Goal: Communication & Community: Answer question/provide support

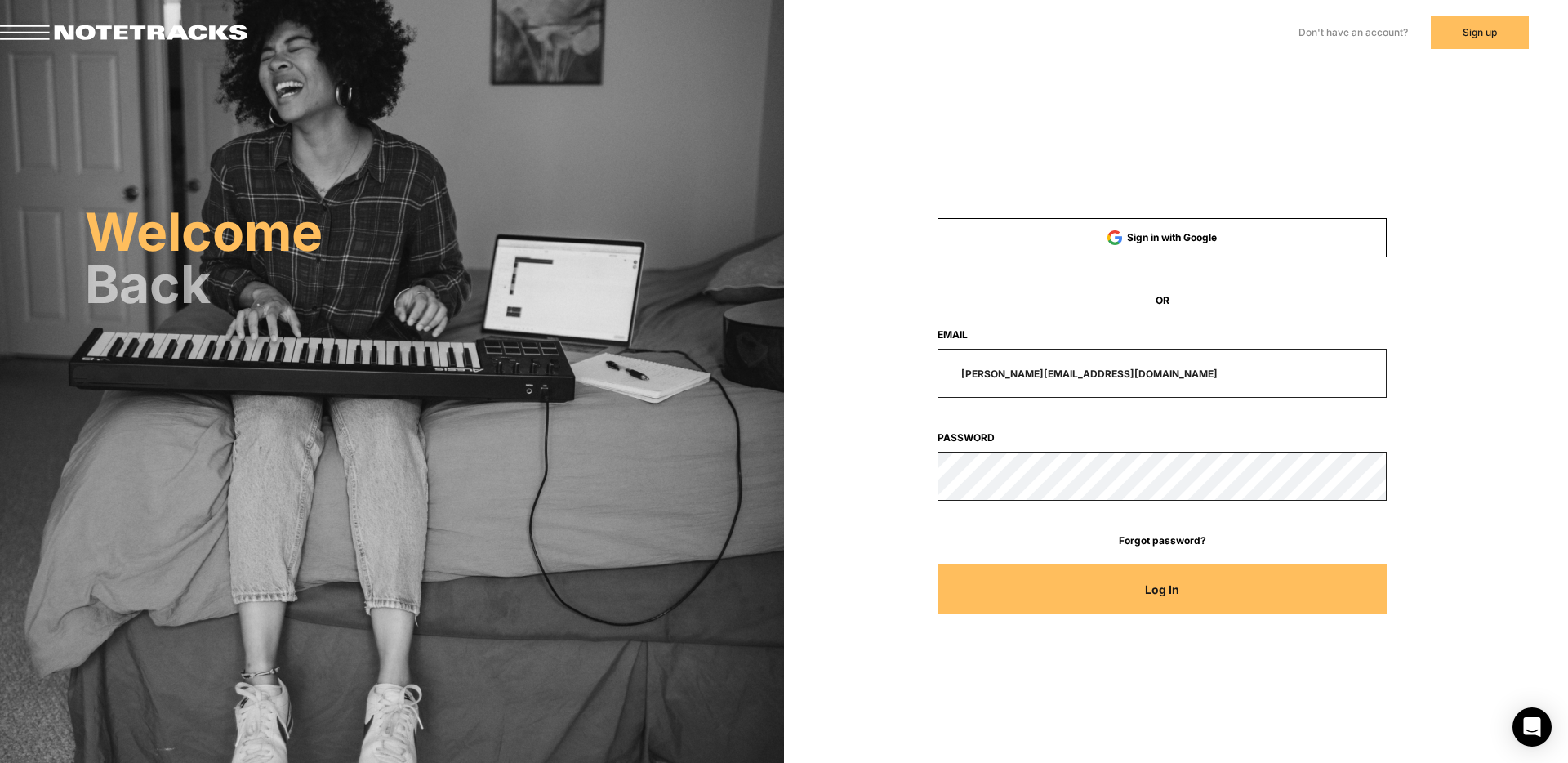
click at [1137, 372] on input "paul@compelledpodcast.com" at bounding box center [1163, 374] width 450 height 49
drag, startPoint x: 1115, startPoint y: 371, endPoint x: 833, endPoint y: 372, distance: 282.0
click at [833, 372] on div "Sign in with Google OR Email paul@compelledpodcast.com Password Forgot password…" at bounding box center [1176, 230] width 784 height 461
type input "mdweeber@gmail.com"
click at [938, 564] on button "Log In" at bounding box center [1163, 589] width 450 height 49
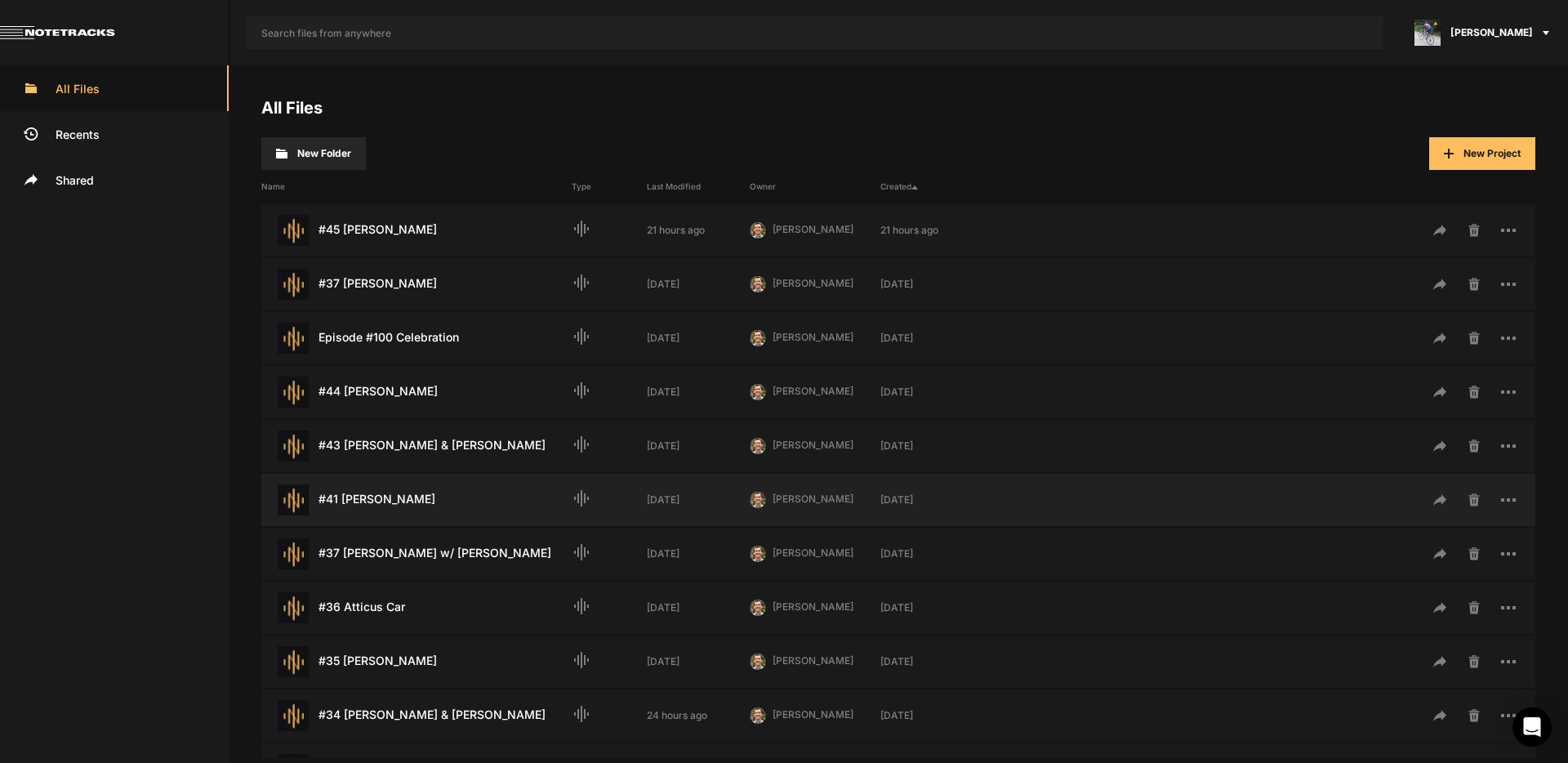
click at [373, 495] on div "#41 Catherine Zoller Last Modified: 4 weeks ago" at bounding box center [417, 500] width 311 height 31
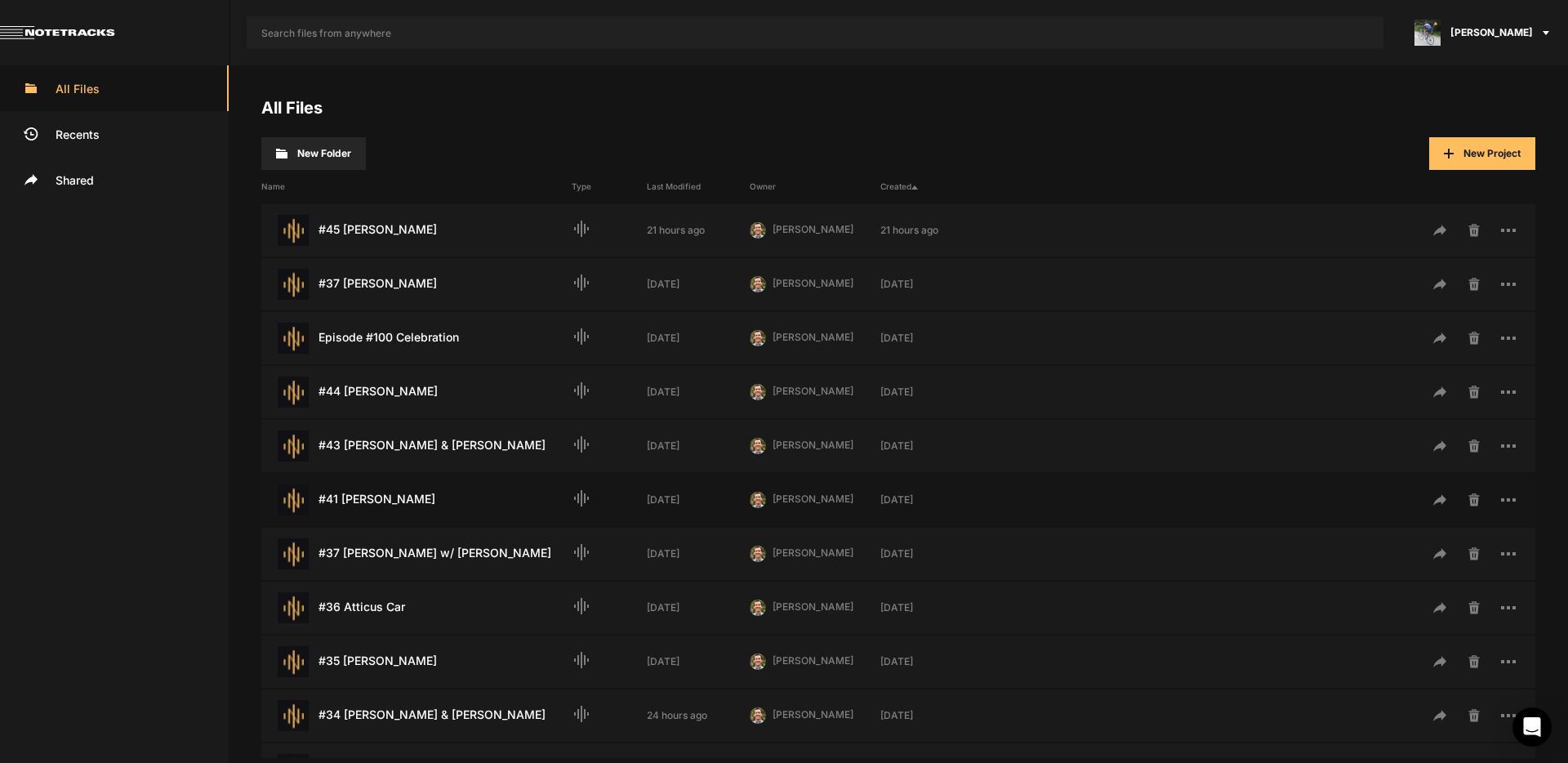
click at [373, 495] on div "#41 Catherine Zoller Last Modified: 4 weeks ago" at bounding box center [417, 500] width 311 height 31
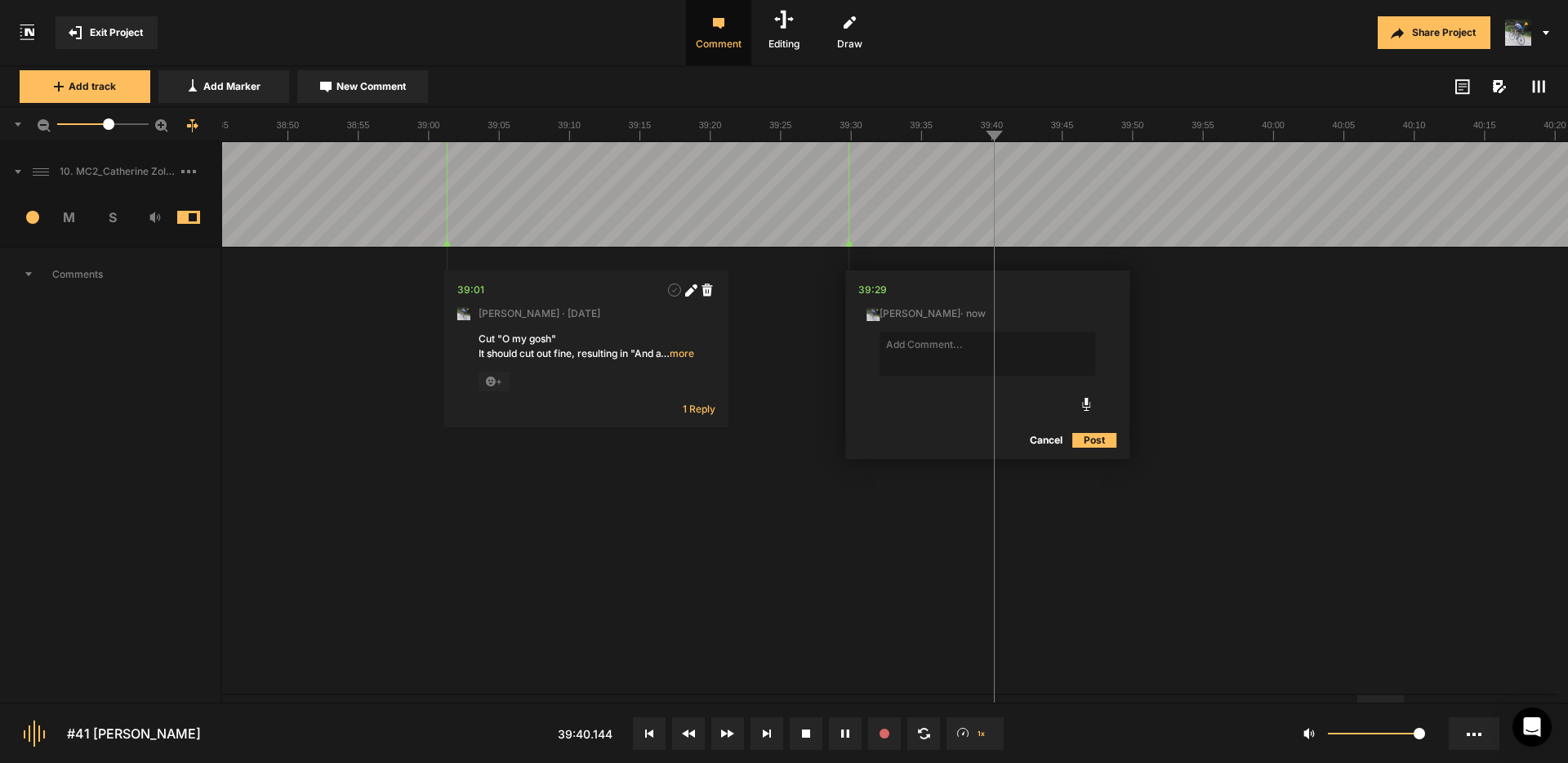
click at [1048, 438] on button "Cancel" at bounding box center [1046, 441] width 52 height 19
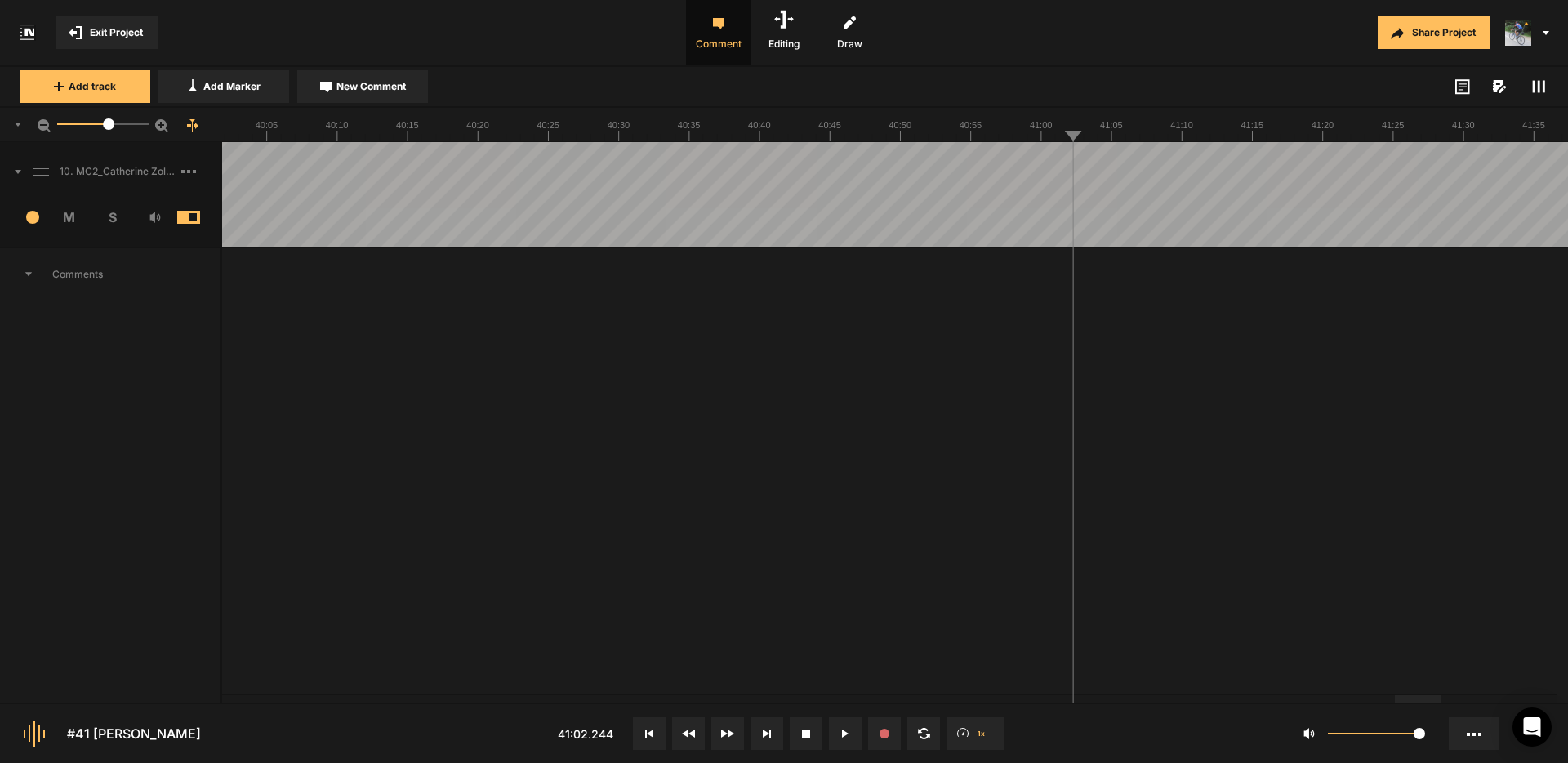
click at [394, 86] on span "New Comment" at bounding box center [371, 87] width 70 height 15
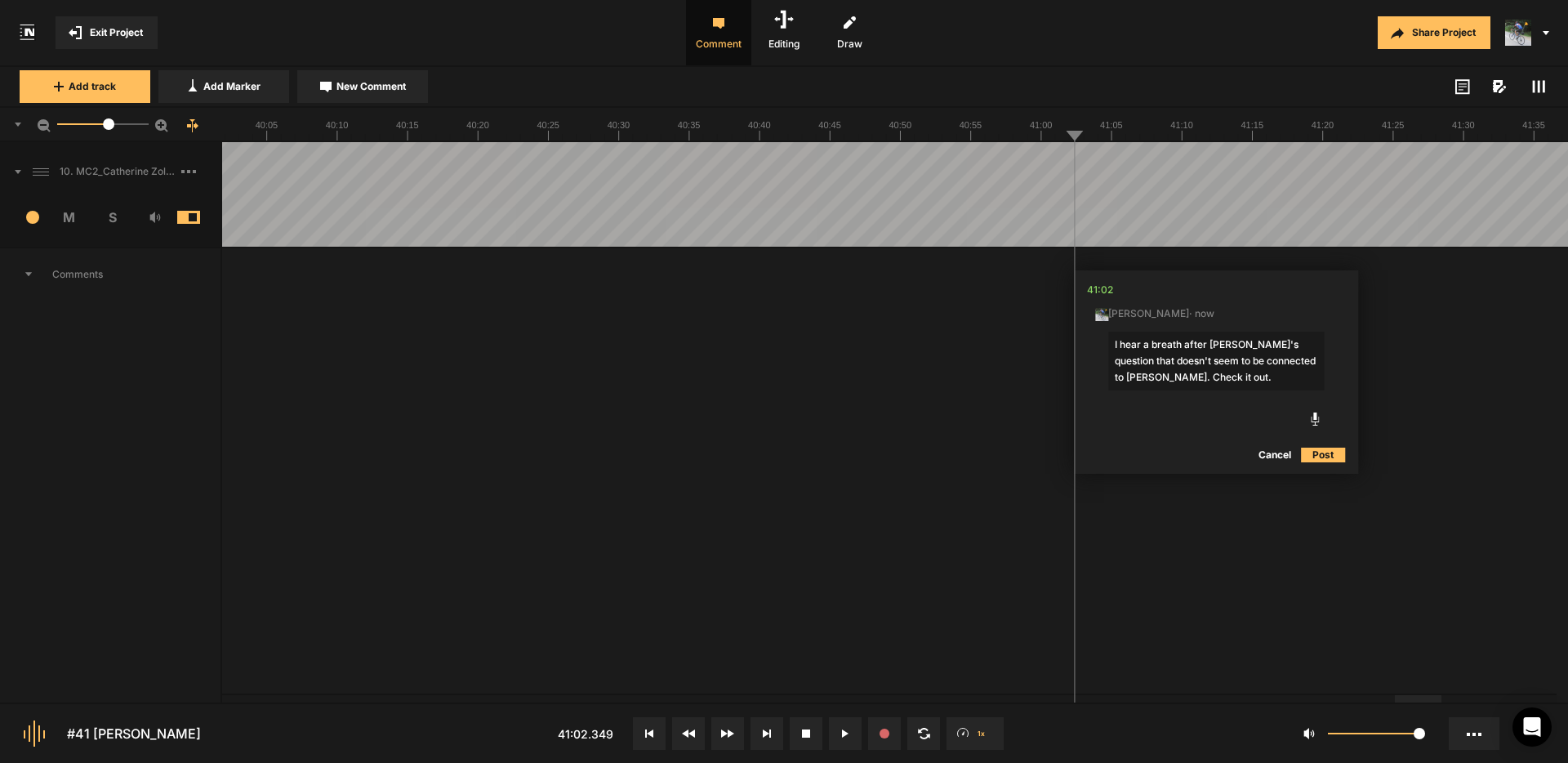
type textarea "I hear a breath after Paul's question that doesn't seem to be connected to Cath…"
click at [1230, 380] on textarea "I hear a breath after Paul's question that doesn't seem to be connected to Cath…" at bounding box center [1216, 361] width 215 height 59
click at [1328, 453] on button "Post" at bounding box center [1323, 455] width 44 height 19
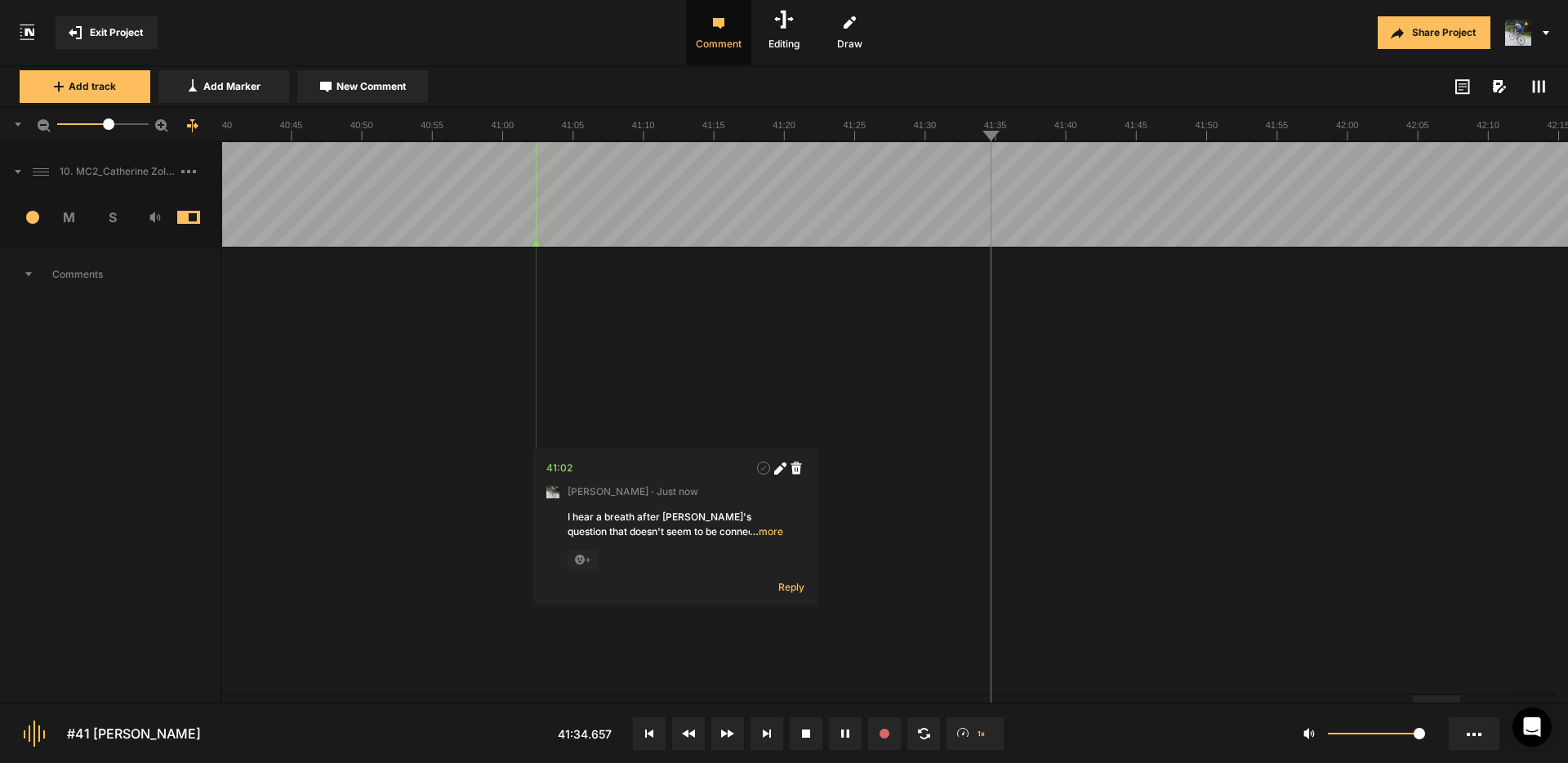
click at [340, 87] on span "New Comment" at bounding box center [371, 87] width 70 height 15
type textarea "T"
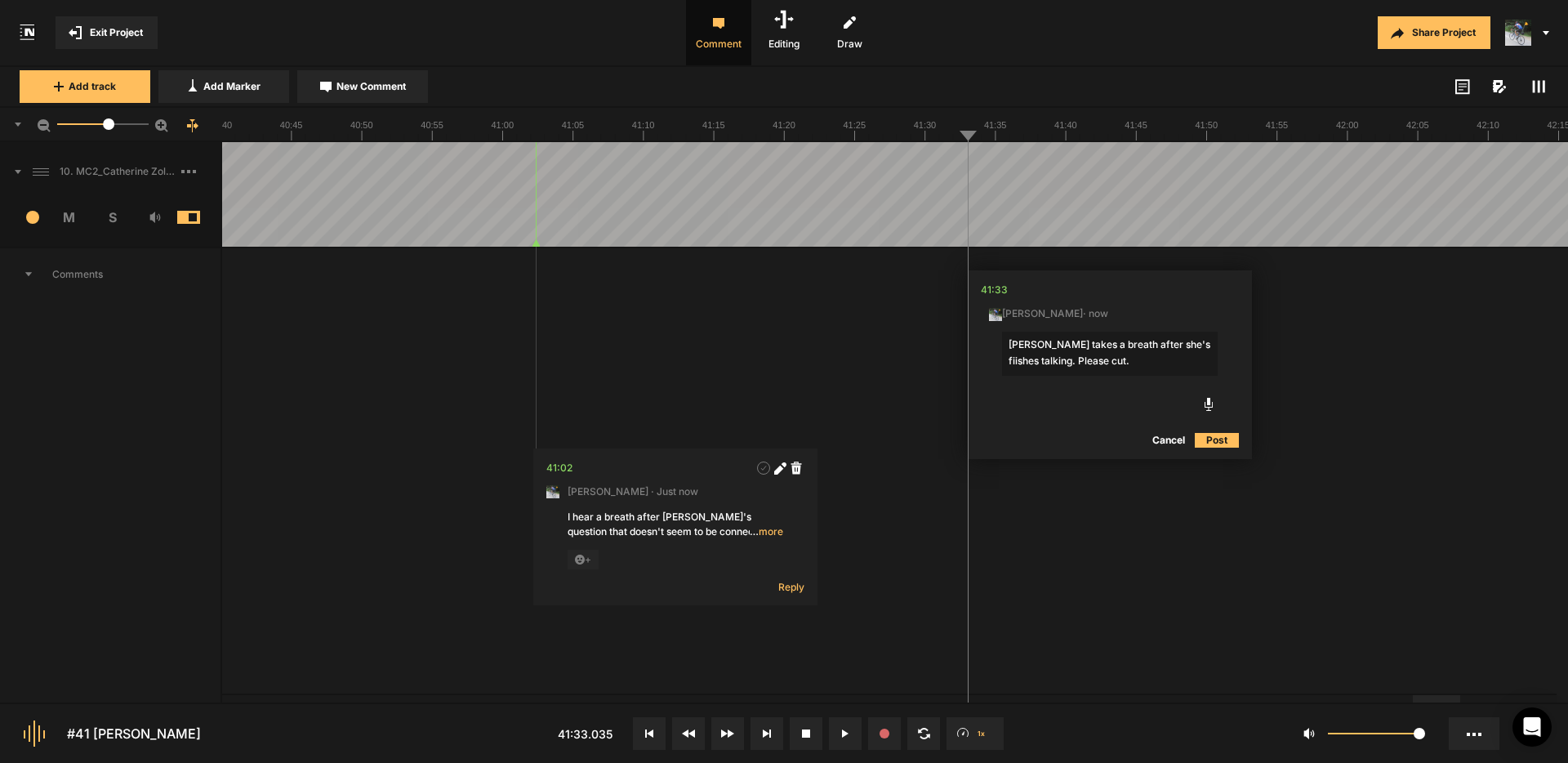
click at [1184, 344] on textarea "Catherine takes a breath after she's fiishes talking. Please cut." at bounding box center [1110, 354] width 215 height 44
type textarea "Catherine takes a breath after she finishes talking. Please cut."
click at [1220, 441] on button "Post" at bounding box center [1217, 441] width 44 height 19
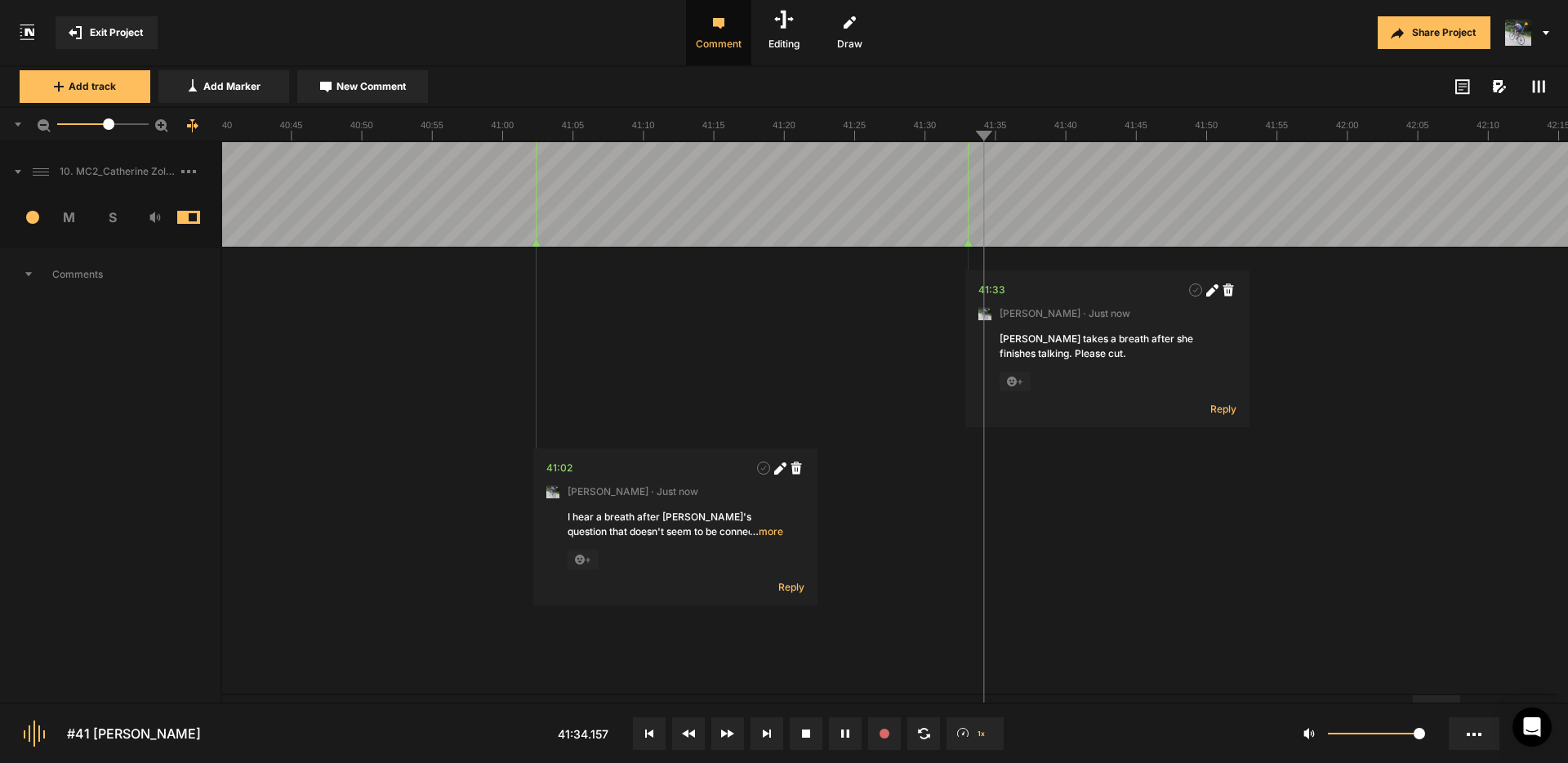
click at [1402, 438] on button "Cancel" at bounding box center [1393, 441] width 52 height 19
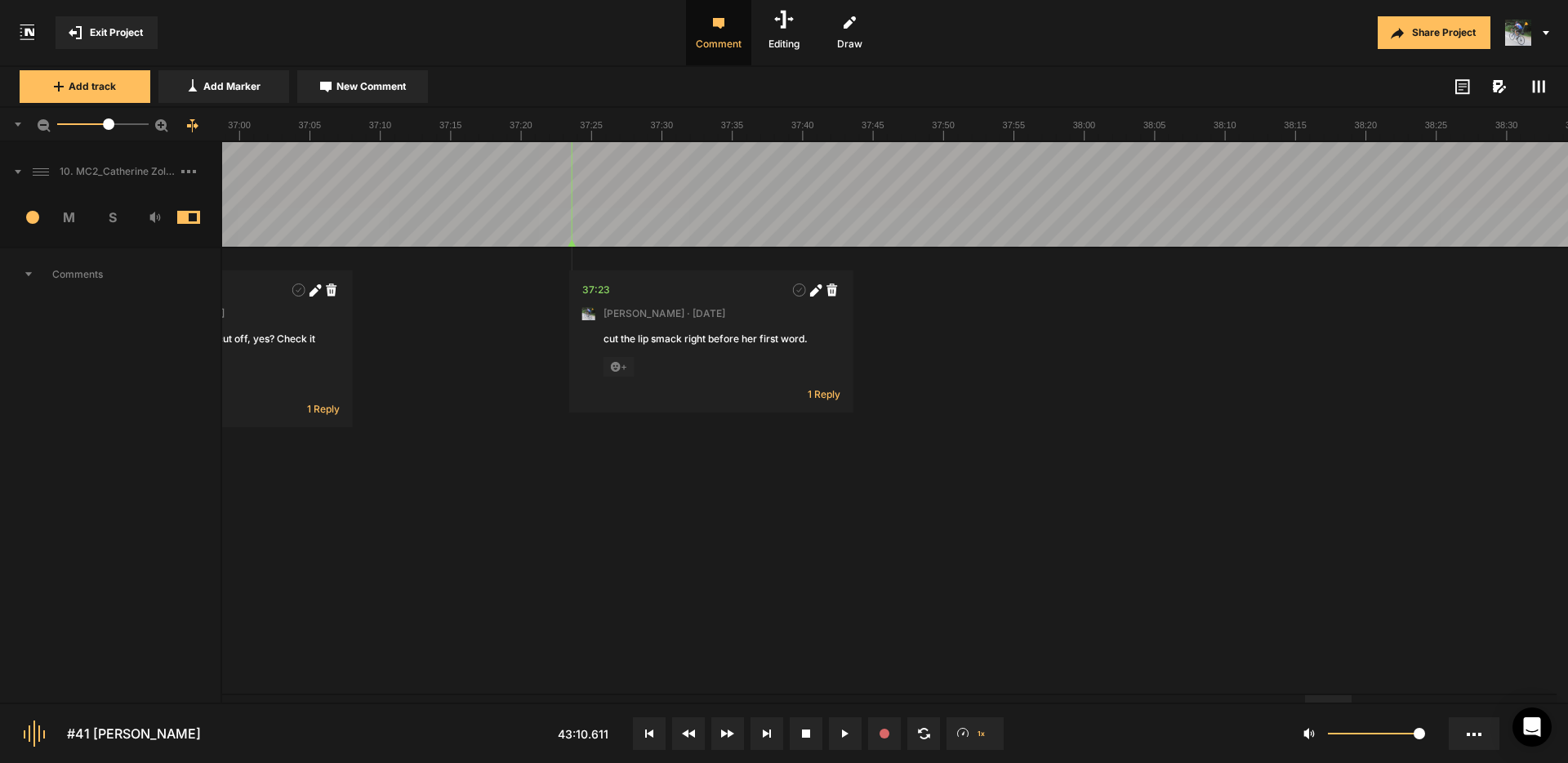
click at [1336, 703] on div at bounding box center [1328, 699] width 47 height 7
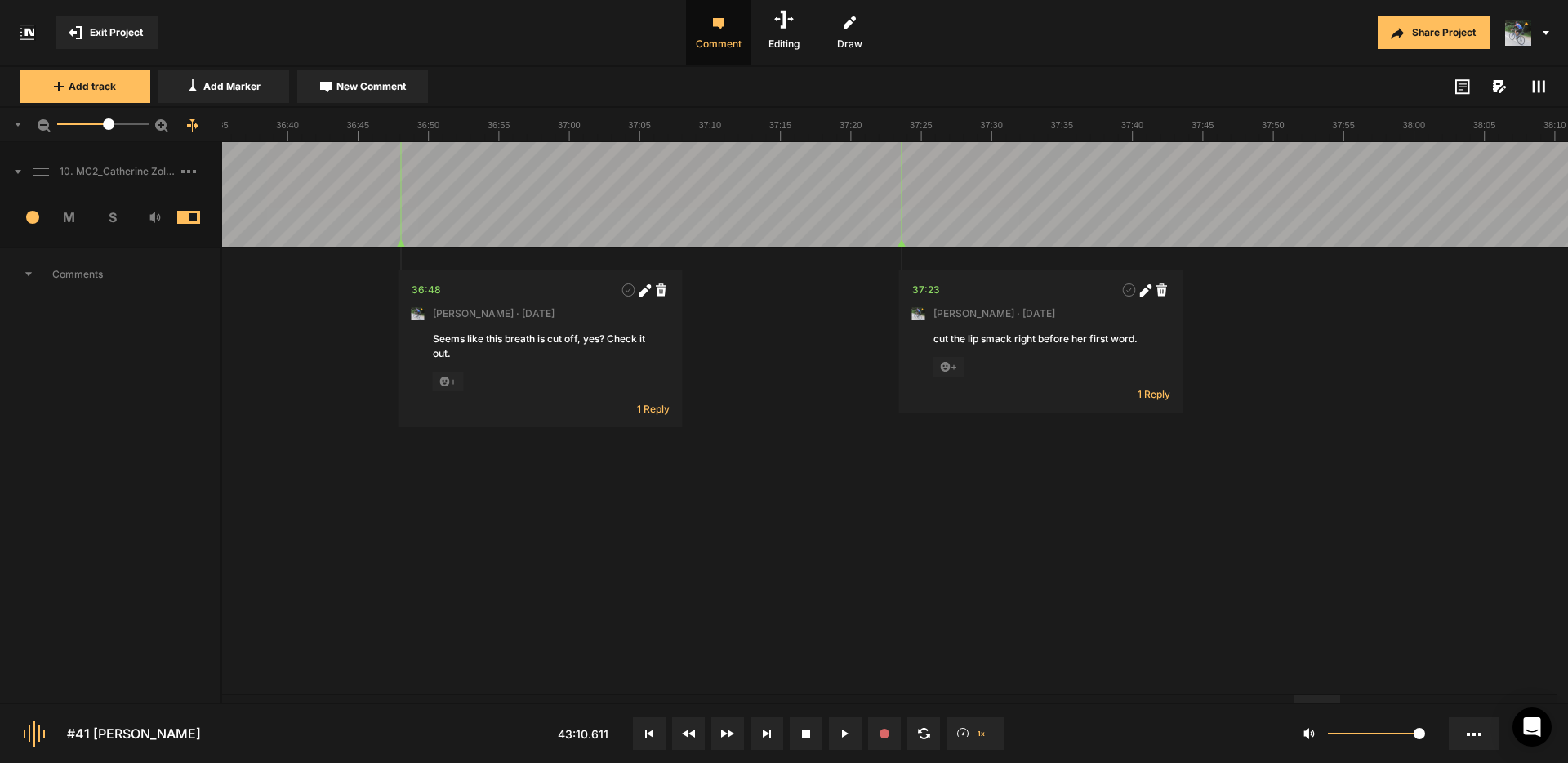
click at [1534, 88] on rect at bounding box center [1534, 87] width 3 height 12
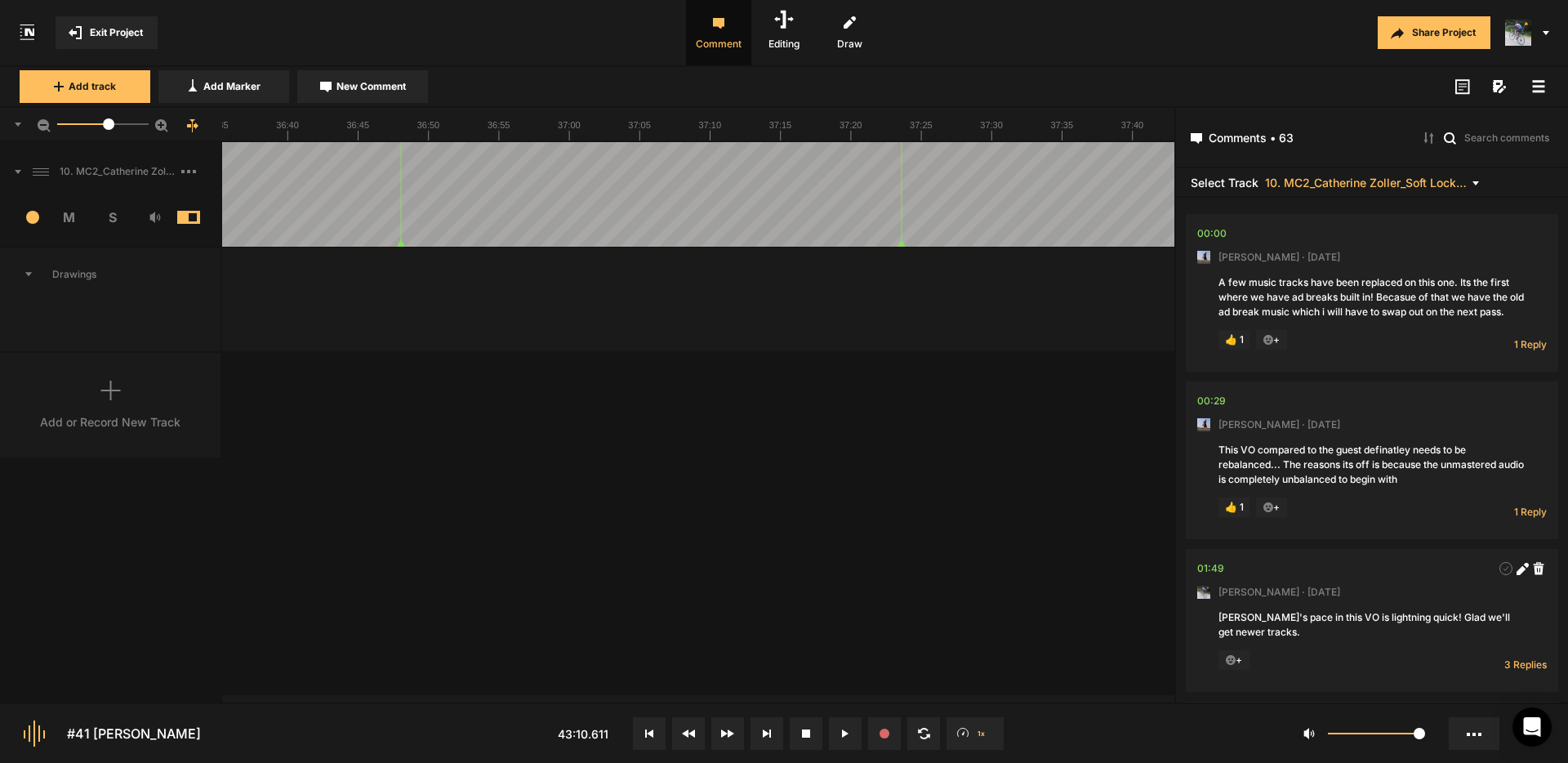
click at [1534, 88] on icon at bounding box center [1539, 87] width 13 height 13
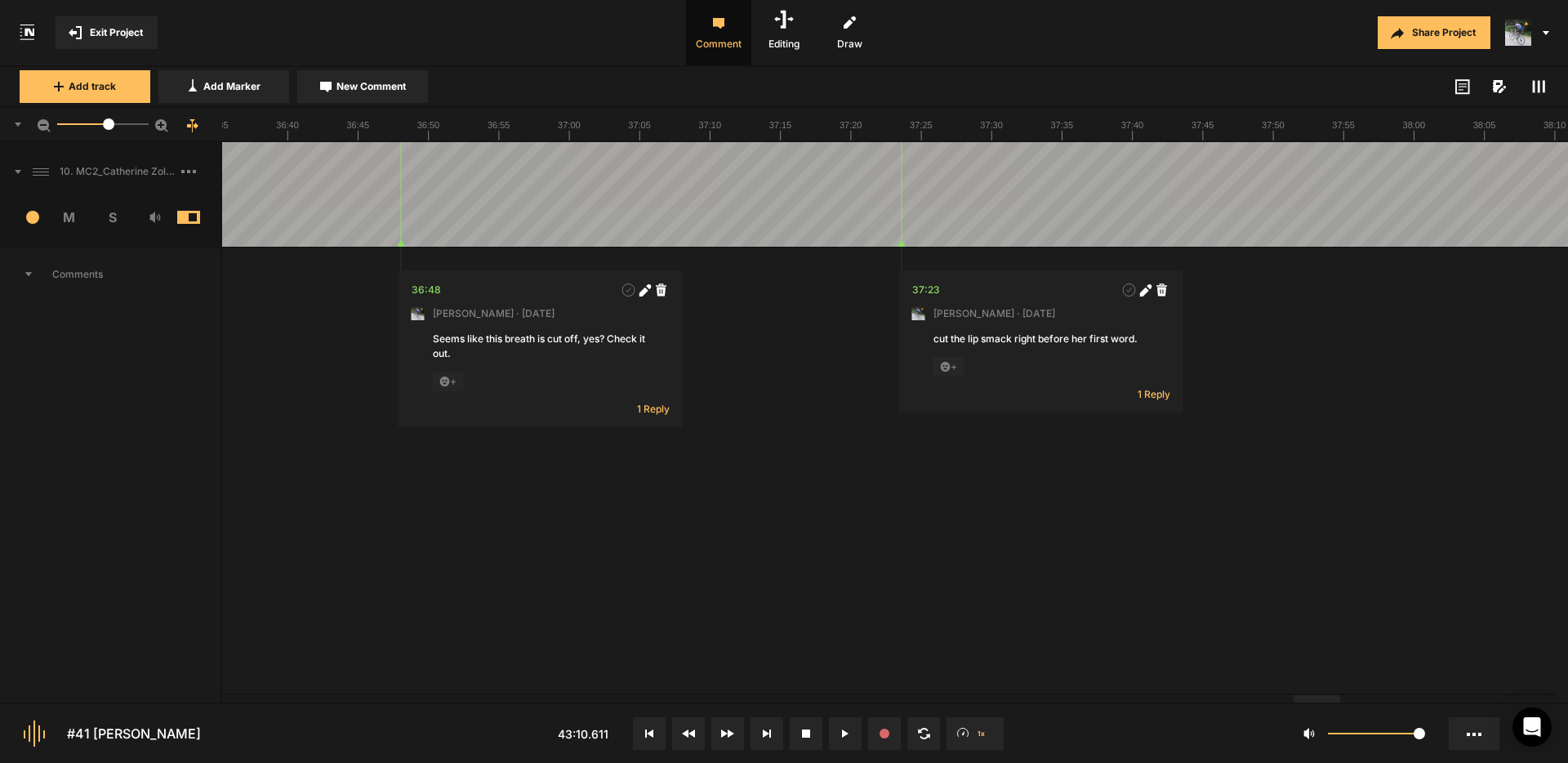
click at [1534, 88] on rect at bounding box center [1534, 87] width 3 height 12
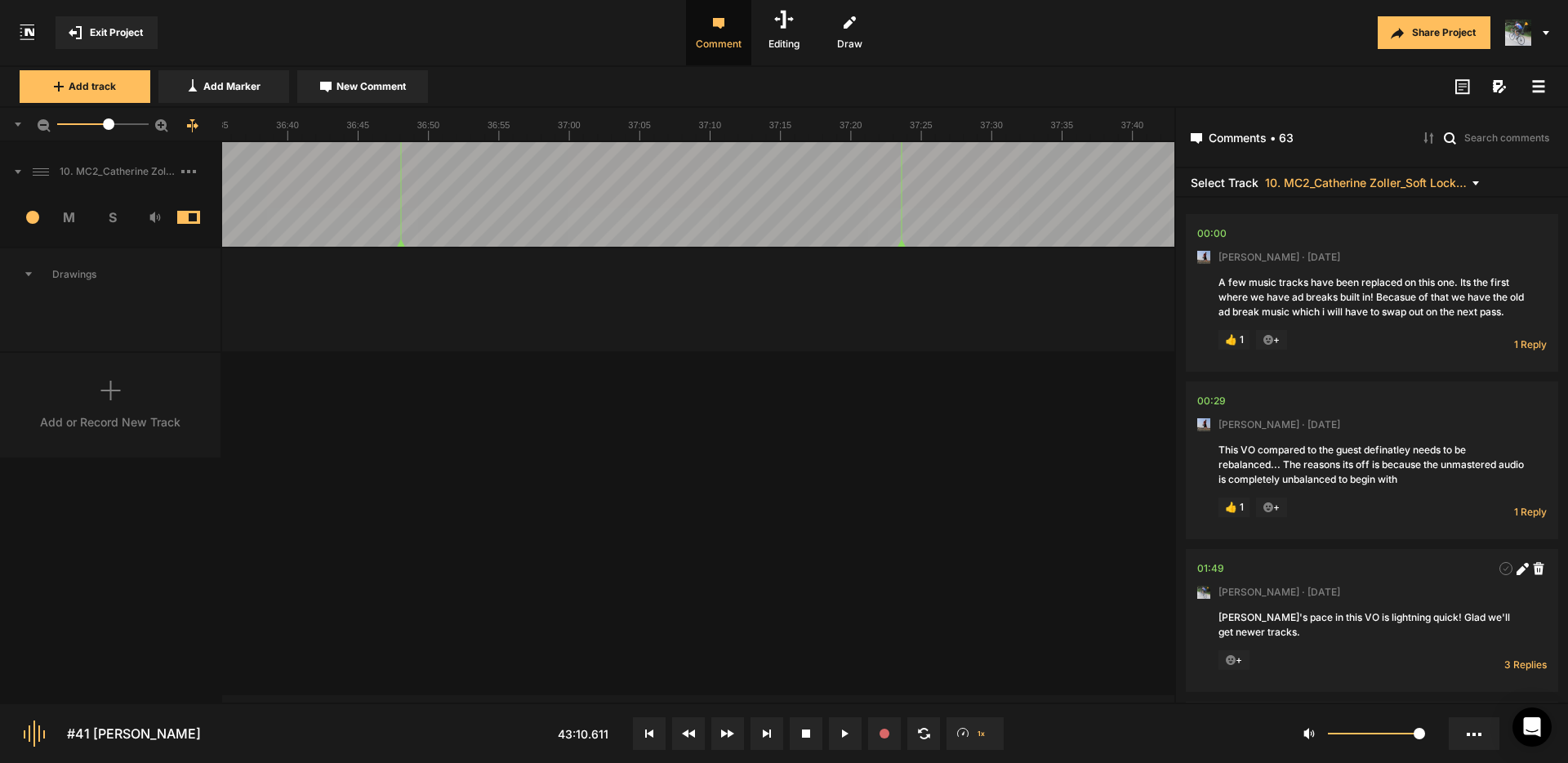
click at [1534, 88] on icon at bounding box center [1539, 87] width 13 height 13
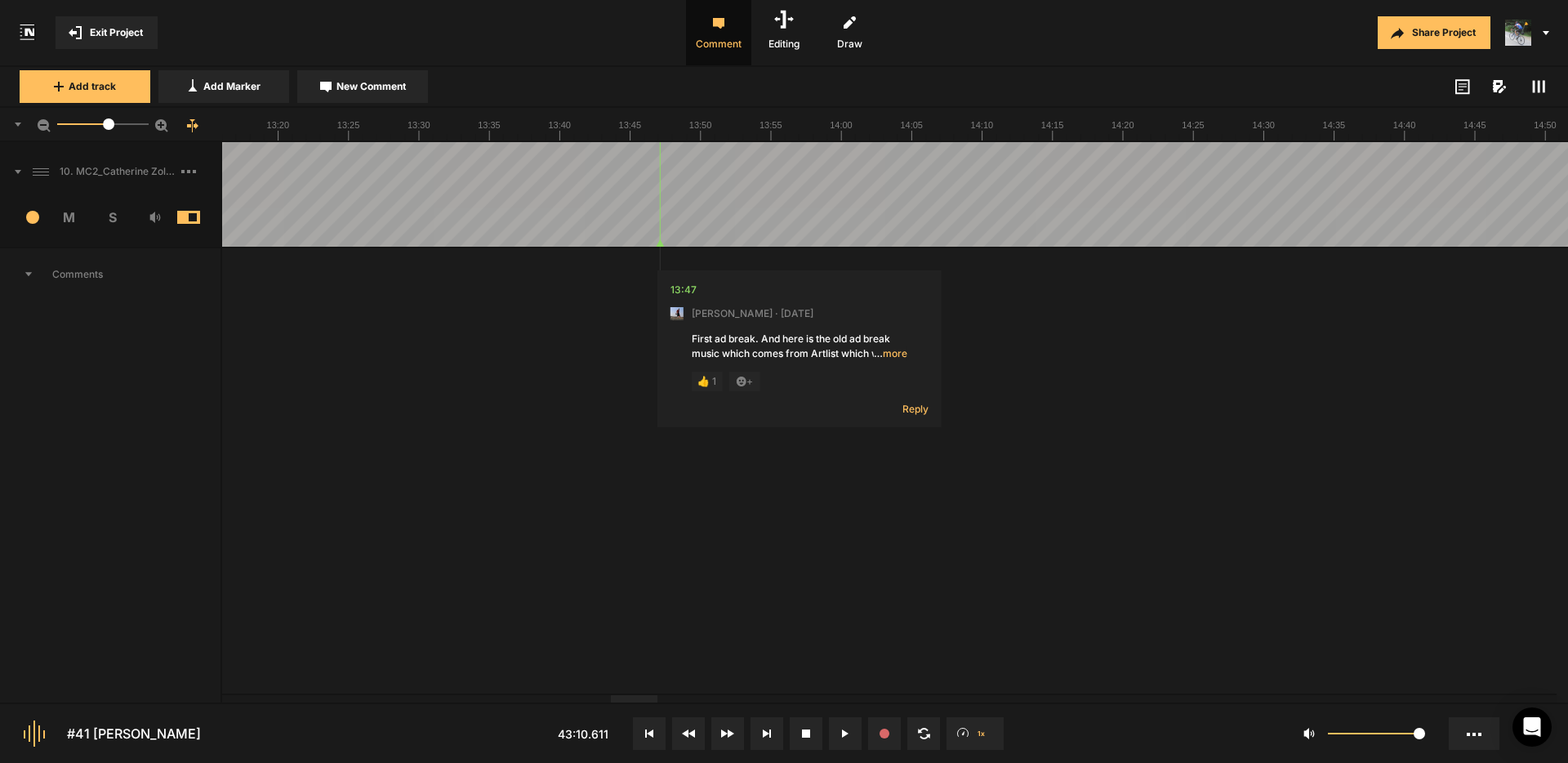
click at [611, 699] on div at bounding box center [634, 699] width 47 height 7
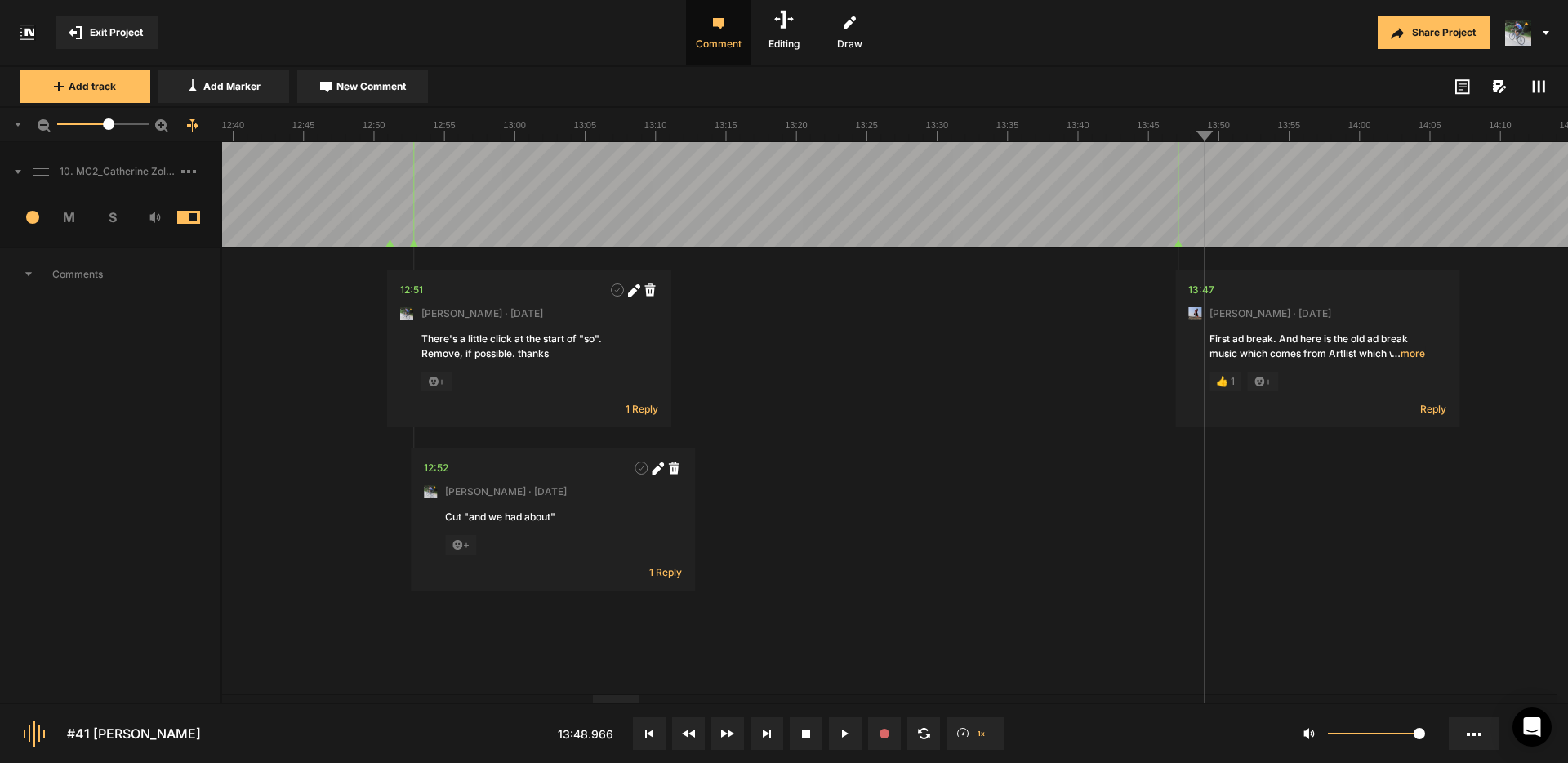
click at [614, 699] on div at bounding box center [616, 699] width 47 height 7
drag, startPoint x: 1180, startPoint y: 243, endPoint x: 933, endPoint y: 246, distance: 247.0
click at [933, 246] on nt-track "10. MC2_Catherine Zoller_Soft Lock_25-09-21 Copy 01 1 M S Comments 00:00 Micah …" at bounding box center [784, 705] width 1568 height 1125
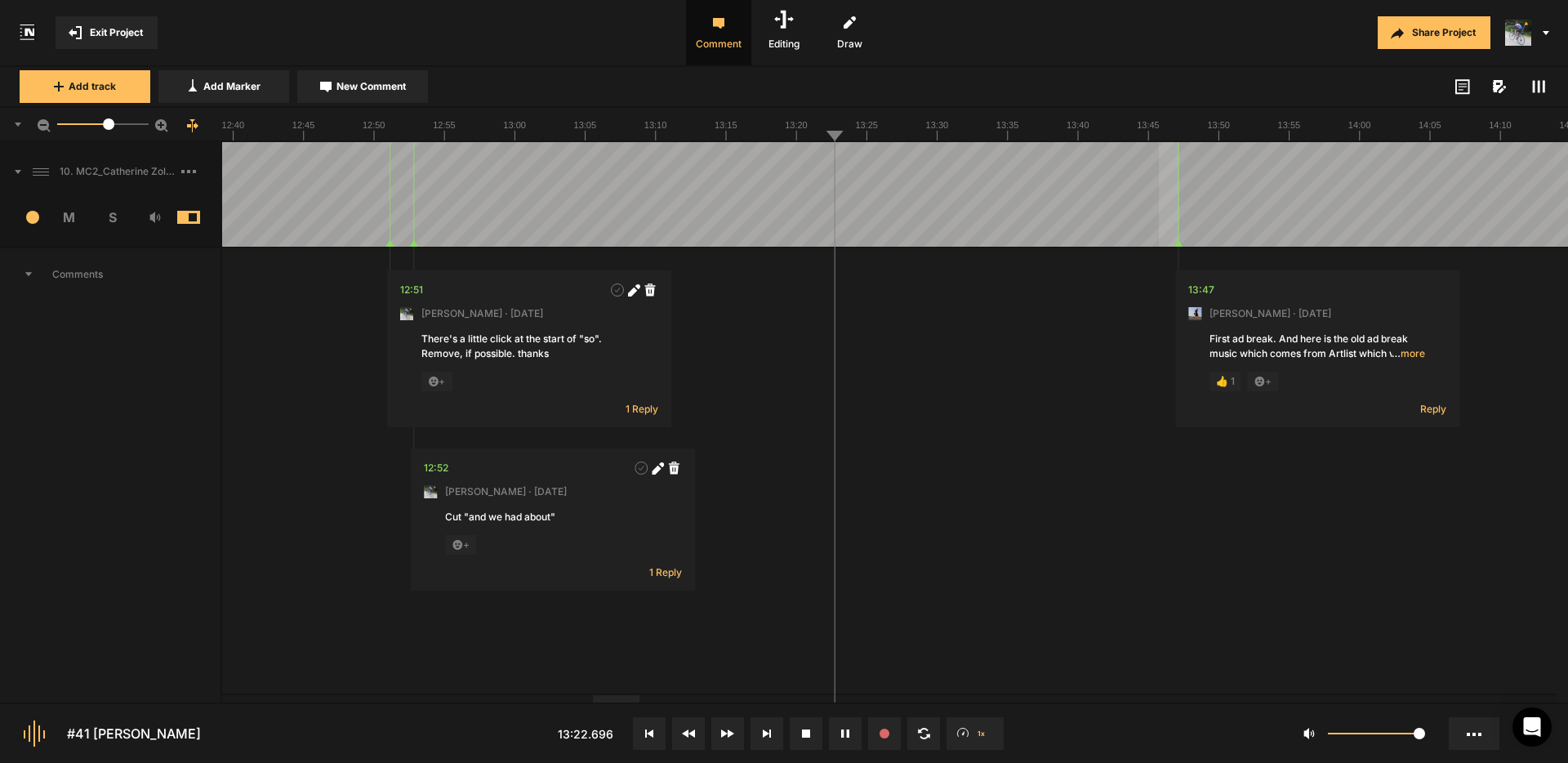
click at [1419, 353] on span "… more" at bounding box center [1408, 353] width 34 height 15
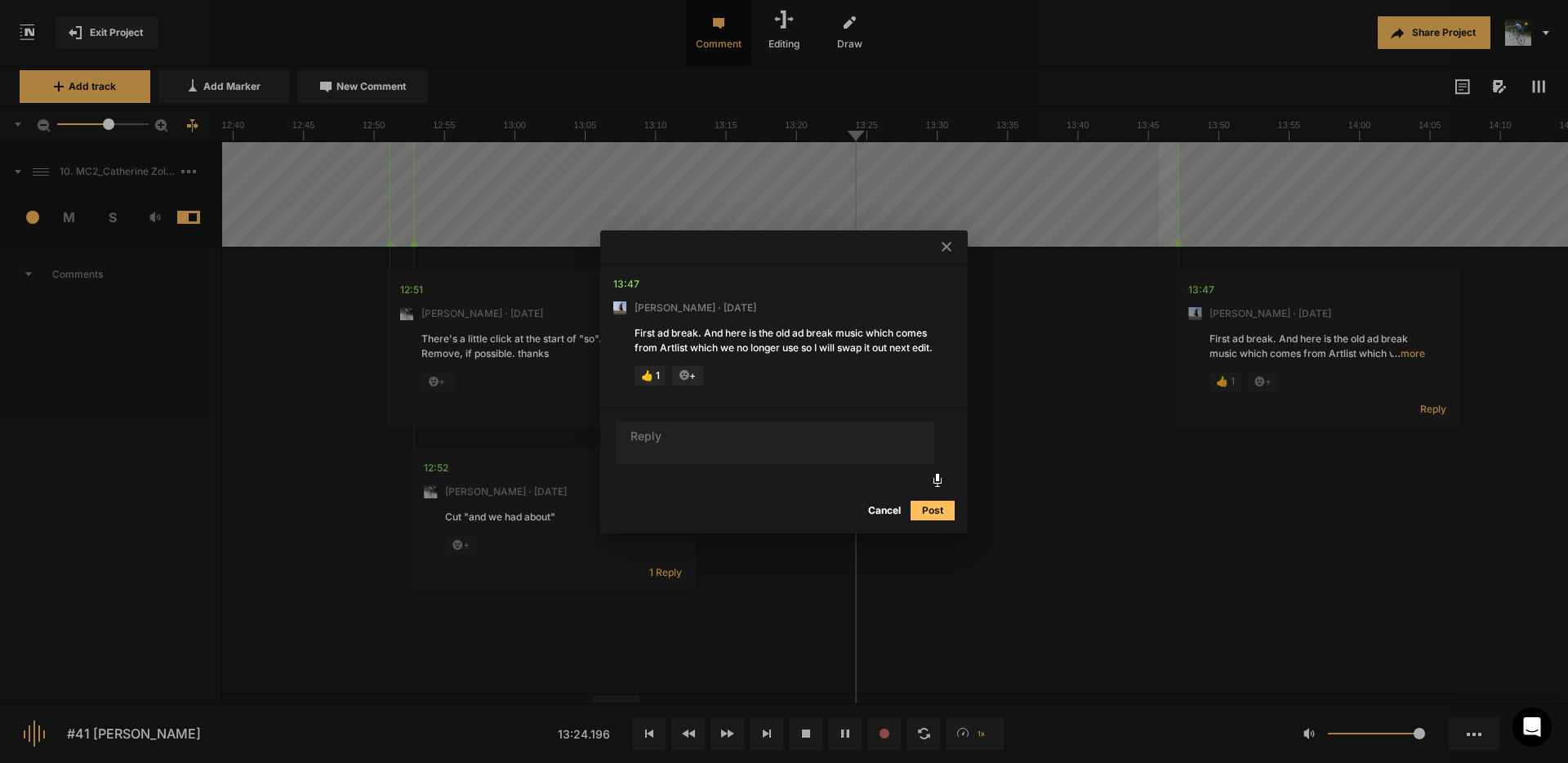
click at [807, 156] on div at bounding box center [784, 382] width 1568 height 763
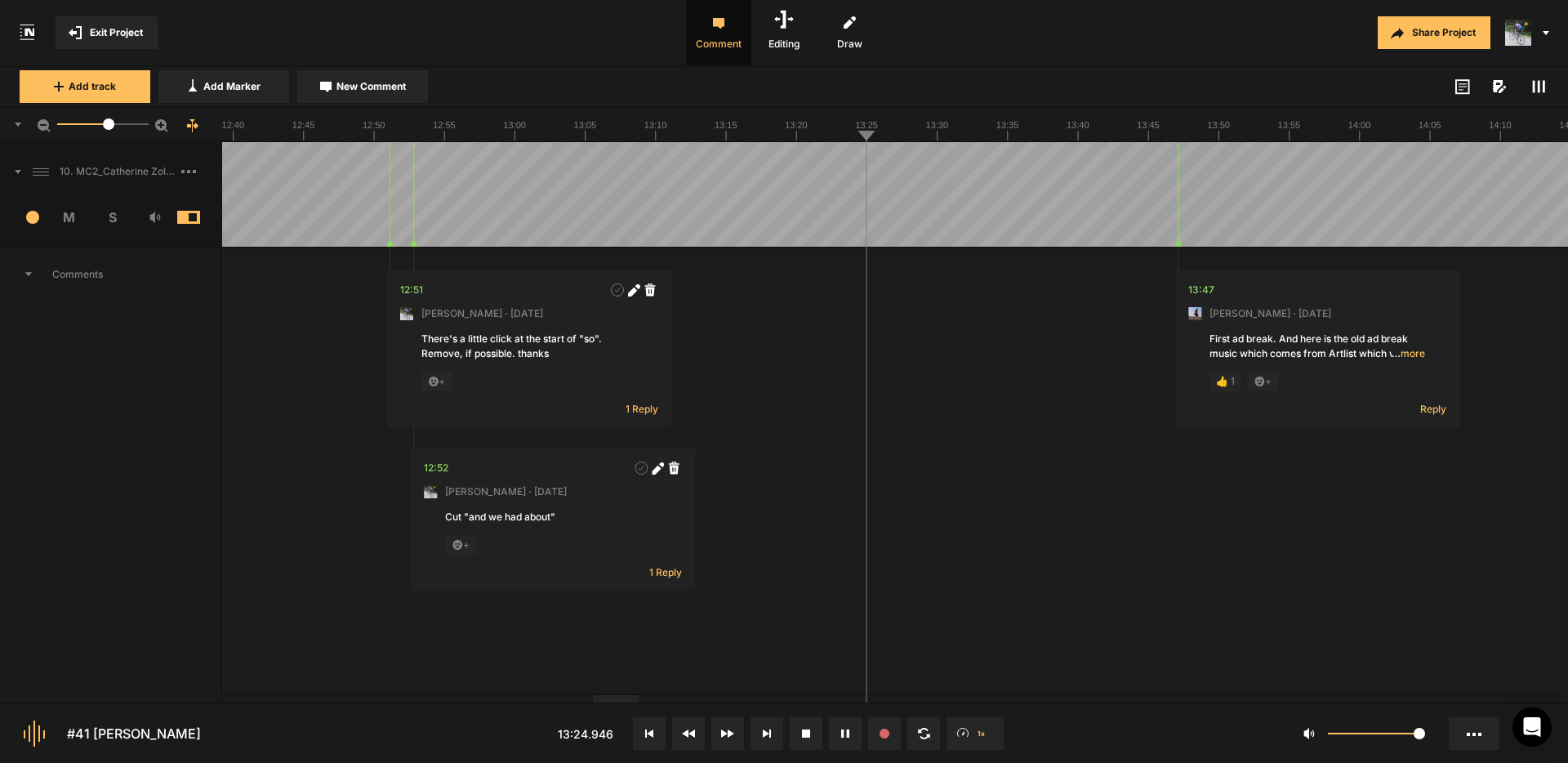
click at [1411, 354] on span "… more" at bounding box center [1408, 353] width 34 height 15
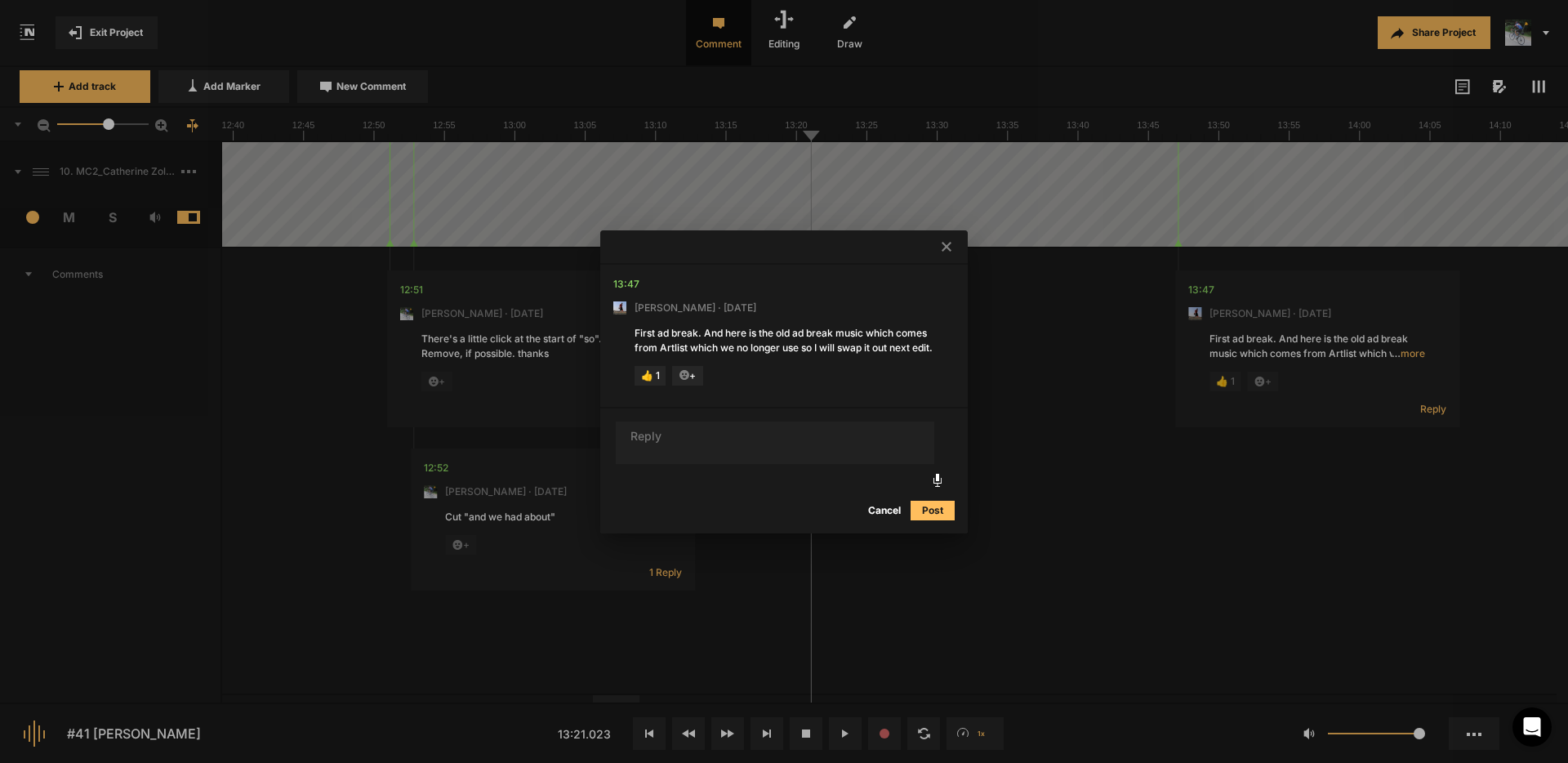
click at [893, 517] on button "Cancel" at bounding box center [884, 510] width 52 height 19
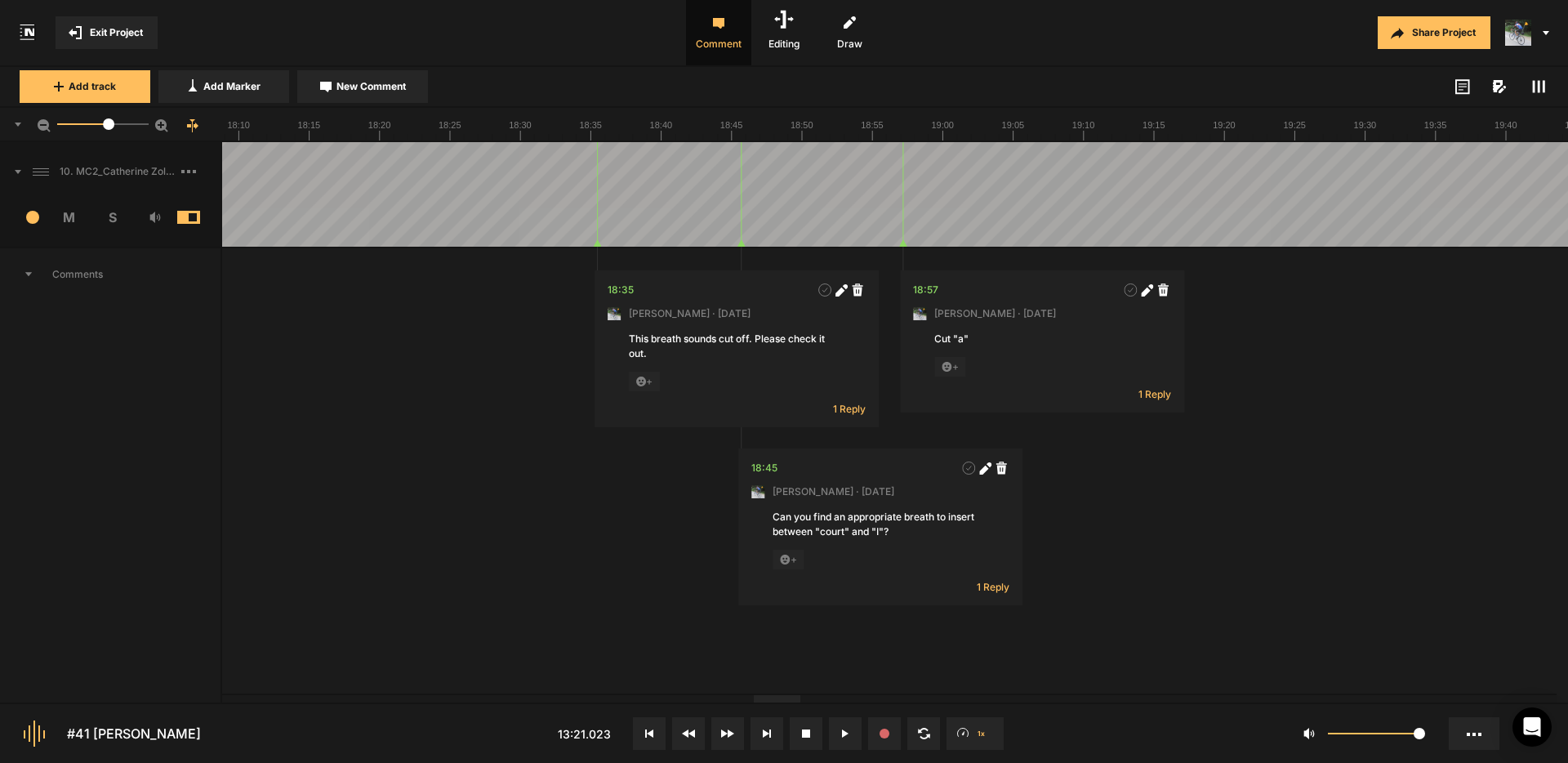
click at [791, 703] on div at bounding box center [777, 699] width 47 height 7
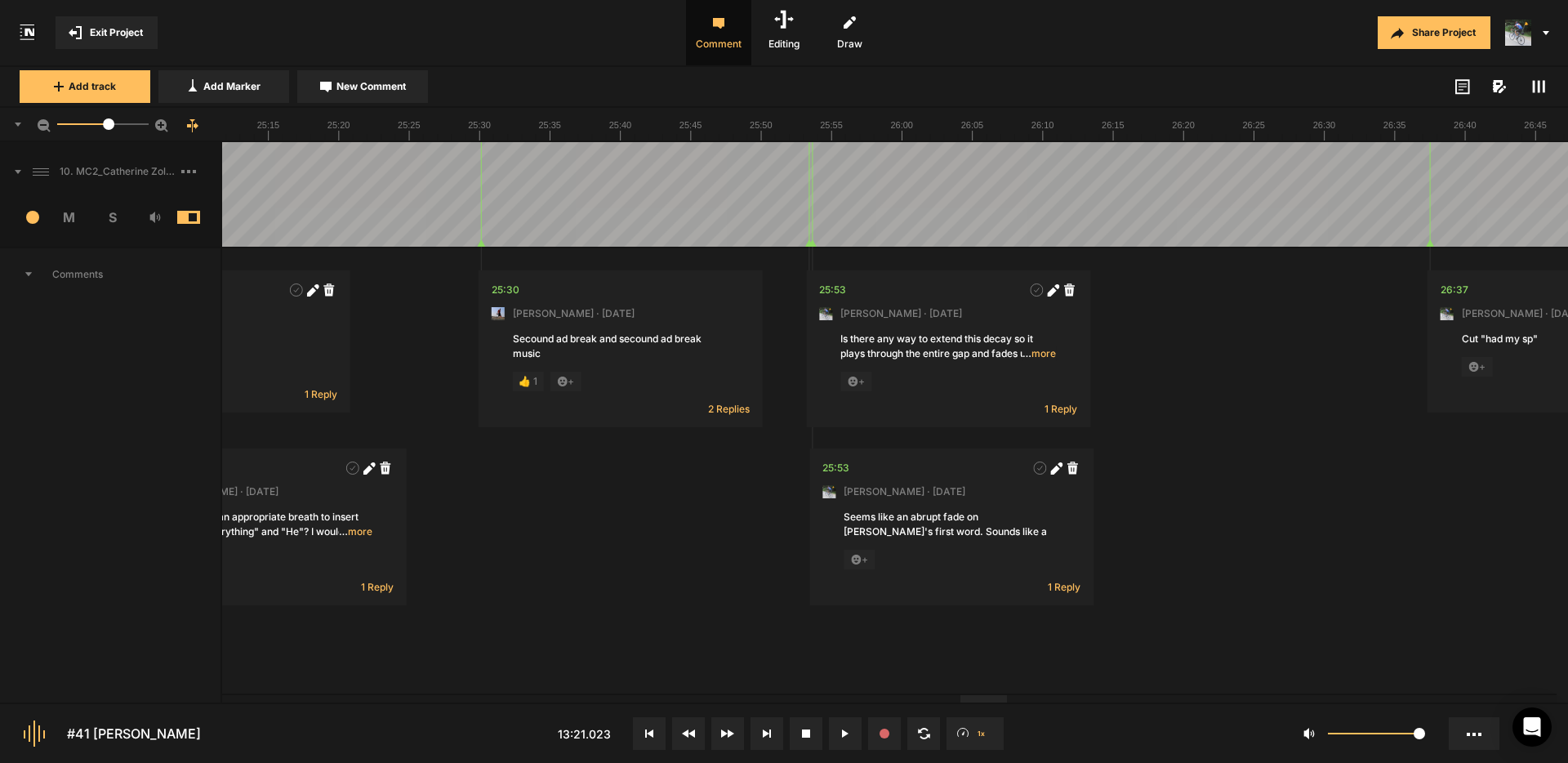
click at [1007, 703] on div at bounding box center [984, 699] width 47 height 7
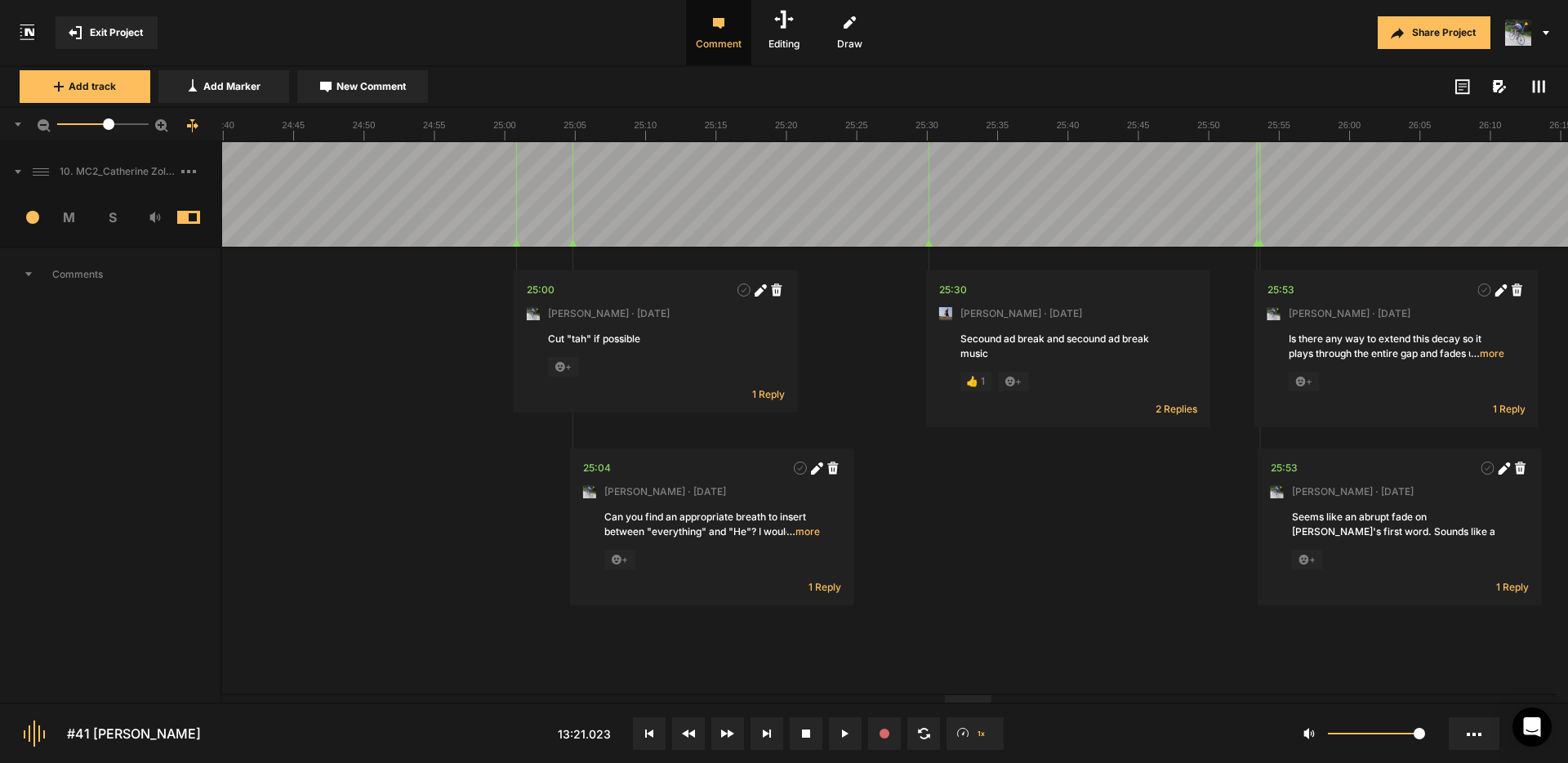
click at [959, 698] on div at bounding box center [968, 699] width 47 height 7
click at [1170, 410] on span "2 Replies" at bounding box center [1176, 409] width 41 height 14
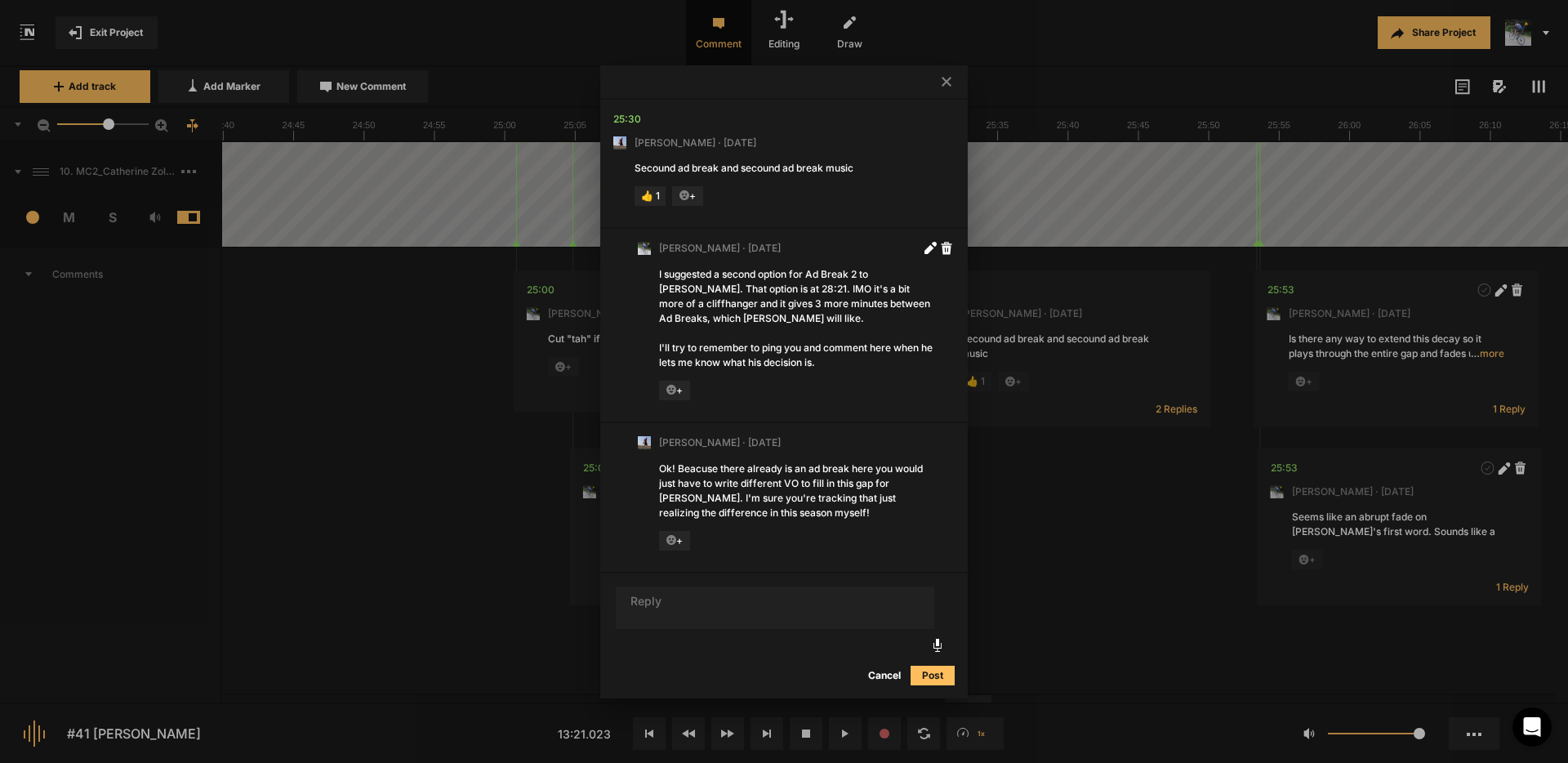
click at [944, 79] on icon at bounding box center [946, 81] width 10 height 10
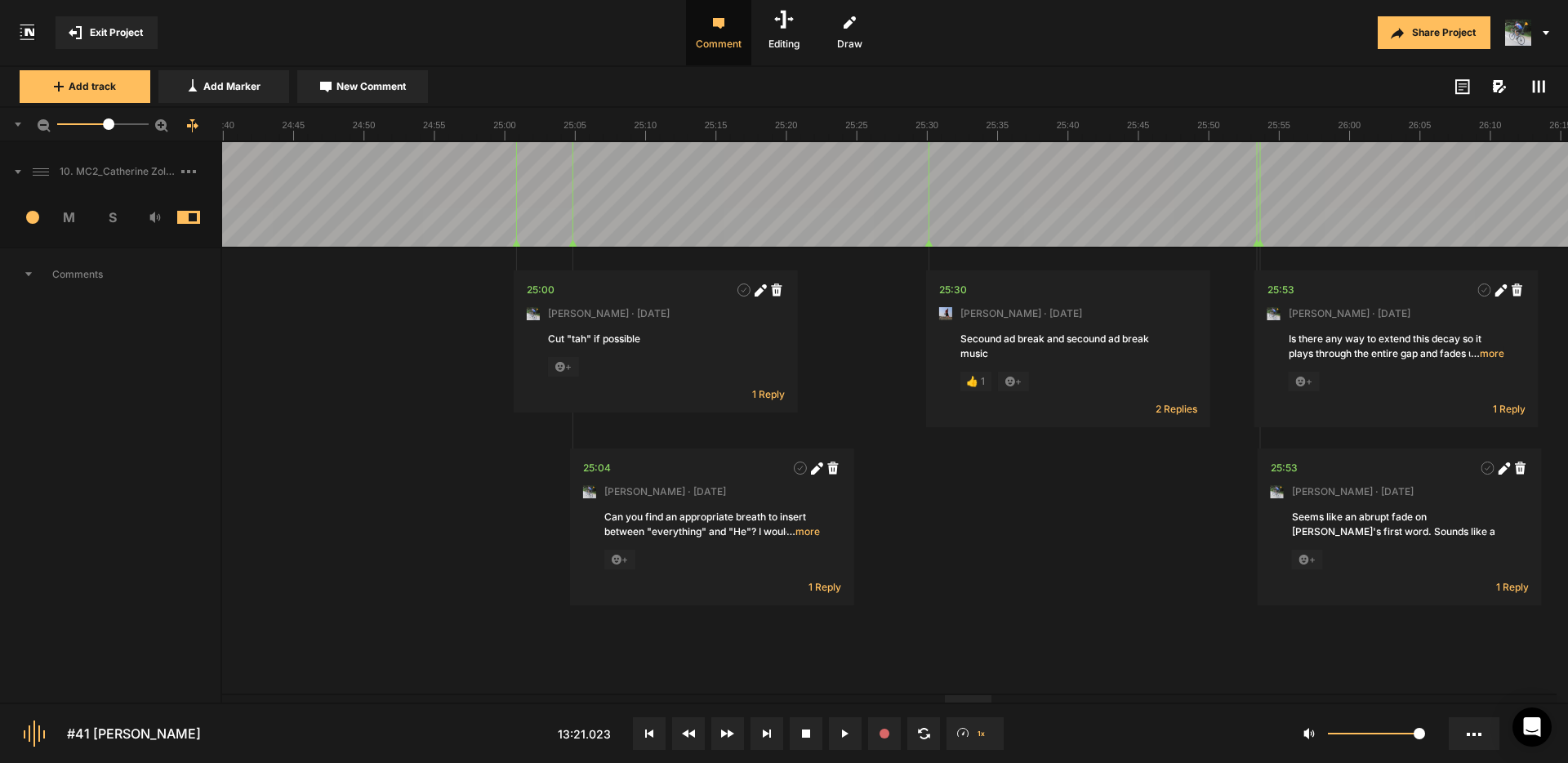
click at [1170, 408] on span "2 Replies" at bounding box center [1176, 409] width 41 height 14
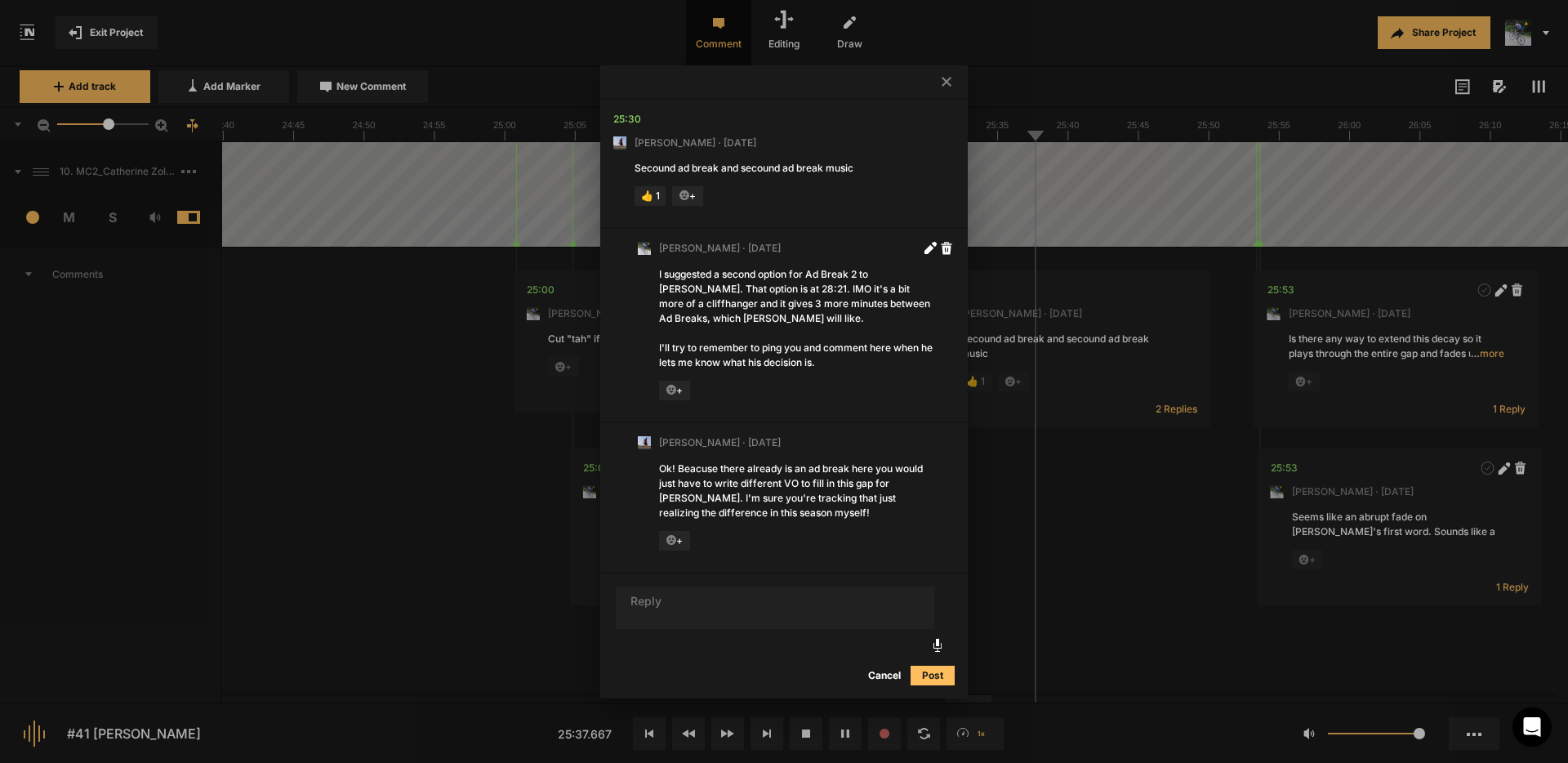
click at [890, 675] on button "Cancel" at bounding box center [884, 676] width 52 height 19
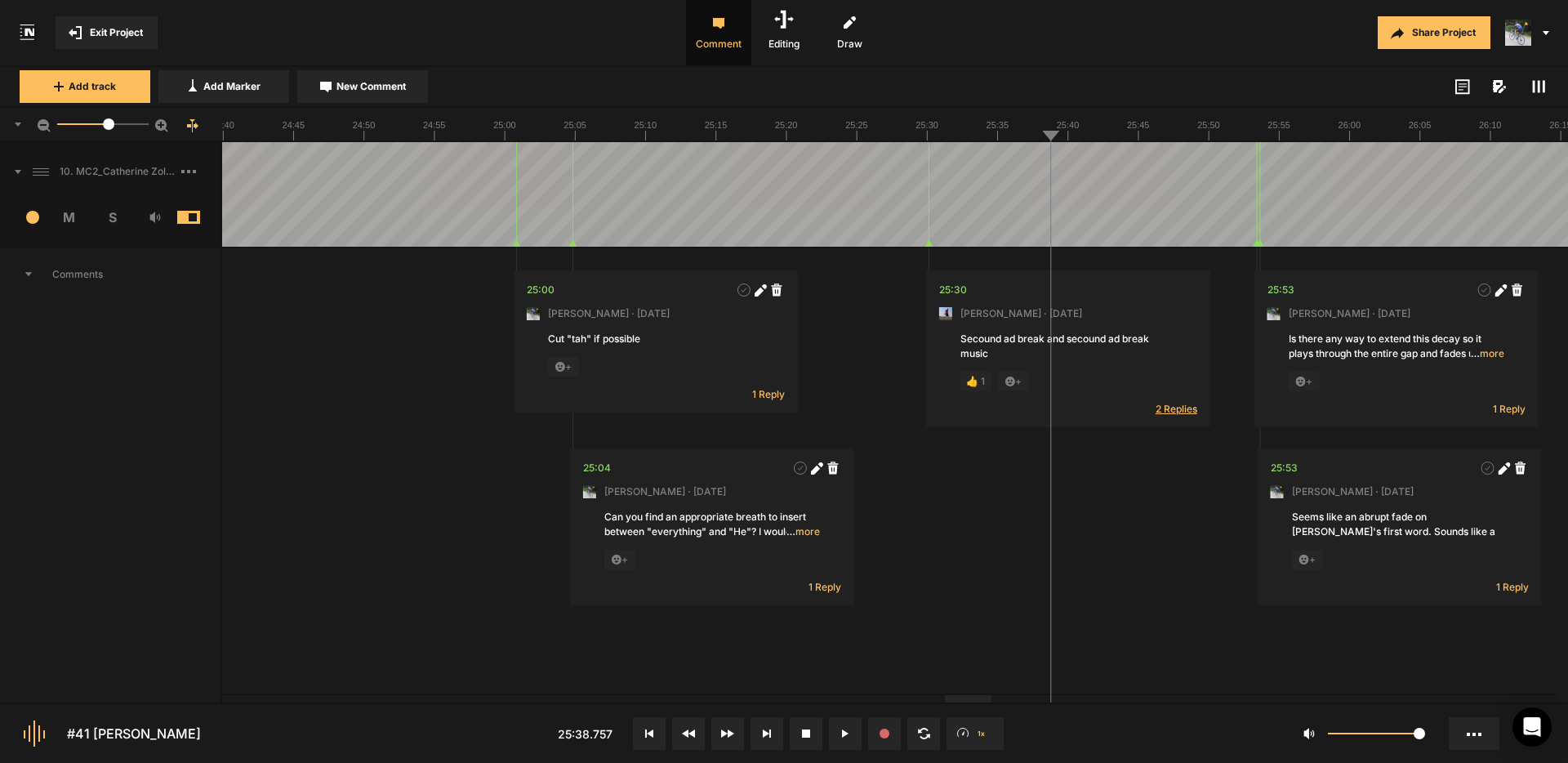
click at [1175, 410] on span "2 Replies" at bounding box center [1176, 409] width 41 height 14
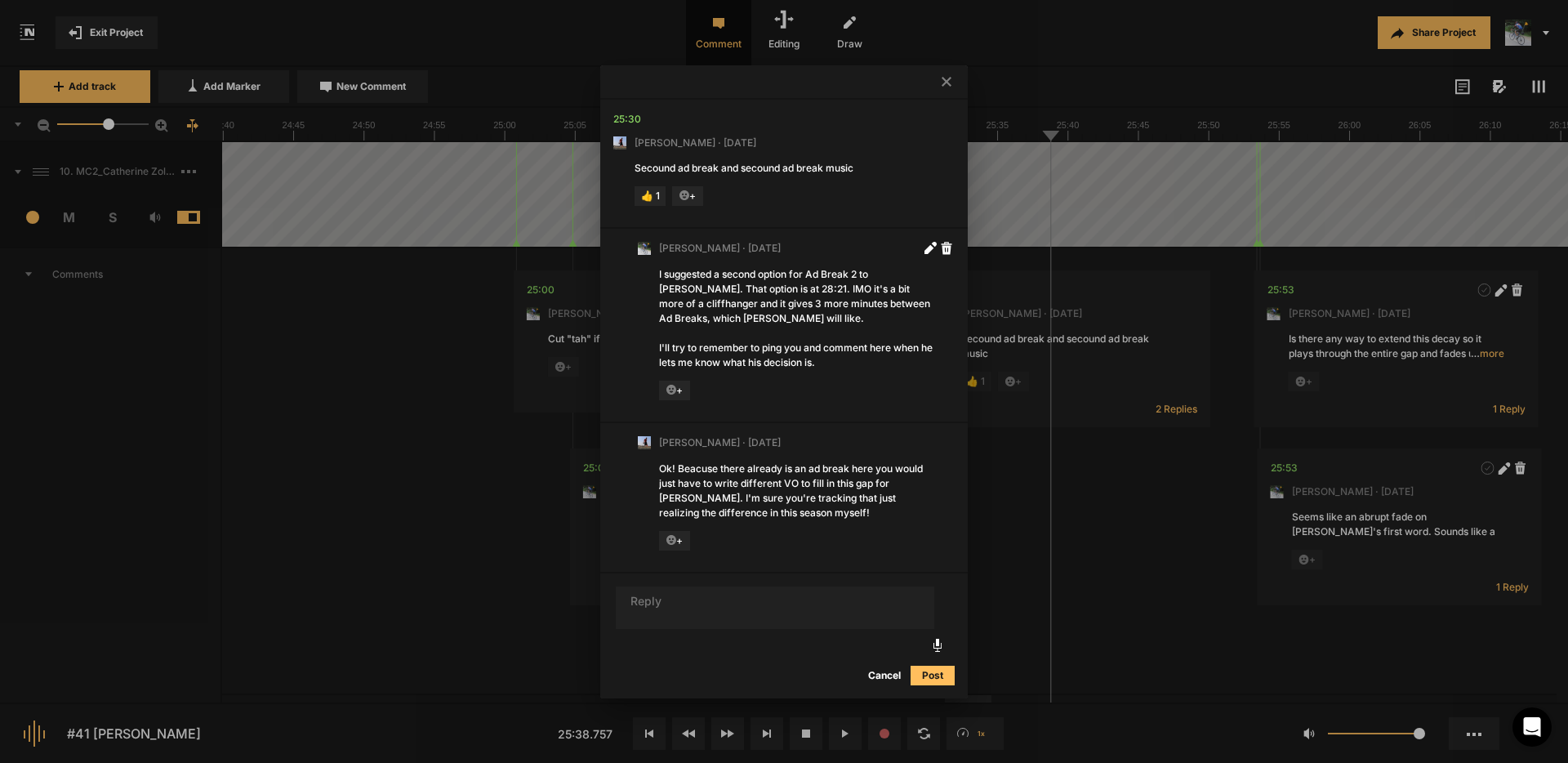
click at [768, 612] on textarea at bounding box center [775, 608] width 319 height 42
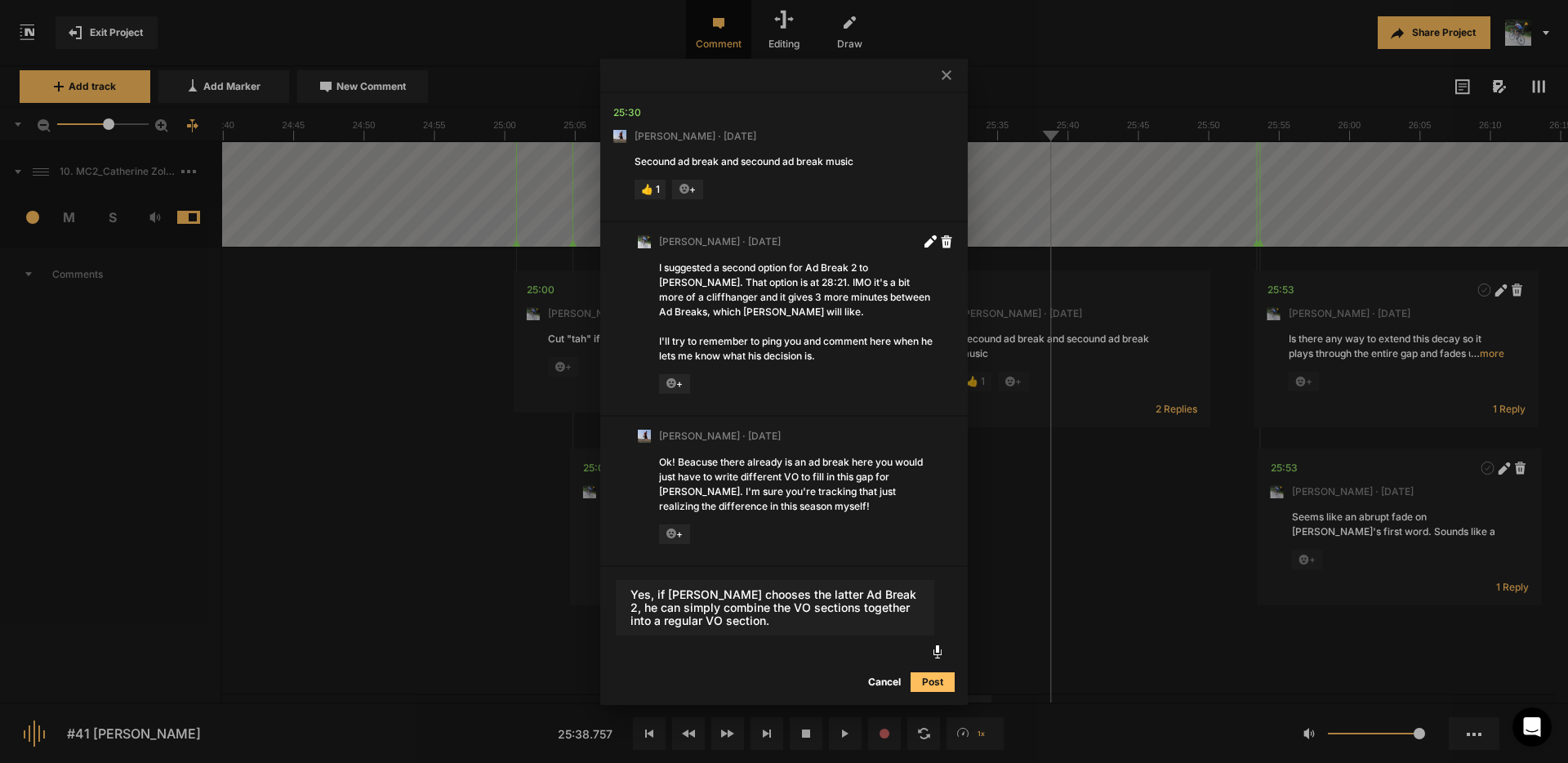
click at [650, 596] on textarea "Yes, if Paul chooses the latter Ad Break 2, he can simply combine the VO sectio…" at bounding box center [775, 608] width 319 height 56
click at [791, 626] on textarea "Right on, if Paul chooses the latter Ad Break 2, he can simply combine the VO s…" at bounding box center [775, 608] width 319 height 56
click at [764, 606] on textarea "Right on, if Paul chooses the latter Ad Break 2, he can simply combine the VO s…" at bounding box center [775, 608] width 319 height 56
type textarea "Right on, if Paul chooses the latter Ad Break 2, he can simply combine the exis…"
click at [938, 677] on button "Post" at bounding box center [933, 682] width 44 height 19
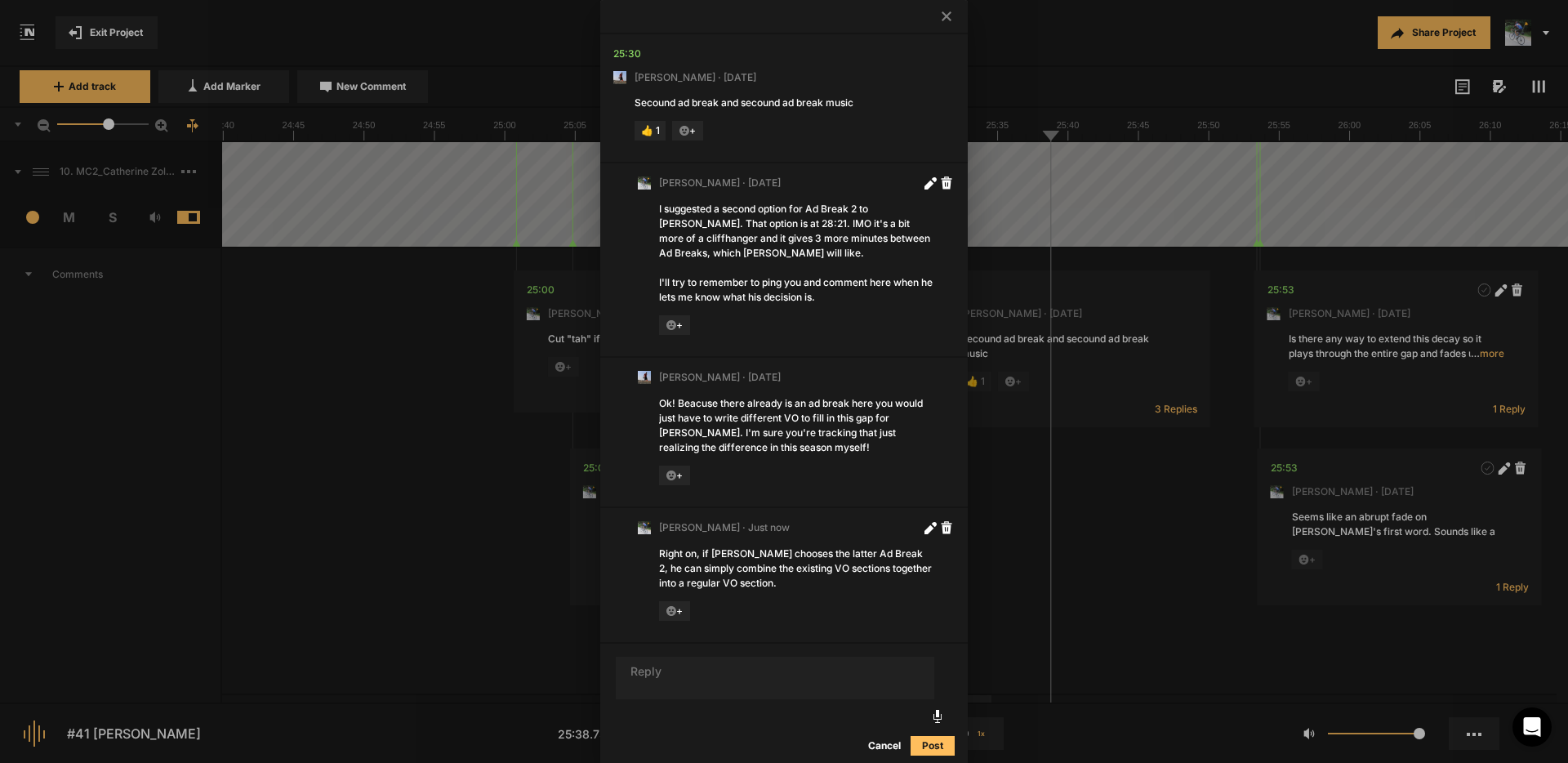
click at [887, 745] on button "Cancel" at bounding box center [884, 746] width 52 height 19
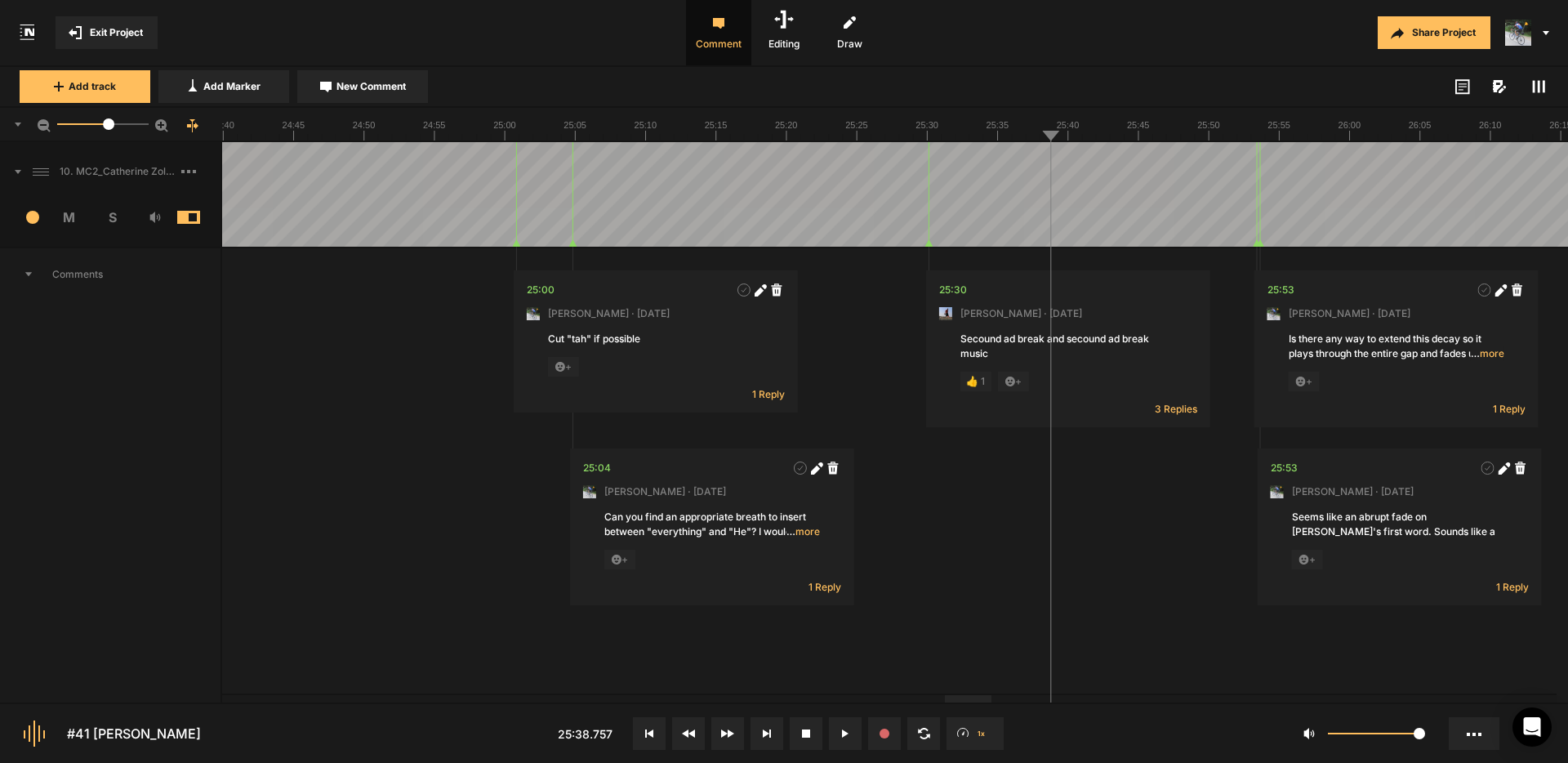
drag, startPoint x: 965, startPoint y: 702, endPoint x: 1020, endPoint y: 699, distance: 55.1
click at [1020, 699] on nt-project-view "Exit Project Comment Editing Draw Share Project Add track Add Marker New Commen…" at bounding box center [784, 382] width 1568 height 763
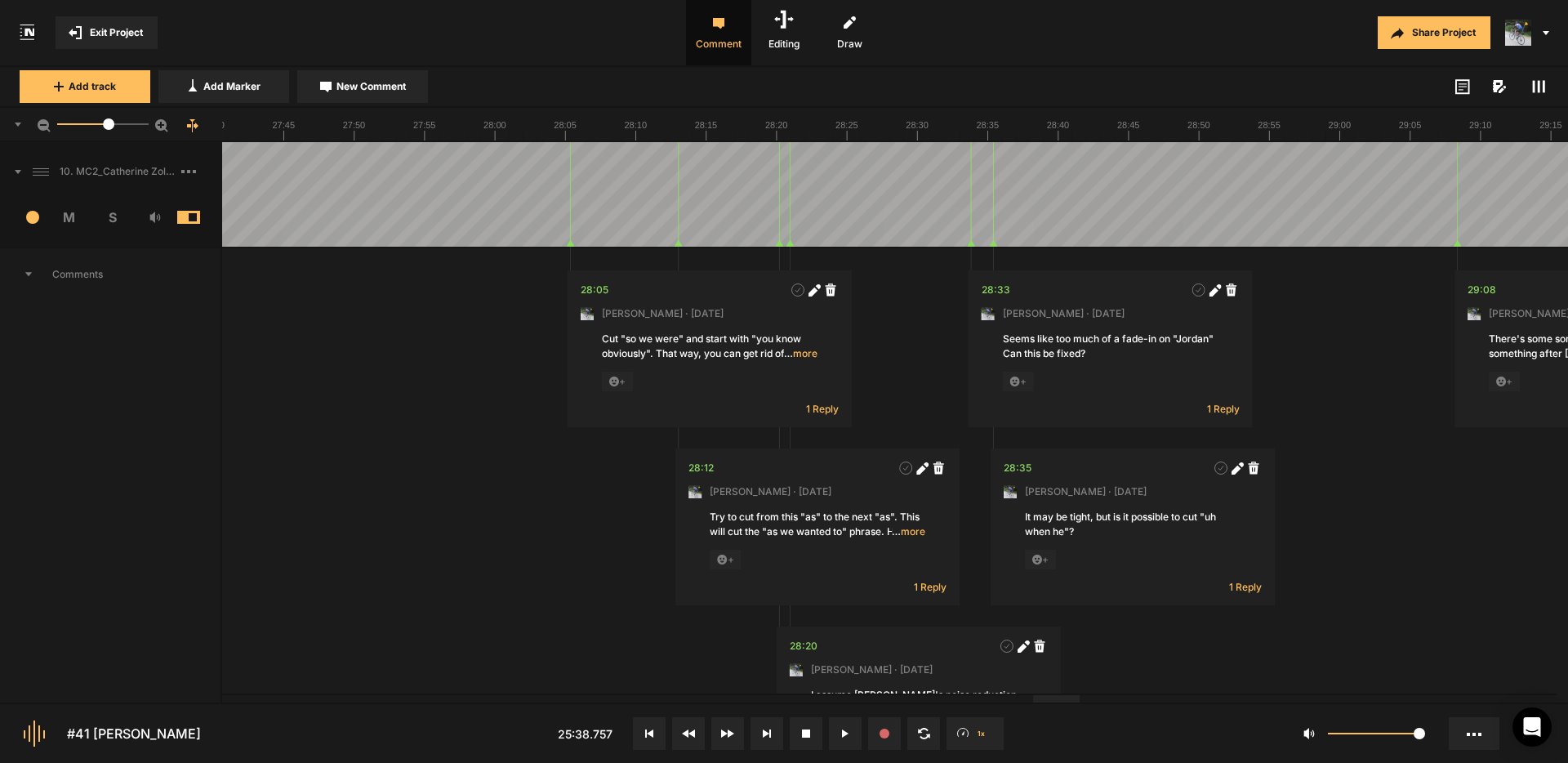
click at [1059, 700] on div at bounding box center [1056, 699] width 47 height 7
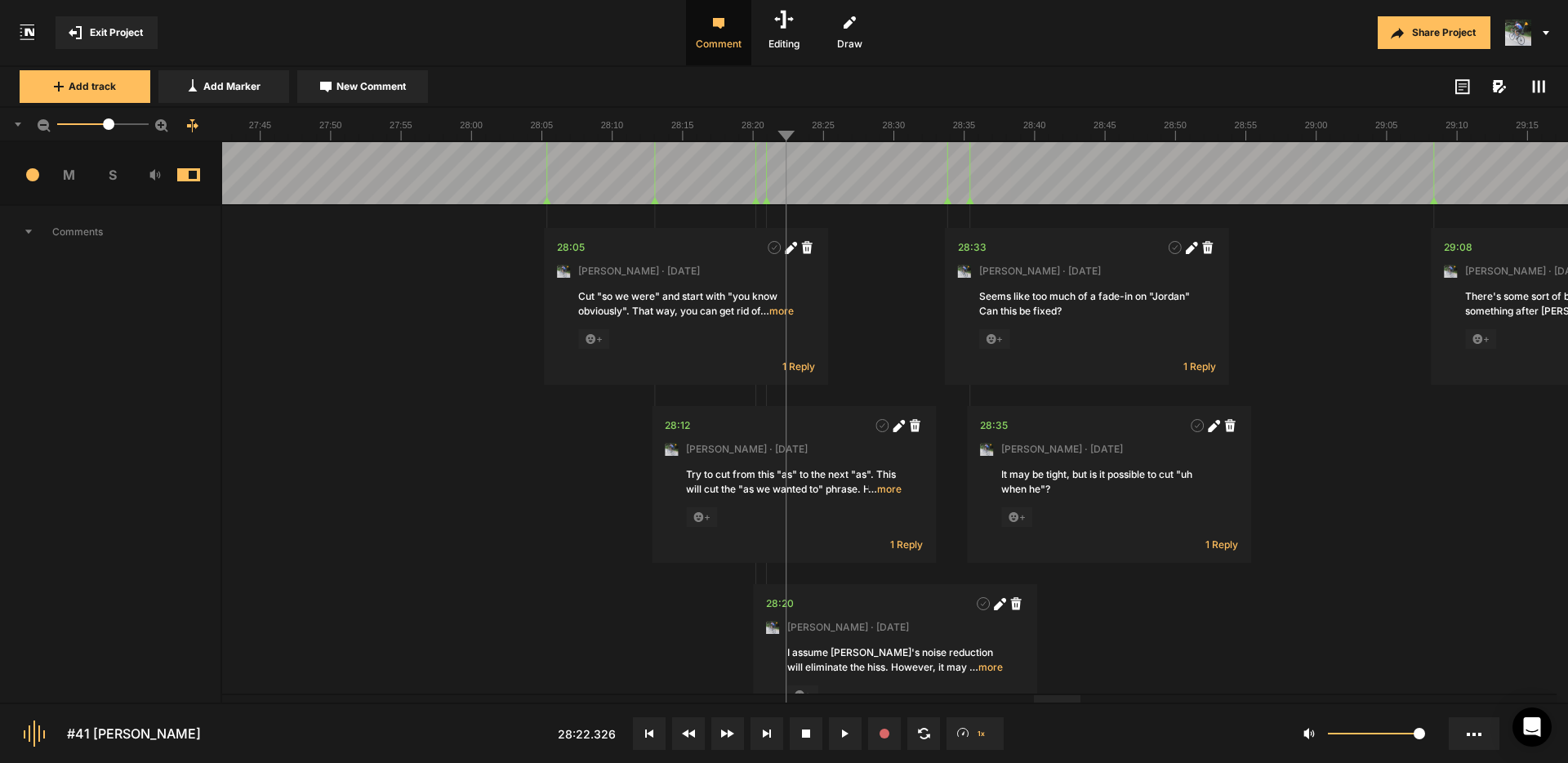
scroll to position [46, 0]
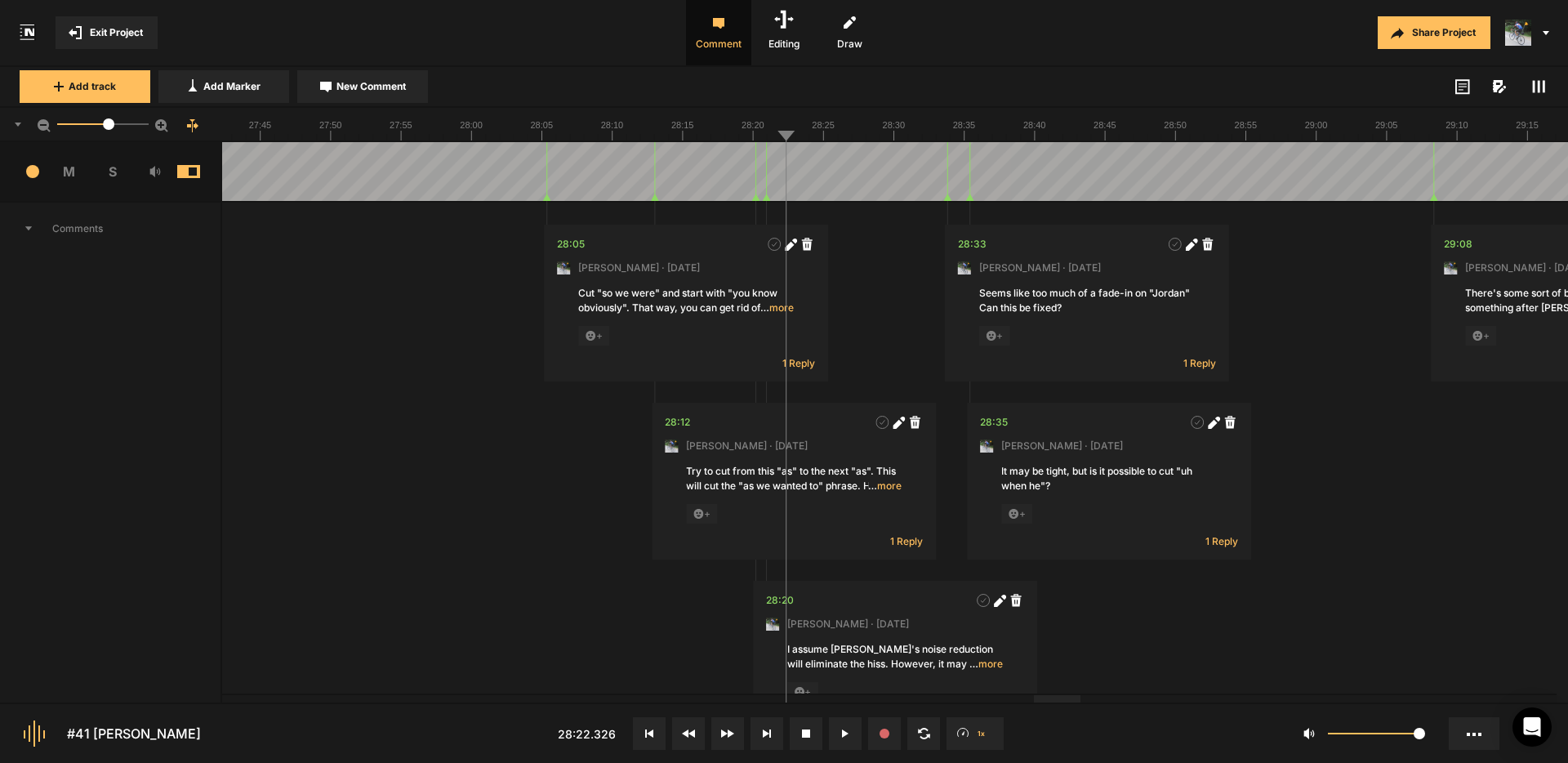
click at [788, 311] on span "… more" at bounding box center [777, 307] width 34 height 15
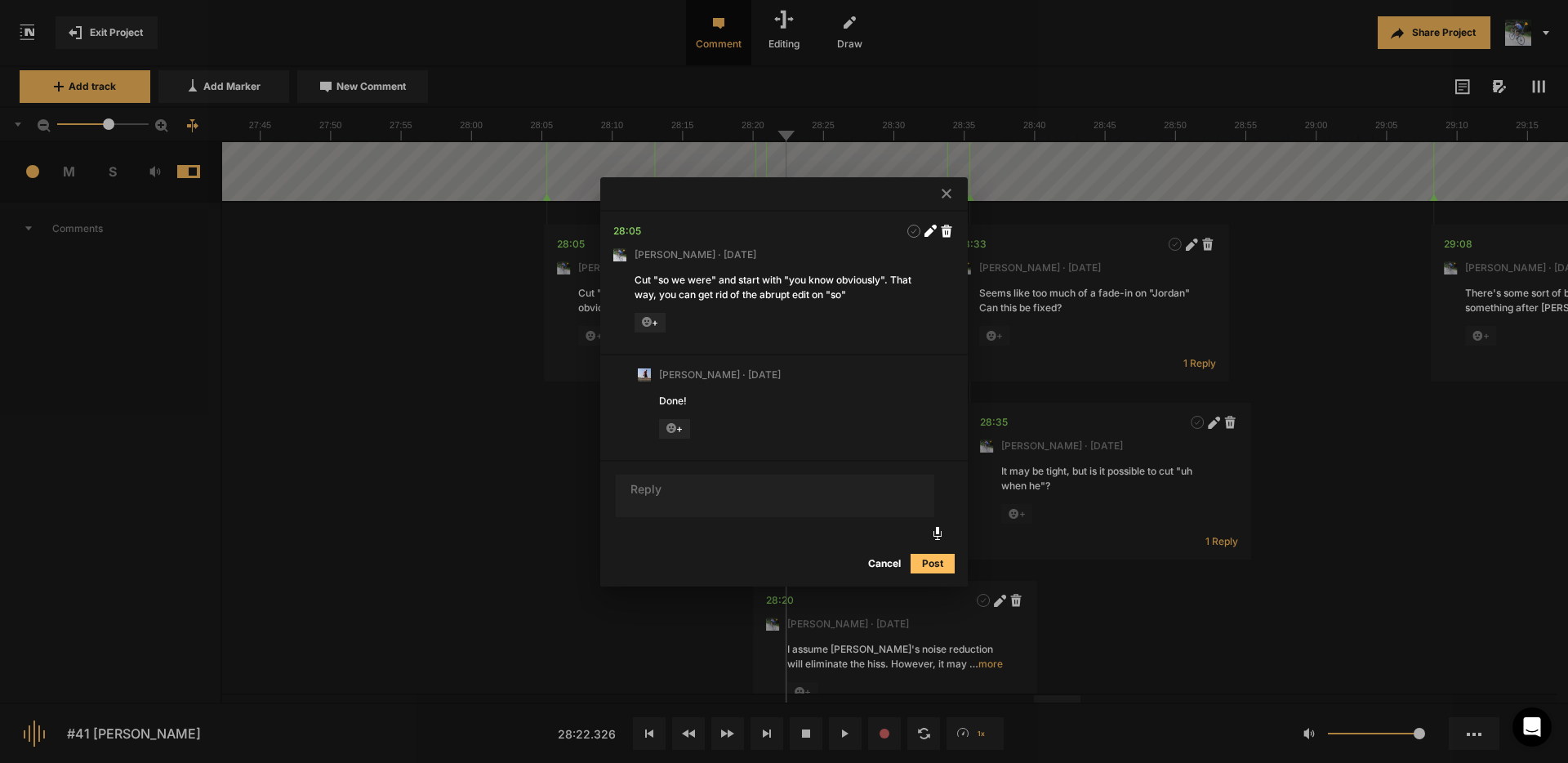
drag, startPoint x: 946, startPoint y: 193, endPoint x: 948, endPoint y: 248, distance: 55.0
click at [946, 193] on icon at bounding box center [946, 193] width 10 height 10
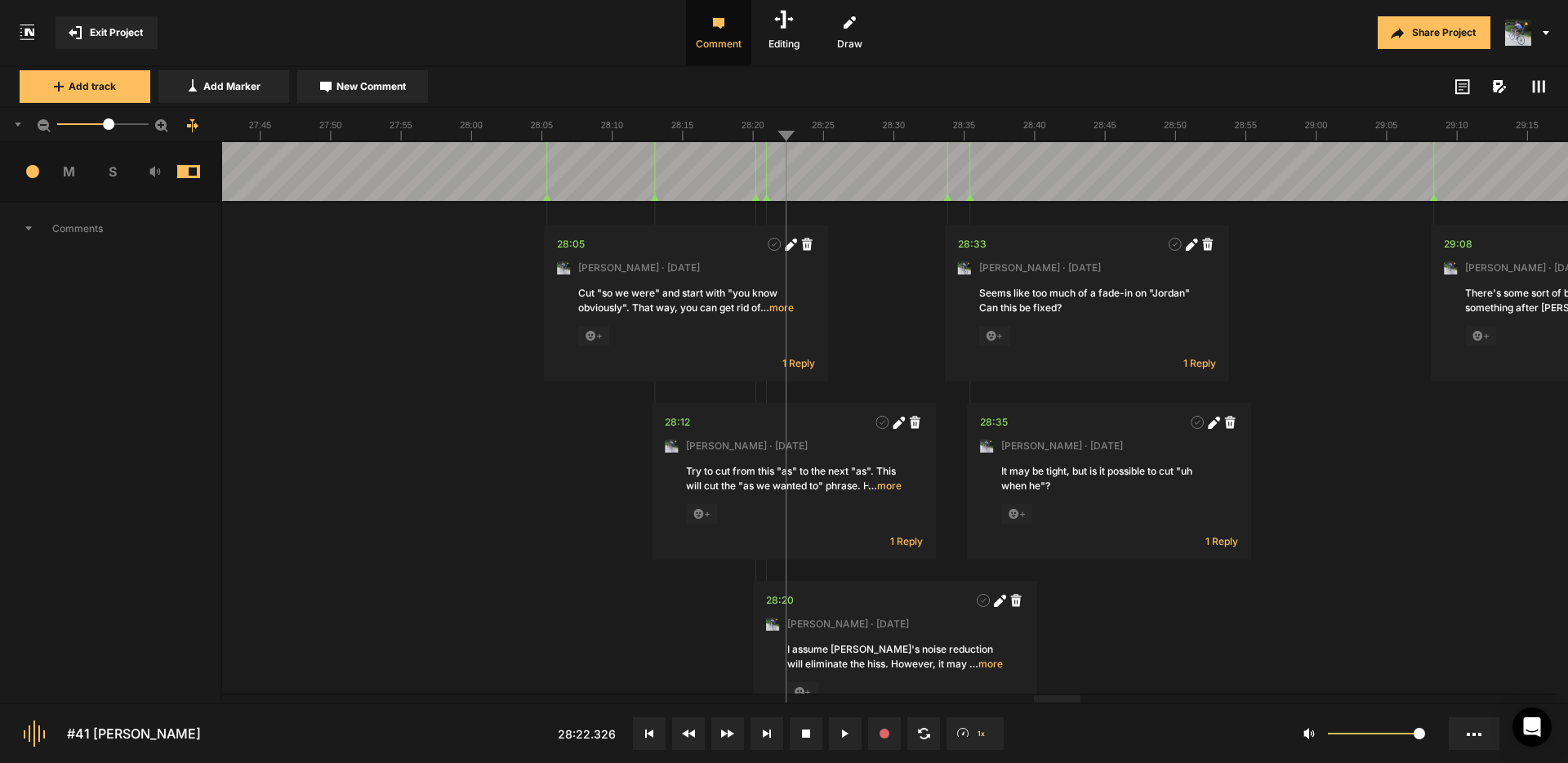
click at [892, 484] on span "… more" at bounding box center [885, 486] width 34 height 15
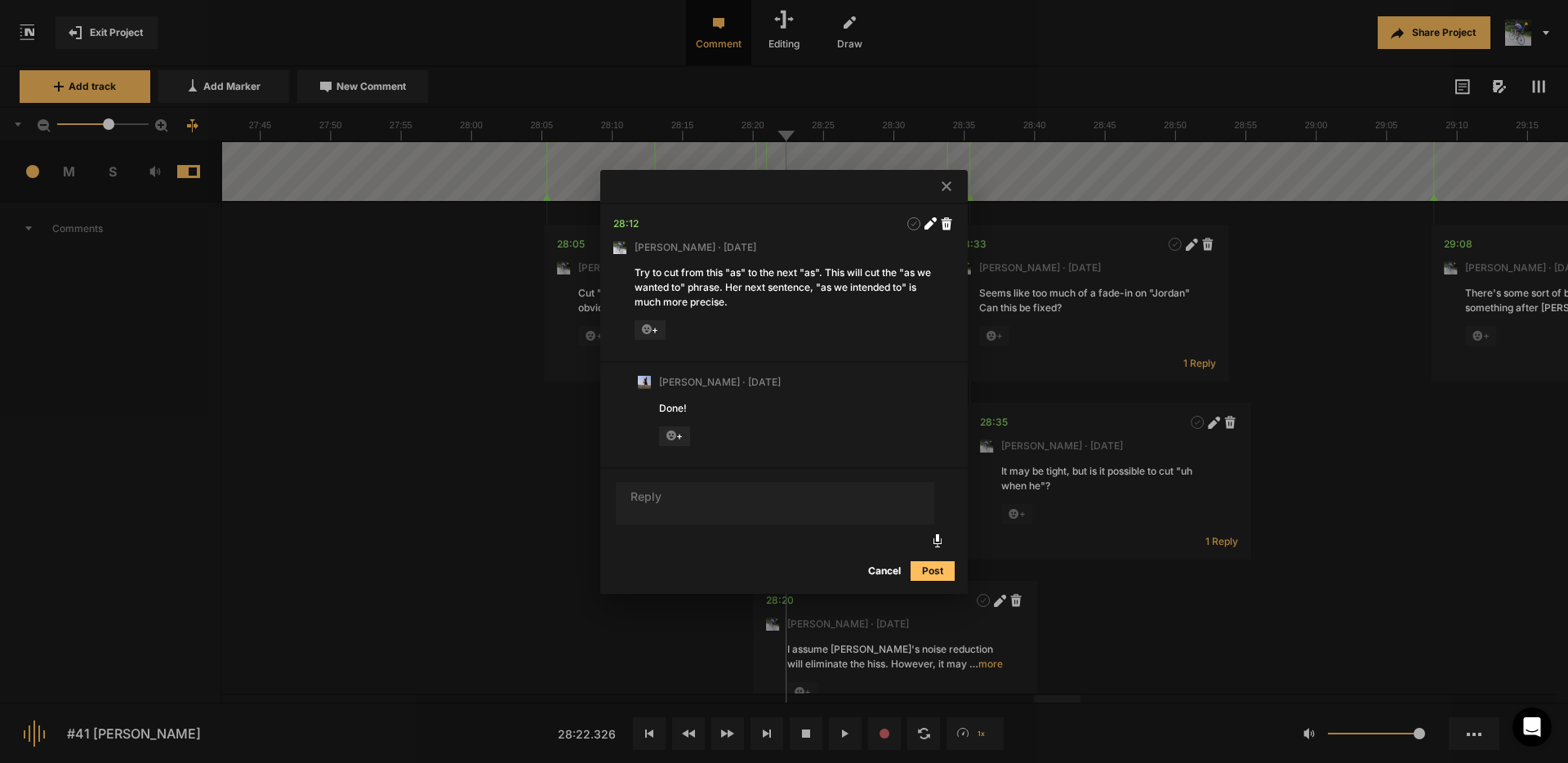
click at [944, 188] on icon at bounding box center [946, 185] width 10 height 10
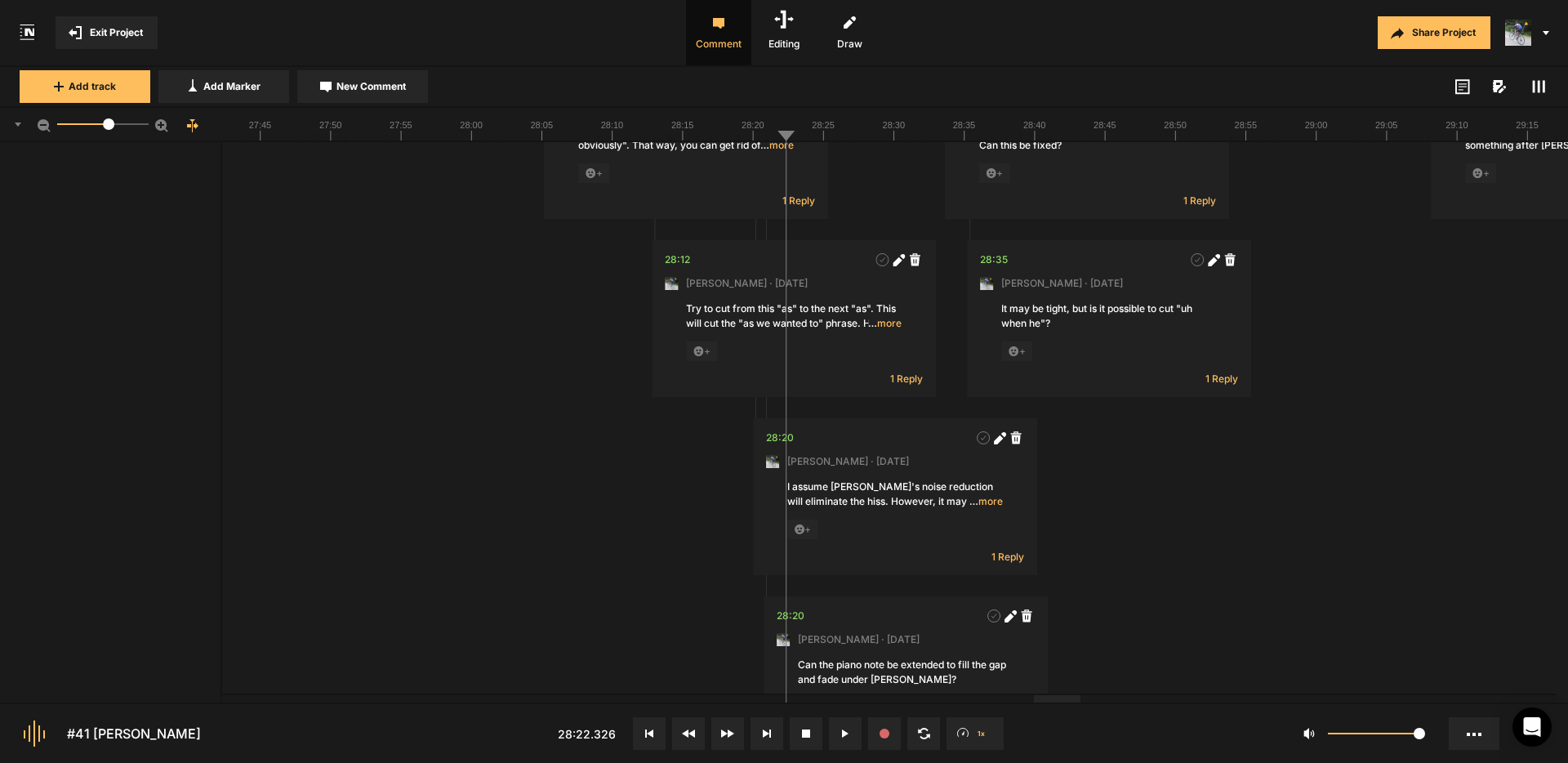
scroll to position [489, 0]
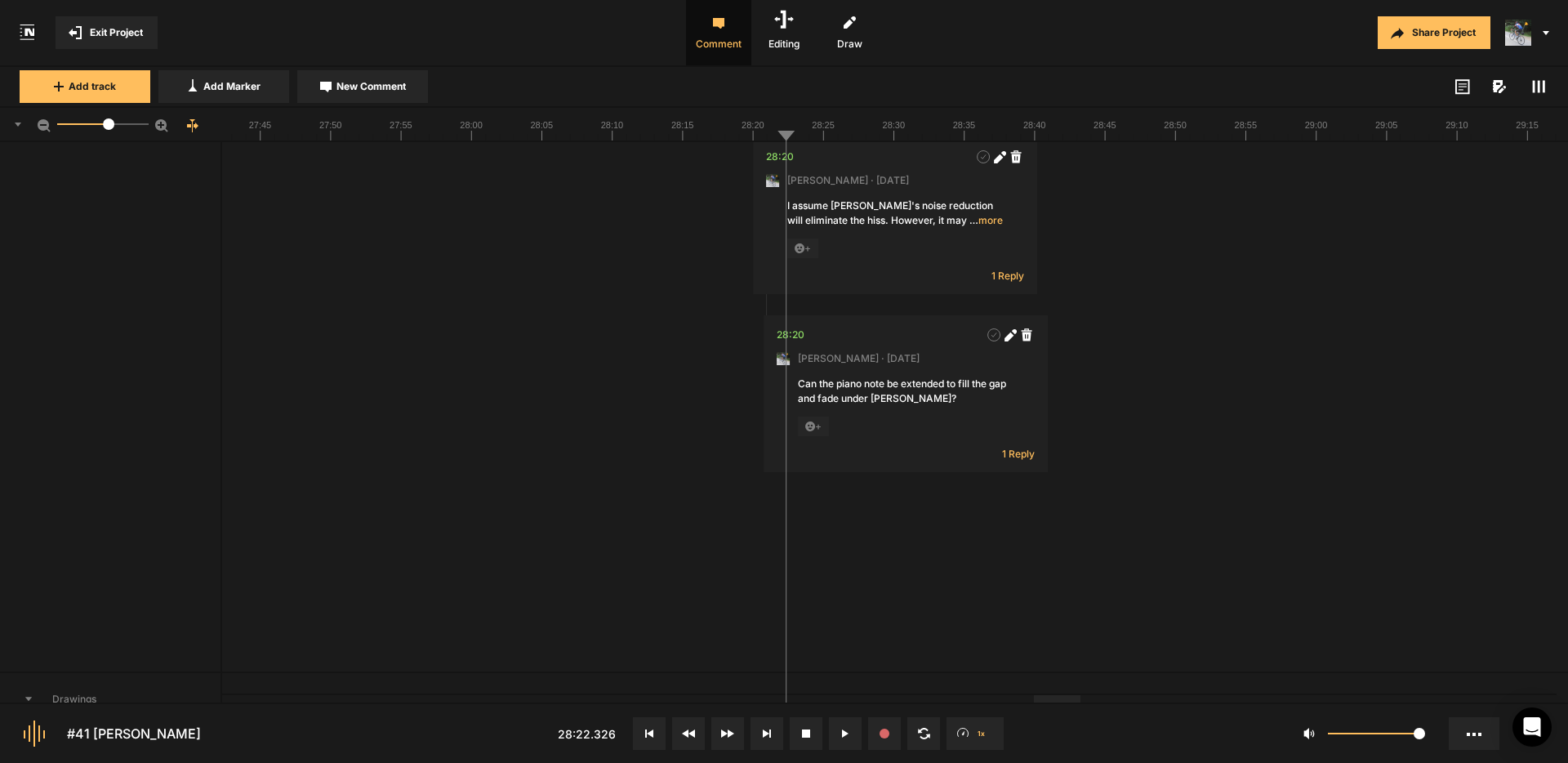
click at [992, 222] on span "… more" at bounding box center [986, 220] width 34 height 15
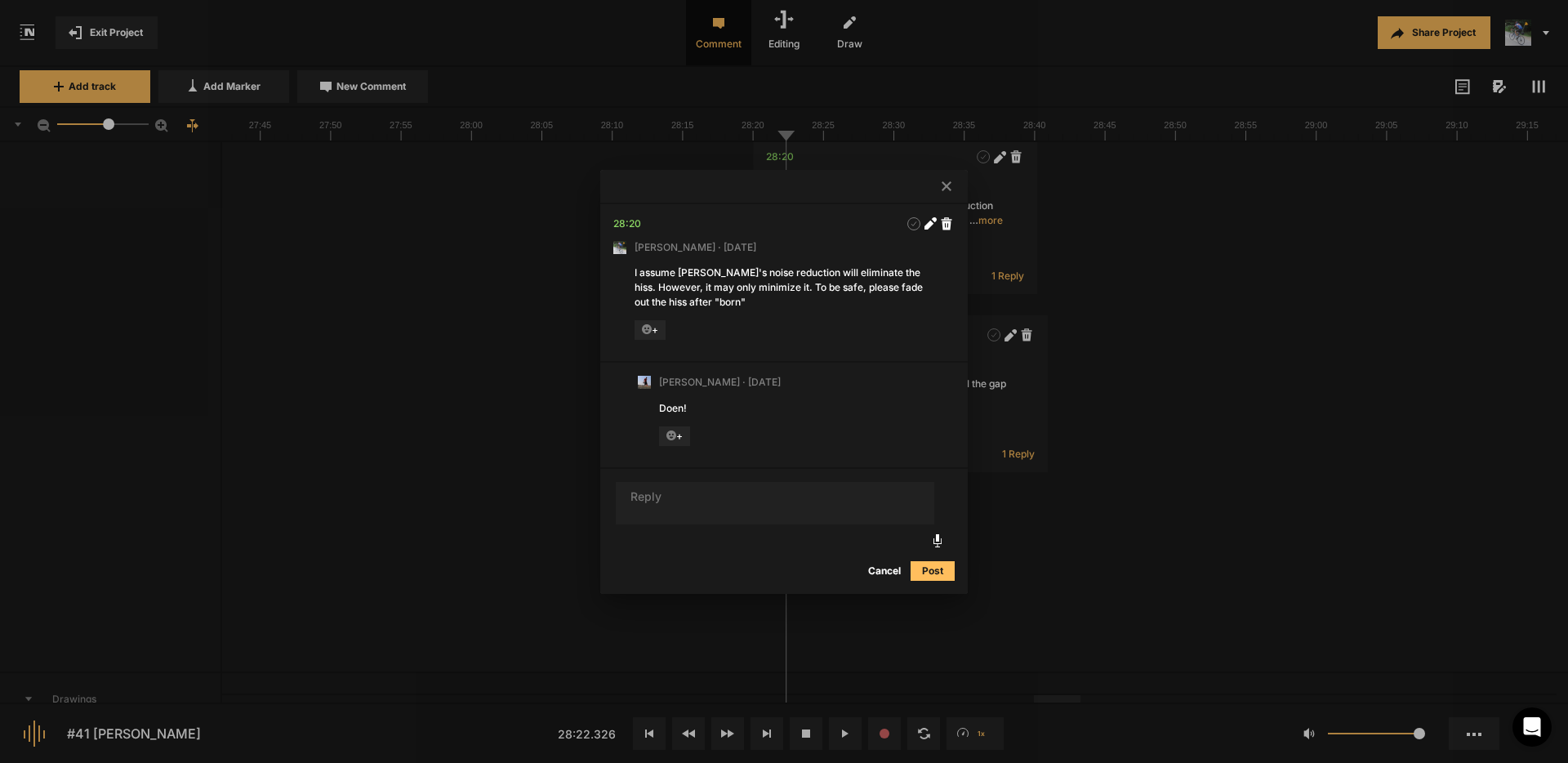
drag, startPoint x: 948, startPoint y: 184, endPoint x: 947, endPoint y: 204, distance: 20.0
click at [948, 184] on icon at bounding box center [946, 185] width 10 height 10
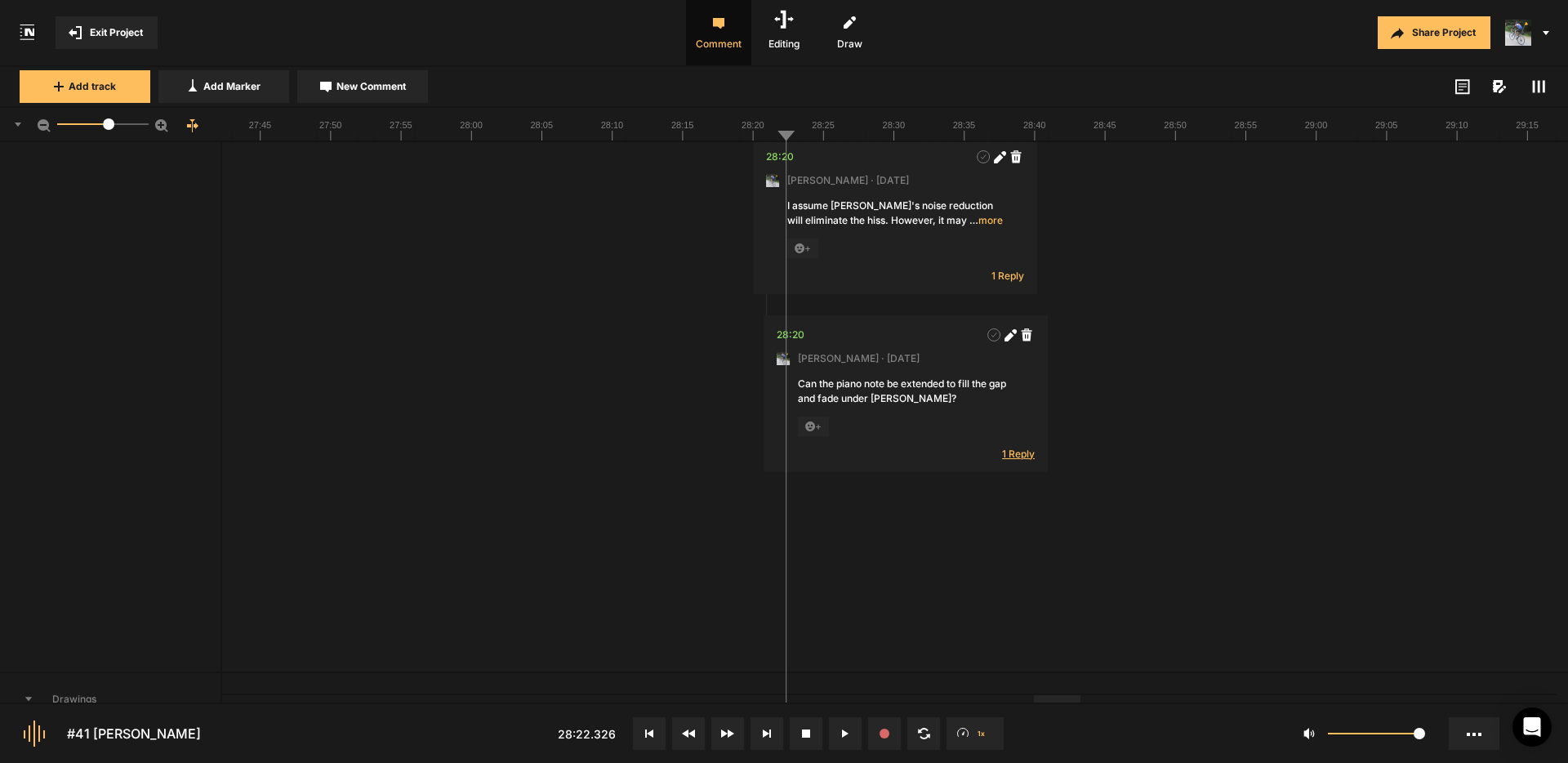
click at [1023, 454] on span "1 Reply" at bounding box center [1018, 454] width 33 height 14
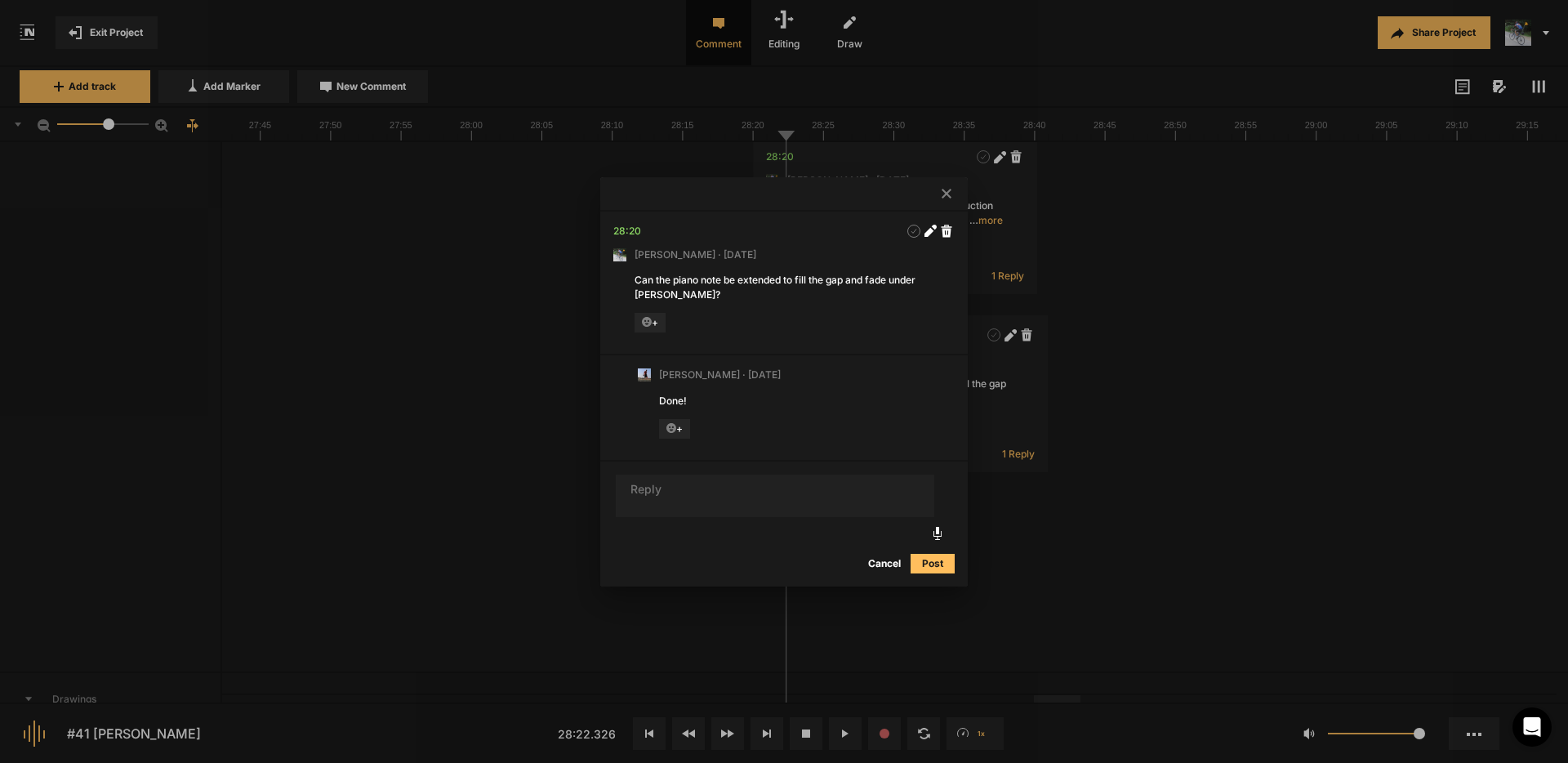
click at [946, 194] on icon at bounding box center [946, 193] width 10 height 10
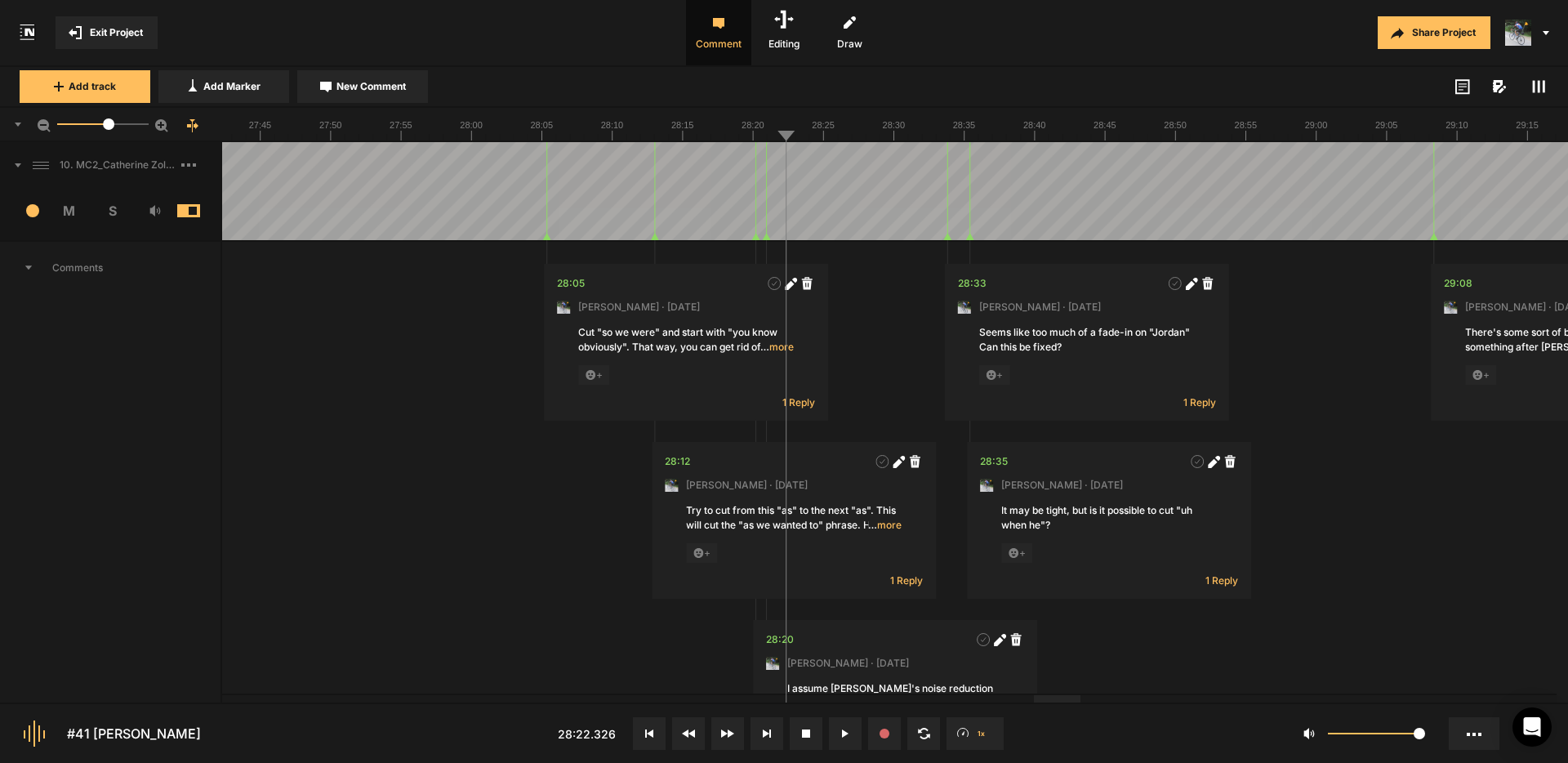
scroll to position [0, 0]
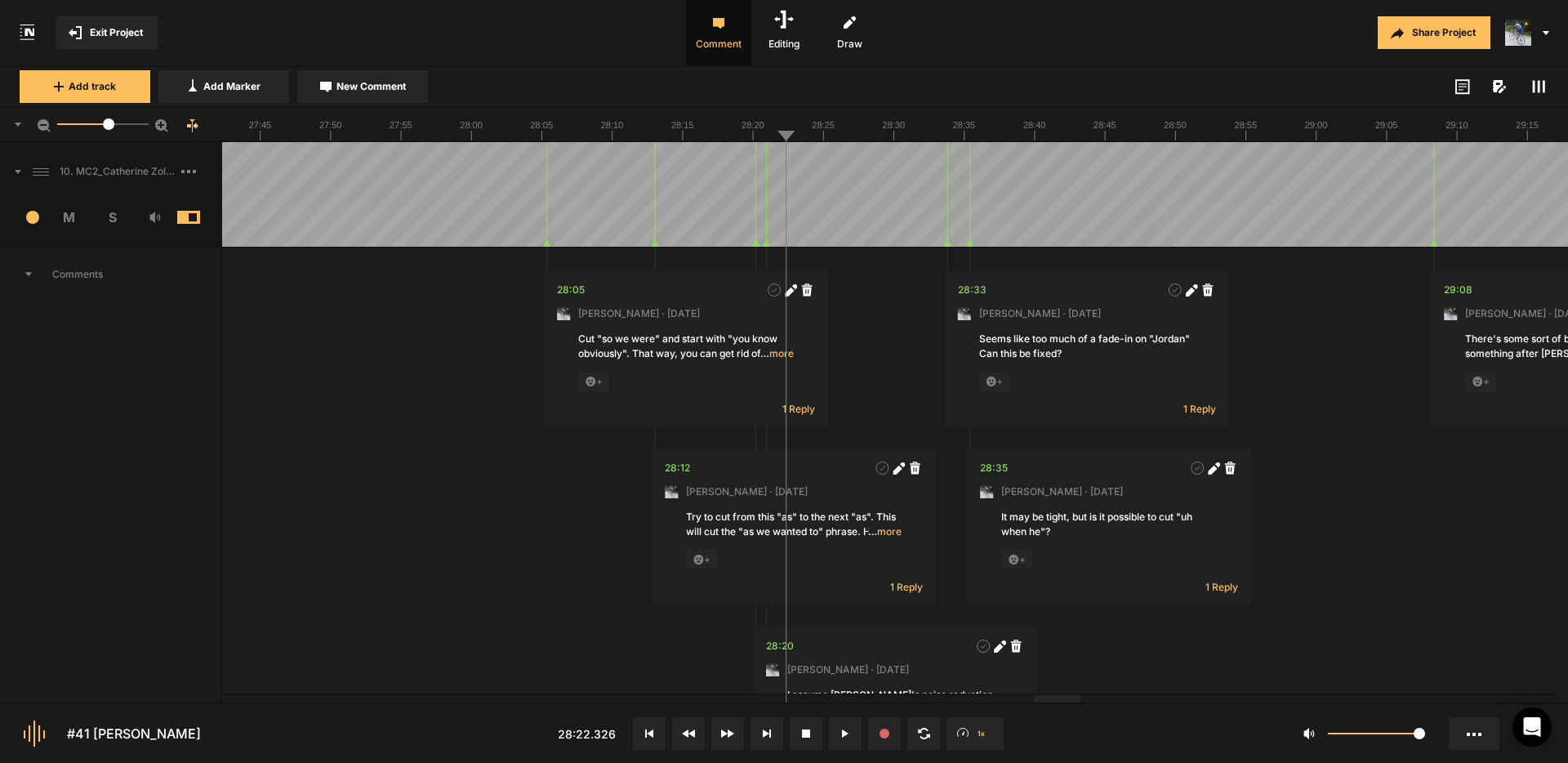
click at [373, 91] on span "New Comment" at bounding box center [371, 87] width 70 height 15
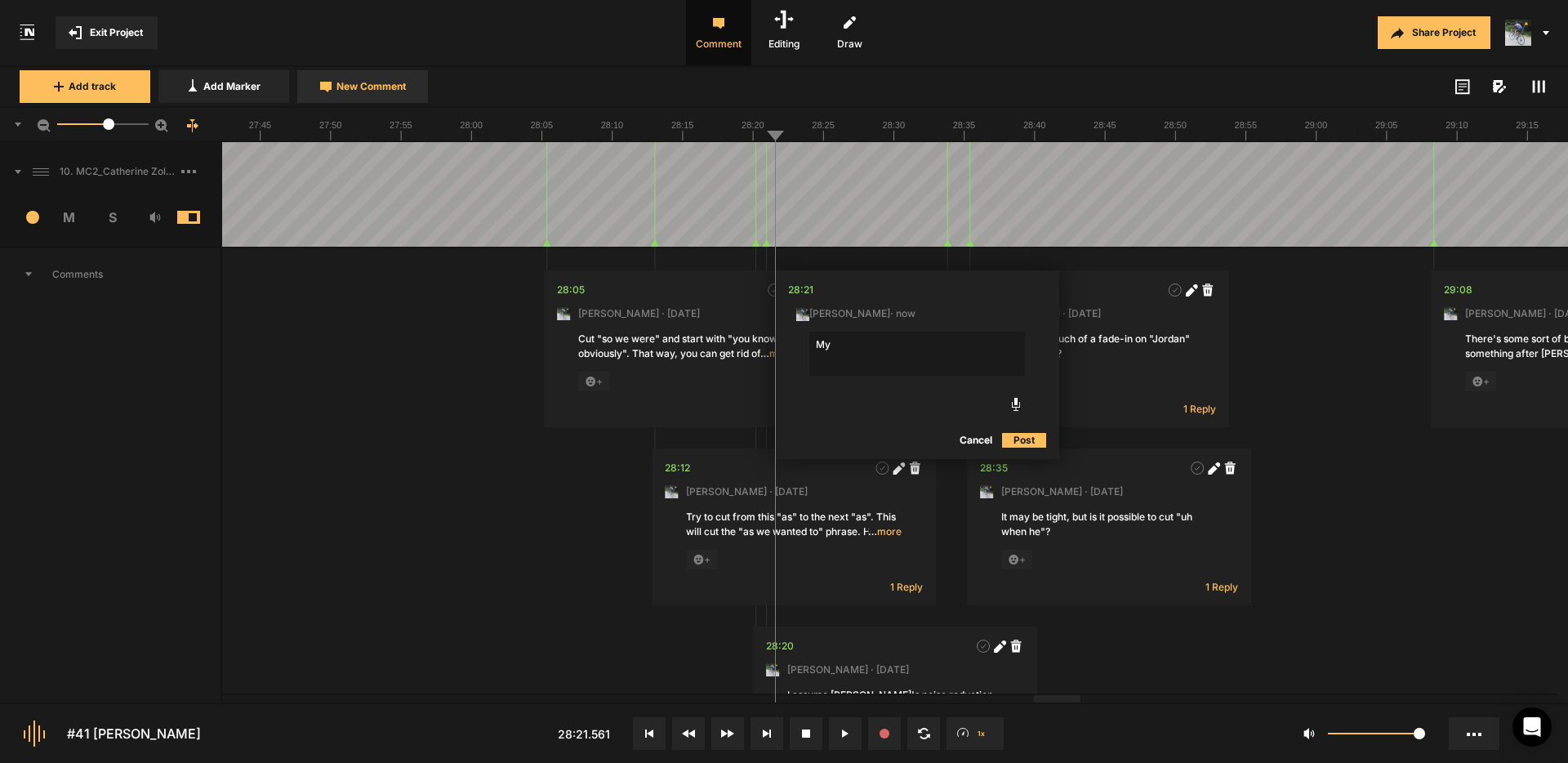
type textarea "M"
type textarea "S"
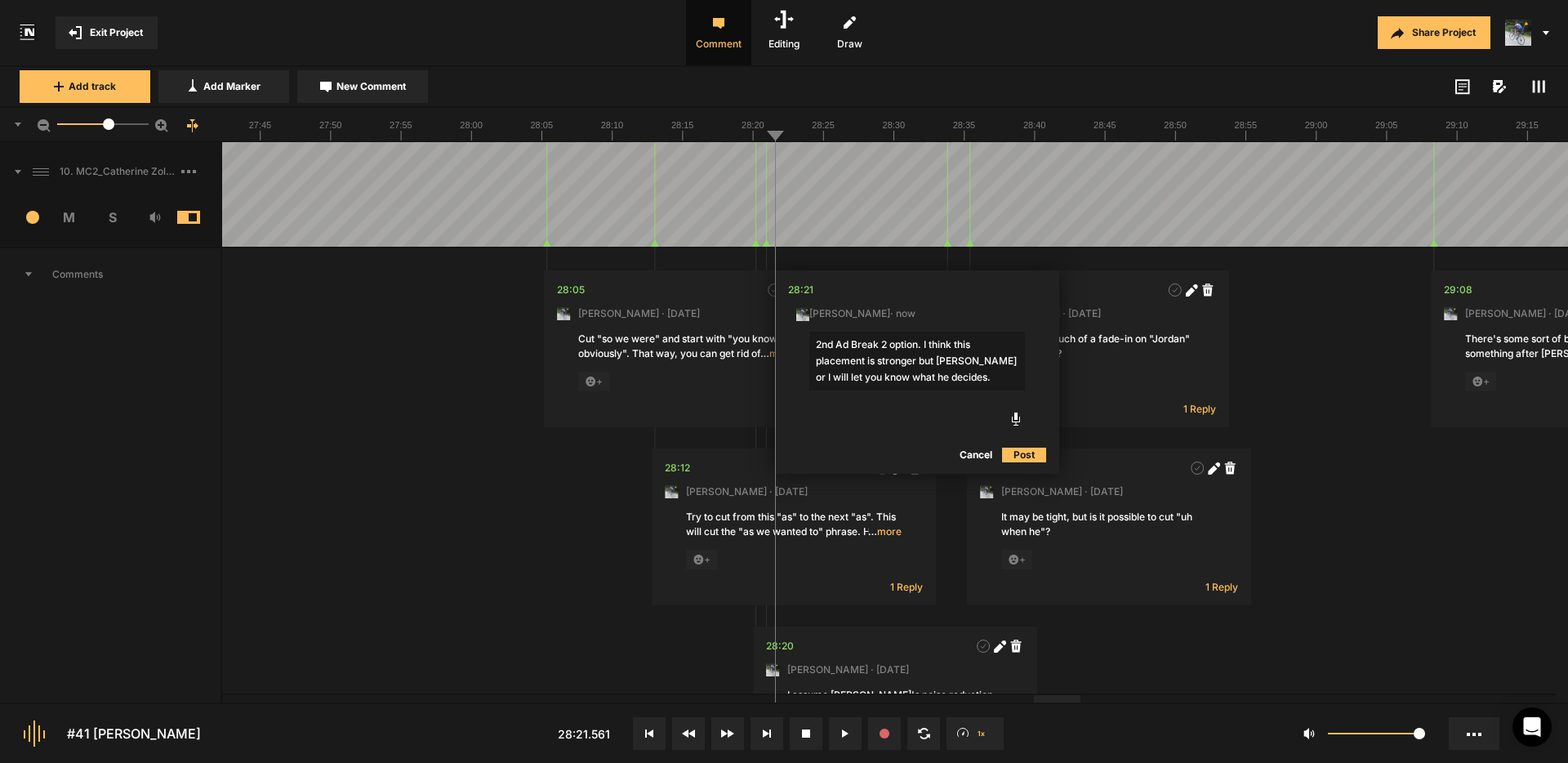
type textarea "2nd Ad Break 2 option. I think this placement is stronger but Paul or I will le…"
click at [1029, 455] on button "Post" at bounding box center [1024, 455] width 44 height 19
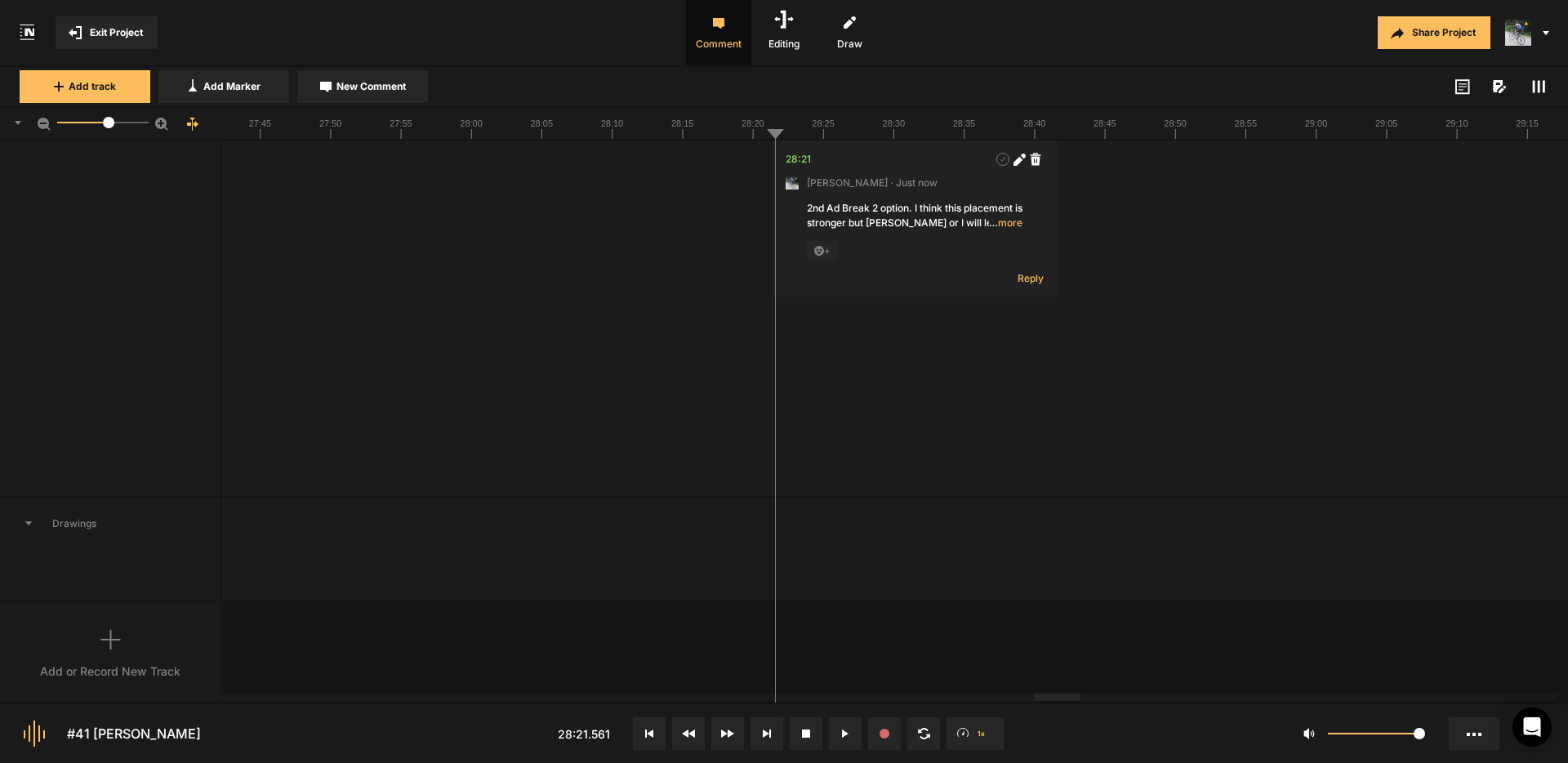
scroll to position [847, 0]
click at [1544, 88] on rect at bounding box center [1544, 87] width 3 height 12
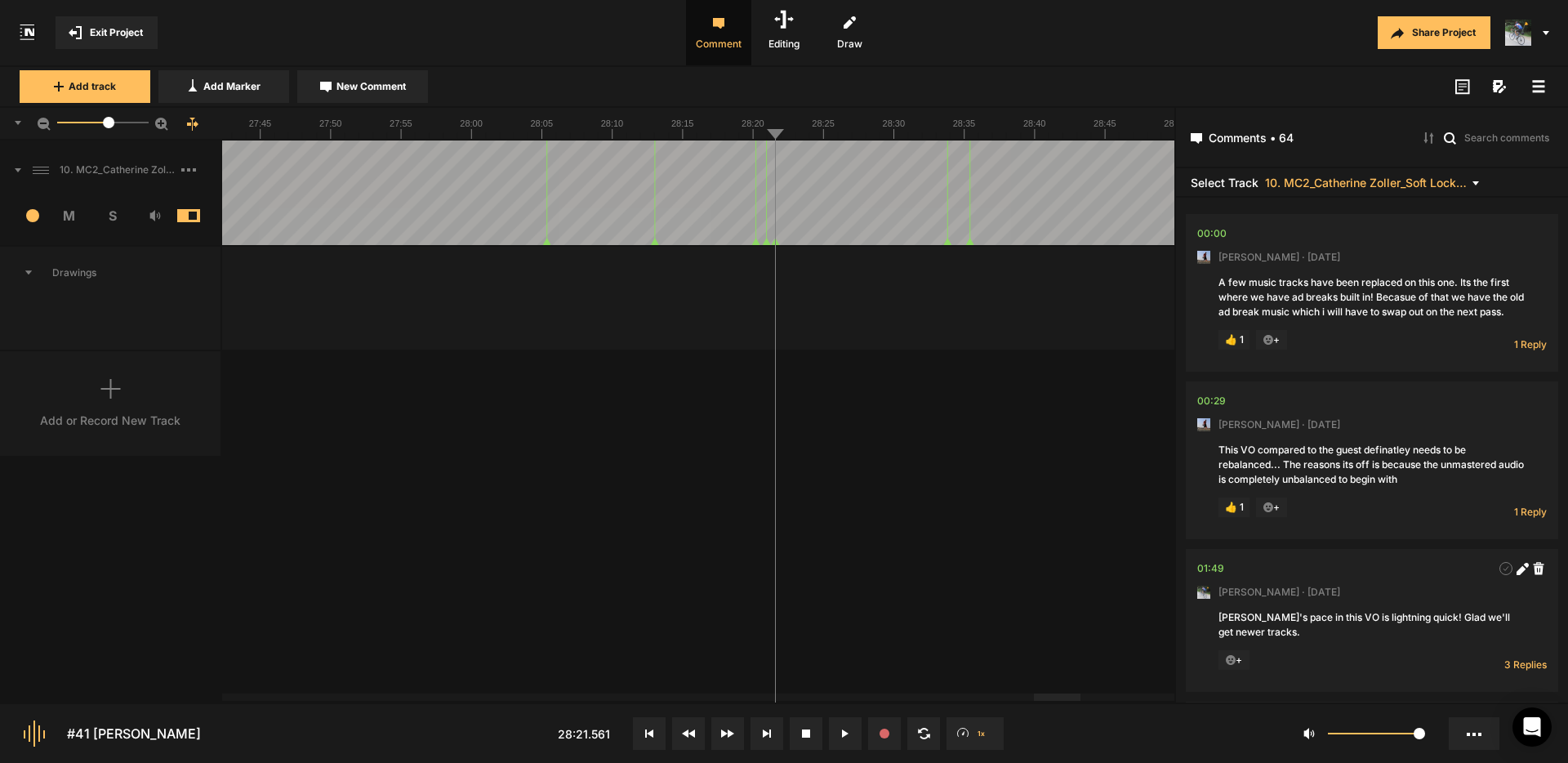
scroll to position [0, 0]
click at [1536, 86] on rect at bounding box center [1540, 86] width 12 height 3
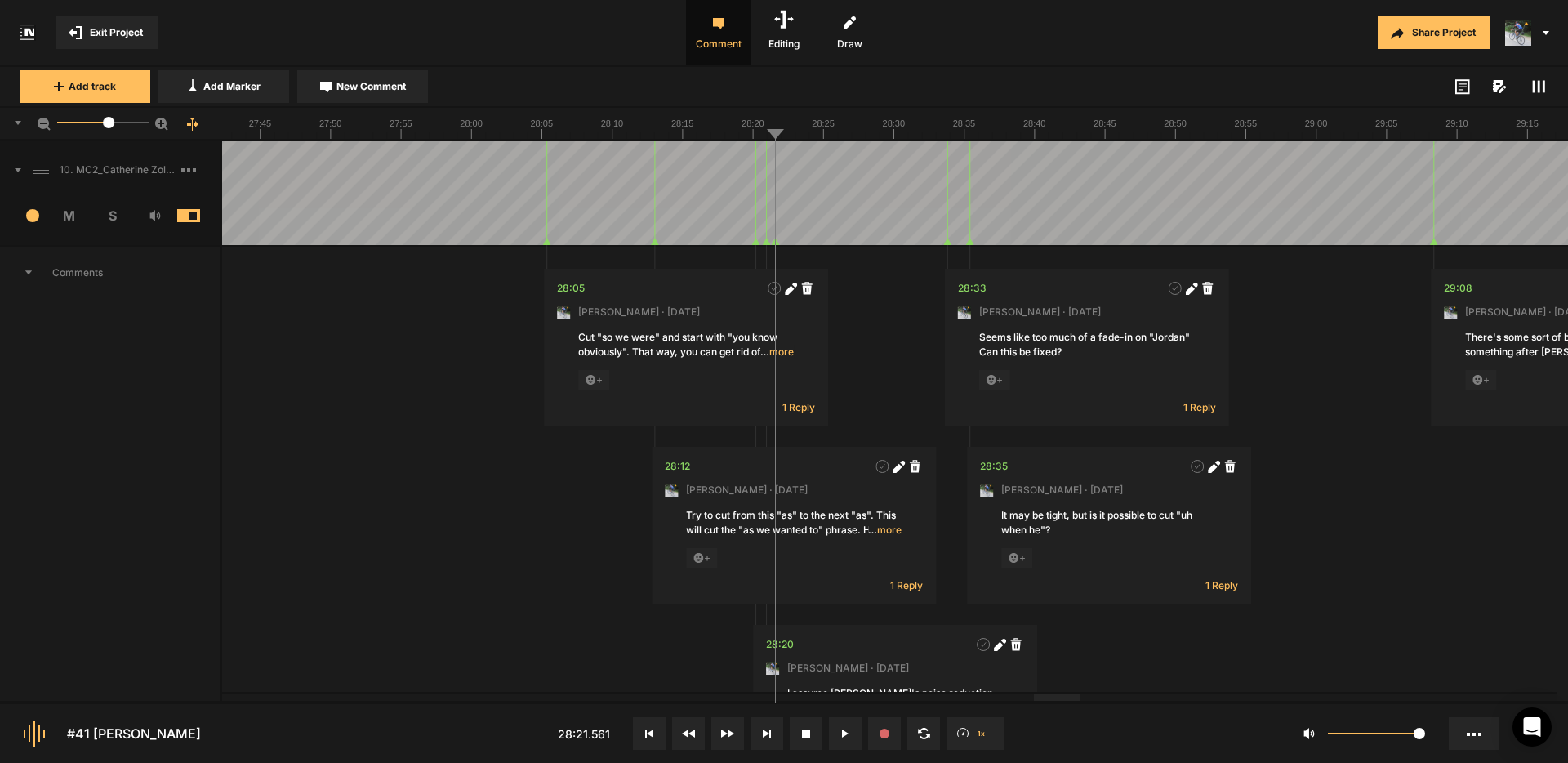
click at [124, 30] on span "Exit Project" at bounding box center [117, 33] width 53 height 15
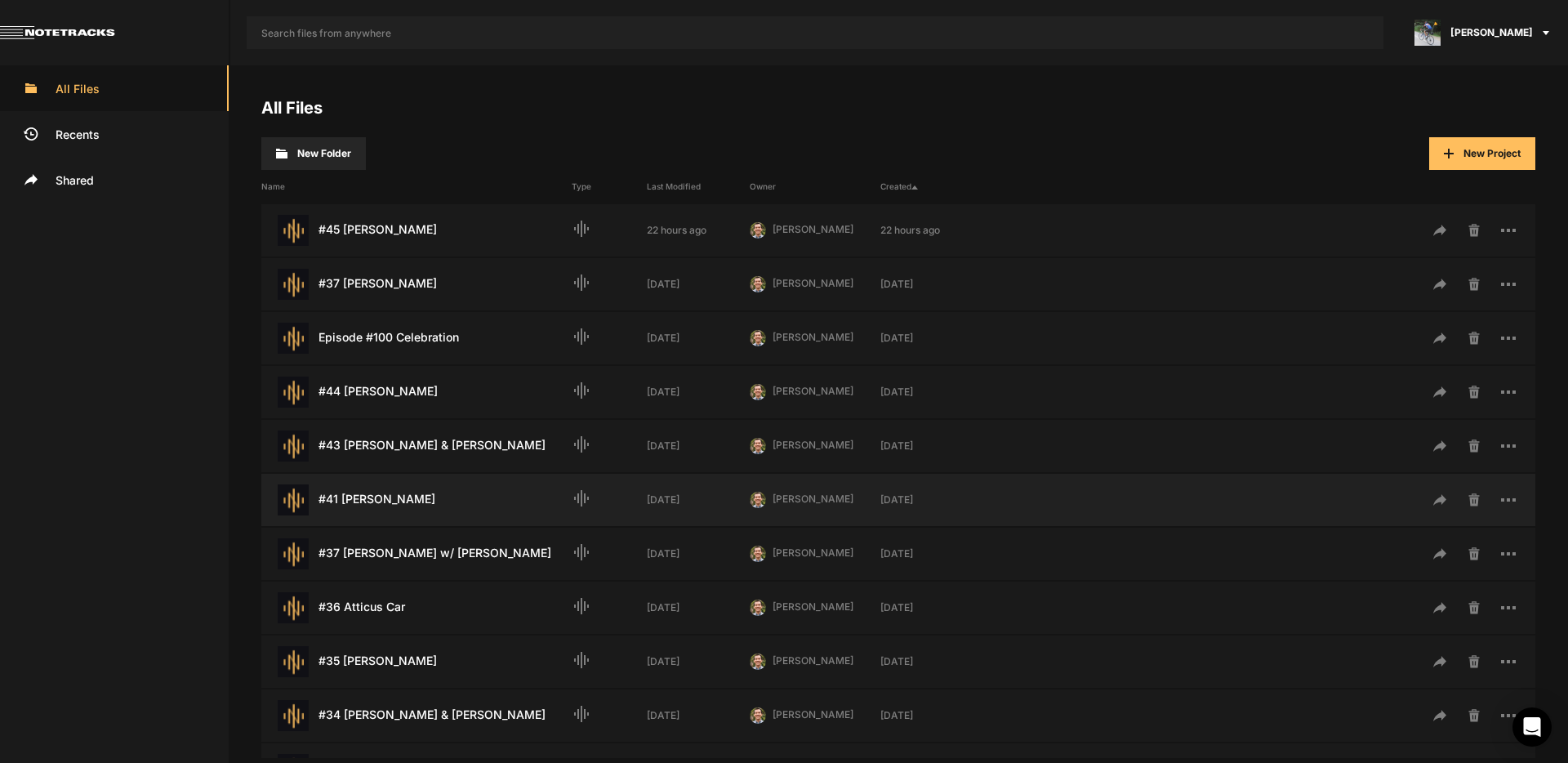
click at [403, 498] on div "#41 Catherine Zoller Last Modified: 4 weeks ago" at bounding box center [417, 500] width 311 height 31
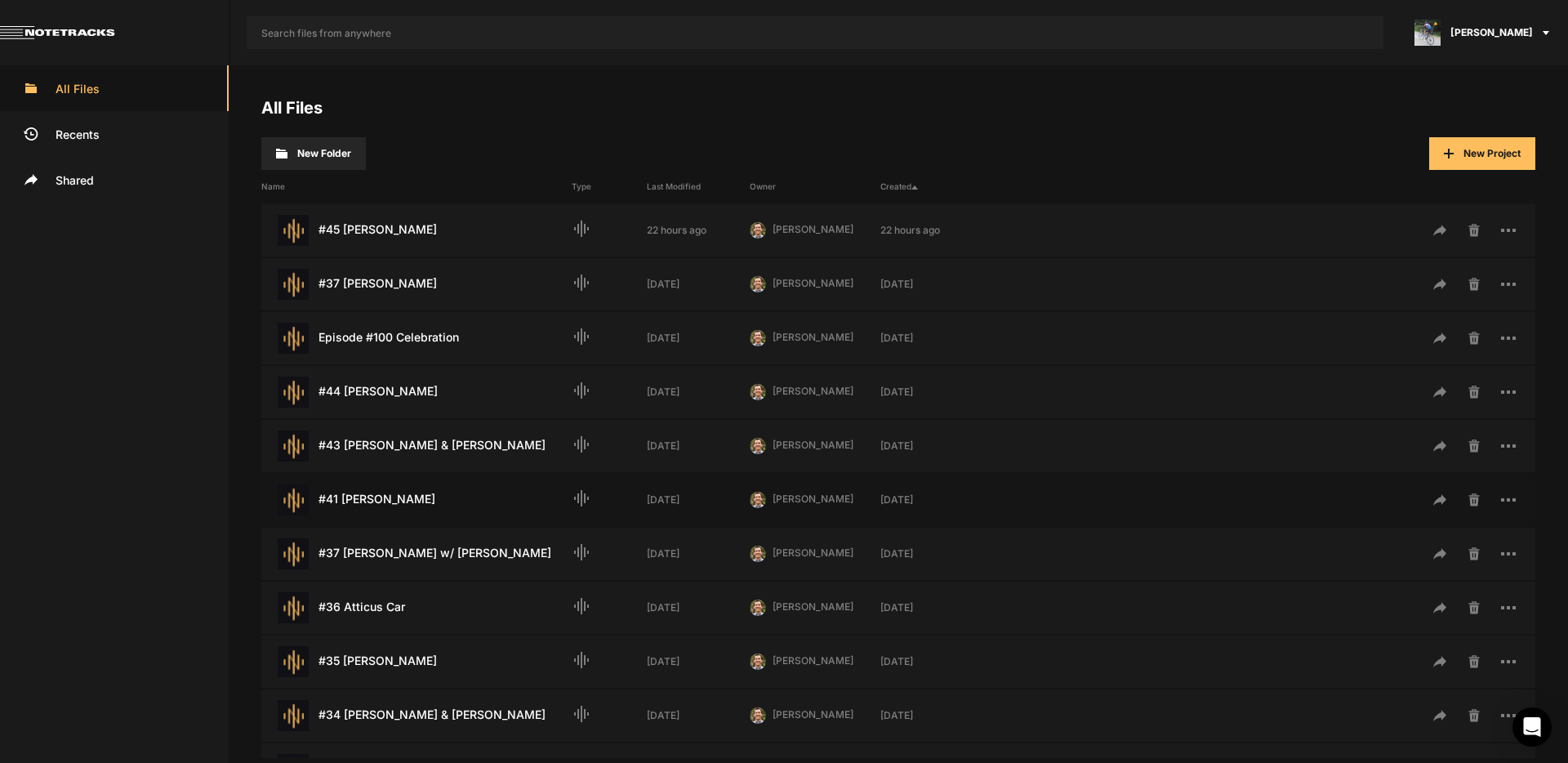
click at [403, 498] on div "#41 Catherine Zoller Last Modified: 4 weeks ago" at bounding box center [417, 500] width 311 height 31
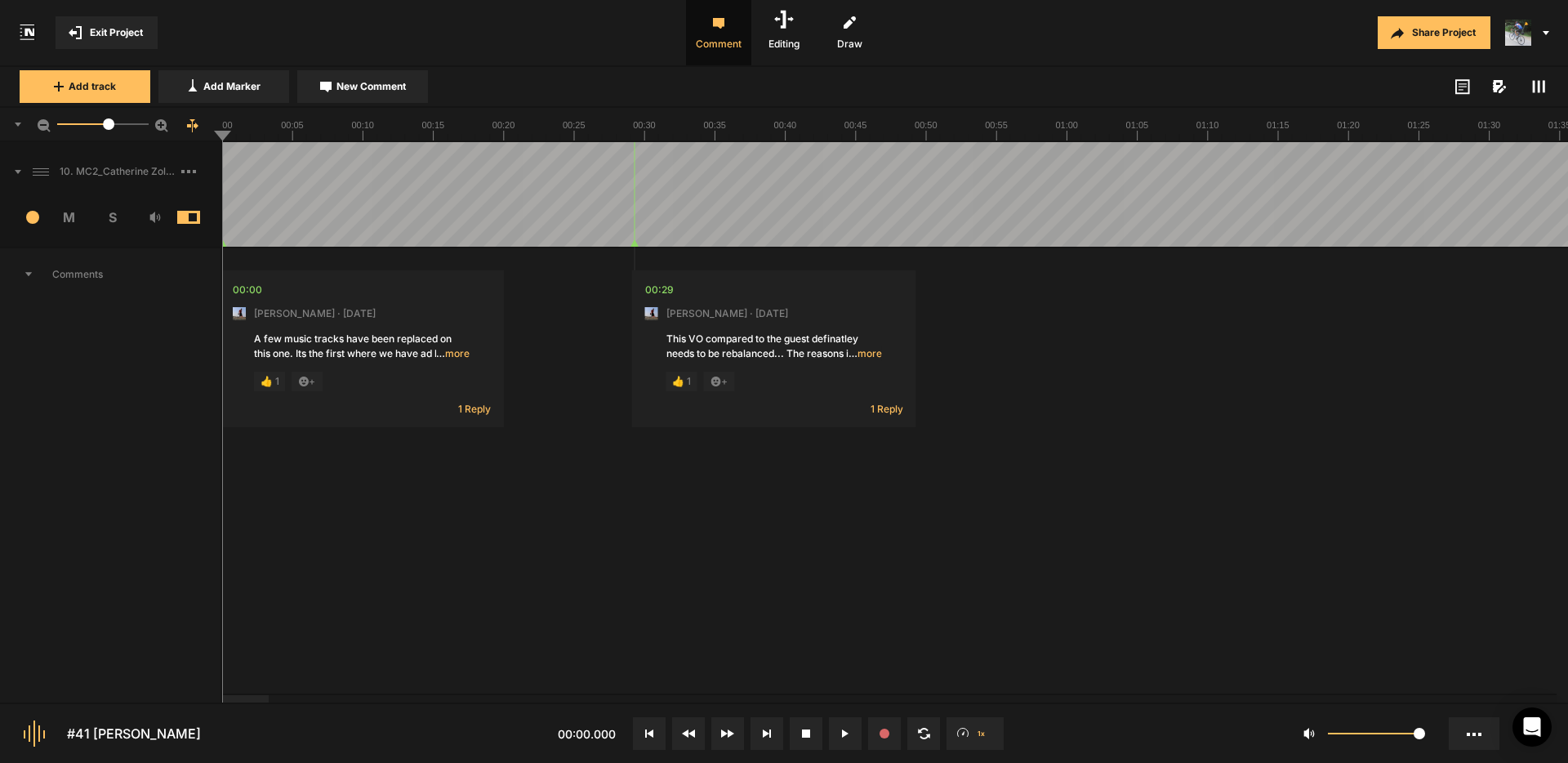
click at [1541, 91] on icon at bounding box center [1539, 87] width 13 height 13
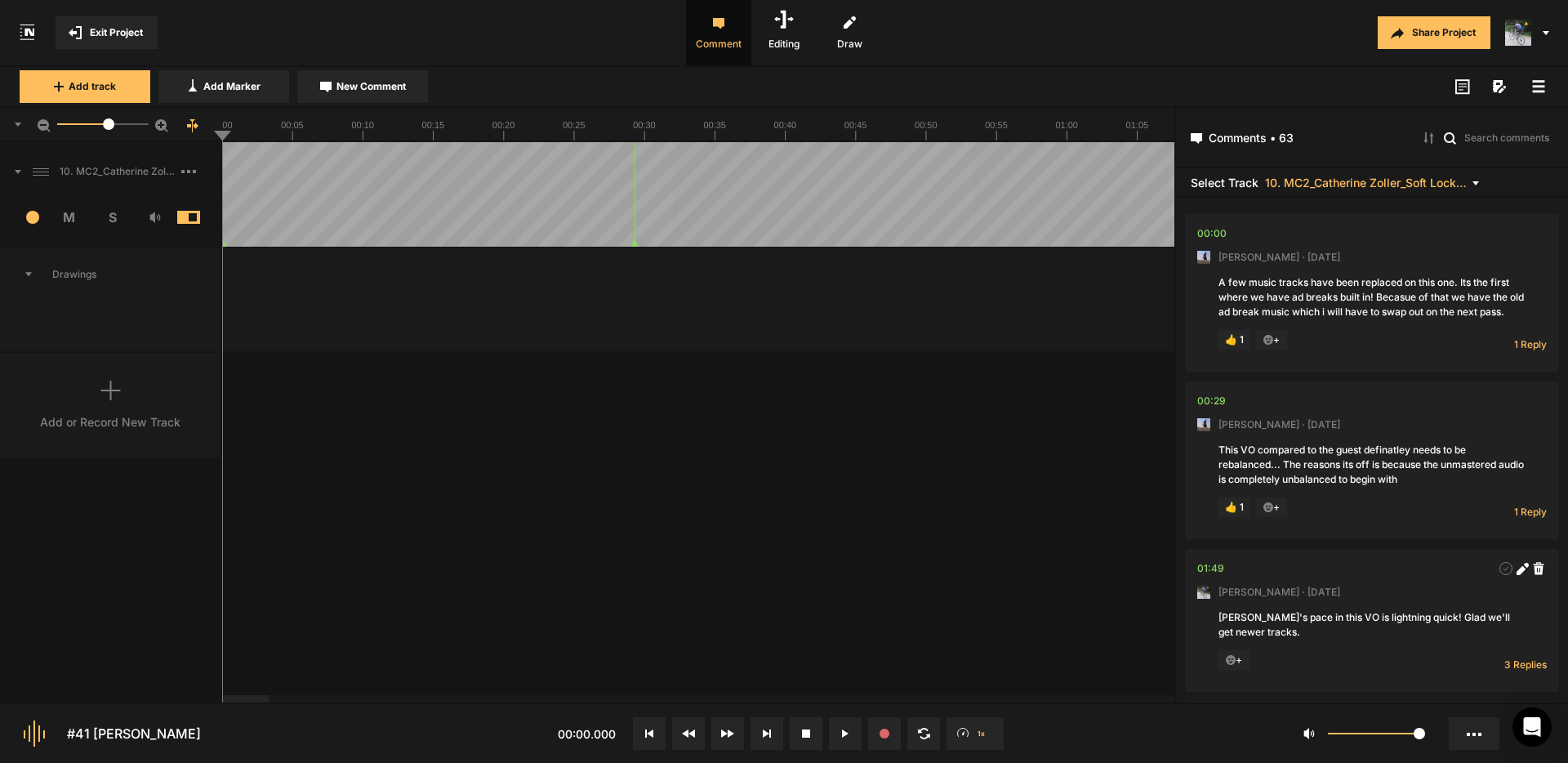
click at [1541, 91] on rect at bounding box center [1540, 92] width 12 height 3
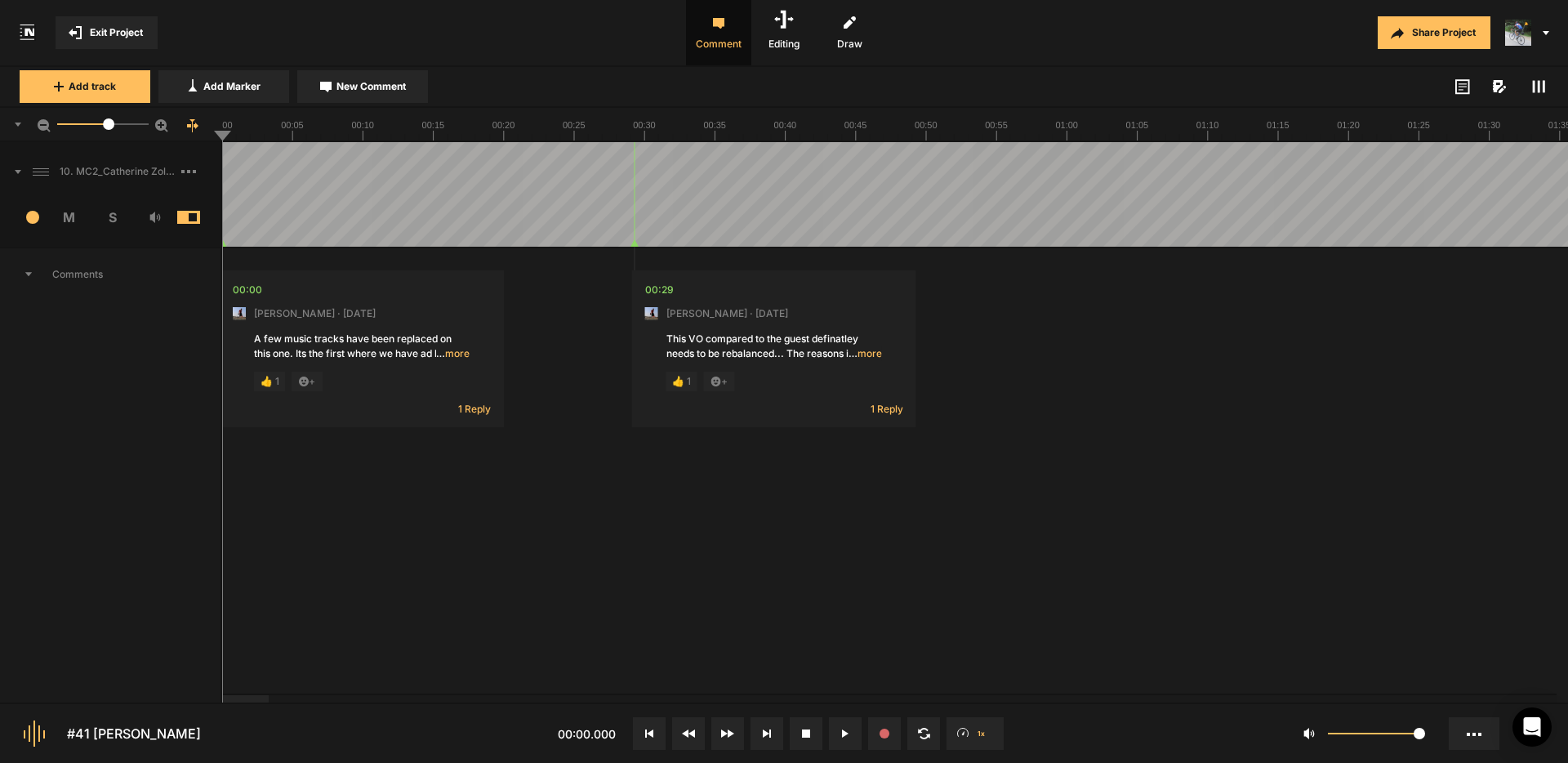
click at [94, 38] on span "Exit Project" at bounding box center [117, 33] width 53 height 15
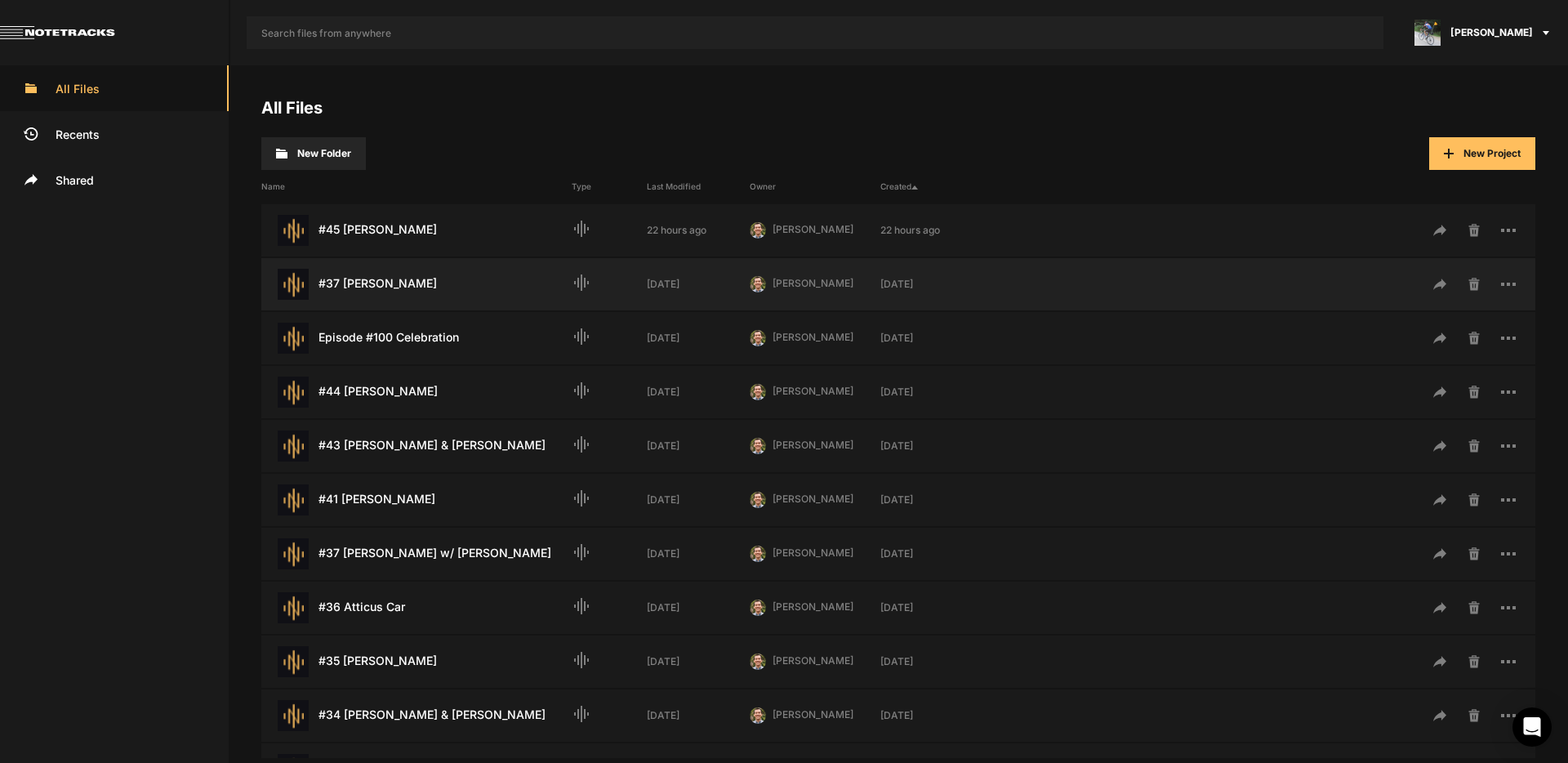
click at [411, 290] on div "#37 [PERSON_NAME] Last Modified: [DATE]" at bounding box center [417, 283] width 311 height 31
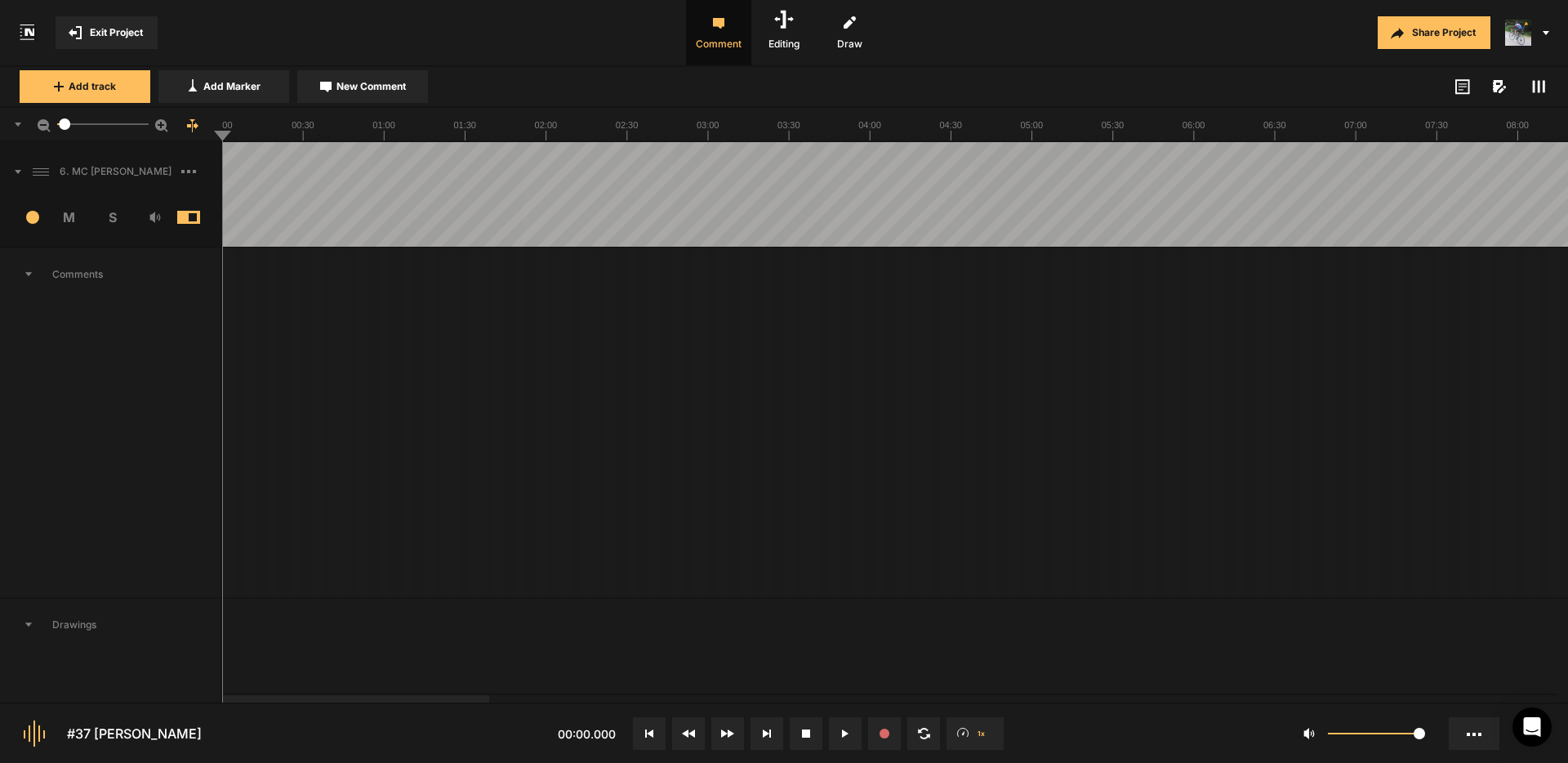
click at [848, 733] on icon at bounding box center [845, 733] width 6 height 8
click at [652, 733] on icon at bounding box center [649, 733] width 8 height 8
click at [652, 733] on icon at bounding box center [649, 733] width 8 height 8
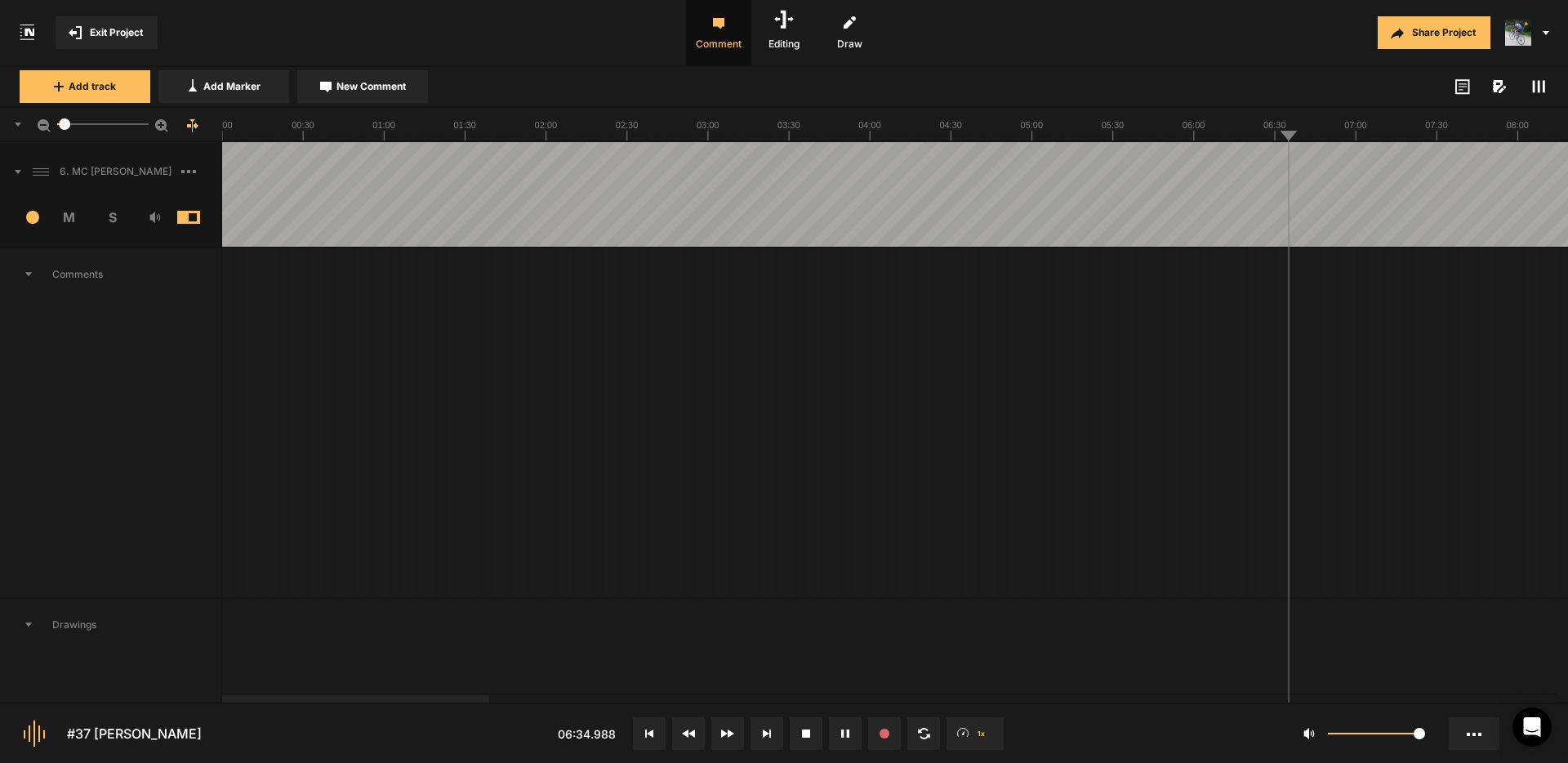
click at [326, 699] on div at bounding box center [356, 699] width 268 height 7
click at [791, 703] on div at bounding box center [657, 699] width 268 height 7
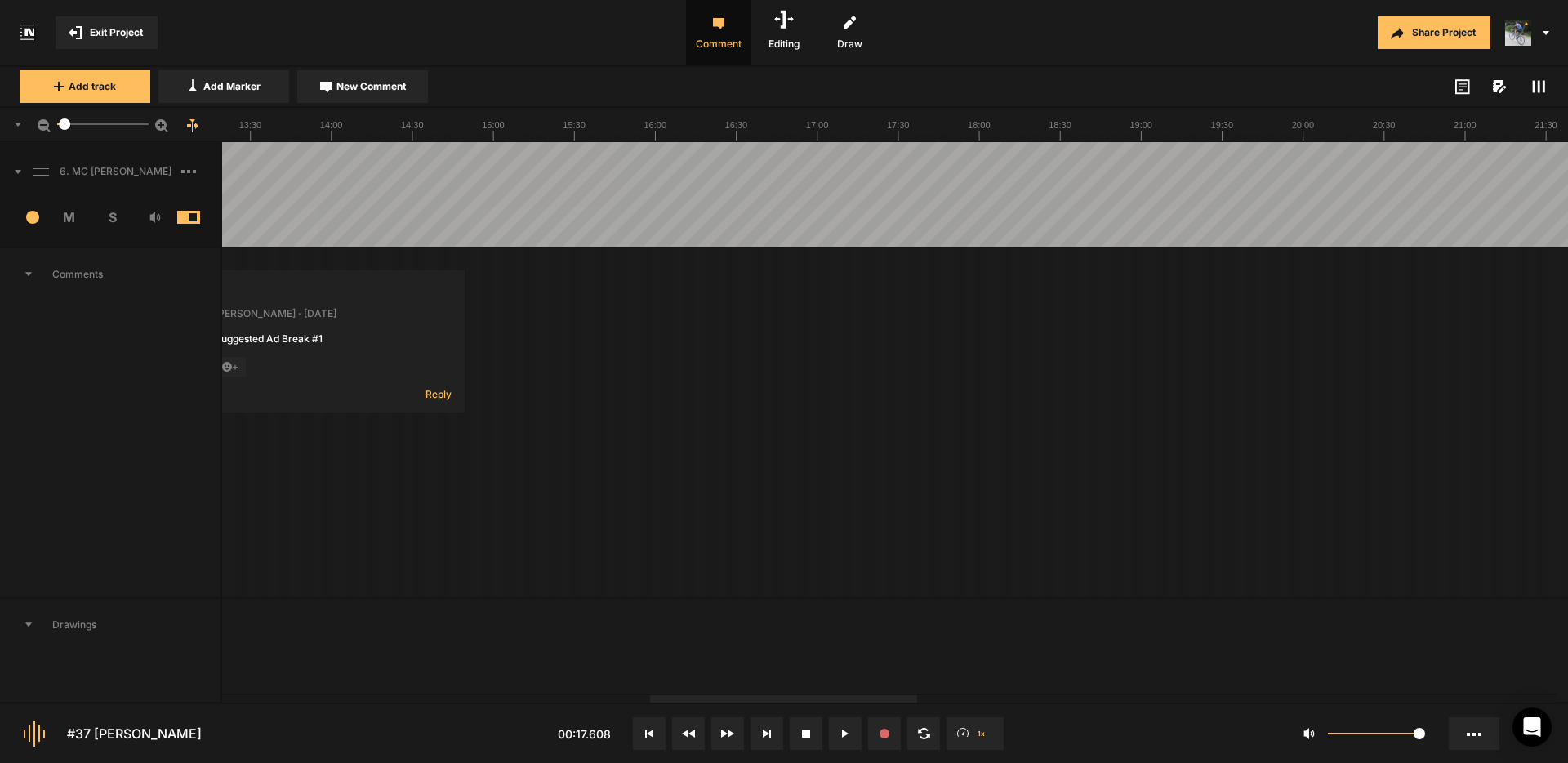
click at [936, 164] on div at bounding box center [1429, 194] width 6730 height 104
click at [1249, 170] on div at bounding box center [1429, 194] width 6730 height 104
click at [314, 695] on div at bounding box center [356, 699] width 268 height 7
click at [352, 87] on span "New Comment" at bounding box center [371, 87] width 70 height 15
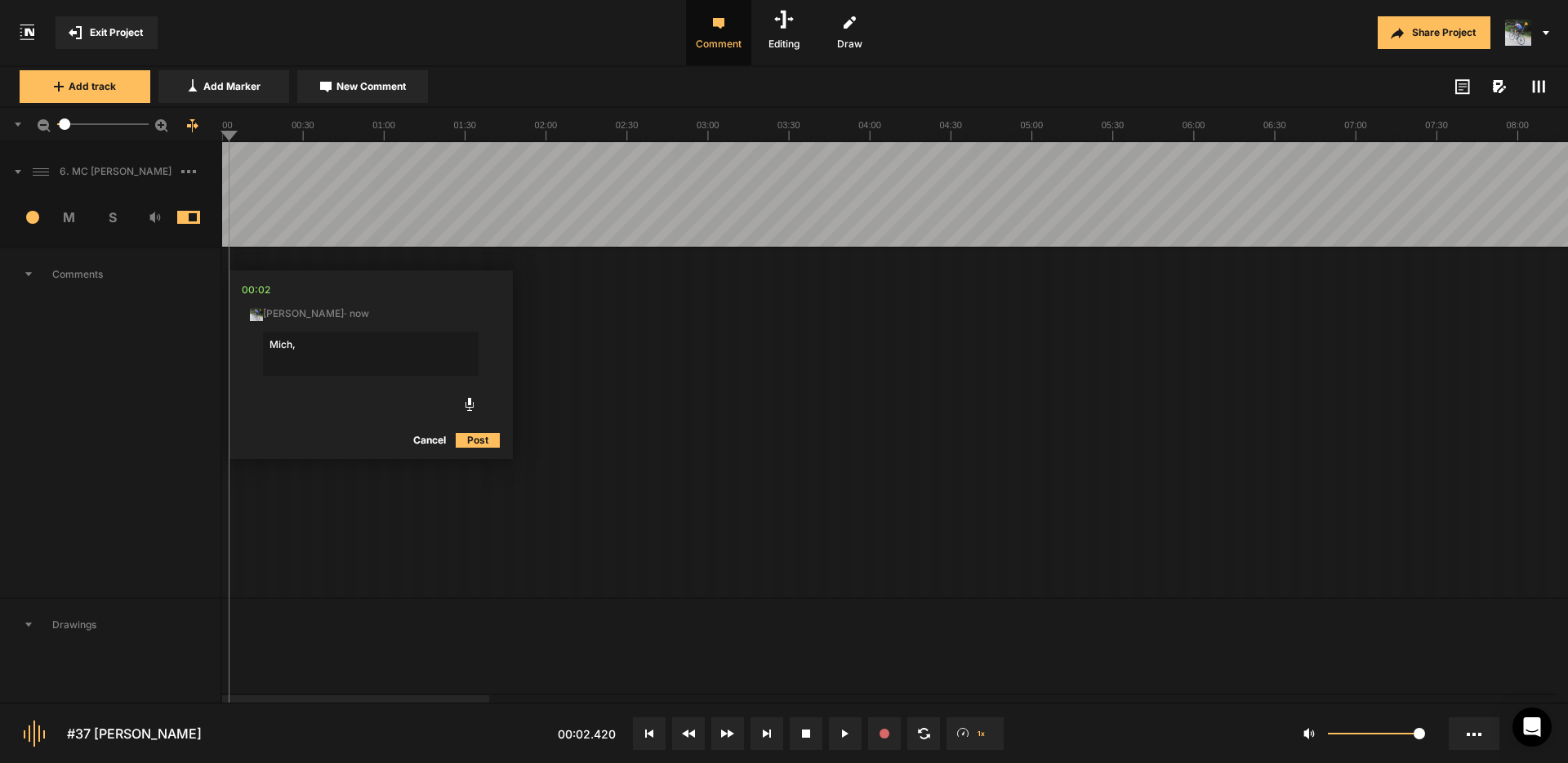
drag, startPoint x: 1533, startPoint y: 98, endPoint x: 1537, endPoint y: 88, distance: 10.8
click at [1537, 89] on div "Add track Add Marker New Comment Color: Tags:" at bounding box center [784, 87] width 1568 height 41
click at [1539, 87] on rect at bounding box center [1539, 87] width 3 height 12
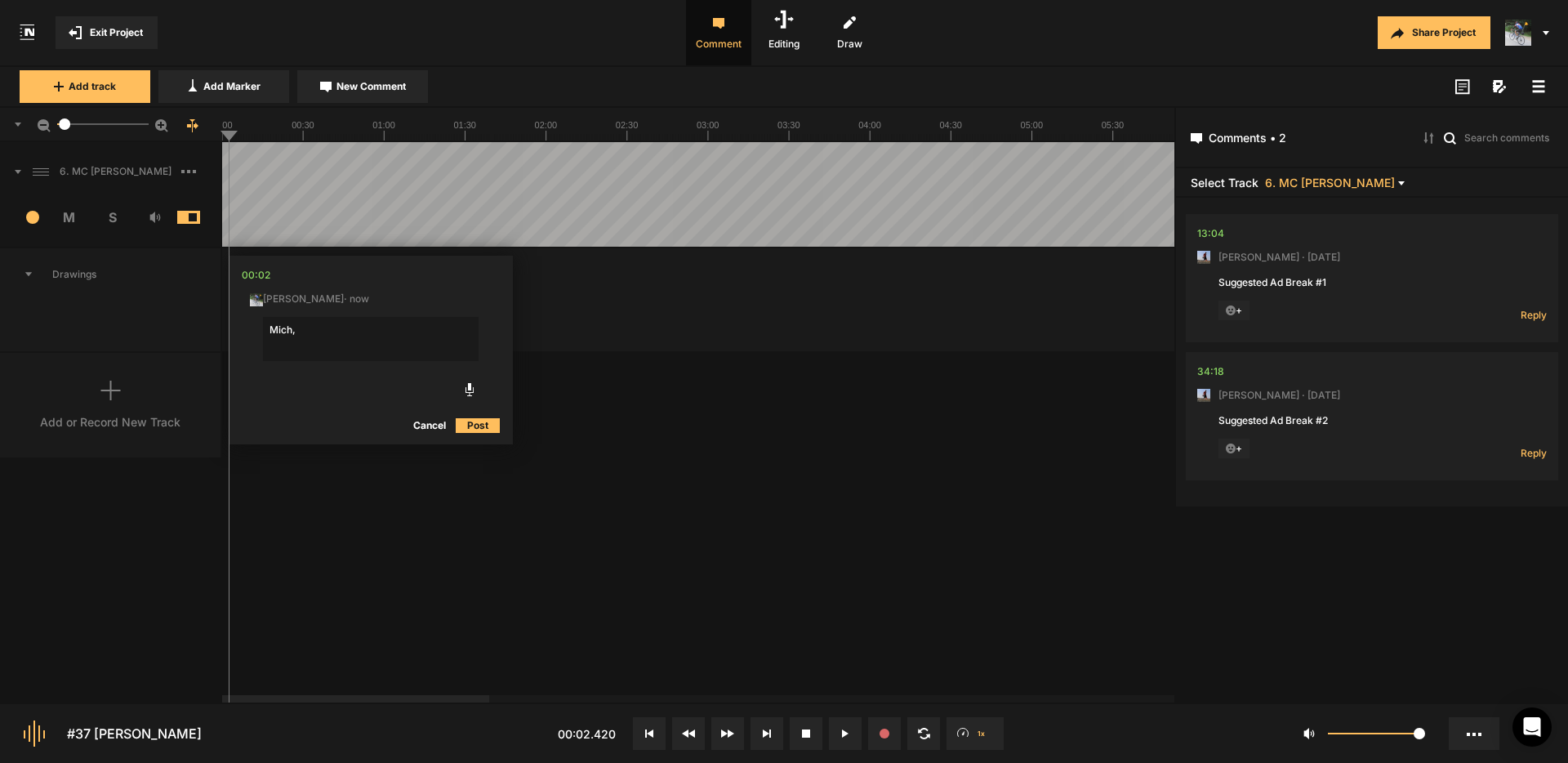
drag, startPoint x: 1539, startPoint y: 87, endPoint x: 1032, endPoint y: 219, distance: 523.9
click at [1539, 87] on icon at bounding box center [1539, 87] width 13 height 13
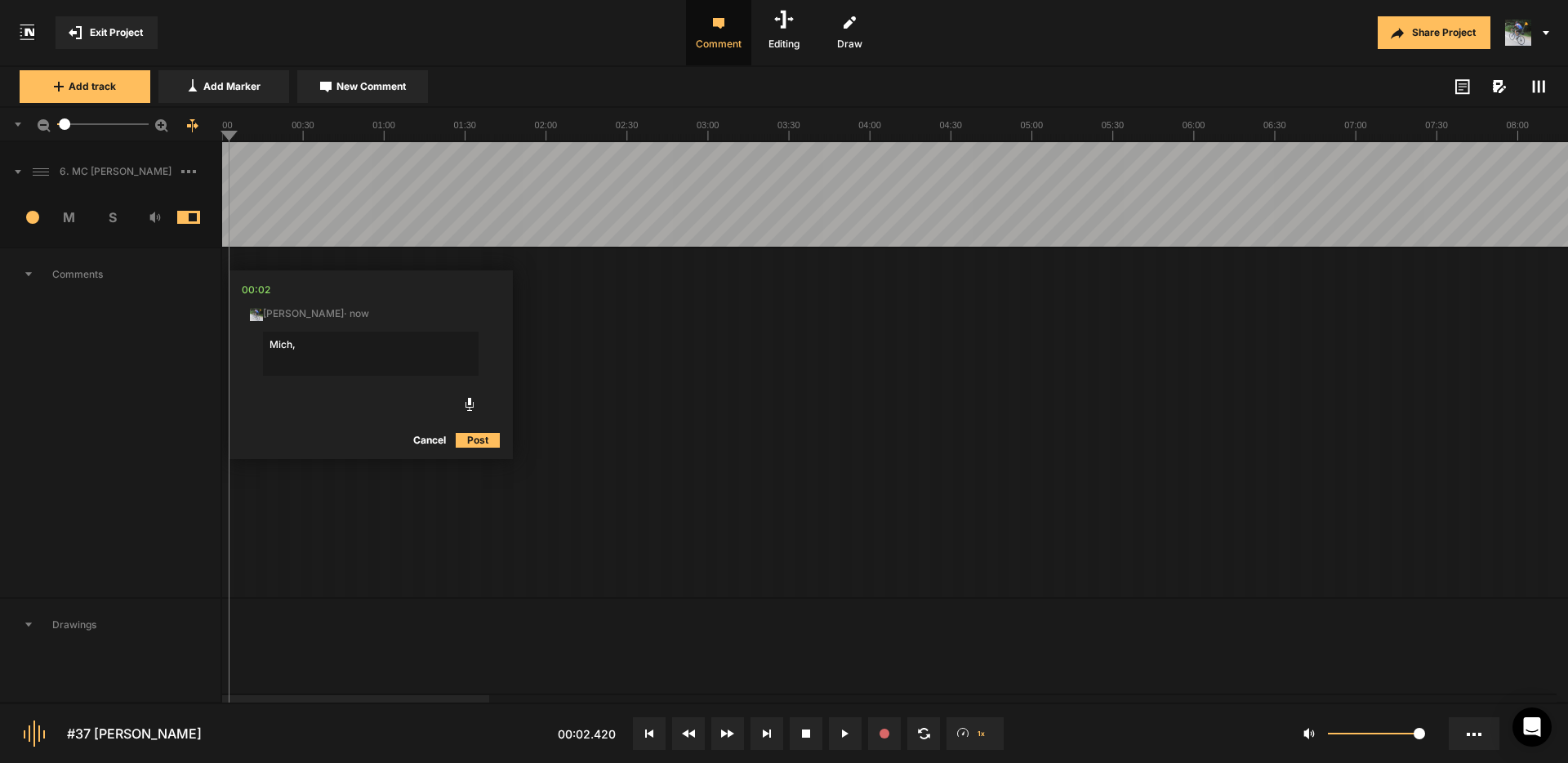
click at [287, 344] on textarea "Mich," at bounding box center [371, 354] width 215 height 44
click at [318, 342] on textarea "Micah," at bounding box center [371, 354] width 215 height 44
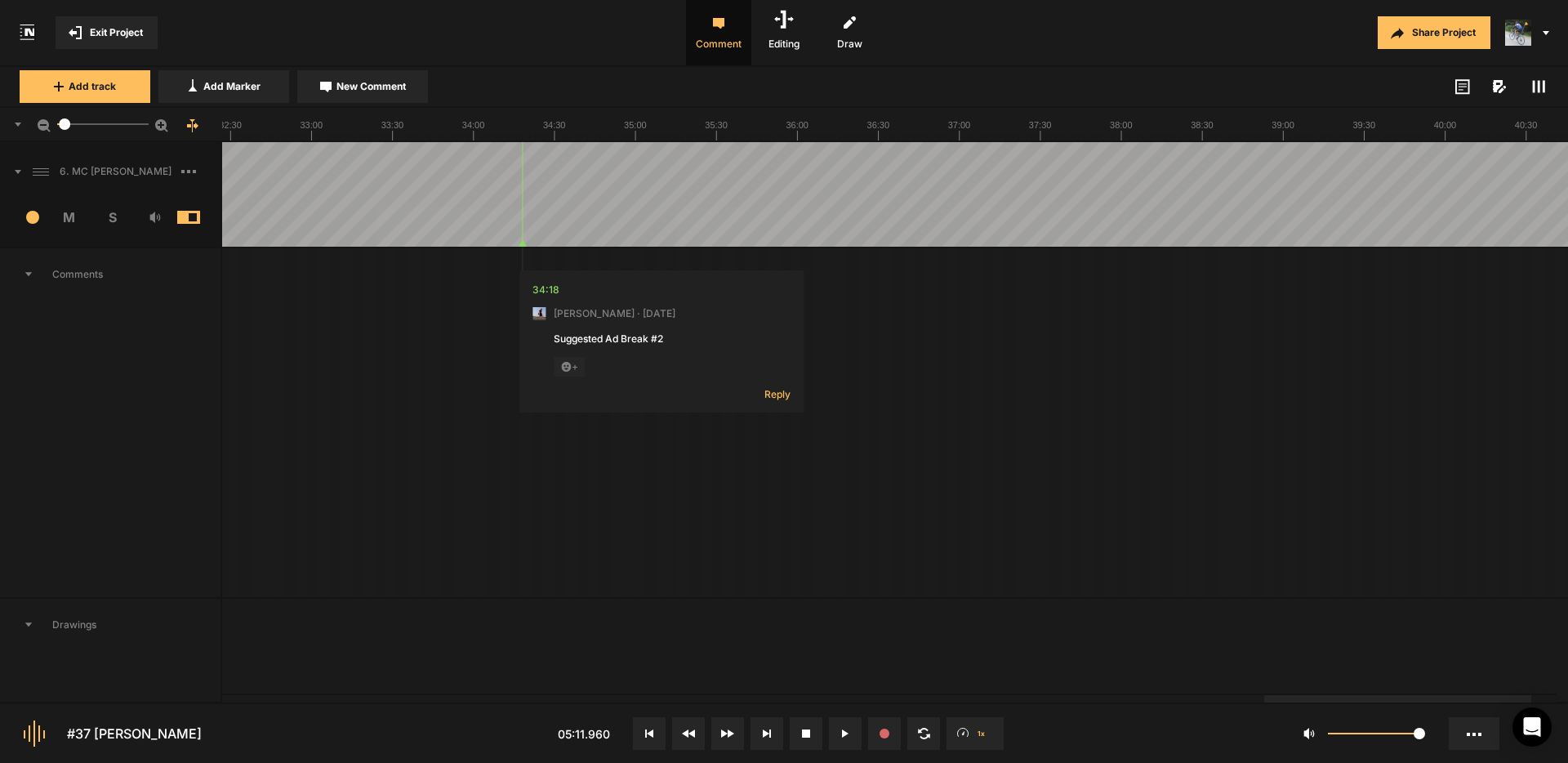
click at [1532, 695] on div at bounding box center [1398, 699] width 268 height 7
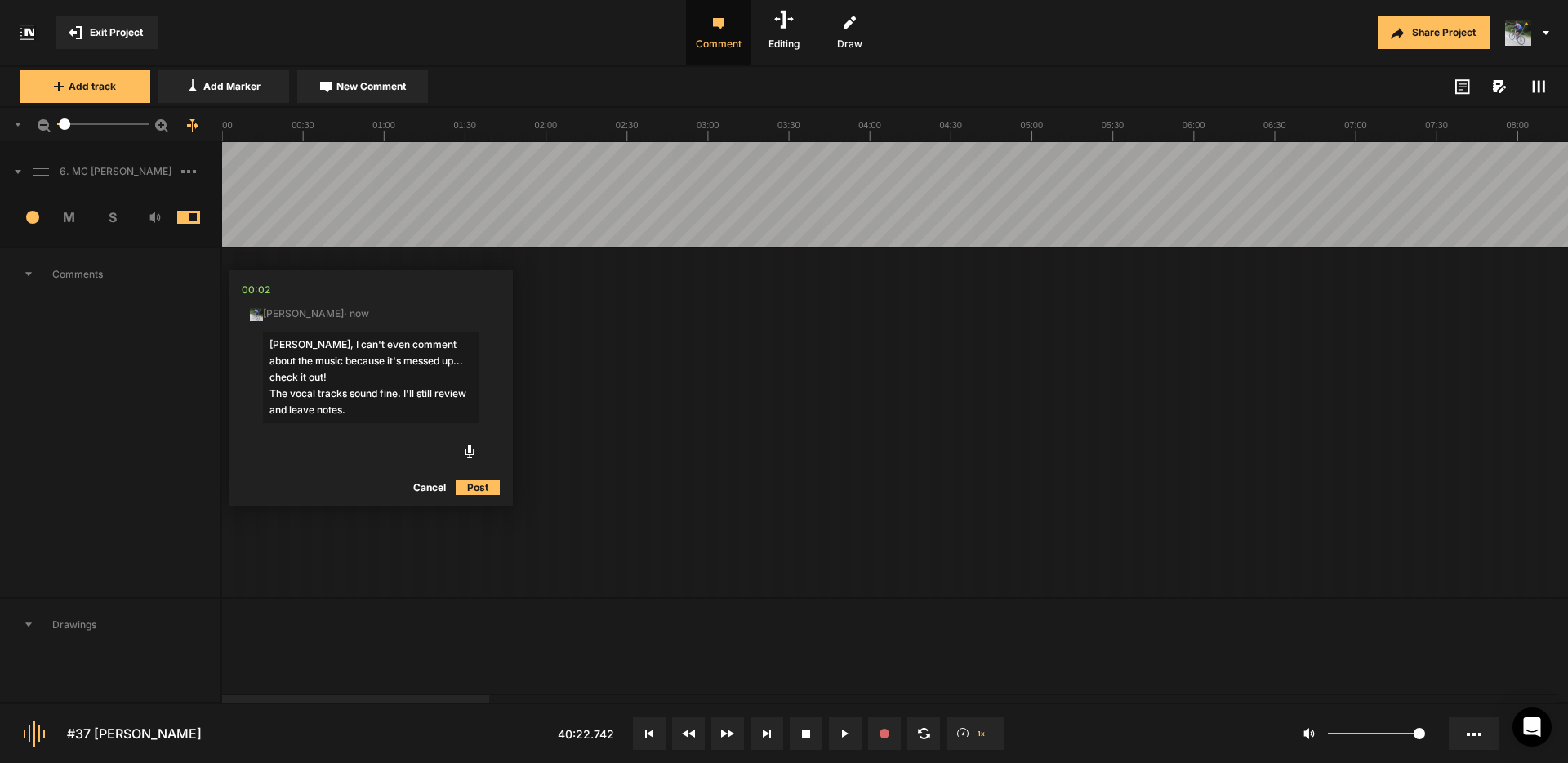
click at [222, 695] on div at bounding box center [356, 699] width 268 height 7
click at [331, 367] on textarea "Micah, I can't even comment about the music because it's messed up... check it …" at bounding box center [371, 378] width 215 height 92
click at [380, 407] on textarea "Micah, I can't even comment about the music because it's messed up... check it …" at bounding box center [371, 378] width 215 height 92
drag, startPoint x: 380, startPoint y: 395, endPoint x: 351, endPoint y: 398, distance: 29.2
click at [351, 398] on textarea "Micah, I can't even comment about the music because it's messed up... check it …" at bounding box center [371, 378] width 215 height 92
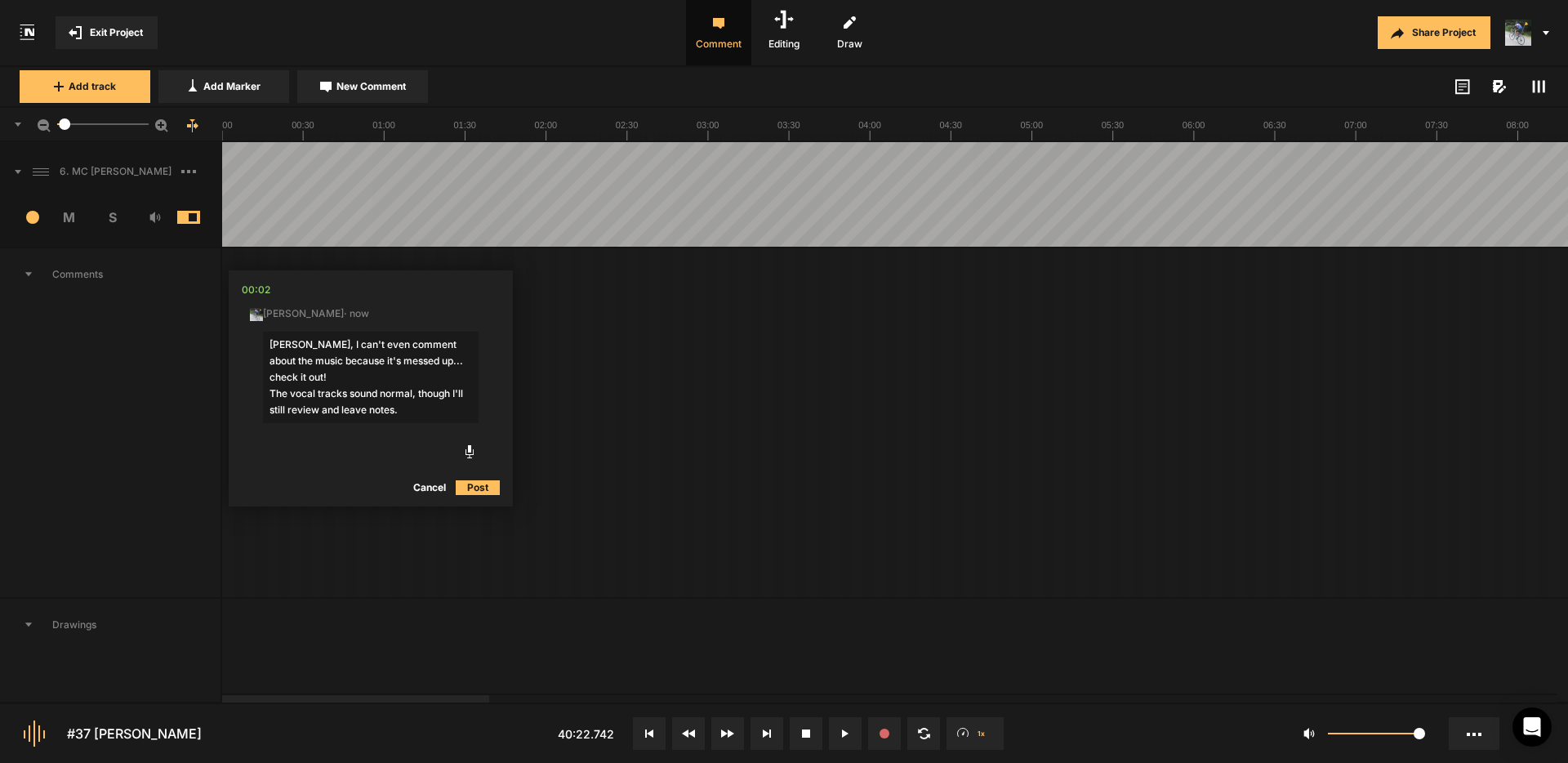
drag, startPoint x: 288, startPoint y: 410, endPoint x: 194, endPoint y: 412, distance: 94.0
click at [195, 413] on nt-track "6. MC Ken Freeman 1 M S Comments 13:04 Micah Foster · 6 days ago Suggested Ad B…" at bounding box center [784, 423] width 1568 height 562
click at [450, 394] on textarea "Micah, I can't even comment about the music because it's messed up... check it …" at bounding box center [371, 378] width 215 height 92
type textarea "Micah, I can't even comment about the music because it's messed up... check it …"
click at [488, 487] on button "Post" at bounding box center [478, 487] width 44 height 19
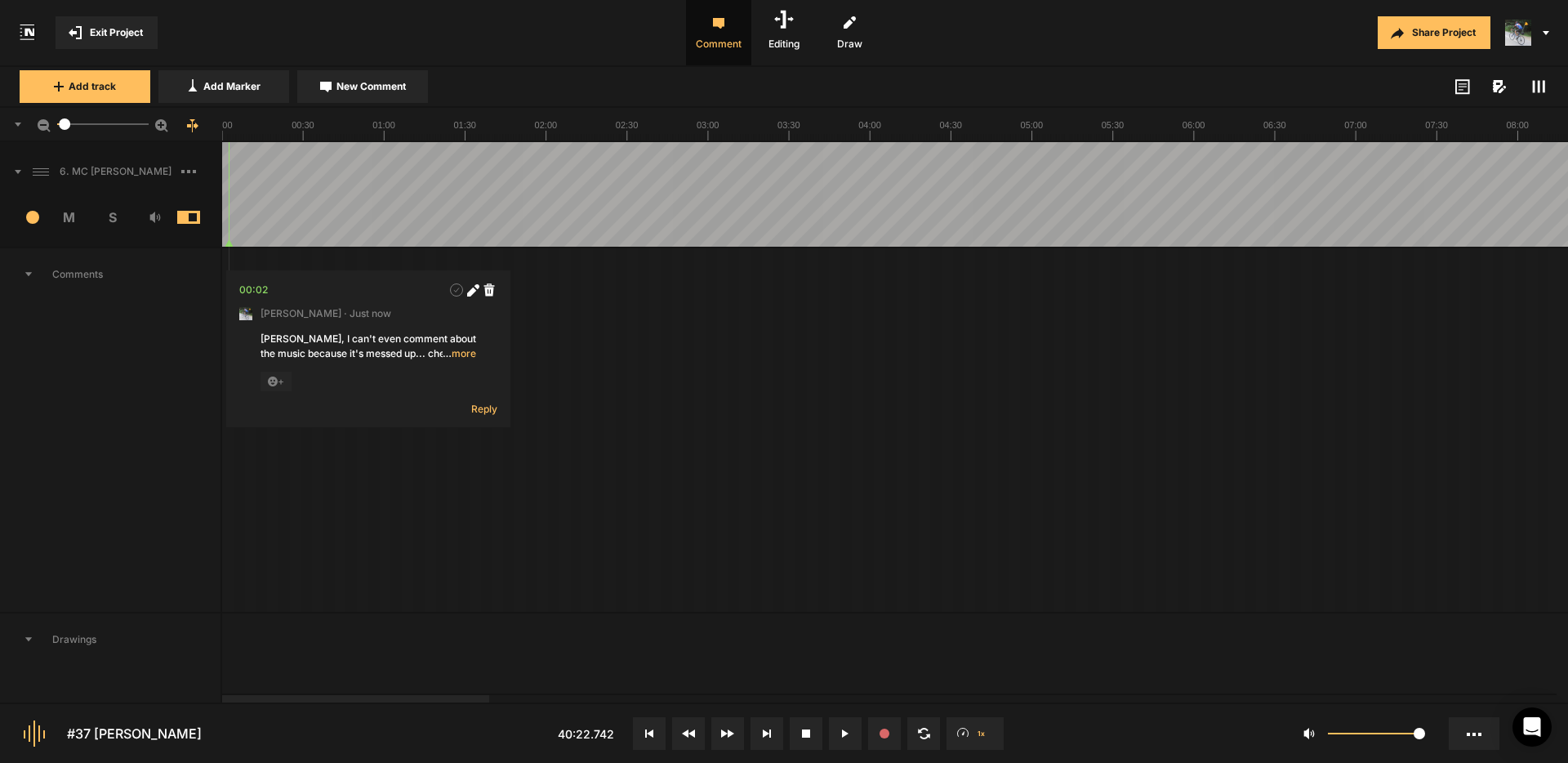
drag, startPoint x: 1539, startPoint y: 66, endPoint x: 1536, endPoint y: 97, distance: 31.1
click at [1538, 71] on nt-project-view "Exit Project Comment Editing Draw Share Project Add track Add Marker New Commen…" at bounding box center [784, 382] width 1568 height 763
click at [1536, 96] on div "Add track Add Marker New Comment Color: Tags:" at bounding box center [784, 87] width 1568 height 41
click at [1543, 86] on rect at bounding box center [1544, 87] width 3 height 12
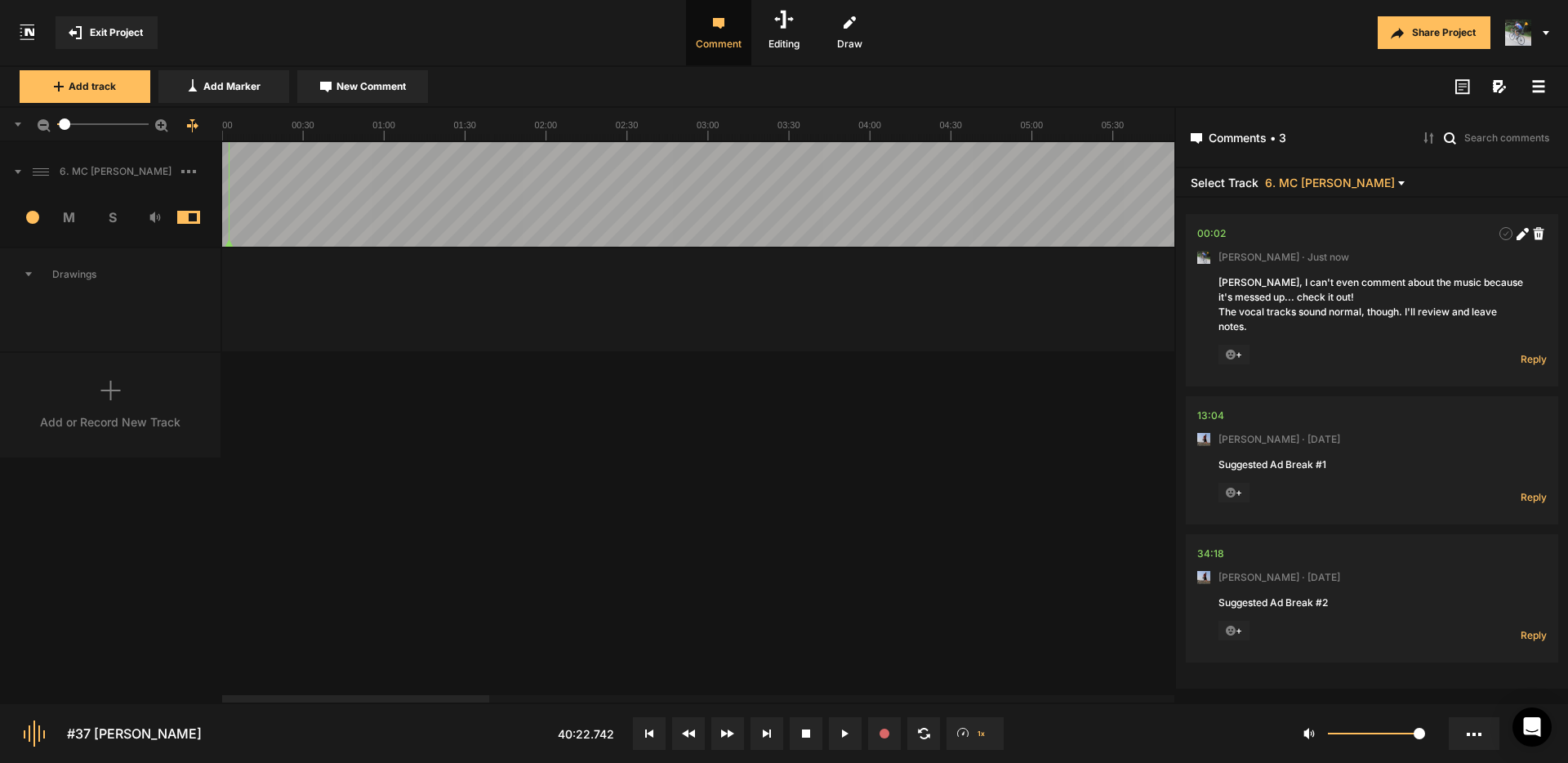
click at [1540, 88] on icon at bounding box center [1539, 87] width 13 height 13
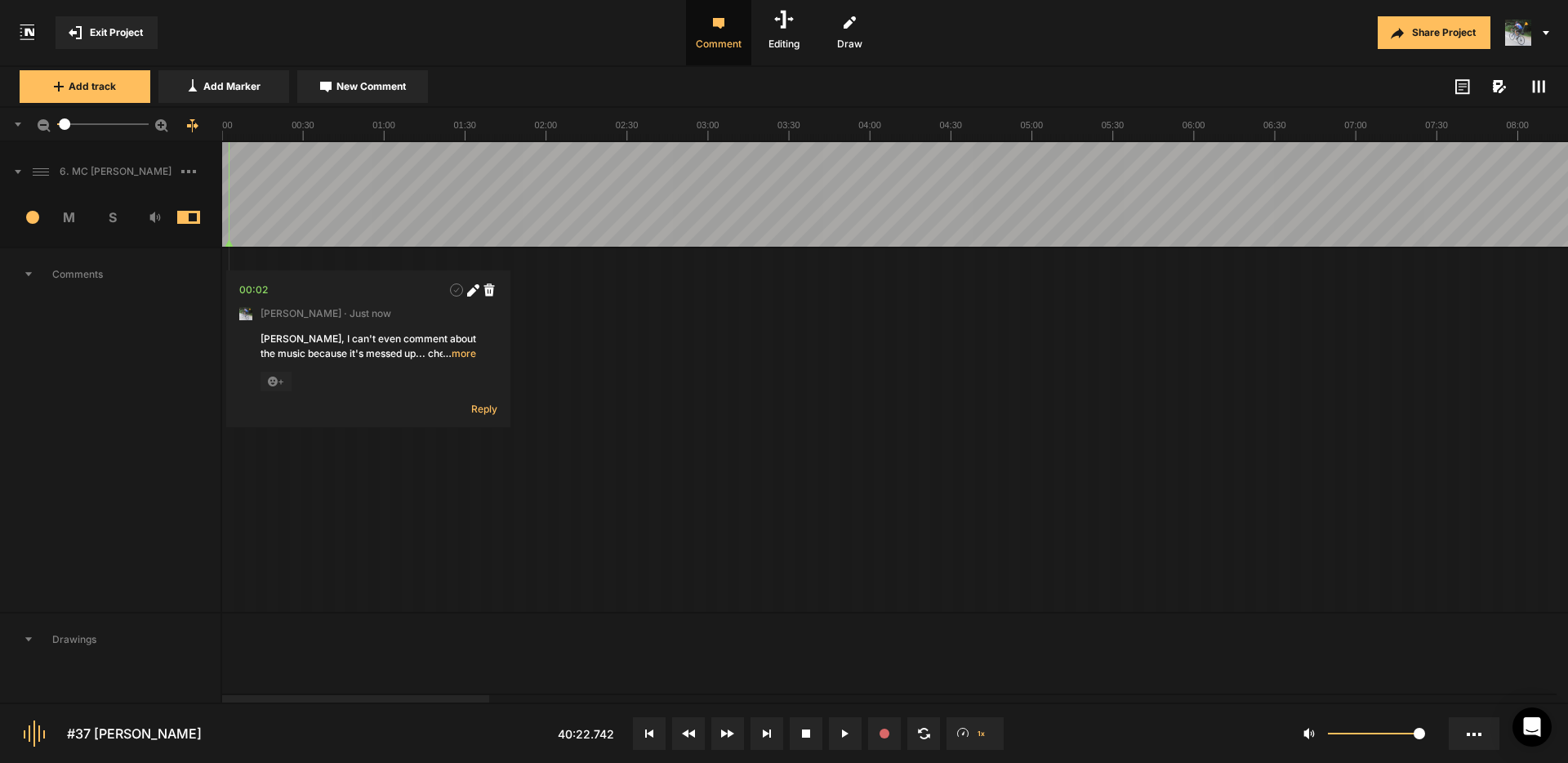
click at [1539, 86] on rect at bounding box center [1539, 87] width 3 height 12
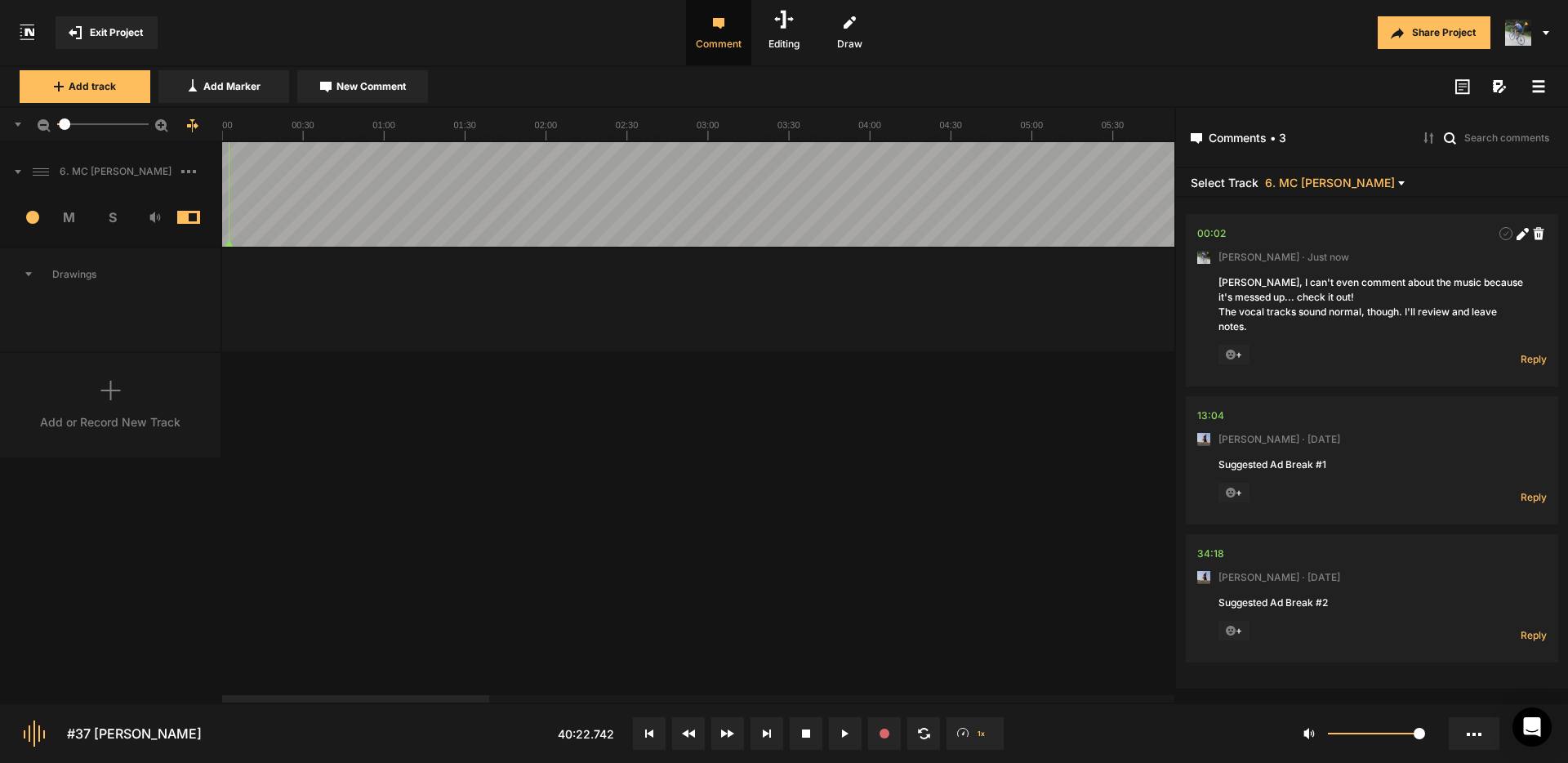
click at [1539, 86] on rect at bounding box center [1540, 86] width 12 height 3
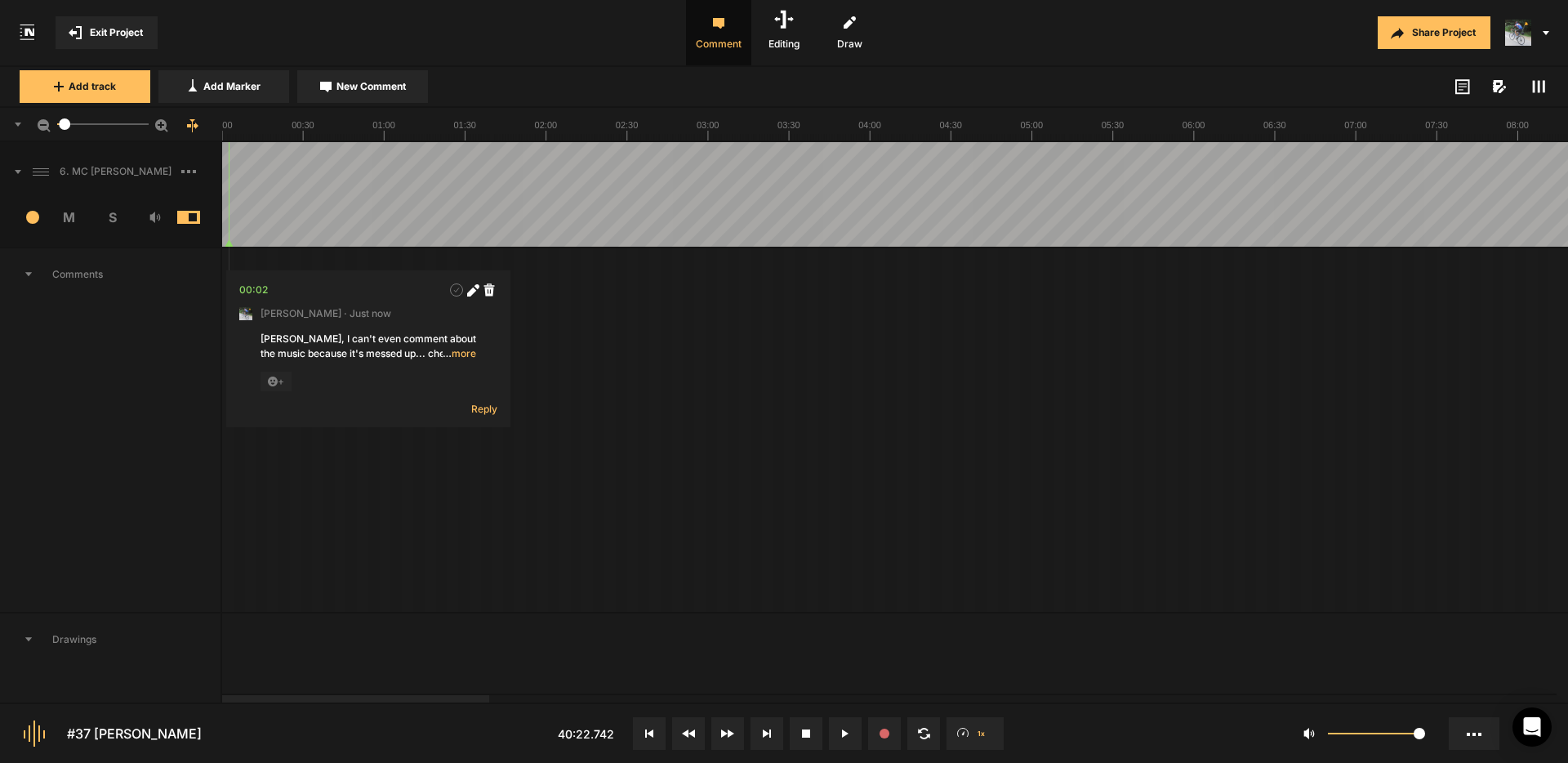
drag, startPoint x: 843, startPoint y: 735, endPoint x: 848, endPoint y: 719, distance: 16.8
click at [843, 736] on icon at bounding box center [845, 733] width 6 height 8
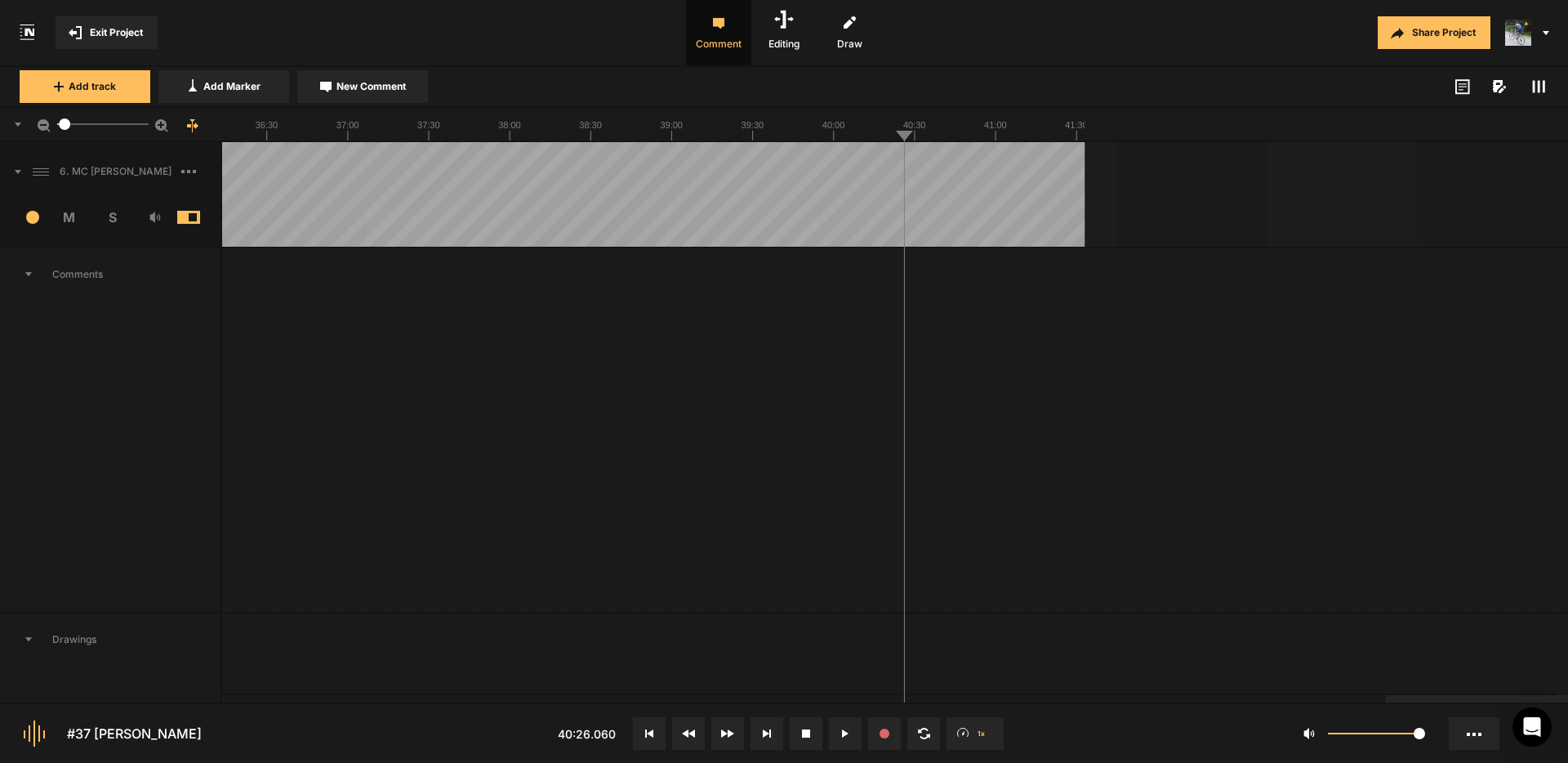
click at [1386, 695] on div at bounding box center [1519, 699] width 268 height 7
click at [1386, 703] on div at bounding box center [1519, 699] width 268 height 7
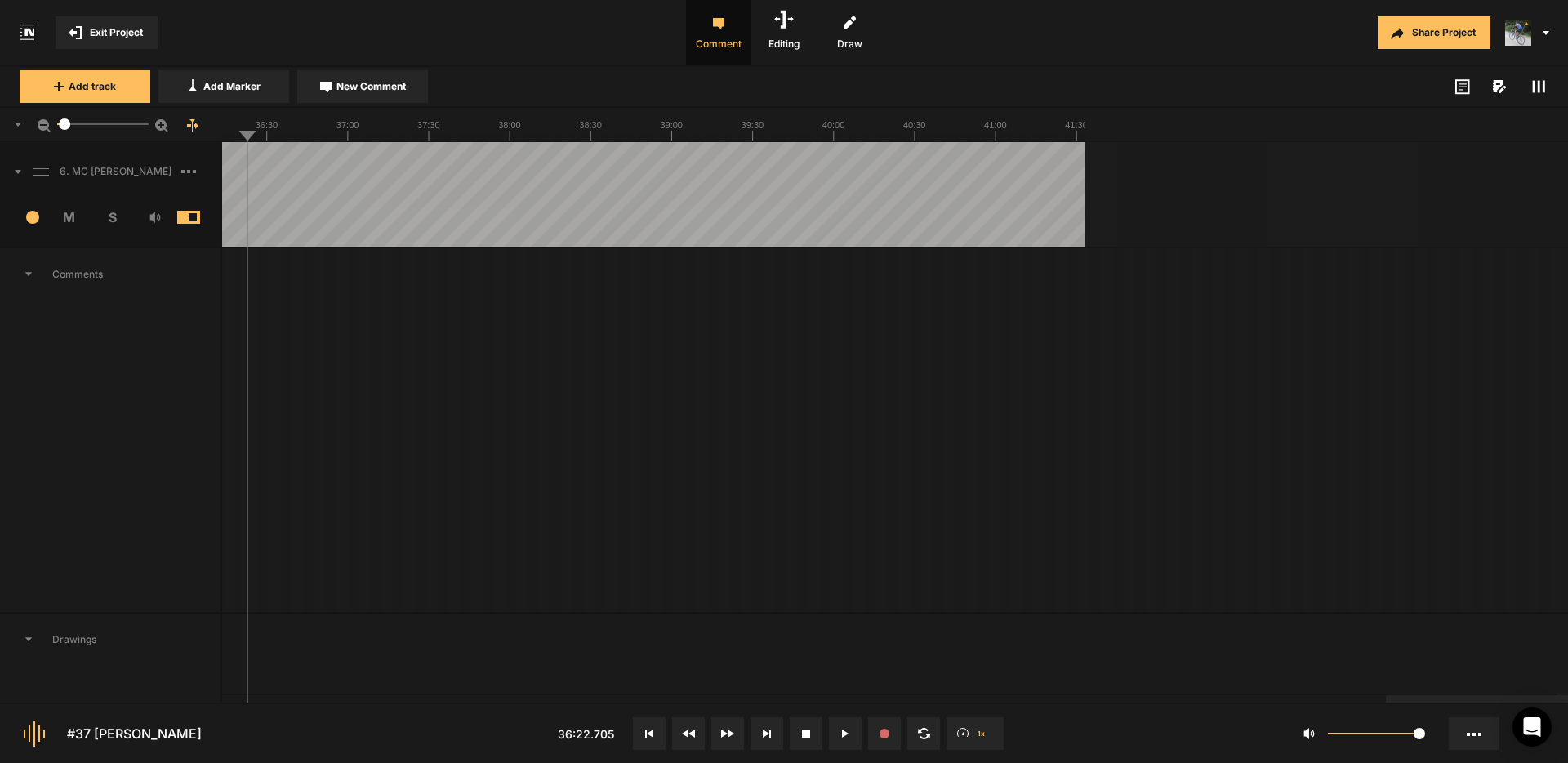
click at [1386, 702] on div at bounding box center [1519, 699] width 268 height 7
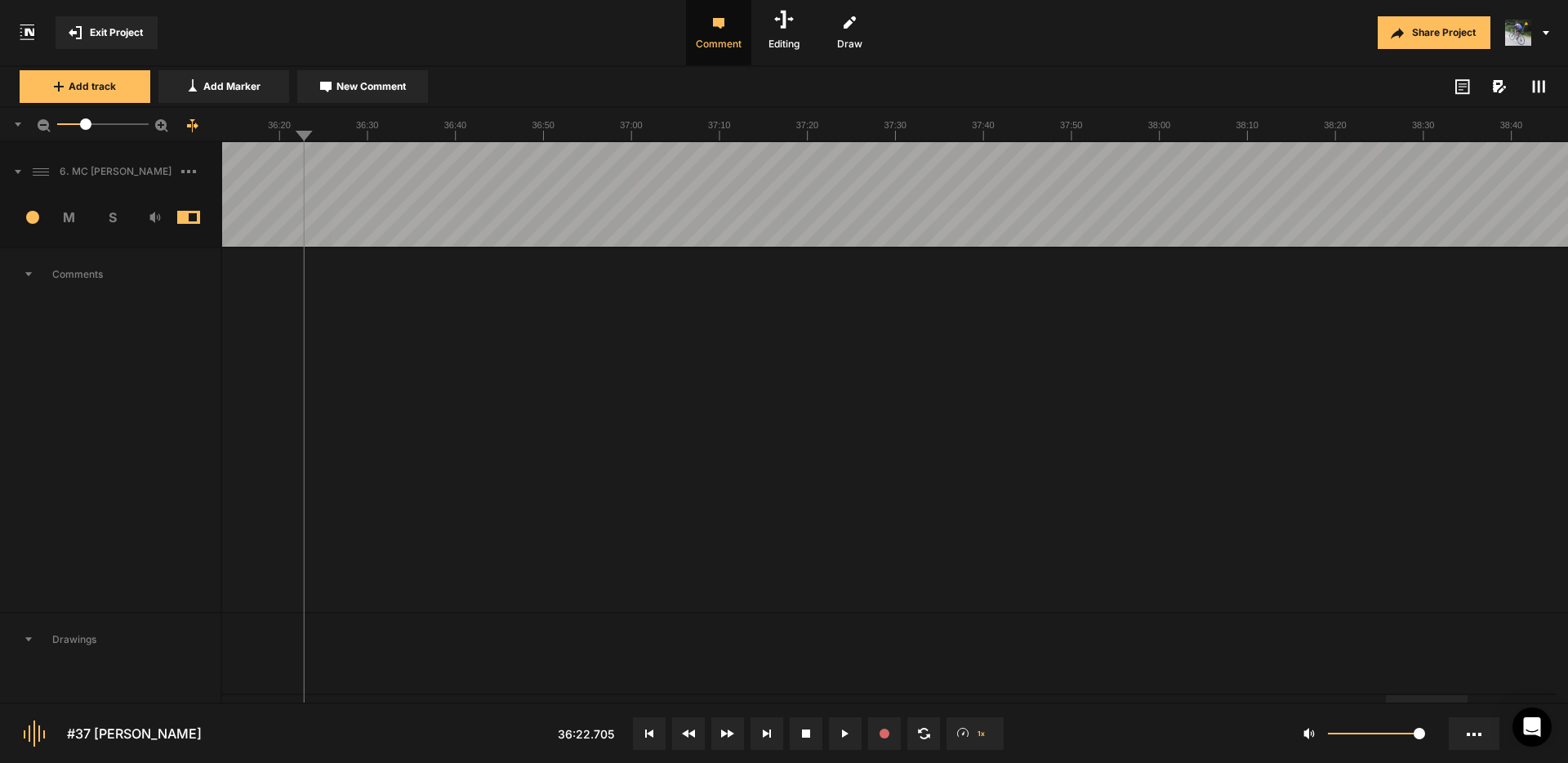
drag, startPoint x: 69, startPoint y: 125, endPoint x: 86, endPoint y: 129, distance: 17.5
click at [86, 129] on div at bounding box center [86, 124] width 11 height 11
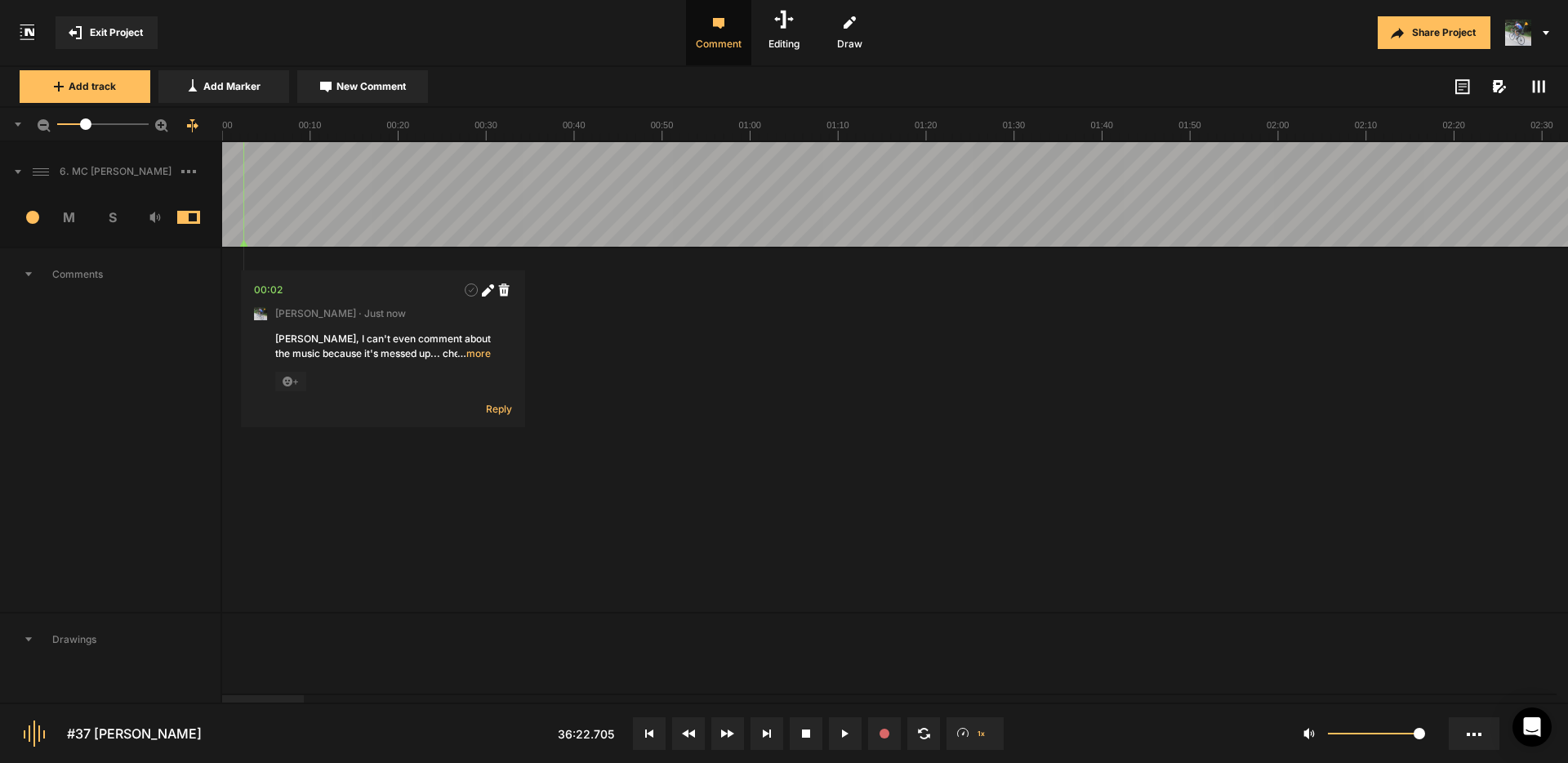
click at [222, 695] on div at bounding box center [263, 699] width 82 height 7
drag, startPoint x: 652, startPoint y: 731, endPoint x: 736, endPoint y: 737, distance: 84.2
click at [652, 731] on icon at bounding box center [649, 733] width 8 height 8
click at [843, 736] on icon at bounding box center [845, 733] width 6 height 8
click at [644, 729] on button at bounding box center [649, 733] width 33 height 33
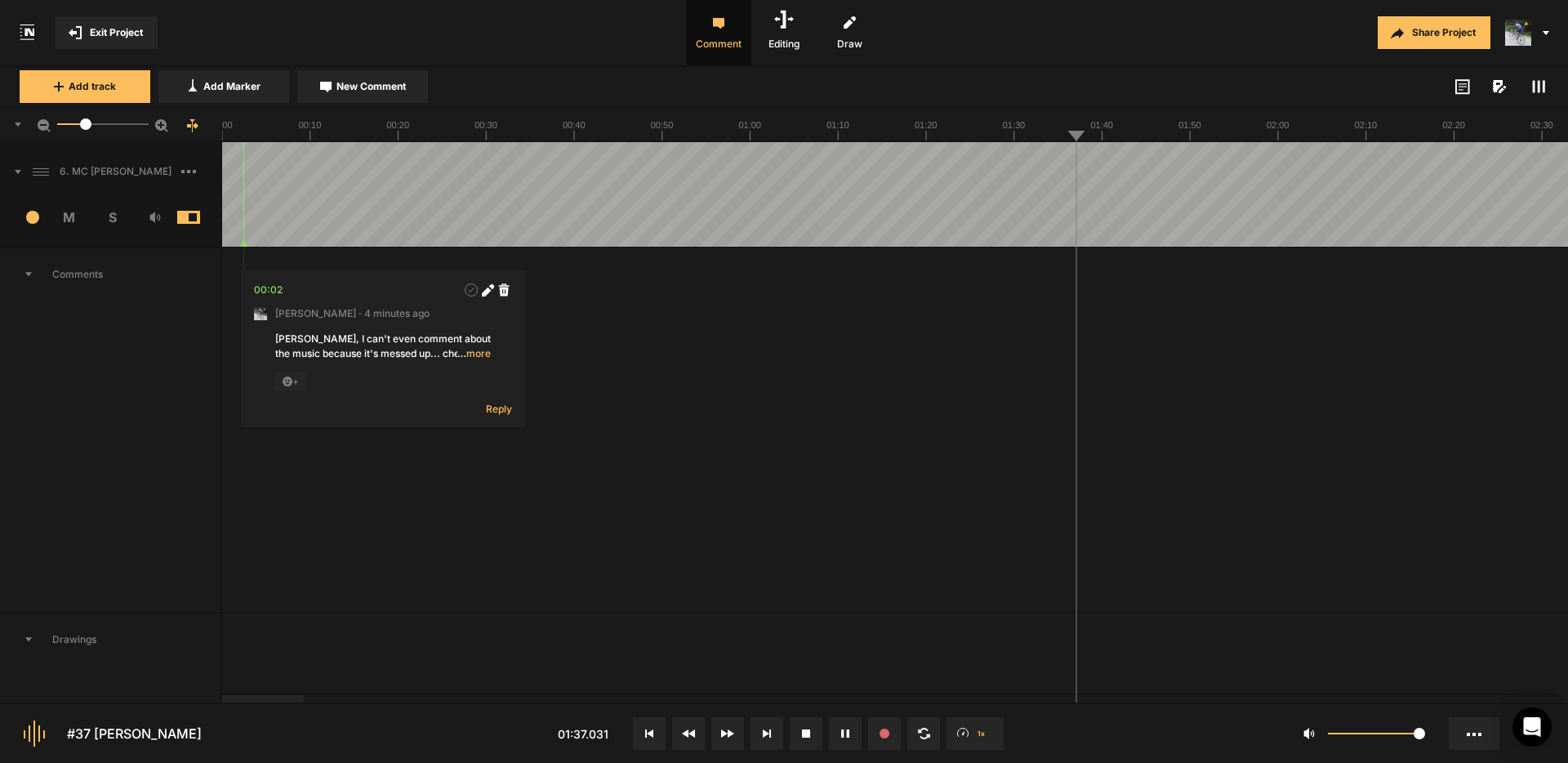
click at [475, 355] on span "… more" at bounding box center [474, 353] width 34 height 15
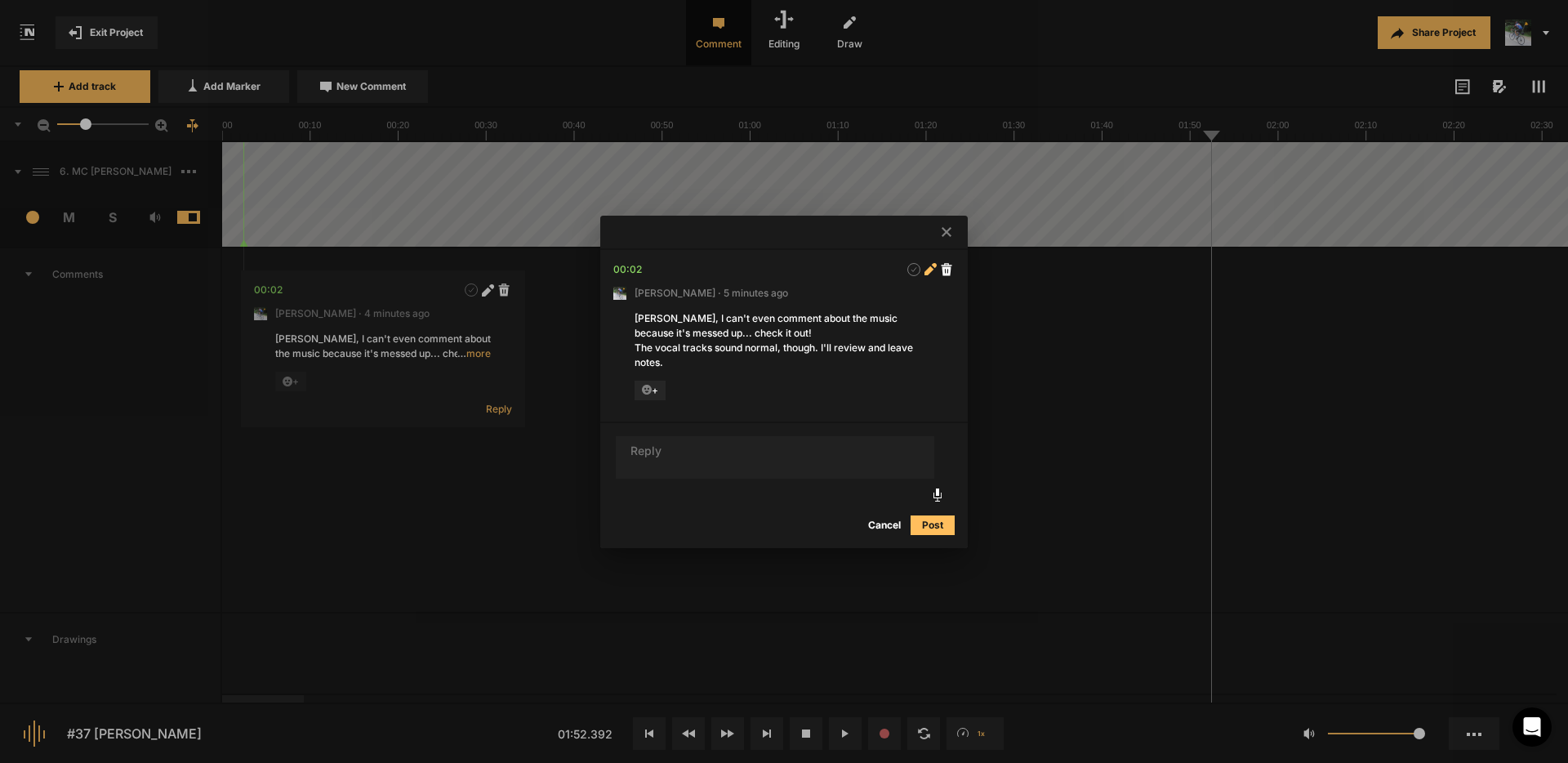
click at [923, 267] on span at bounding box center [931, 269] width 17 height 17
click at [922, 286] on div "[PERSON_NAME] · 5 minutes ago" at bounding box center [784, 293] width 342 height 15
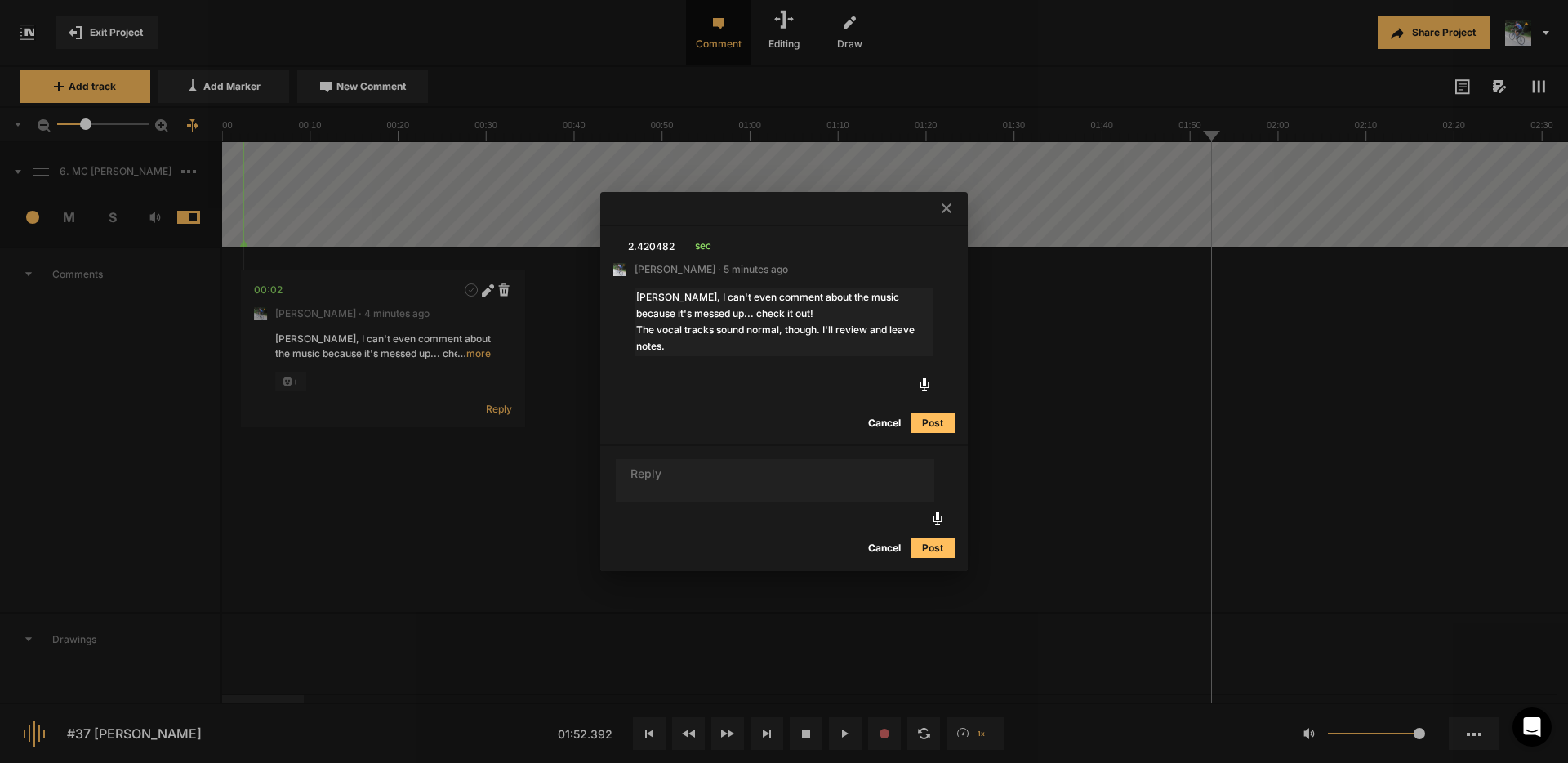
click at [852, 297] on textarea "Micah, I can't even comment about the music because it's messed up... check it …" at bounding box center [784, 322] width 299 height 69
click at [784, 314] on textarea "Micah, I can't even comment about the music tracks because it's messed up... ch…" at bounding box center [784, 322] width 299 height 69
drag, startPoint x: 884, startPoint y: 297, endPoint x: 851, endPoint y: 293, distance: 33.2
click at [851, 293] on textarea "Micah, I can't even comment about the music tracks because it's messed up... ch…" at bounding box center [784, 322] width 299 height 69
click at [653, 314] on textarea "Micah, I can't even comment about the music or SFX because it's messed up... ch…" at bounding box center [784, 322] width 299 height 69
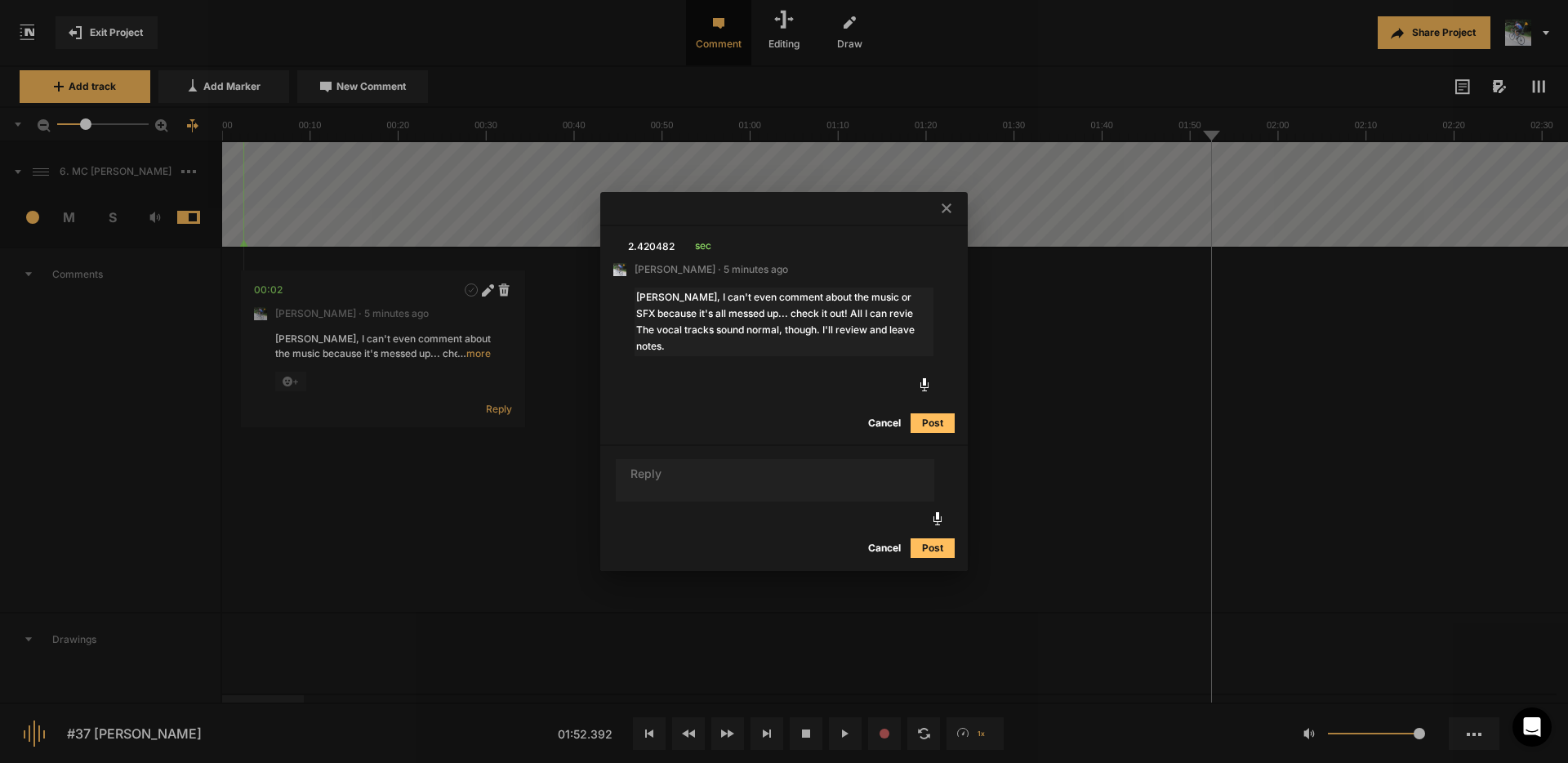
drag, startPoint x: 853, startPoint y: 314, endPoint x: 789, endPoint y: 316, distance: 64.0
click at [789, 316] on textarea "Micah, I can't even comment about the music or SFX because it's all messed up..…" at bounding box center [784, 322] width 299 height 69
type textarea "[PERSON_NAME], I can't even comment about the music or SFX because it's all mes…"
click at [931, 424] on button "Post" at bounding box center [933, 423] width 44 height 19
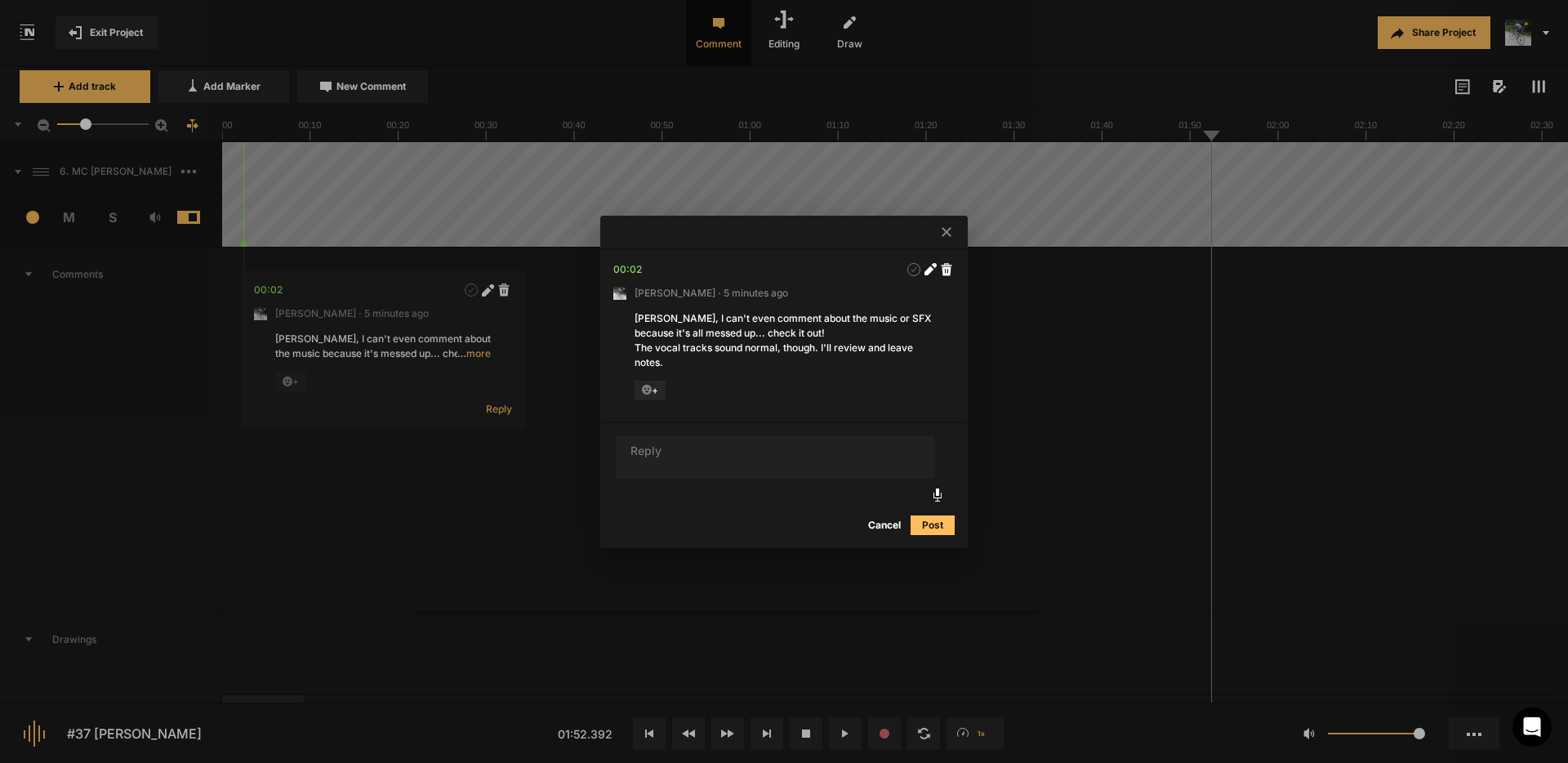
click at [878, 526] on button "Cancel" at bounding box center [884, 525] width 52 height 19
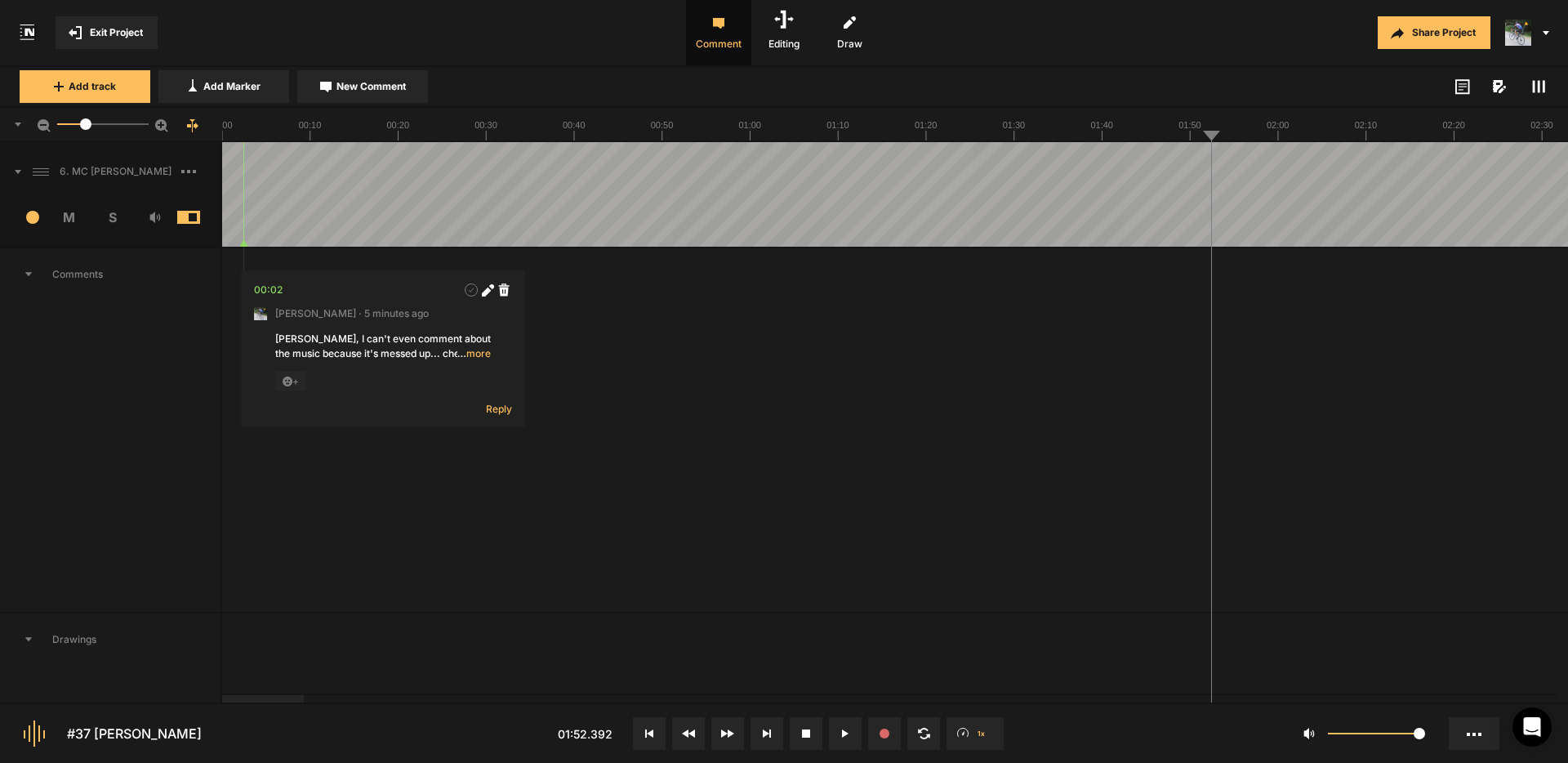
click at [480, 353] on span "… more" at bounding box center [474, 353] width 34 height 15
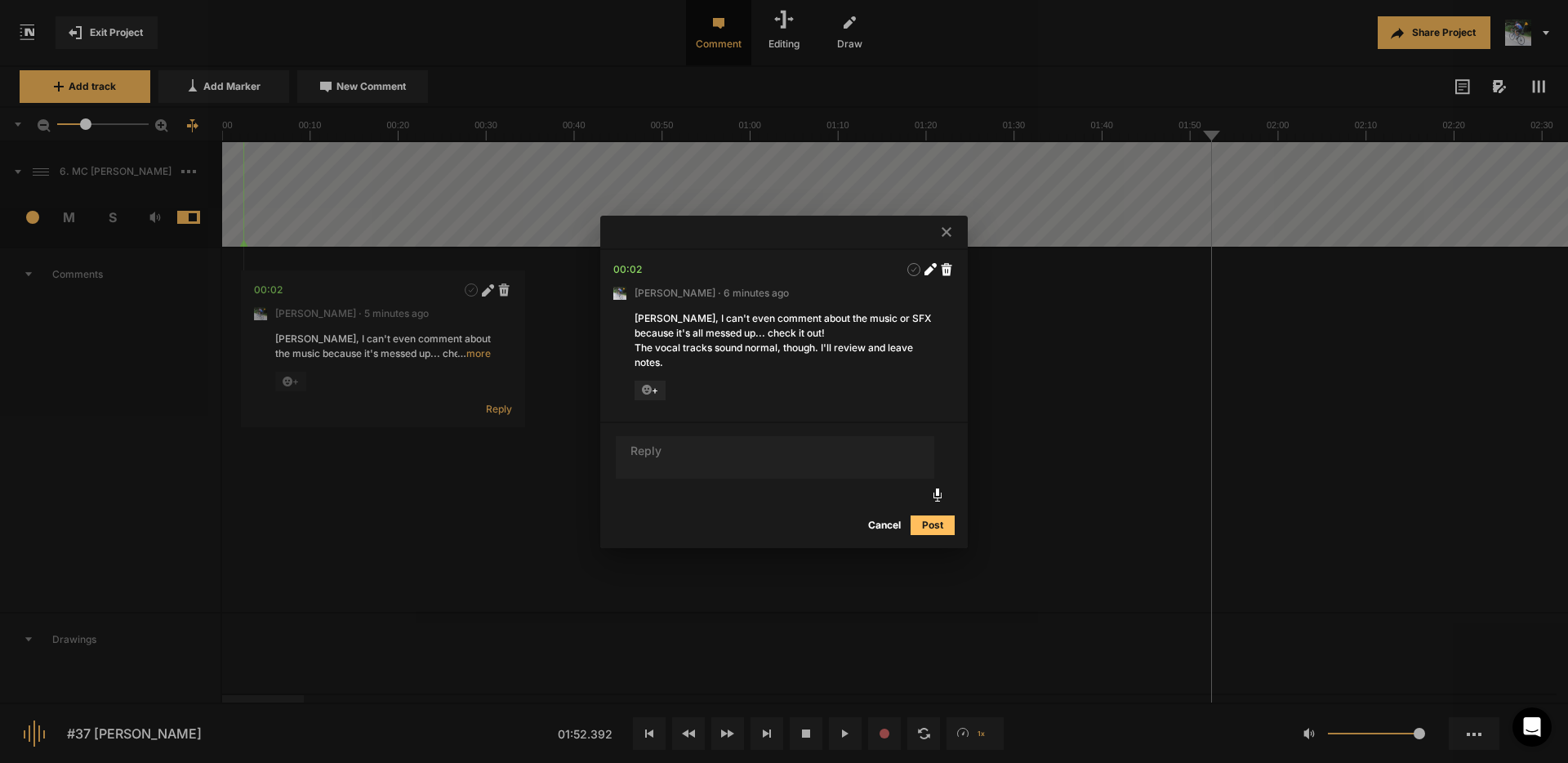
drag, startPoint x: 947, startPoint y: 231, endPoint x: 908, endPoint y: 238, distance: 39.6
click at [948, 231] on icon at bounding box center [946, 231] width 10 height 10
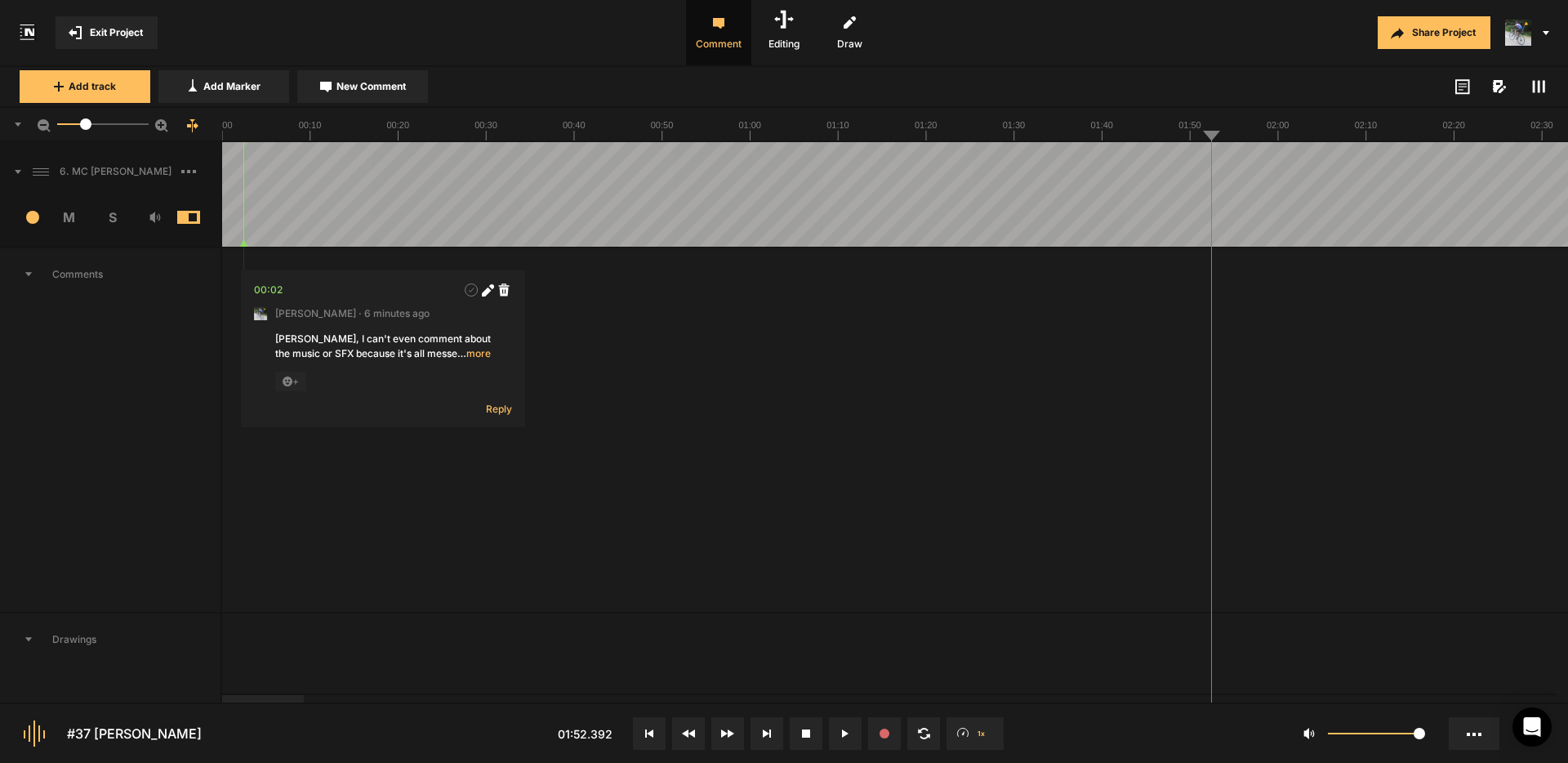
click at [381, 87] on span "New Comment" at bounding box center [371, 87] width 70 height 15
type textarea "Cut "so I grew up in a""
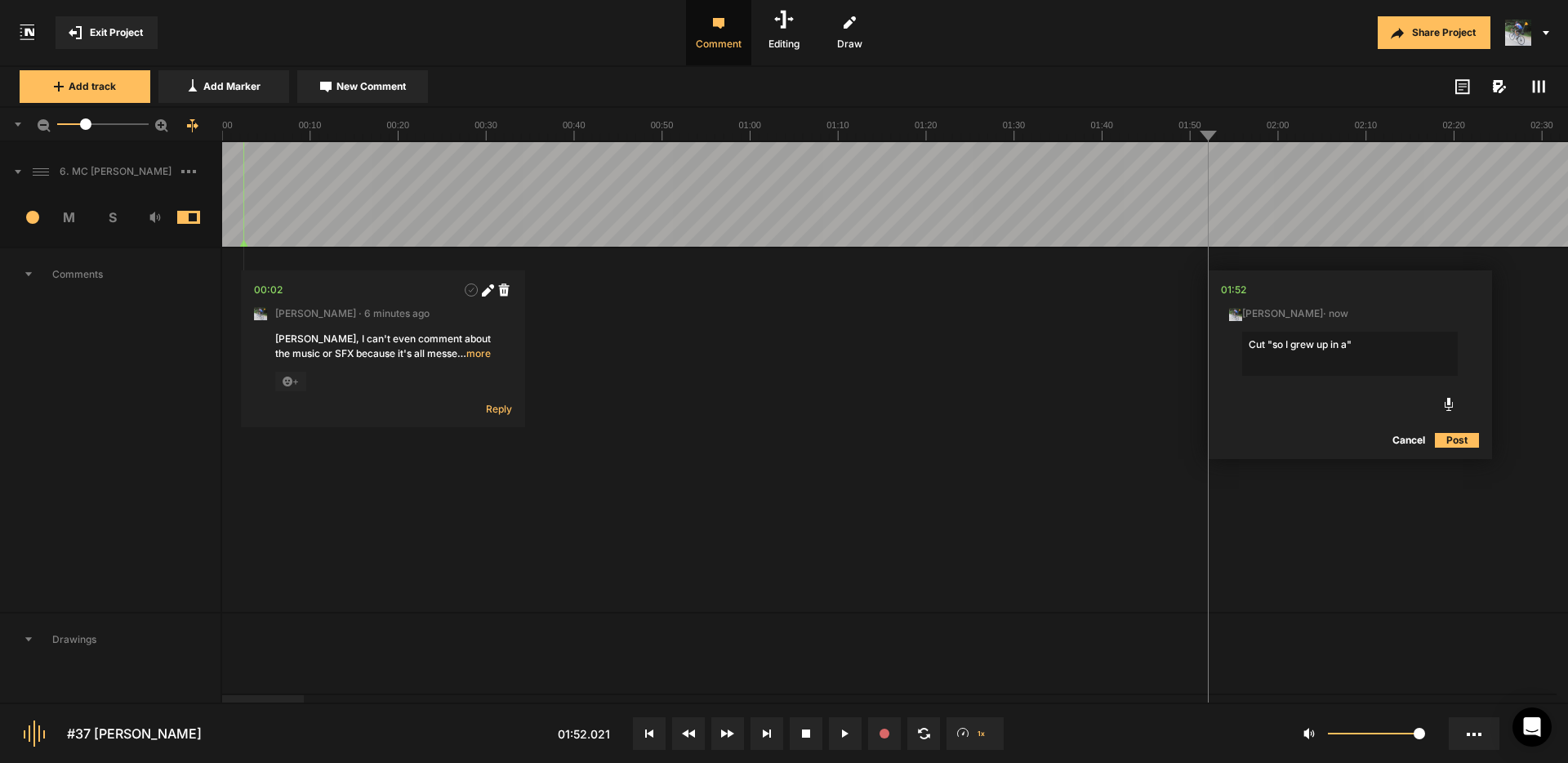
click at [1465, 437] on button "Post" at bounding box center [1457, 441] width 44 height 19
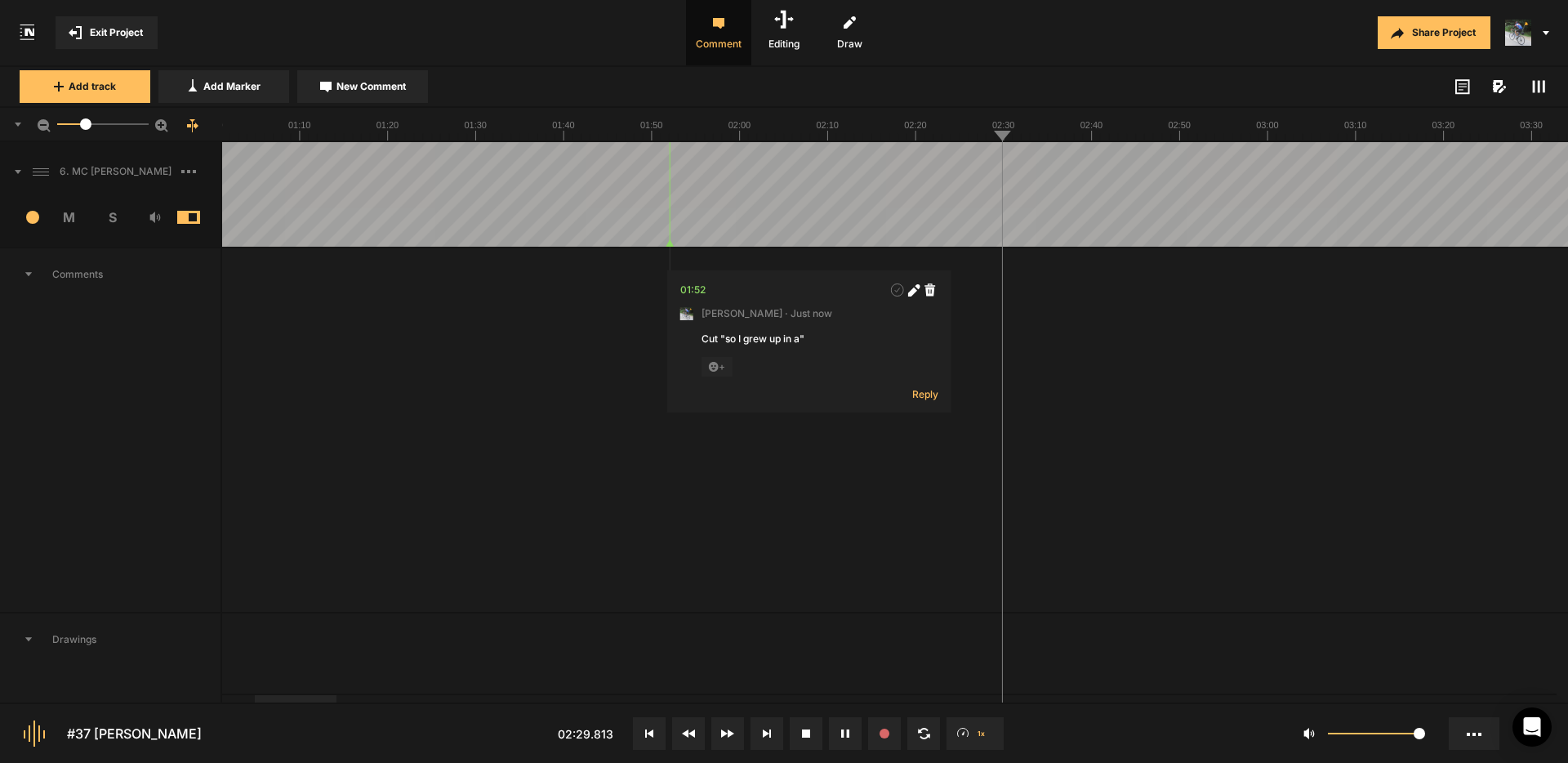
click at [391, 87] on span "New Comment" at bounding box center [371, 87] width 70 height 15
type textarea "Can this mic bump be edited out?"
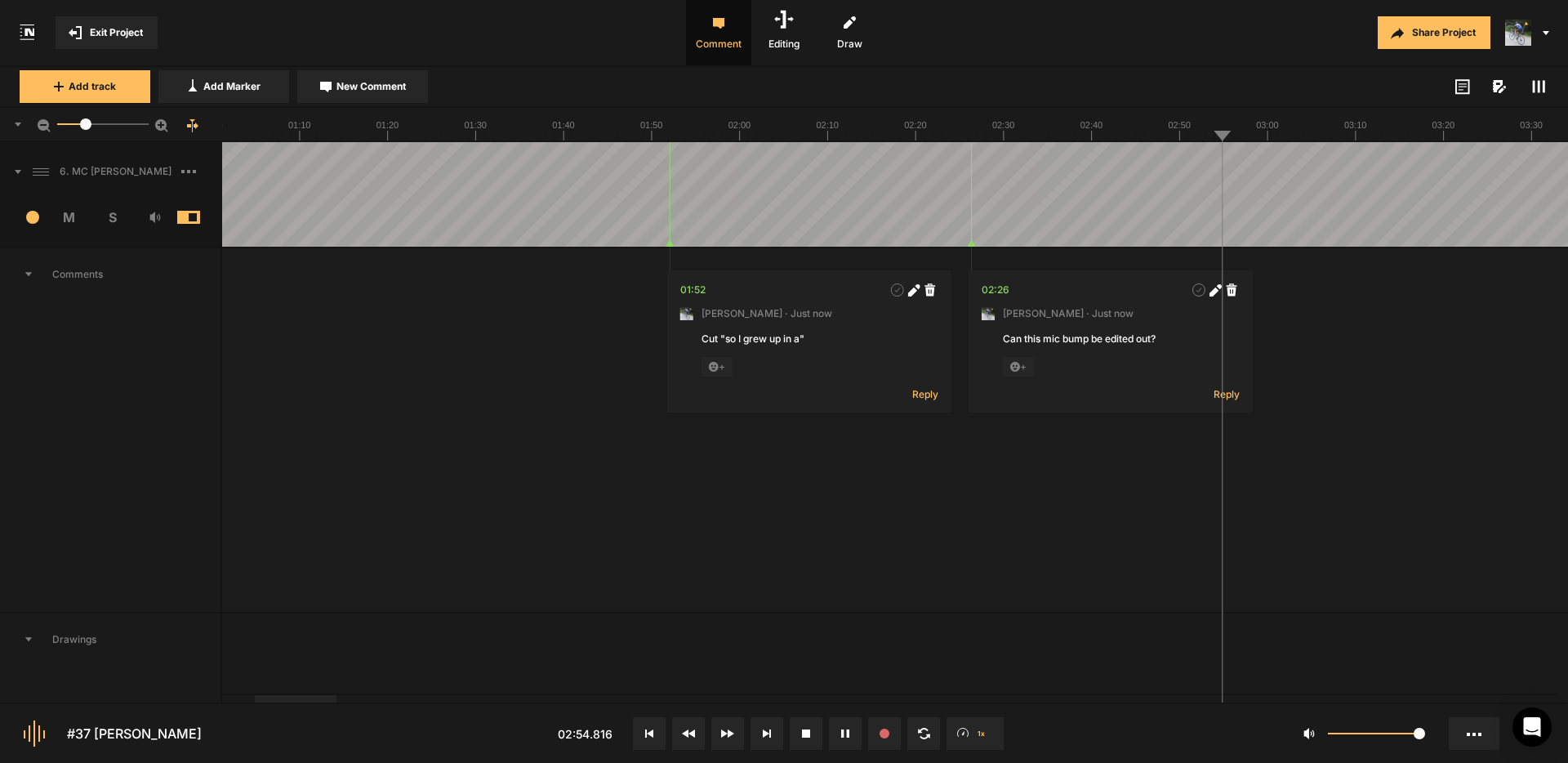
click at [336, 90] on span "New Comment" at bounding box center [371, 87] width 70 height 15
type textarea "What's"
click at [1436, 468] on icon at bounding box center [1436, 469] width 9 height 9
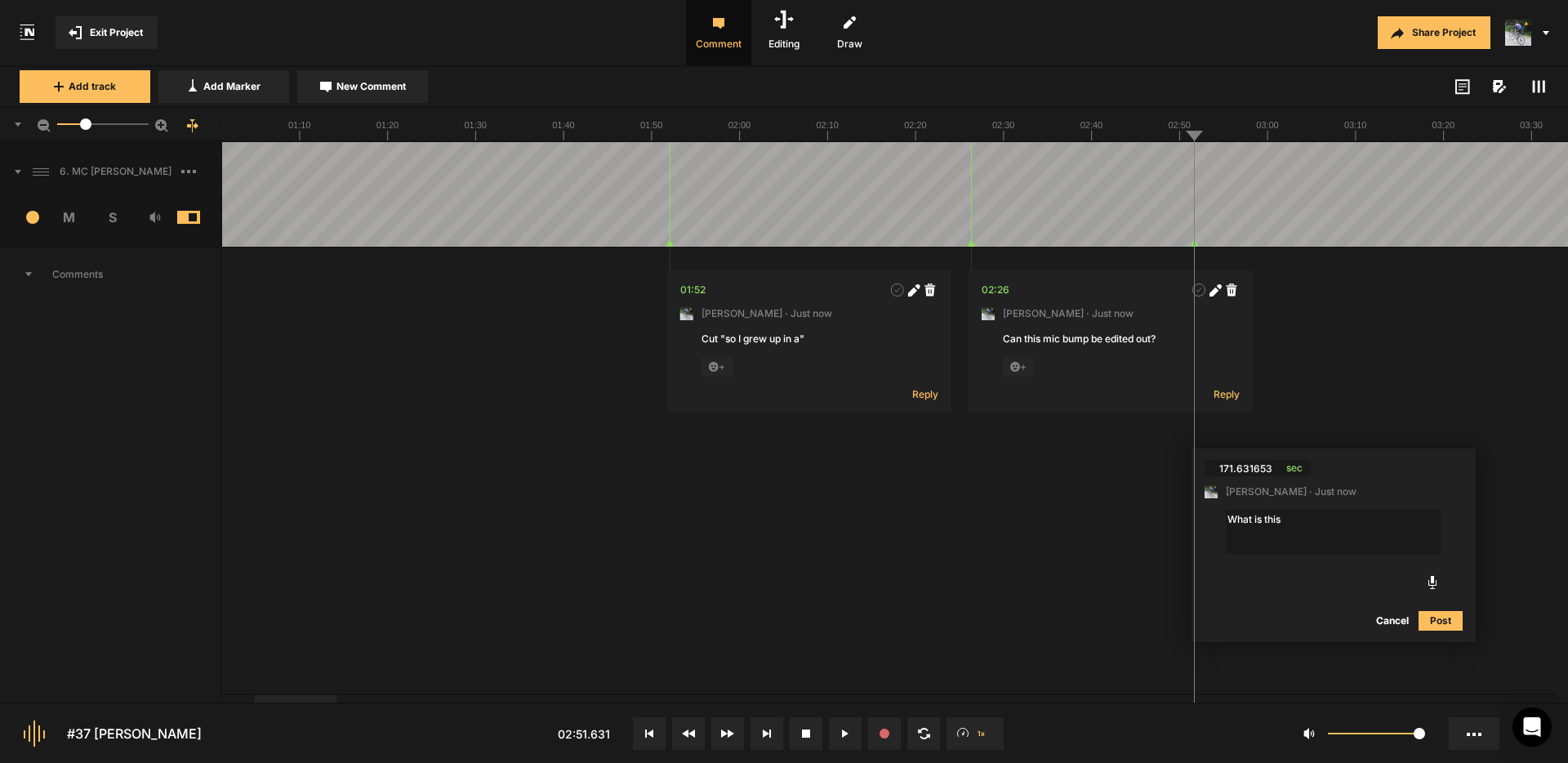
type textarea "What is this?"
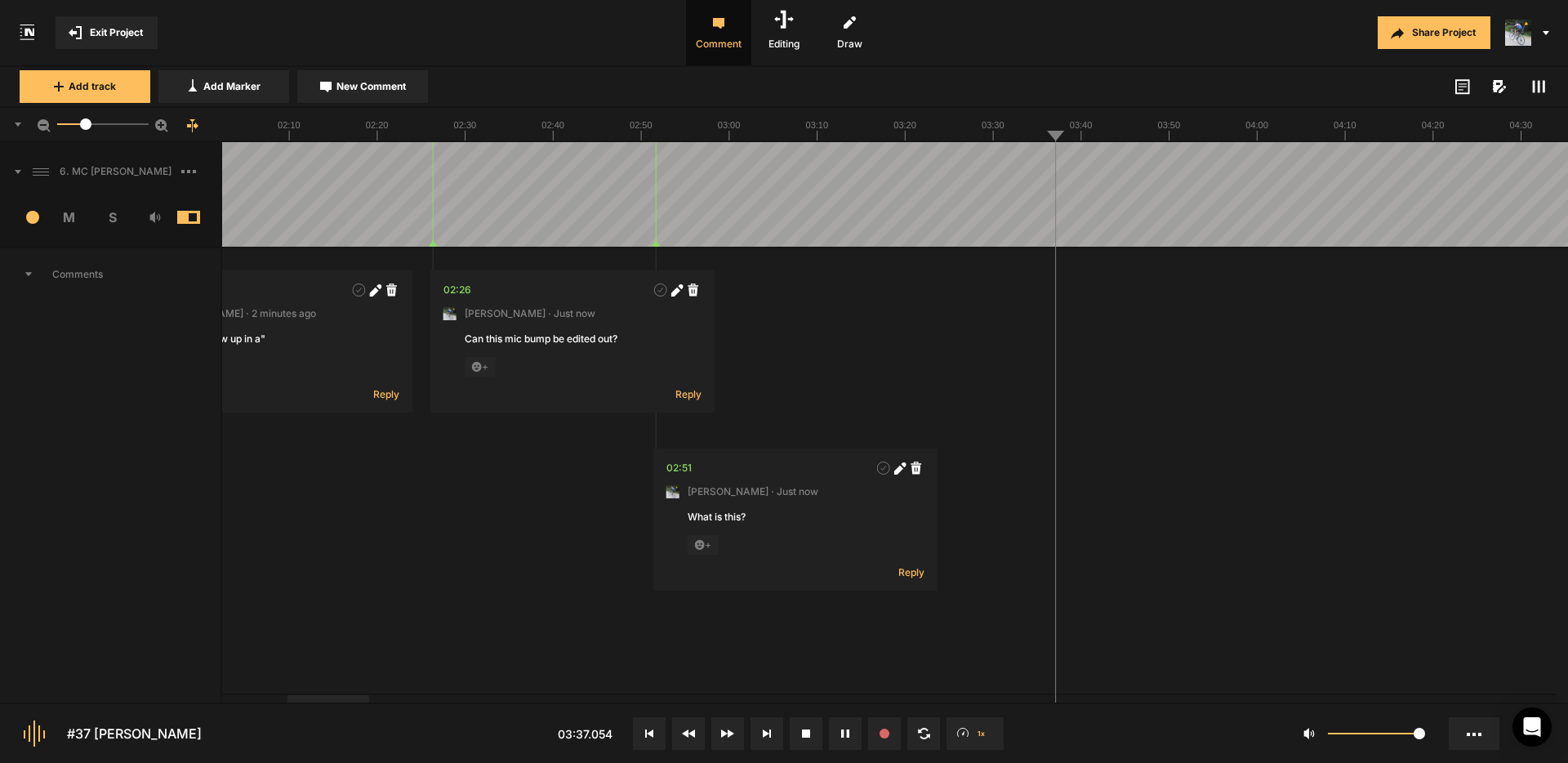
click at [381, 88] on span "New Comment" at bounding box center [371, 87] width 70 height 15
type textarea "Cut "Oh I was""
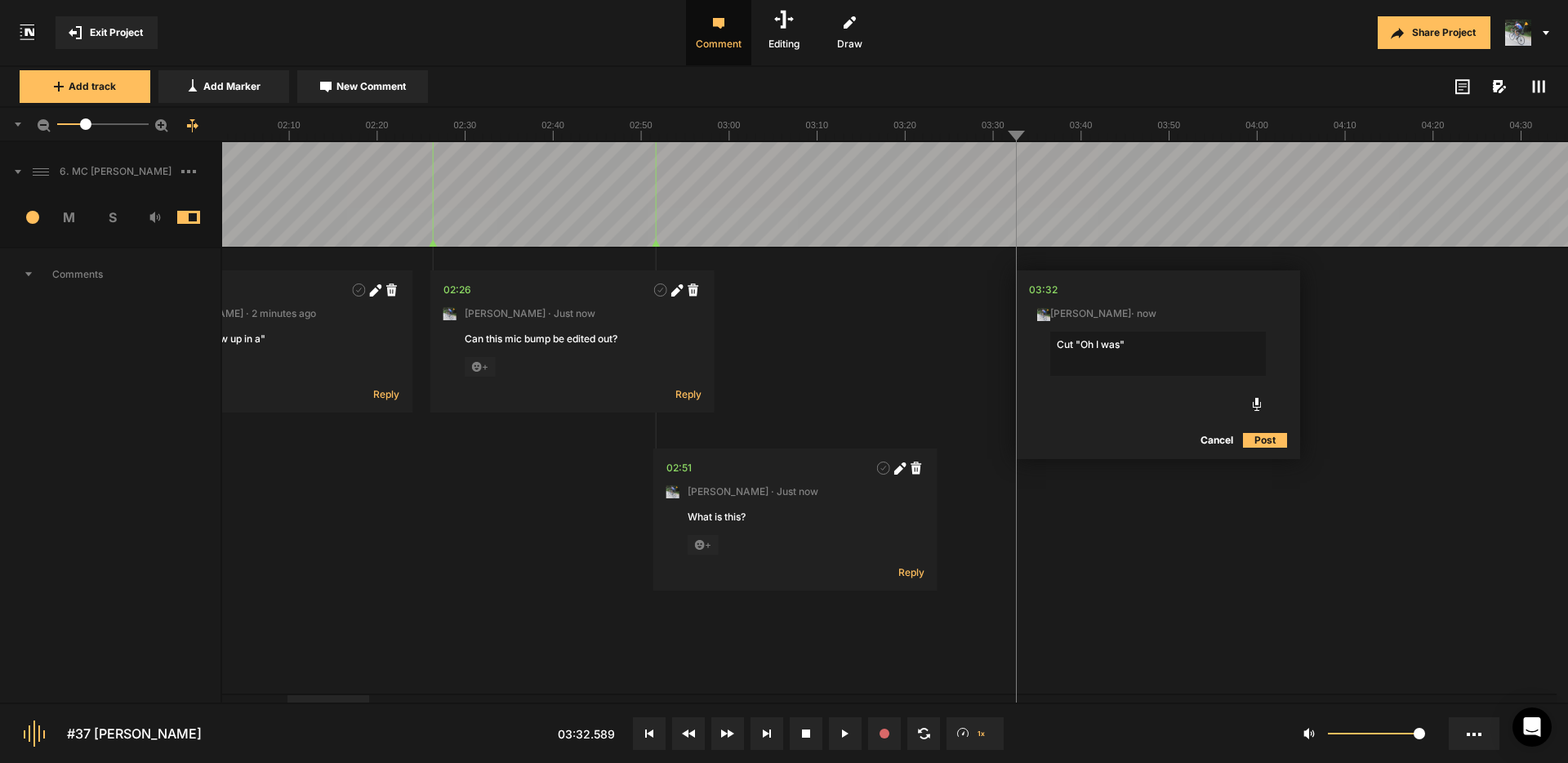
click at [1255, 437] on button "Post" at bounding box center [1265, 441] width 44 height 19
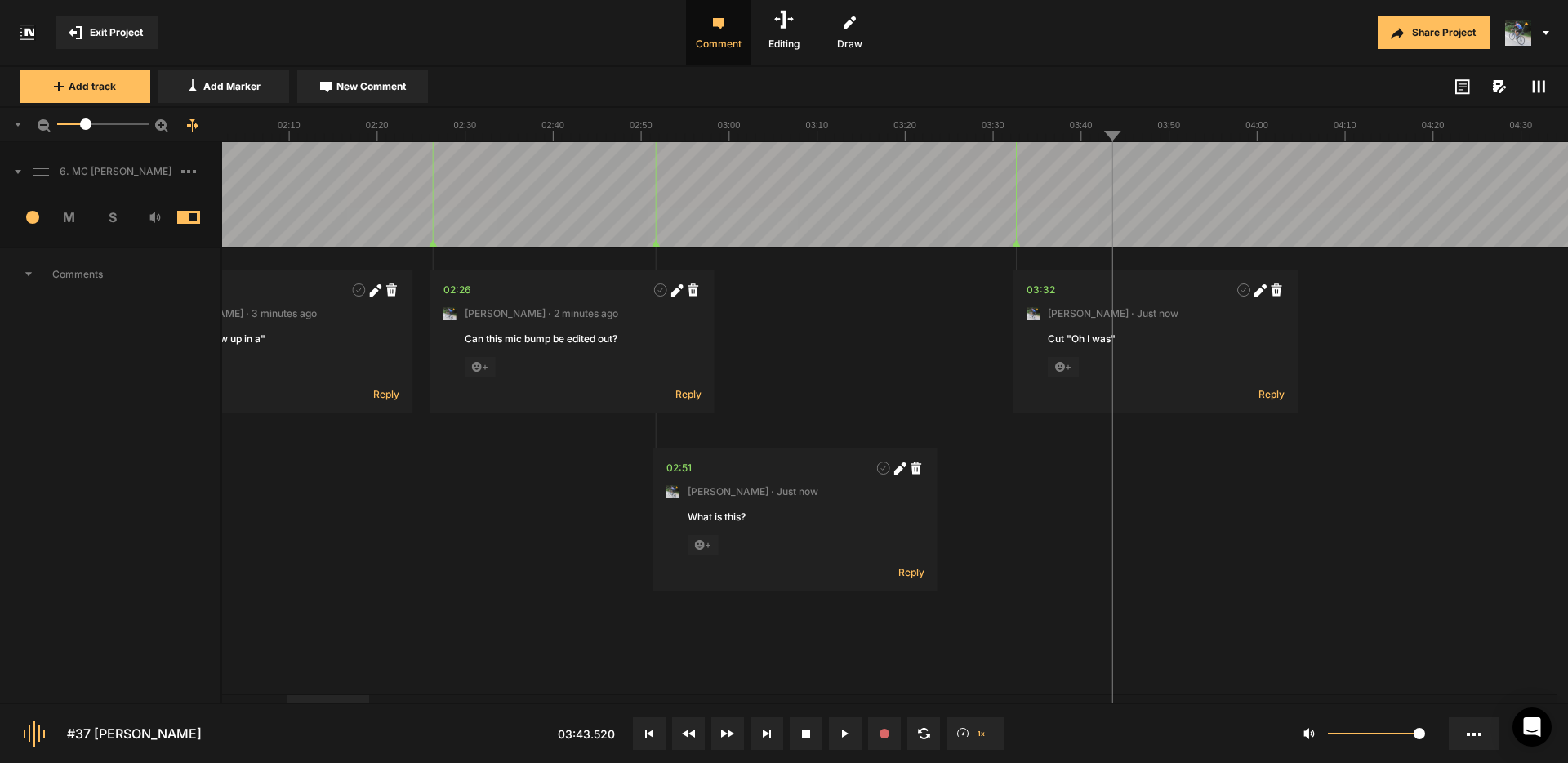
click at [398, 81] on span "New Comment" at bounding box center [371, 87] width 70 height 15
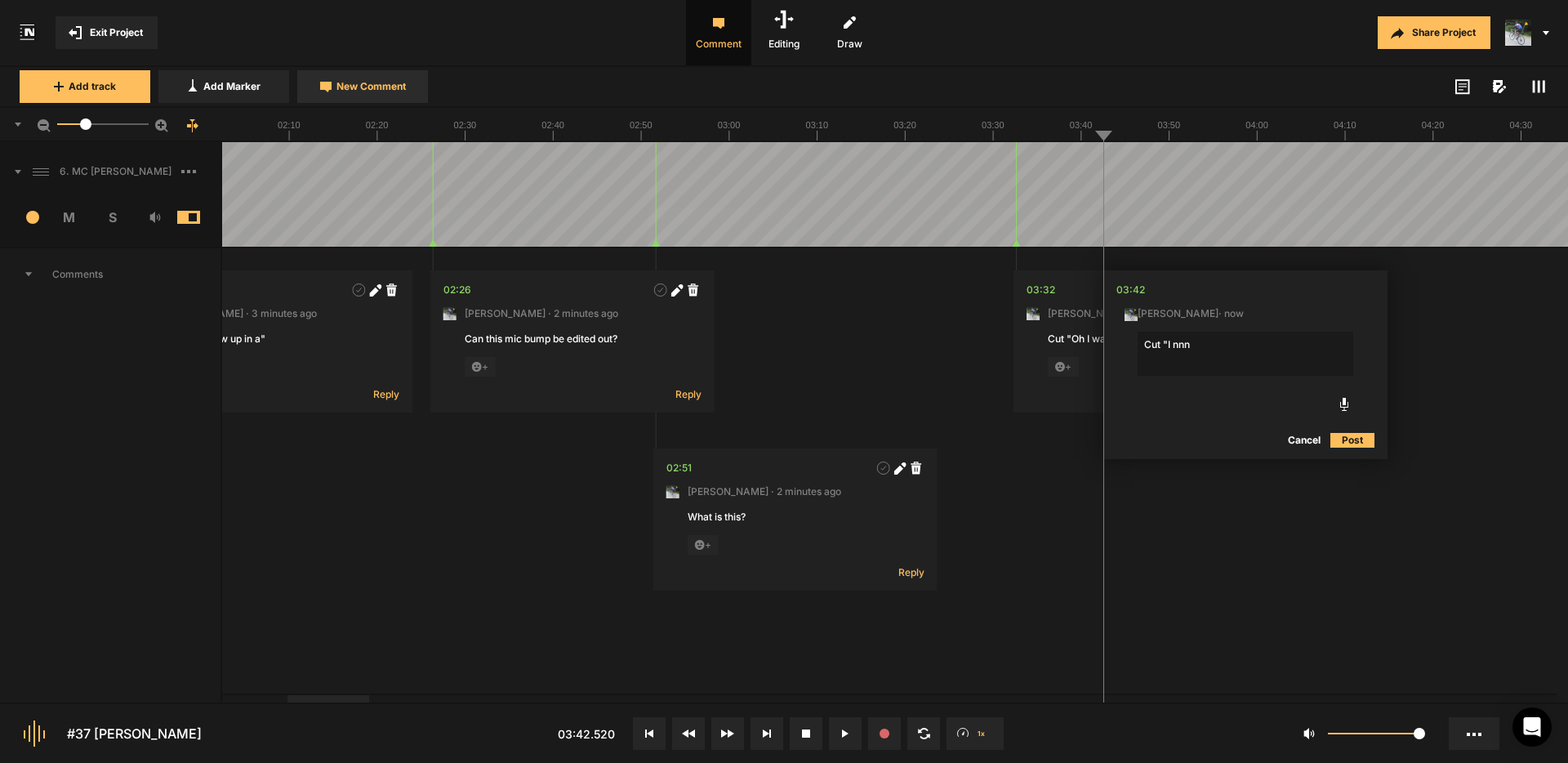
type textarea "Cut "I nnn""
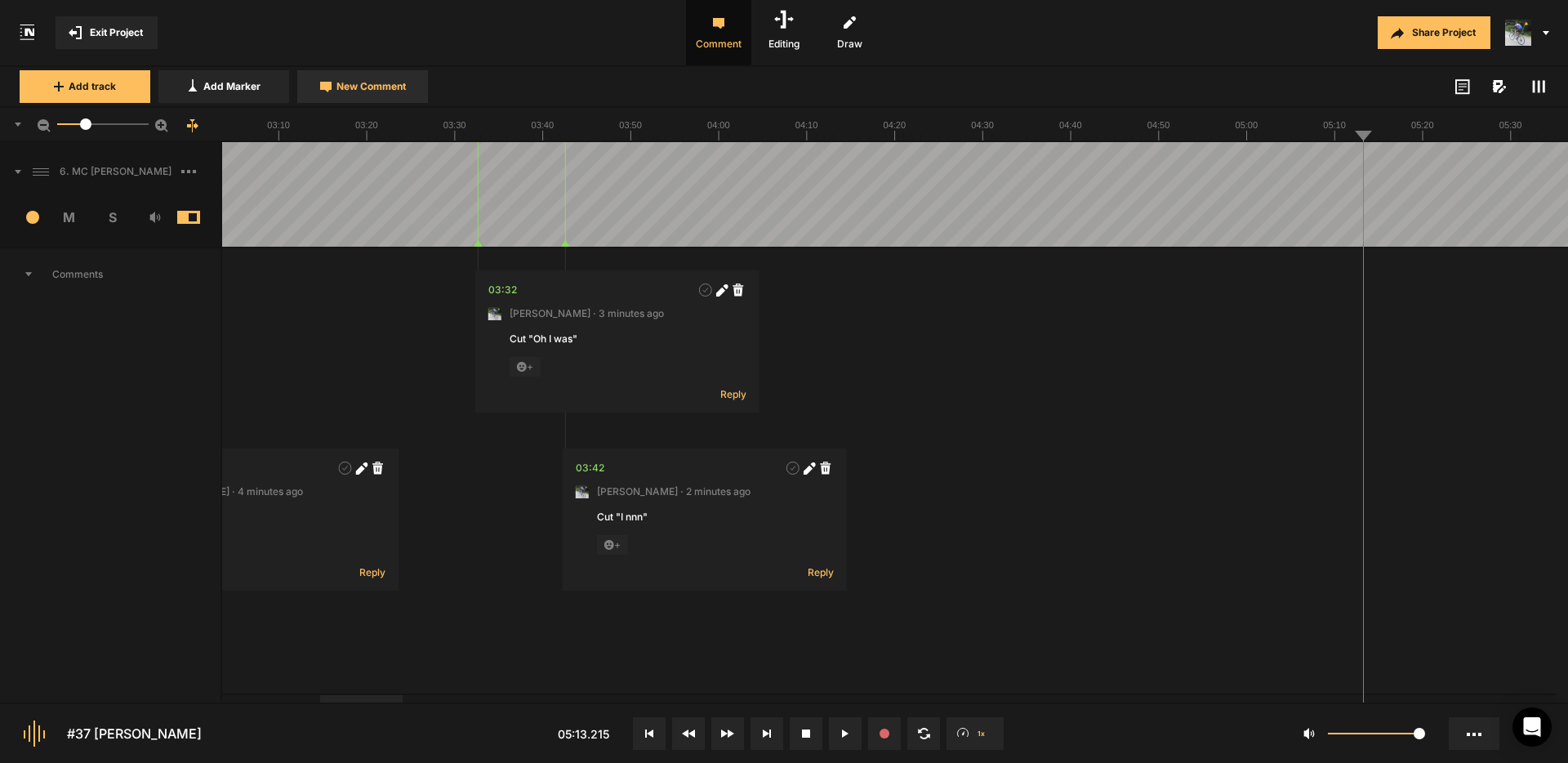
click at [383, 86] on span "New Comment" at bounding box center [371, 87] width 70 height 15
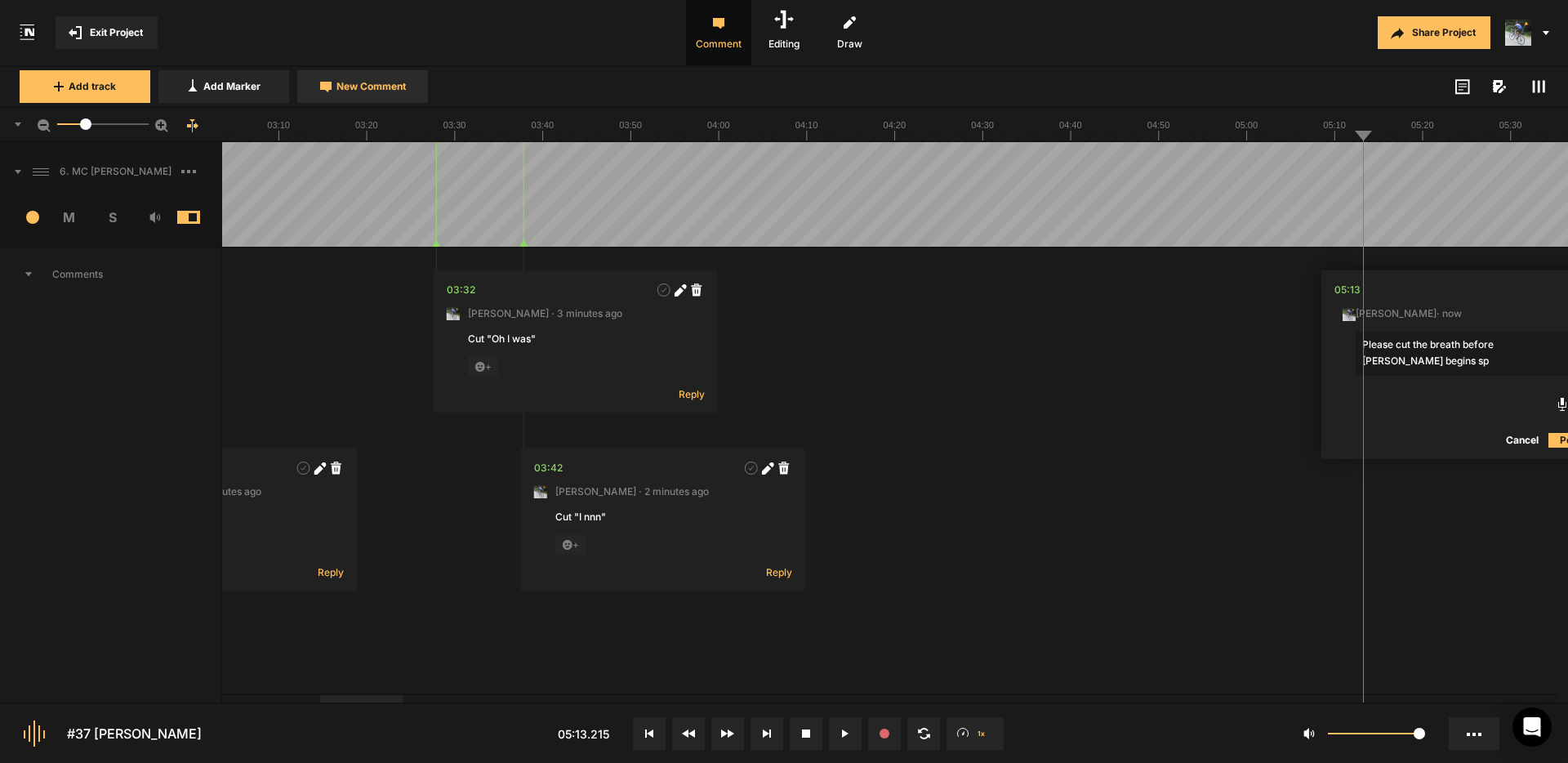
scroll to position [0, 49]
type textarea "Please cut the breath before [PERSON_NAME] begins speaking."
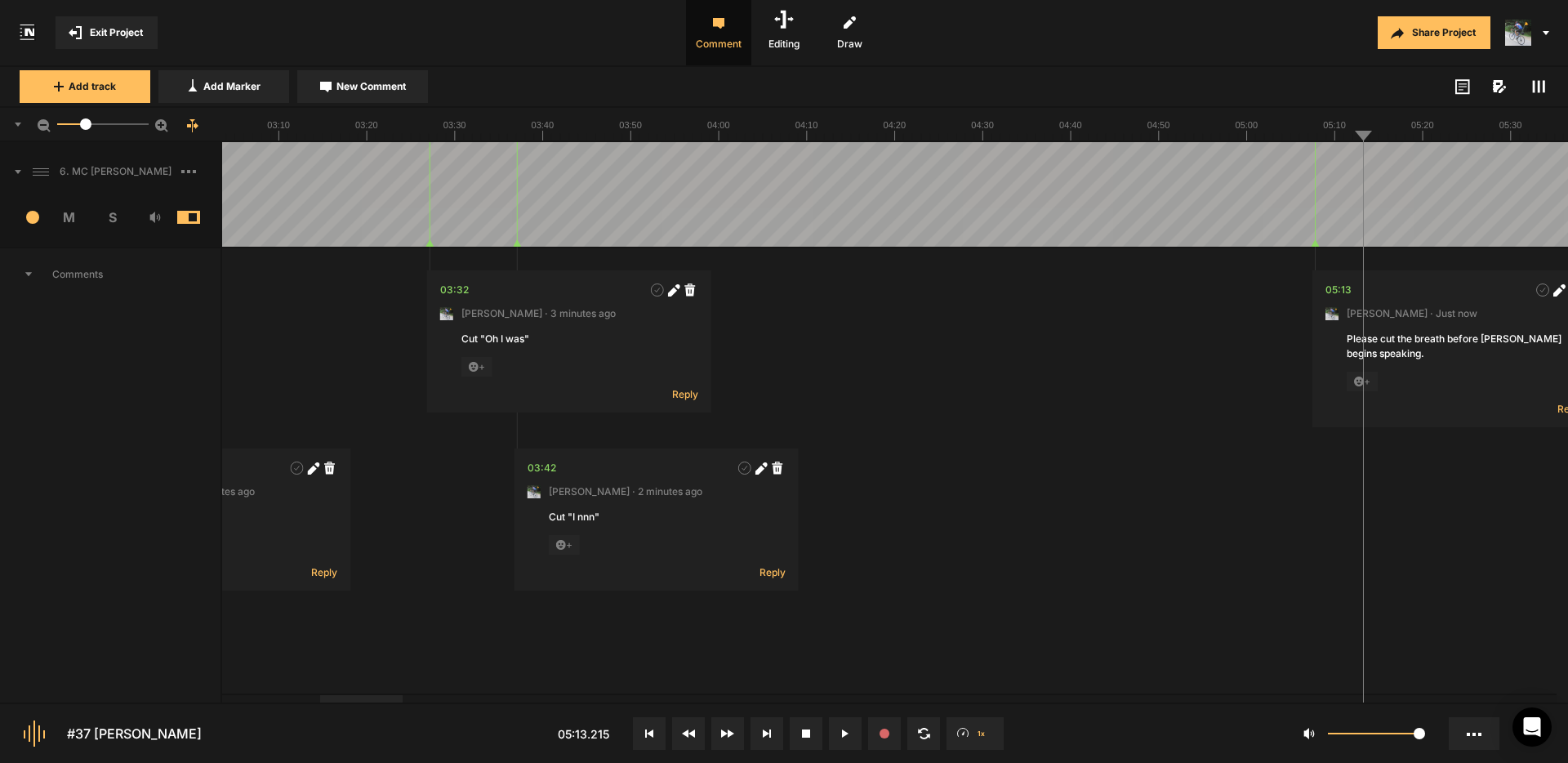
click at [1366, 241] on nt-marker at bounding box center [1366, 194] width 1 height 104
click at [111, 35] on span "Exit Project" at bounding box center [117, 33] width 53 height 15
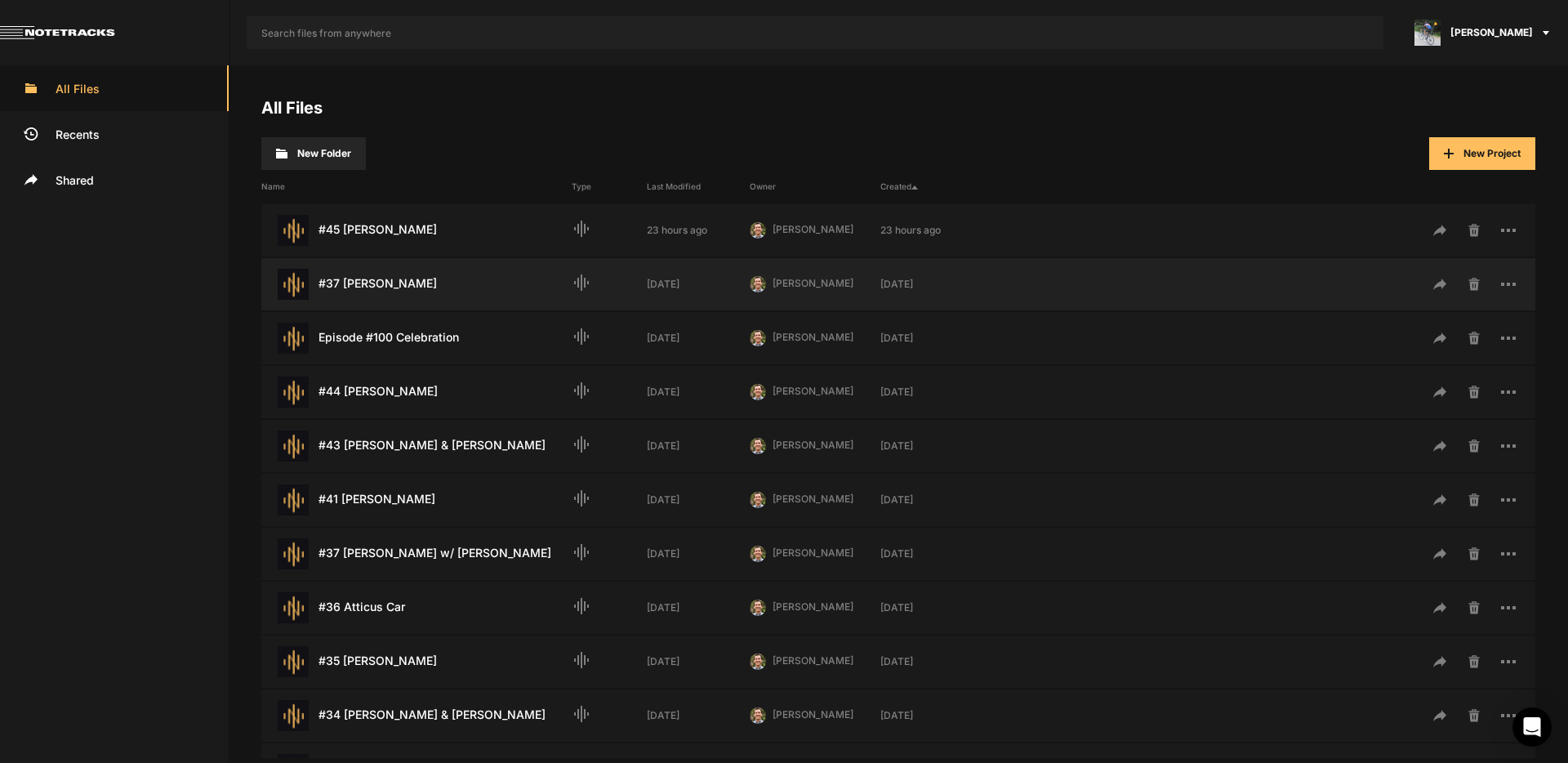
click at [376, 290] on div "#37 [PERSON_NAME] Last Modified: [DATE]" at bounding box center [417, 283] width 311 height 31
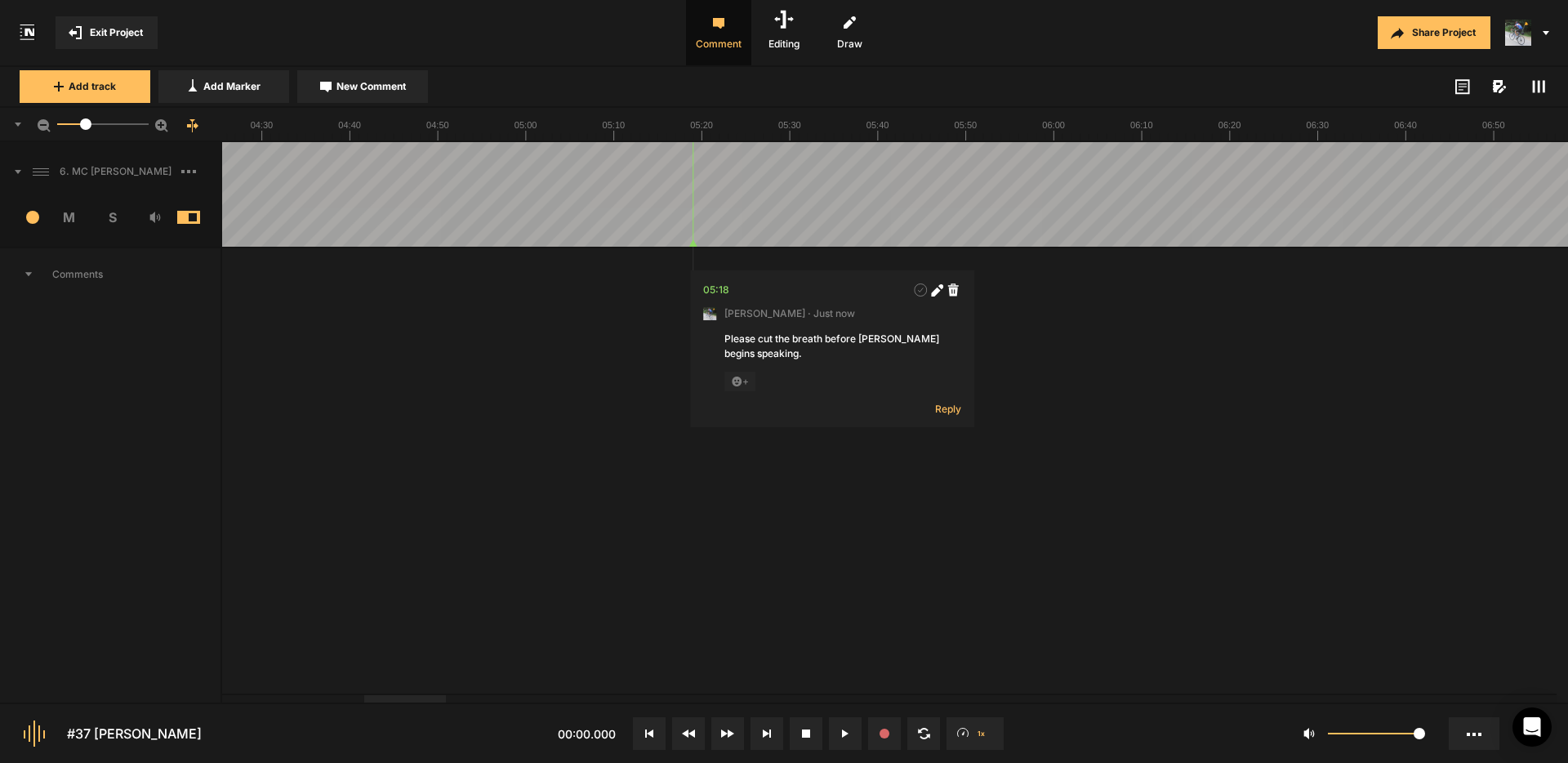
click at [433, 703] on div at bounding box center [405, 699] width 82 height 7
drag, startPoint x: 694, startPoint y: 246, endPoint x: 660, endPoint y: 248, distance: 34.1
click at [644, 245] on nt-marker at bounding box center [644, 194] width 1 height 104
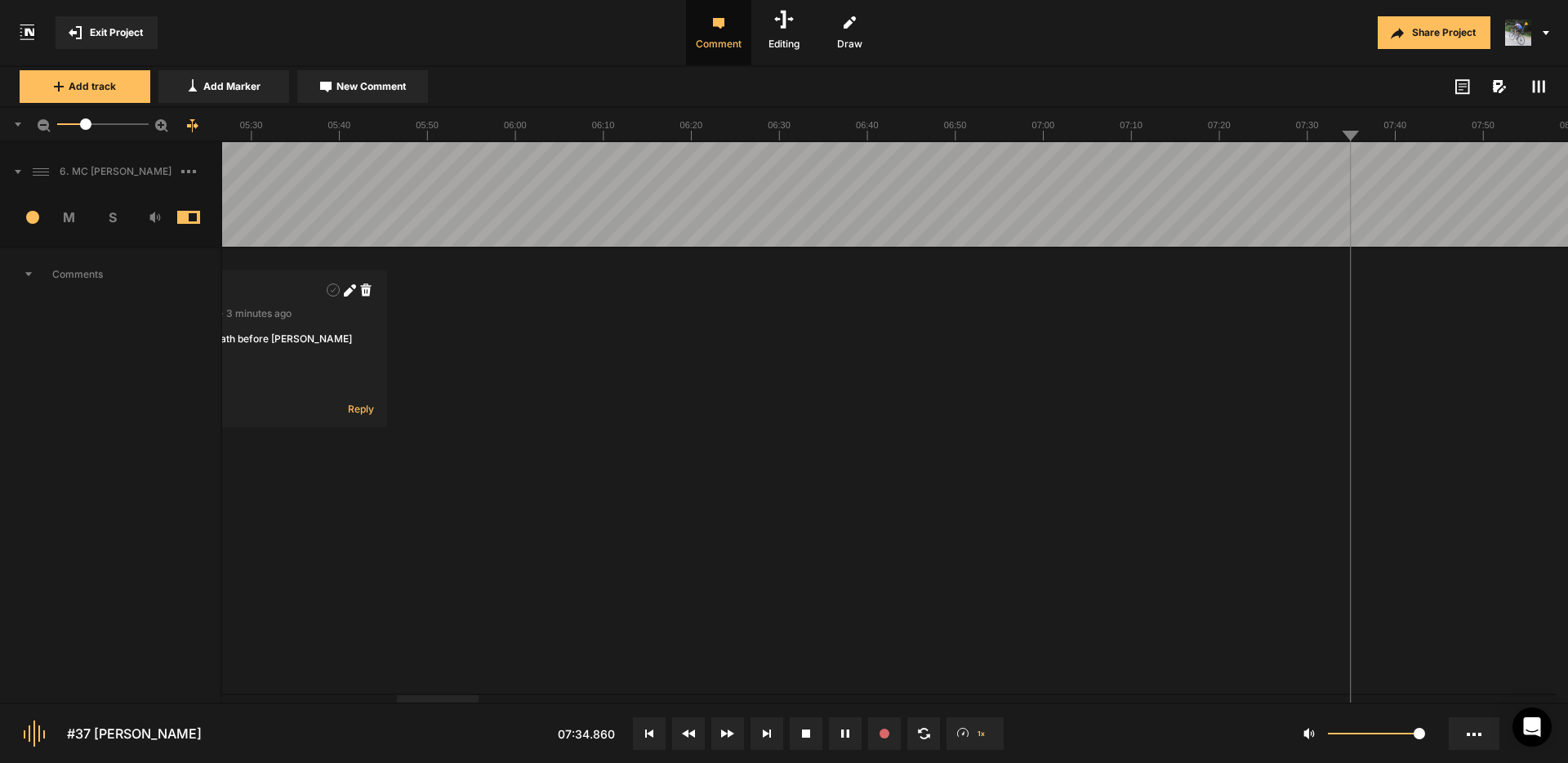
click at [373, 86] on span "New Comment" at bounding box center [371, 87] width 70 height 15
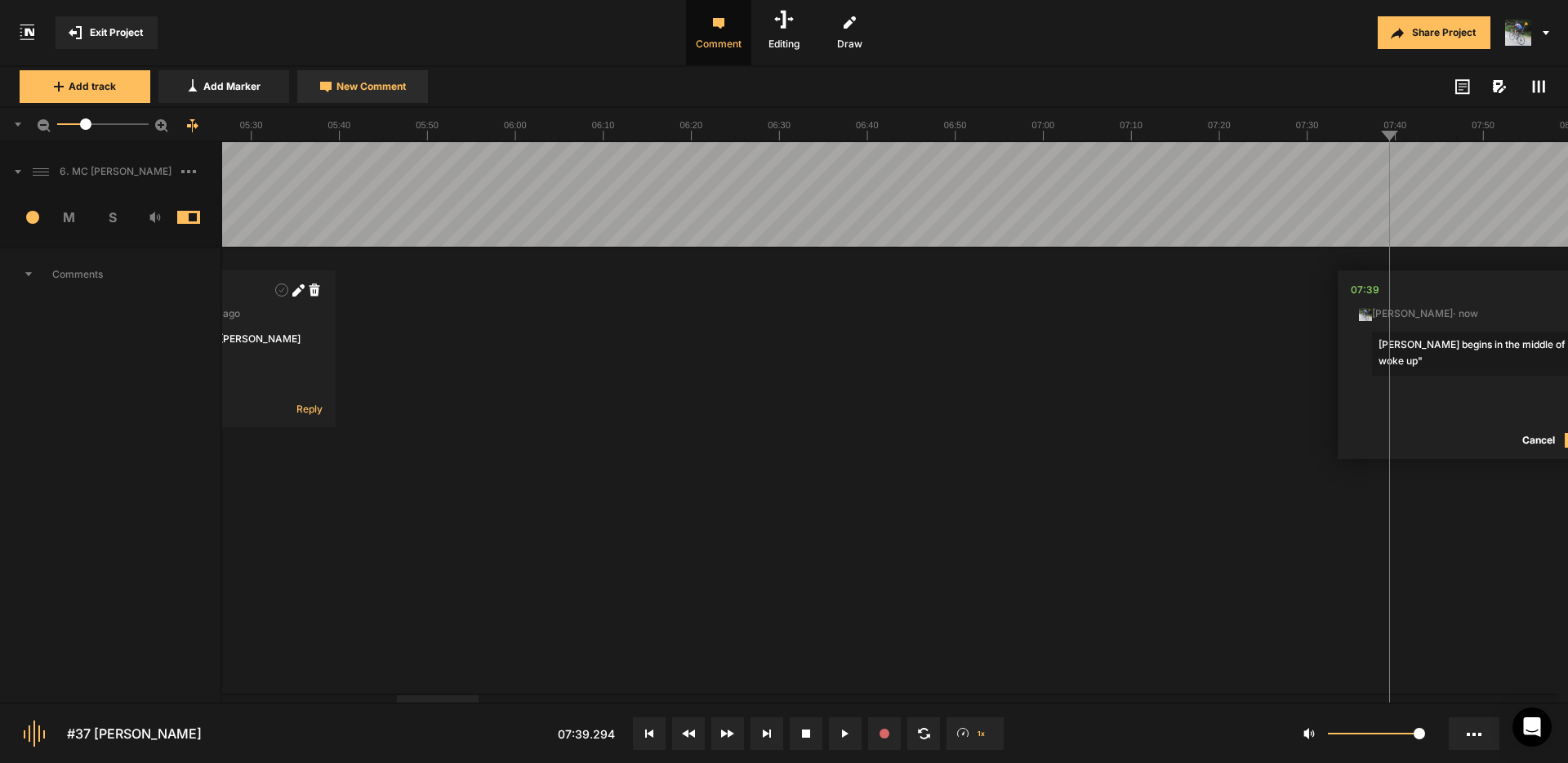
scroll to position [0, 57]
click at [1463, 343] on textarea "[PERSON_NAME] begins in the middle of "I woke up"" at bounding box center [1475, 354] width 215 height 44
drag, startPoint x: 1457, startPoint y: 344, endPoint x: 1398, endPoint y: 344, distance: 59.0
click at [1396, 344] on textarea "[PERSON_NAME] begins in the middle of "I woke up"" at bounding box center [1475, 354] width 215 height 44
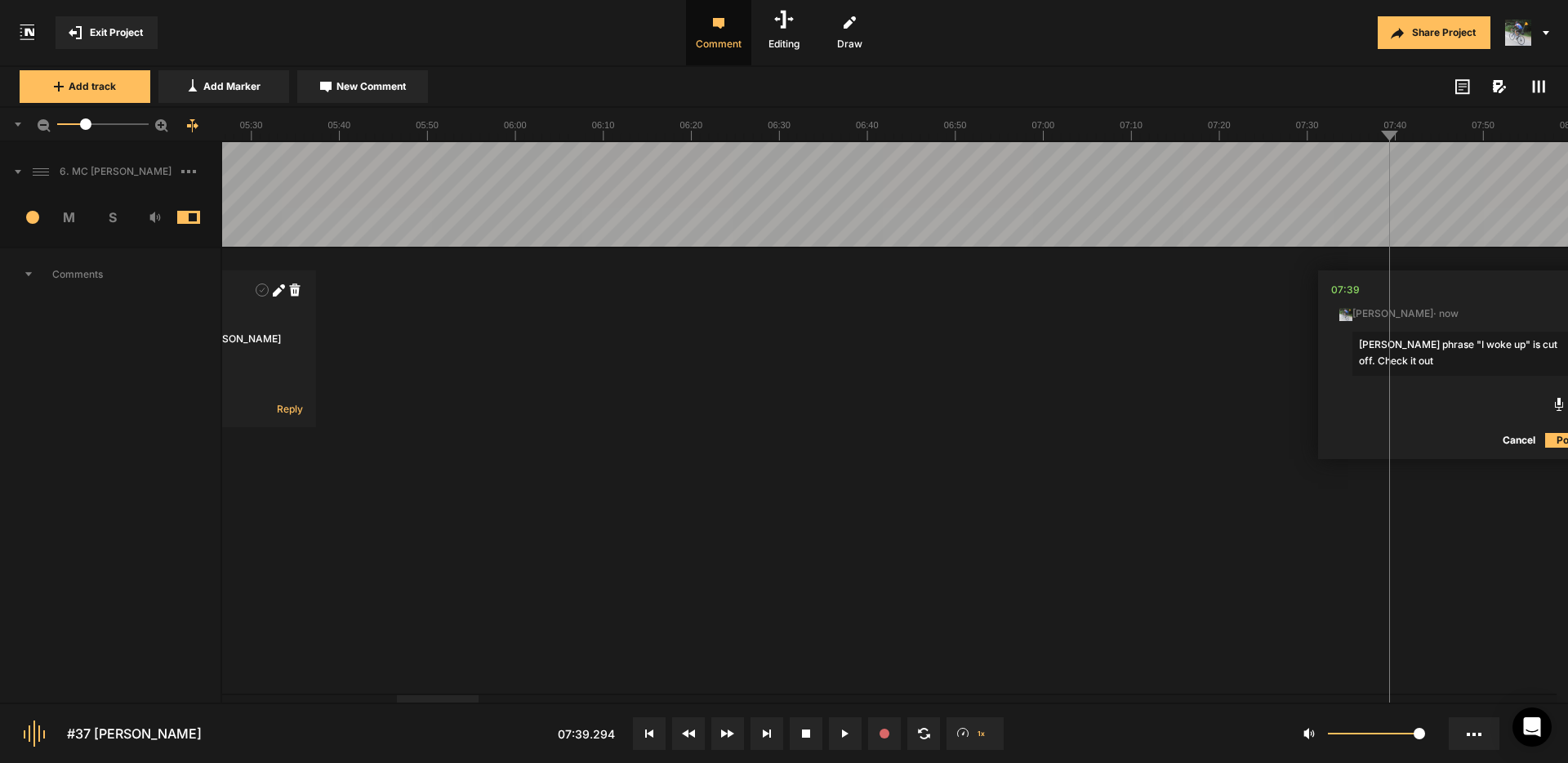
type textarea "[PERSON_NAME] phrase "I woke up" is cut off. Check it out."
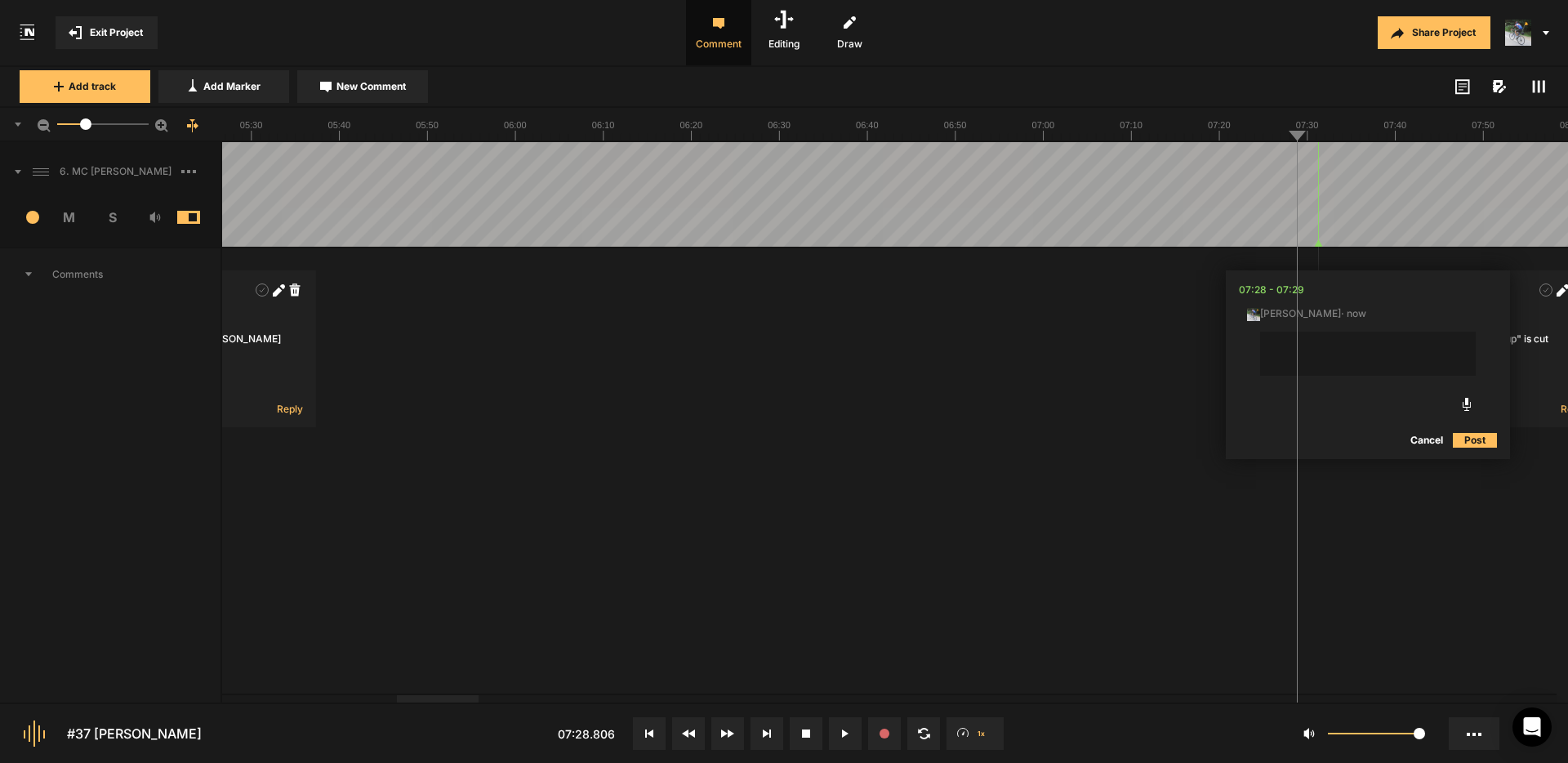
scroll to position [0, 0]
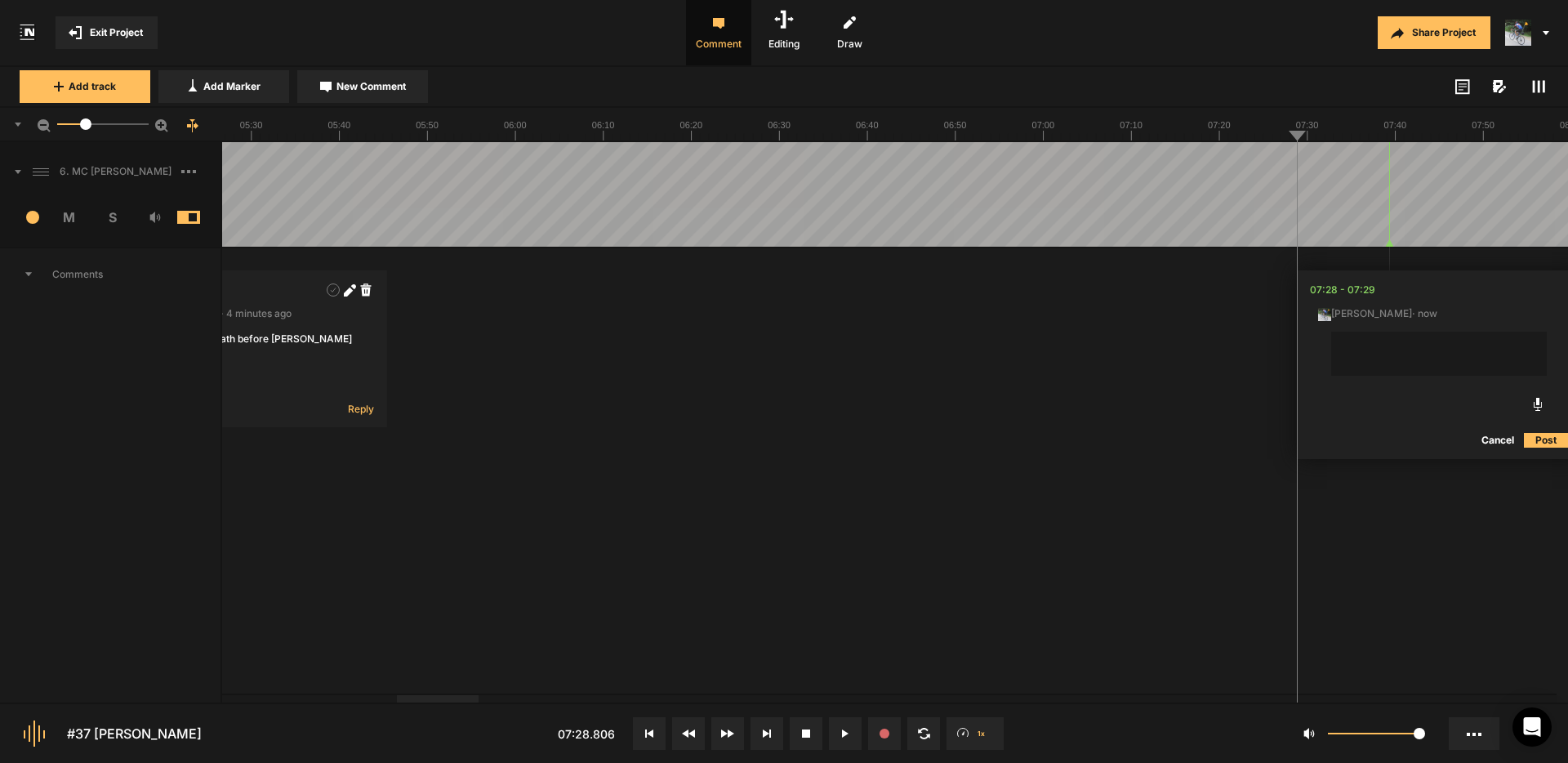
drag, startPoint x: 1268, startPoint y: 158, endPoint x: 1293, endPoint y: 177, distance: 31.4
click at [1498, 438] on button "Cancel" at bounding box center [1497, 441] width 52 height 19
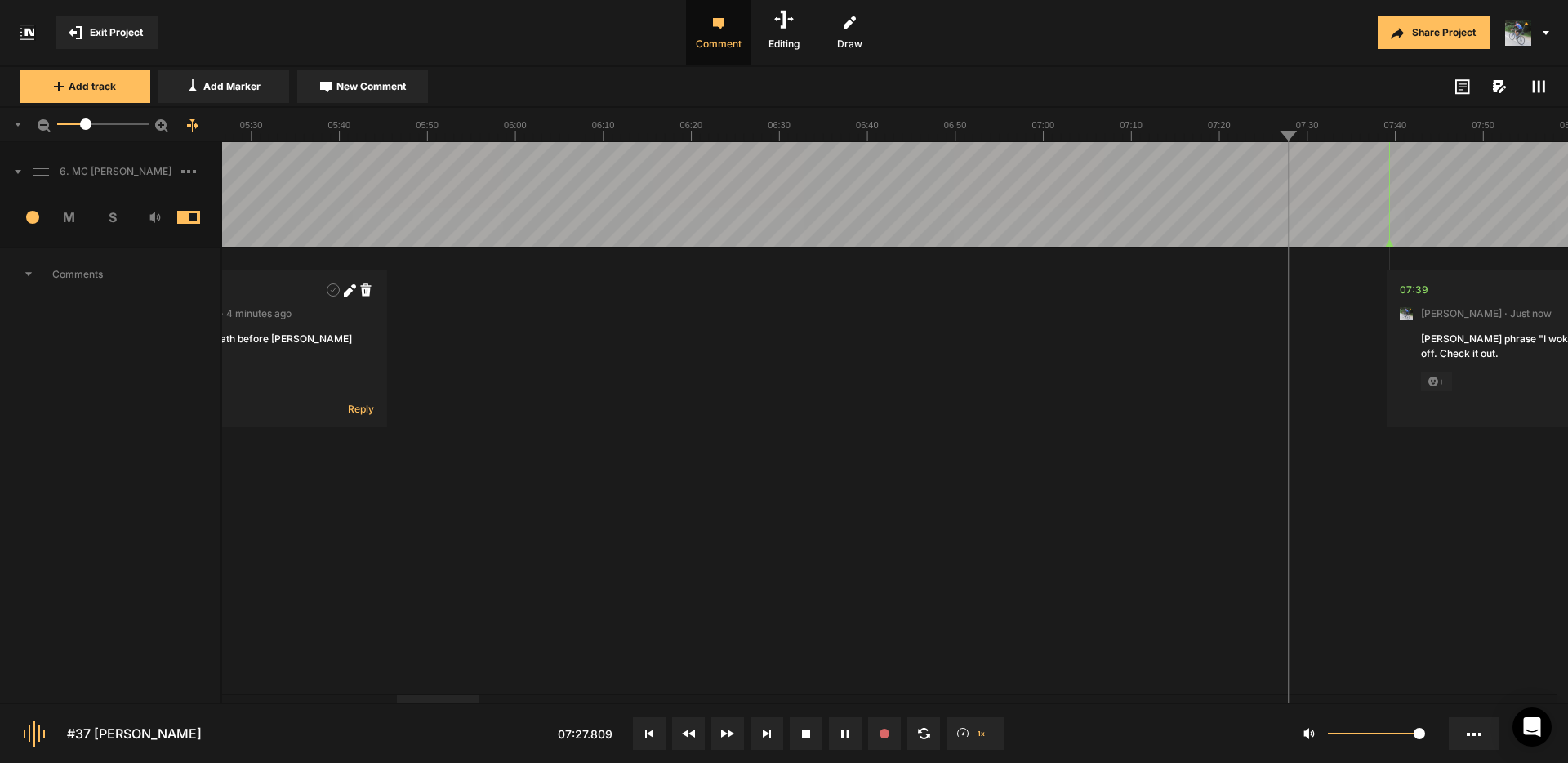
click at [125, 33] on span "Exit Project" at bounding box center [117, 33] width 53 height 15
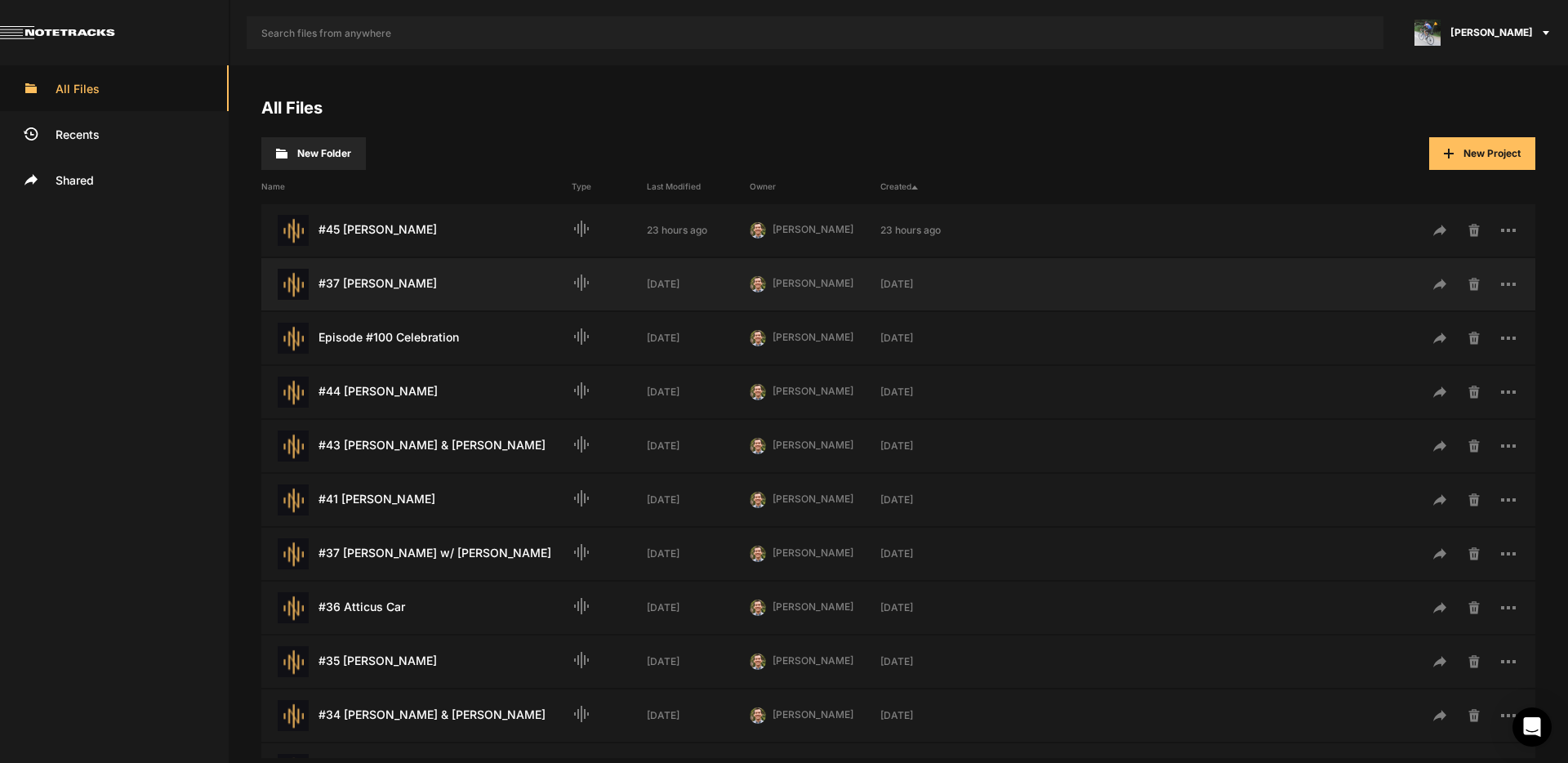
click at [406, 289] on div "#37 [PERSON_NAME] Last Modified: [DATE]" at bounding box center [417, 283] width 311 height 31
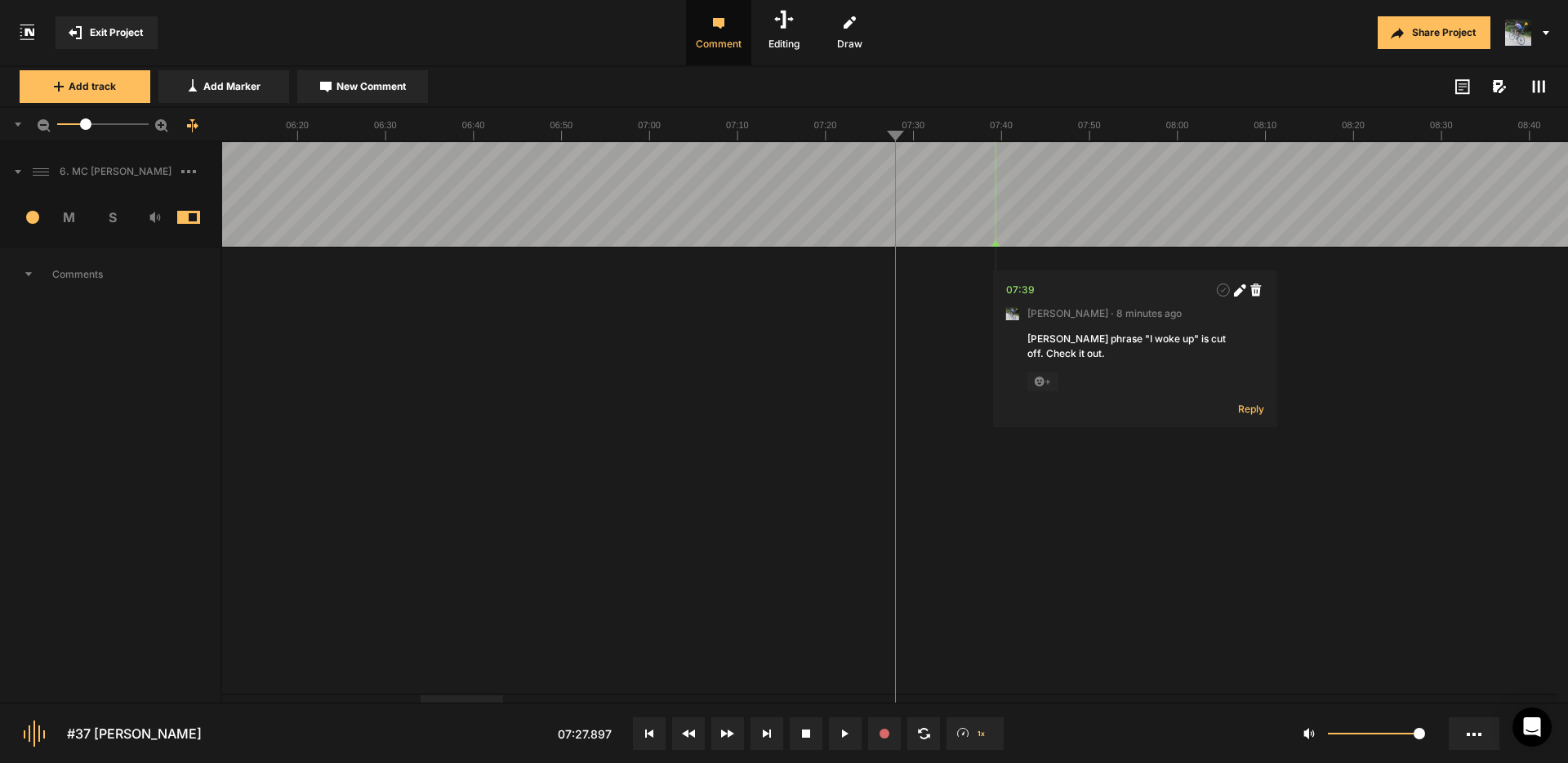
click at [1242, 289] on icon at bounding box center [1240, 291] width 12 height 12
click at [1047, 344] on textarea "[PERSON_NAME] phrase "I woke up" is cut off. Check it out." at bounding box center [1135, 354] width 215 height 44
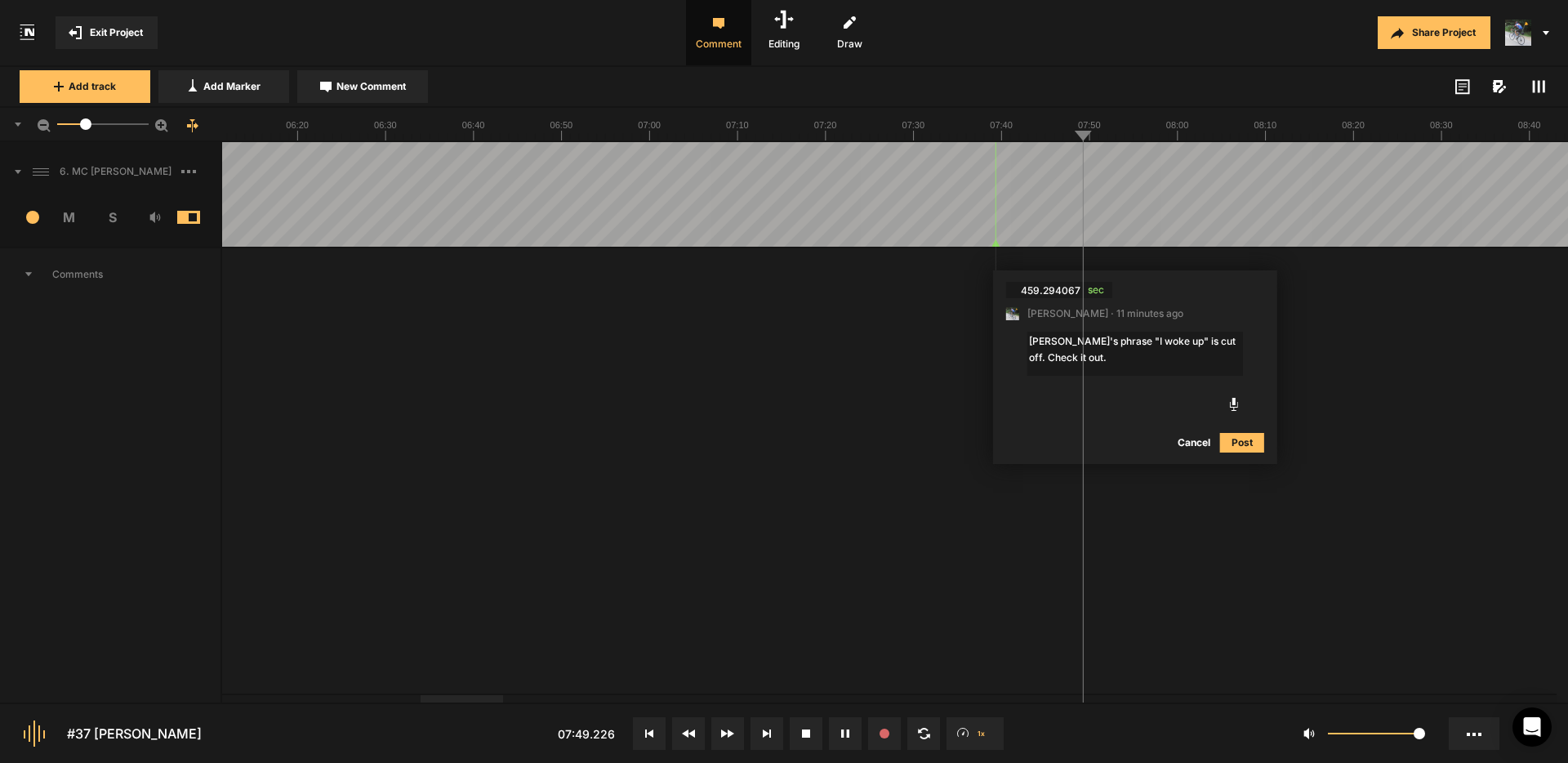
type textarea "[PERSON_NAME]'s phrase "I woke up" is cut off. Check it out."
click at [1247, 442] on button "Post" at bounding box center [1242, 442] width 44 height 19
click at [1535, 83] on icon at bounding box center [1539, 87] width 13 height 13
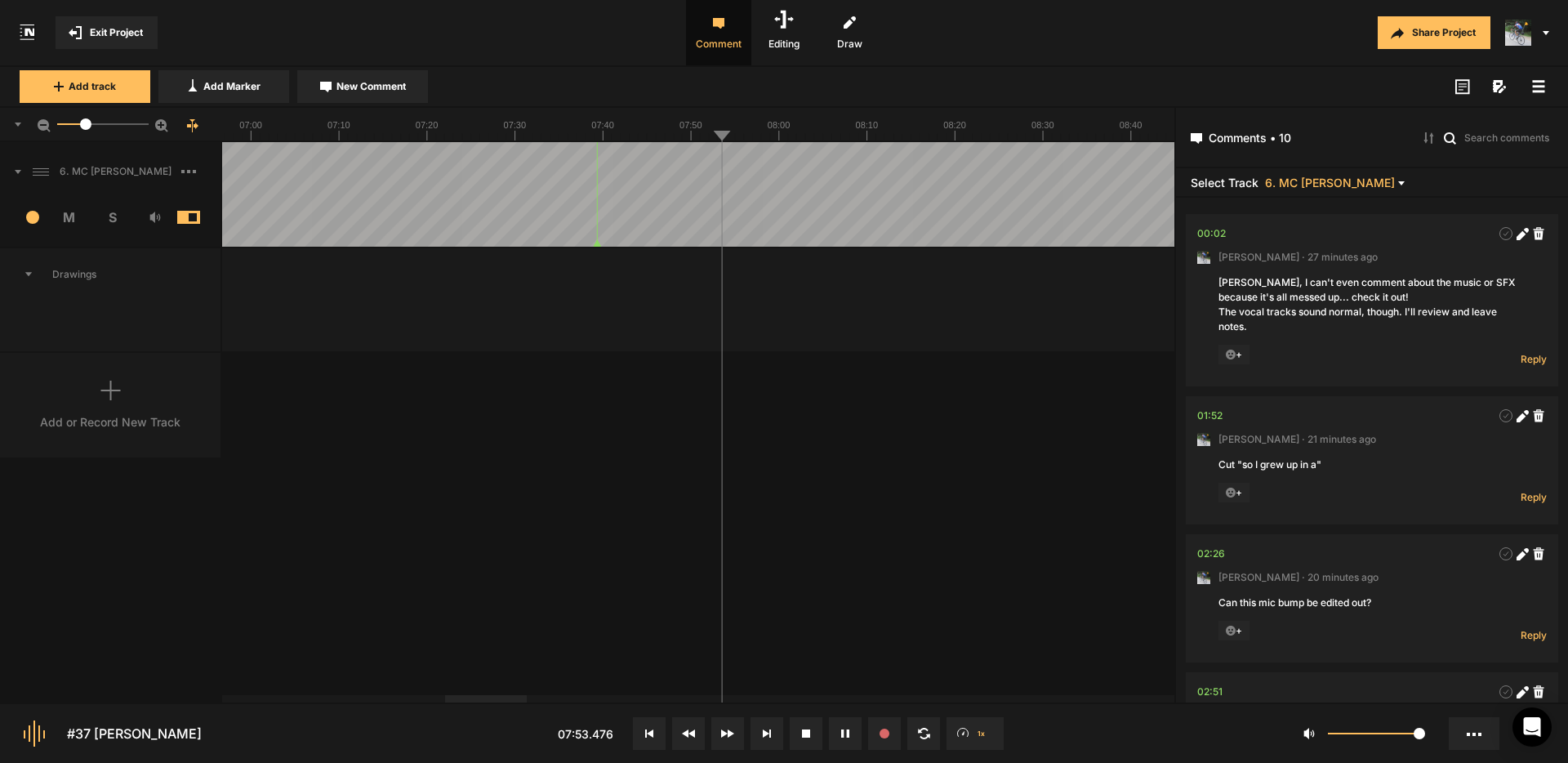
click at [1539, 85] on icon at bounding box center [1539, 87] width 13 height 13
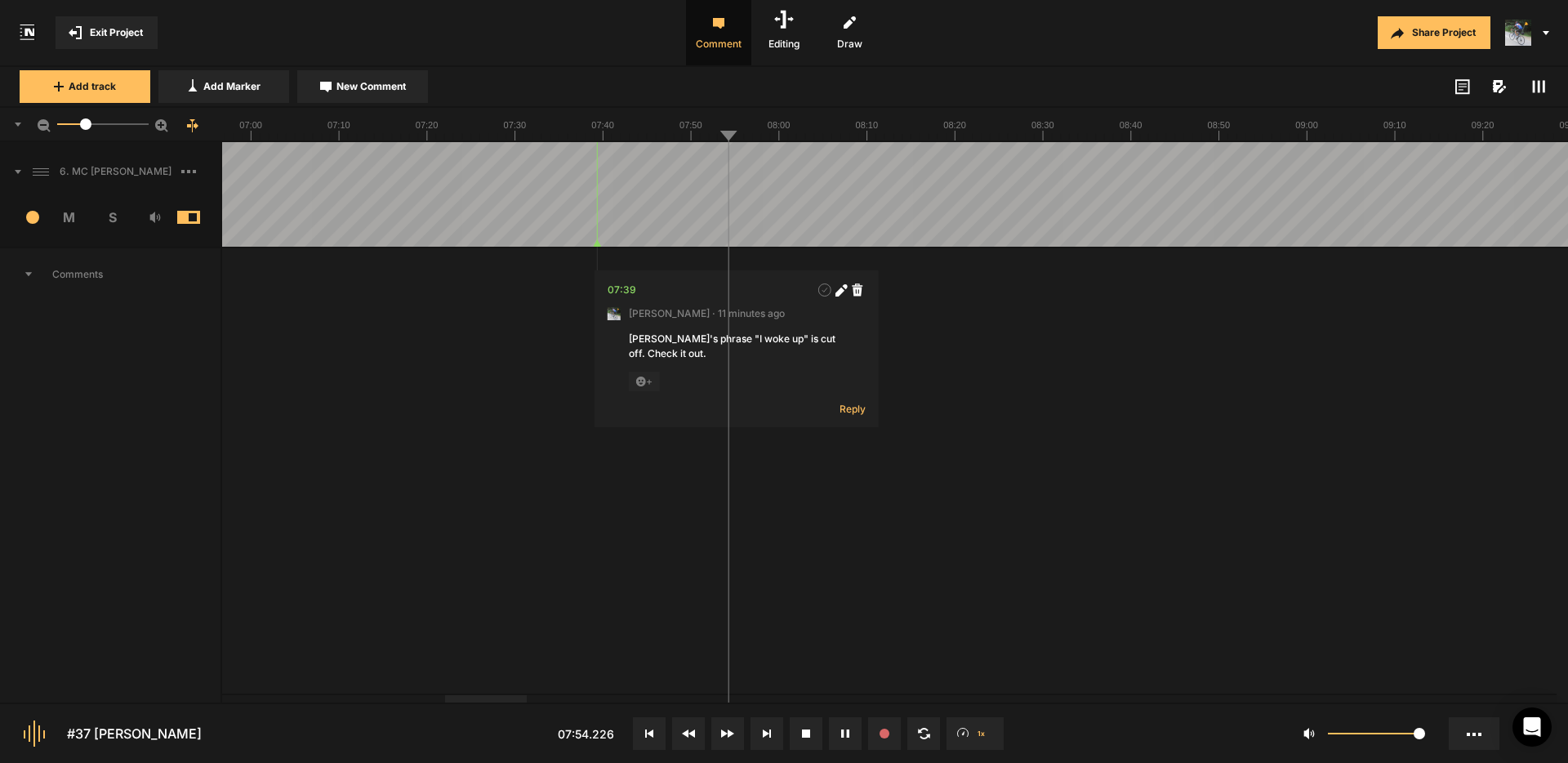
click at [1539, 85] on rect at bounding box center [1539, 87] width 3 height 12
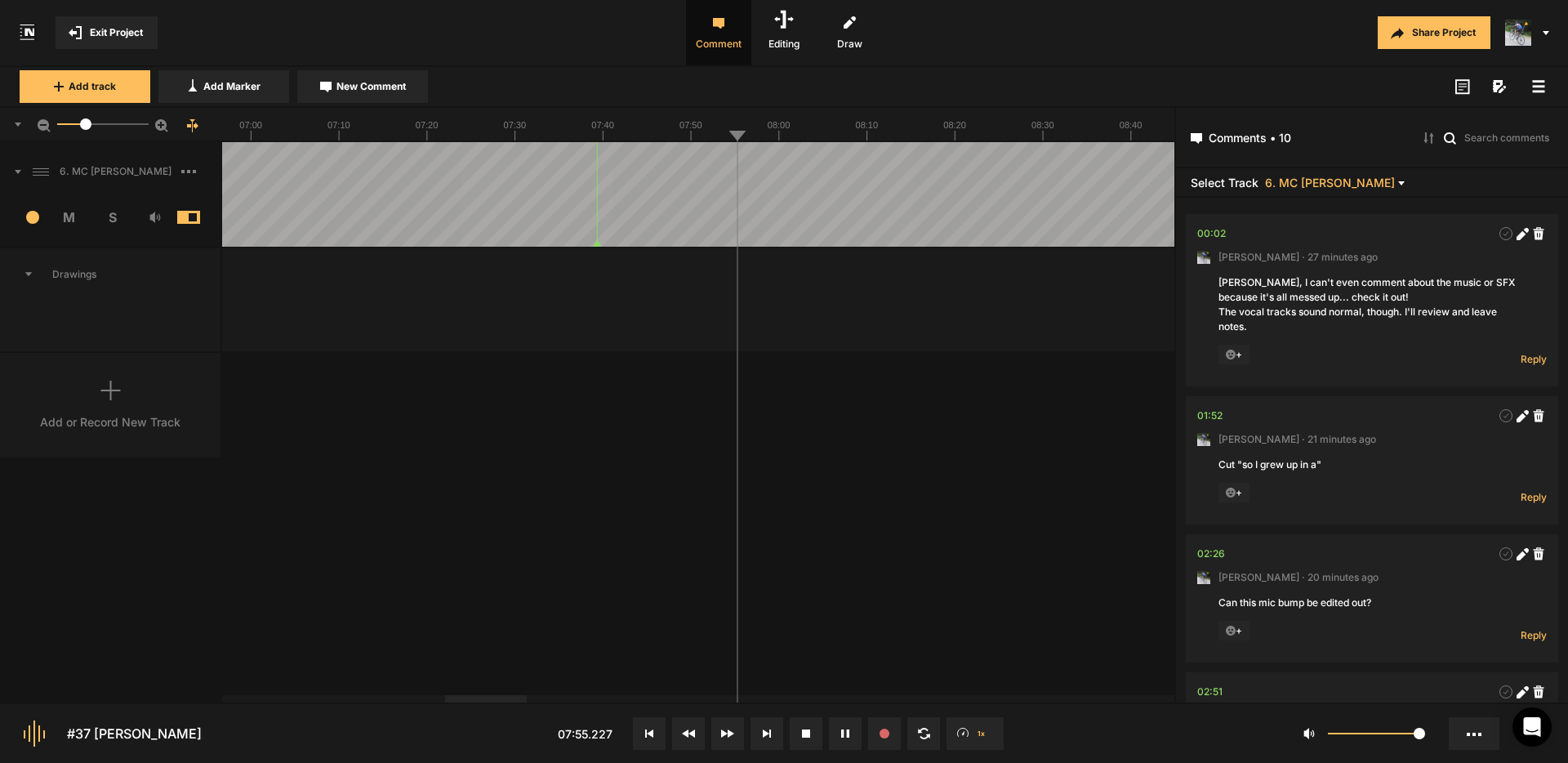
click at [1539, 85] on icon at bounding box center [1539, 87] width 13 height 13
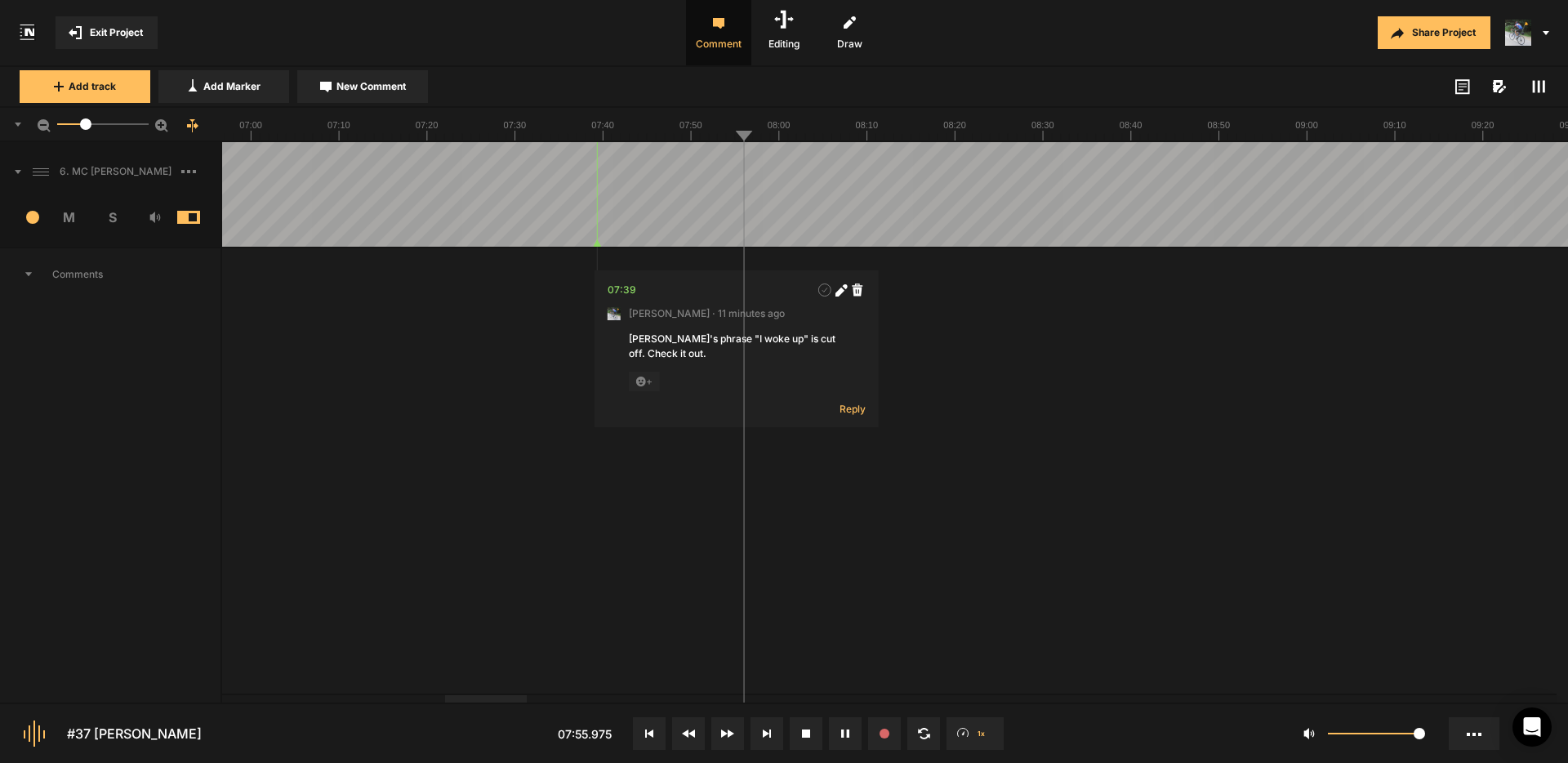
click at [1535, 87] on icon at bounding box center [1539, 87] width 13 height 13
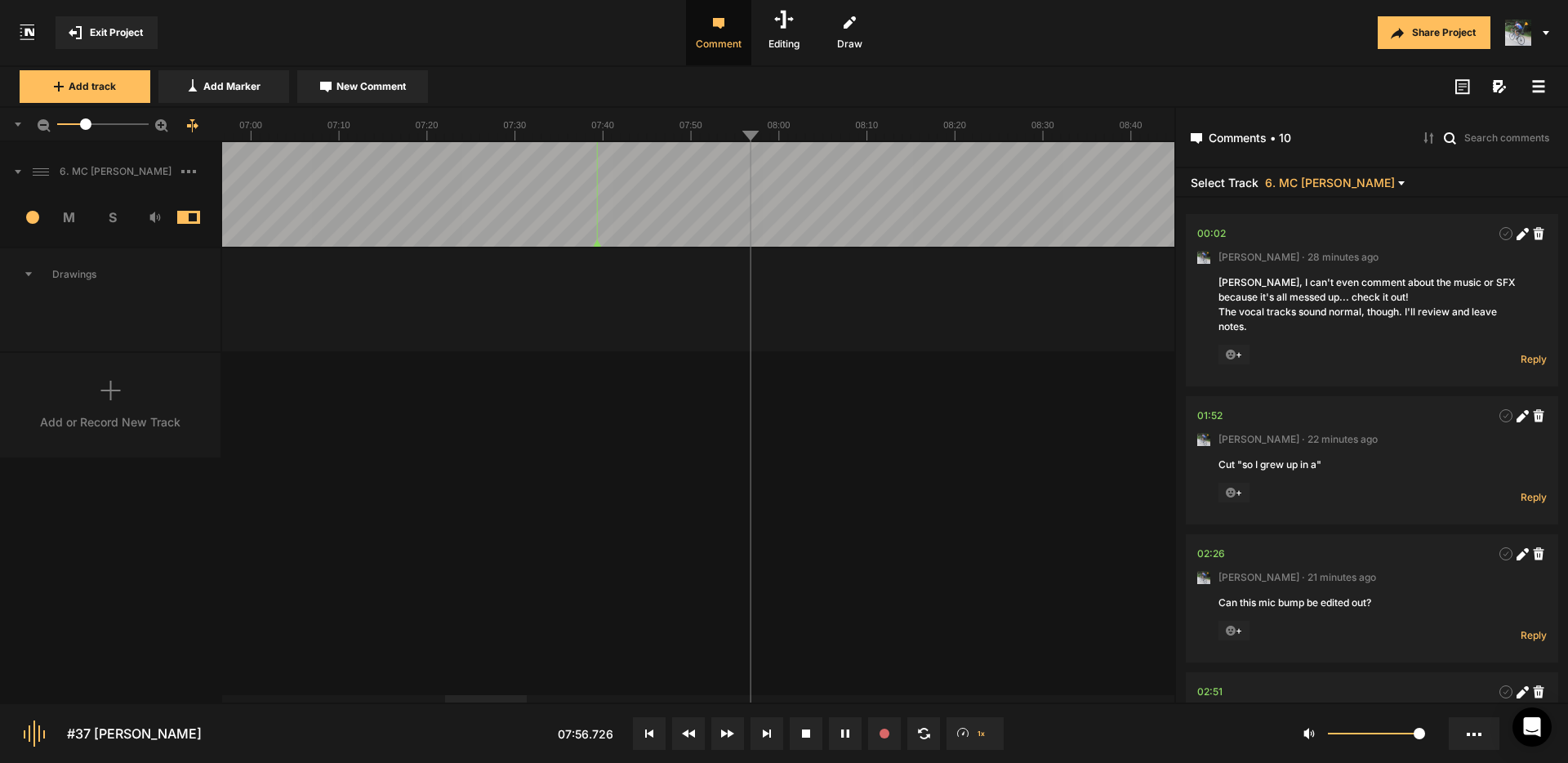
click at [1535, 87] on rect at bounding box center [1540, 86] width 12 height 3
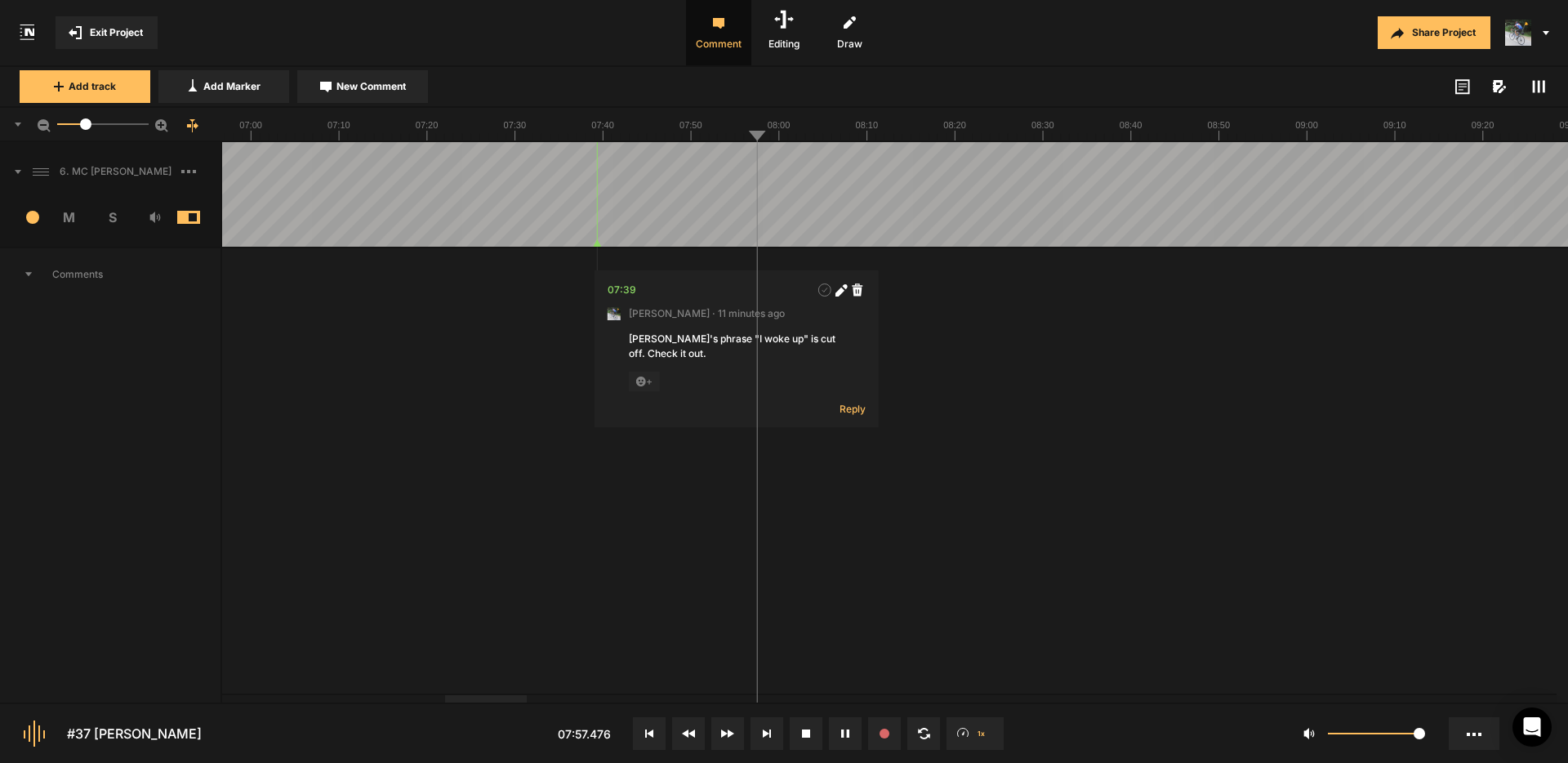
click at [1538, 89] on rect at bounding box center [1539, 87] width 3 height 12
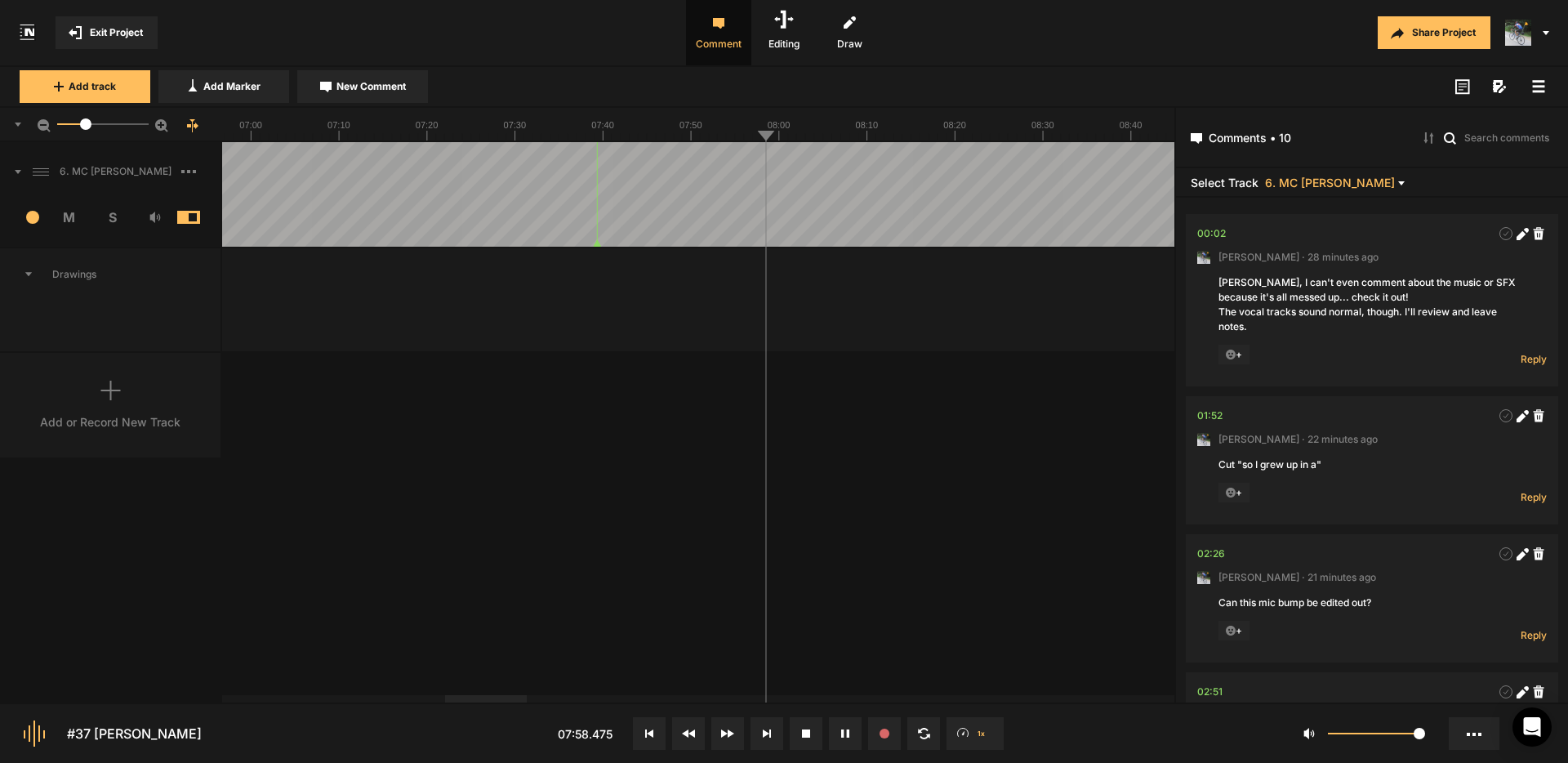
click at [1538, 88] on icon at bounding box center [1539, 87] width 13 height 13
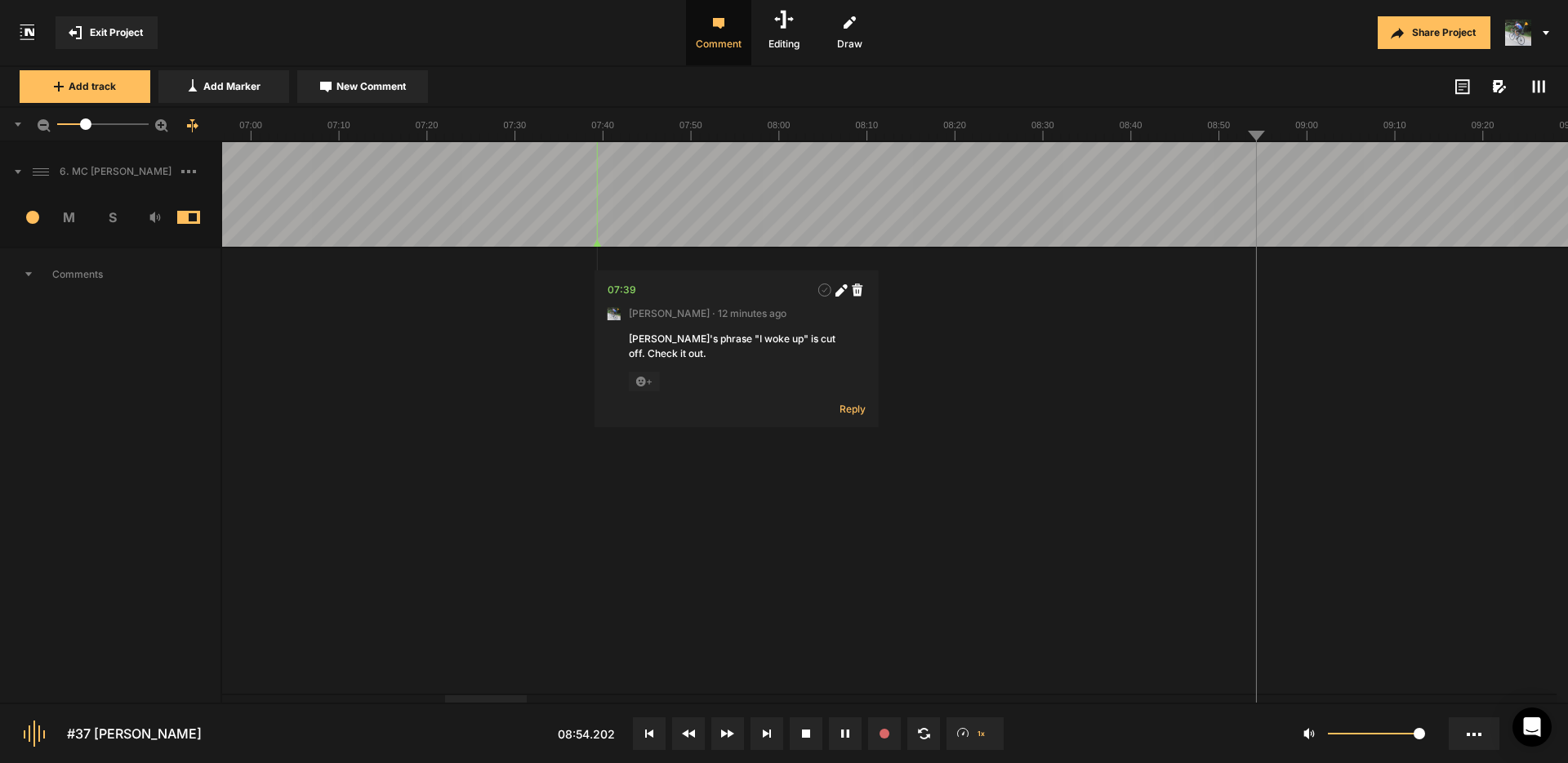
click at [343, 82] on span "New Comment" at bounding box center [371, 87] width 70 height 15
type textarea "It sounds like this phrase is cut off. Check it out."
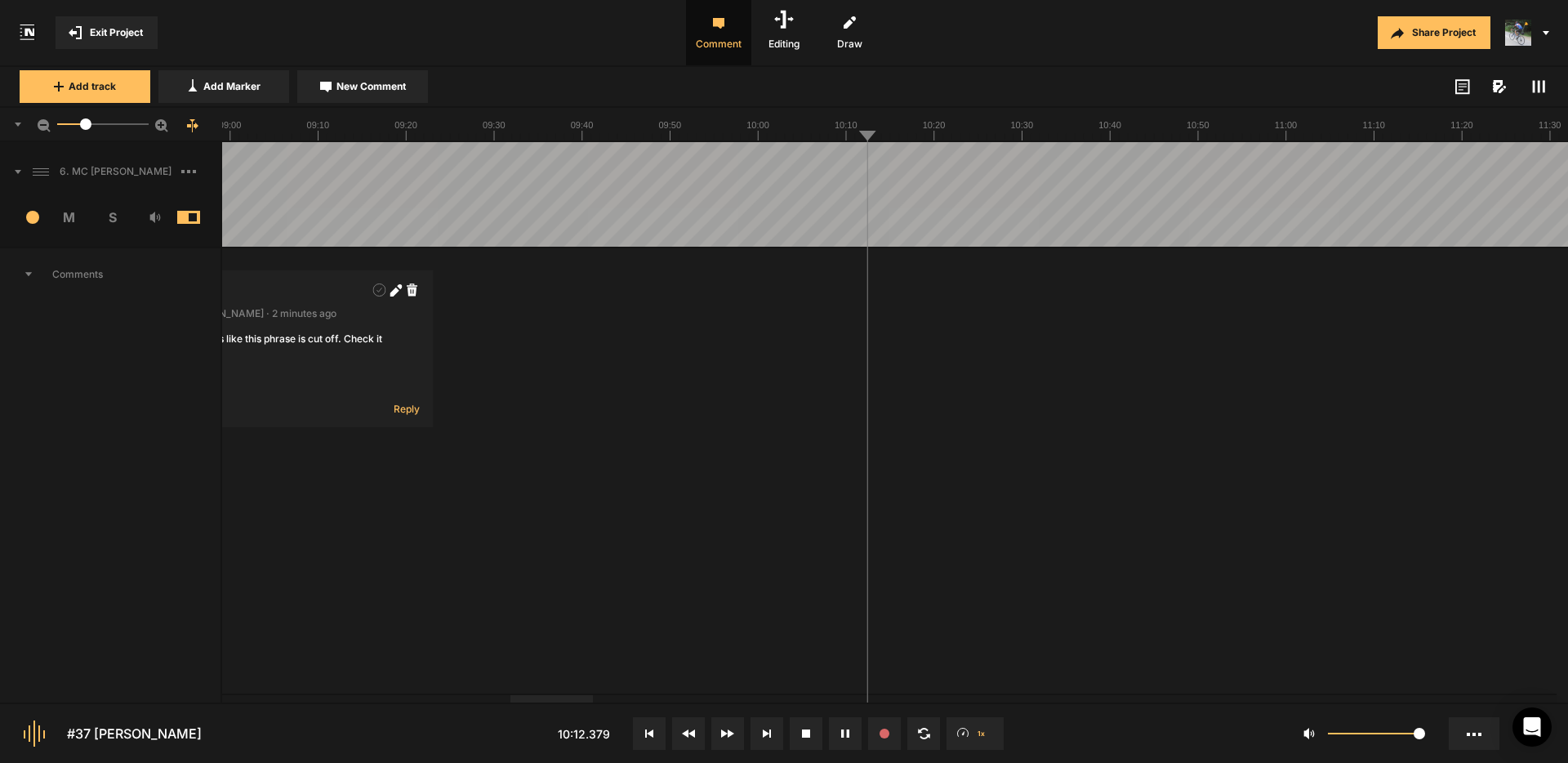
click at [395, 92] on span "New Comment" at bounding box center [371, 87] width 70 height 15
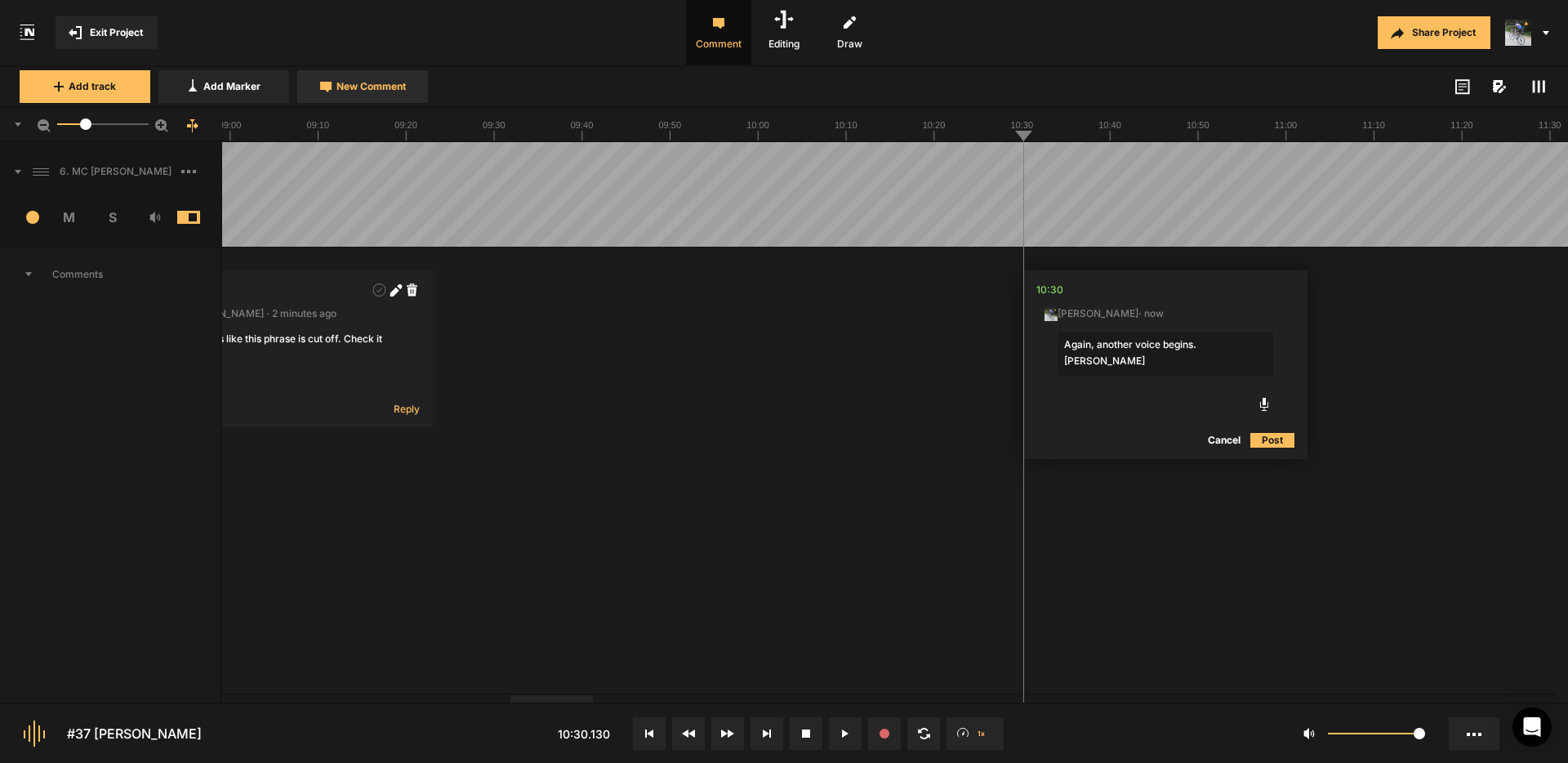
type textarea "Again, another voice begins. [PERSON_NAME]?"
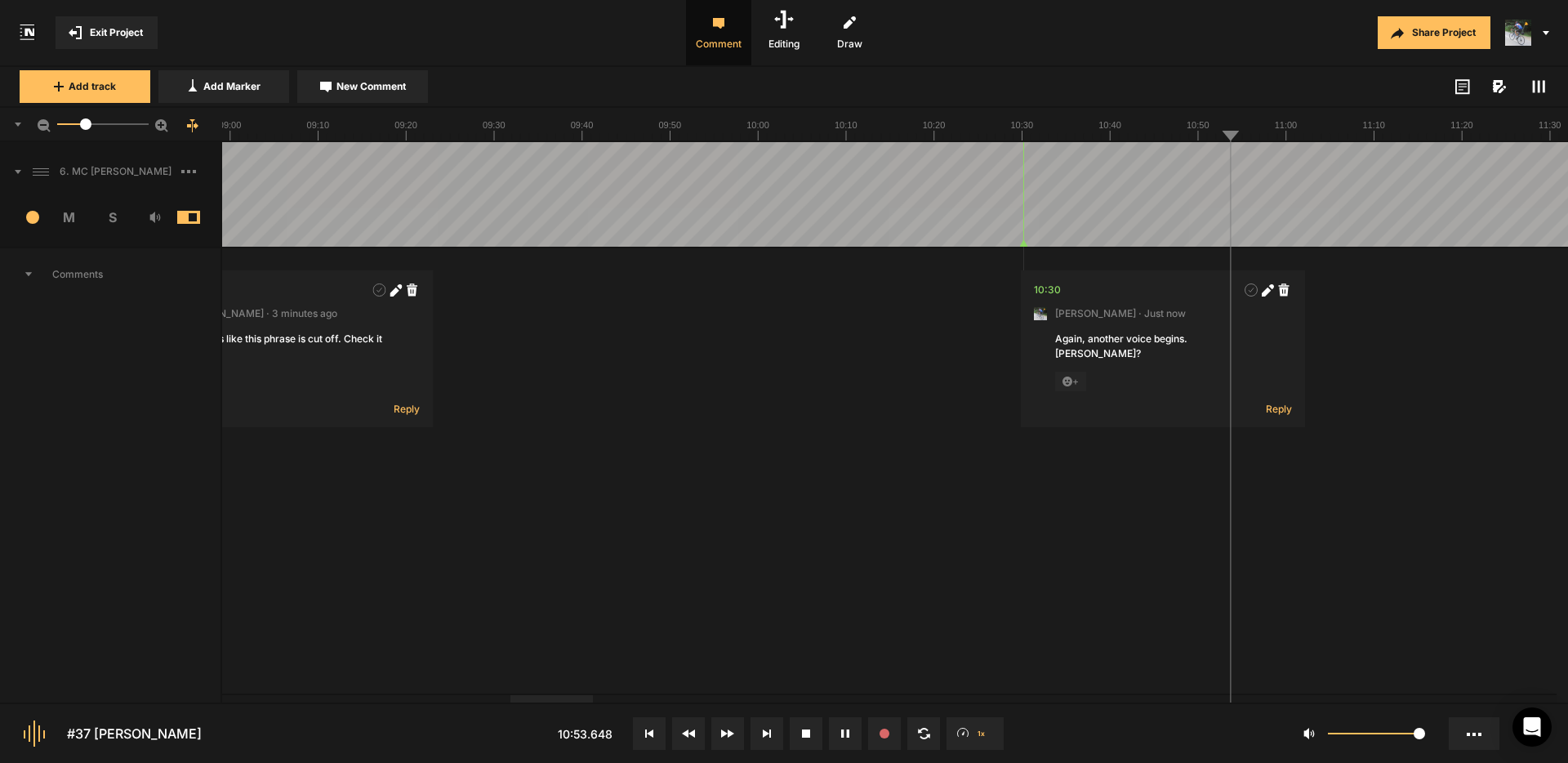
click at [387, 90] on span "New Comment" at bounding box center [371, 87] width 70 height 15
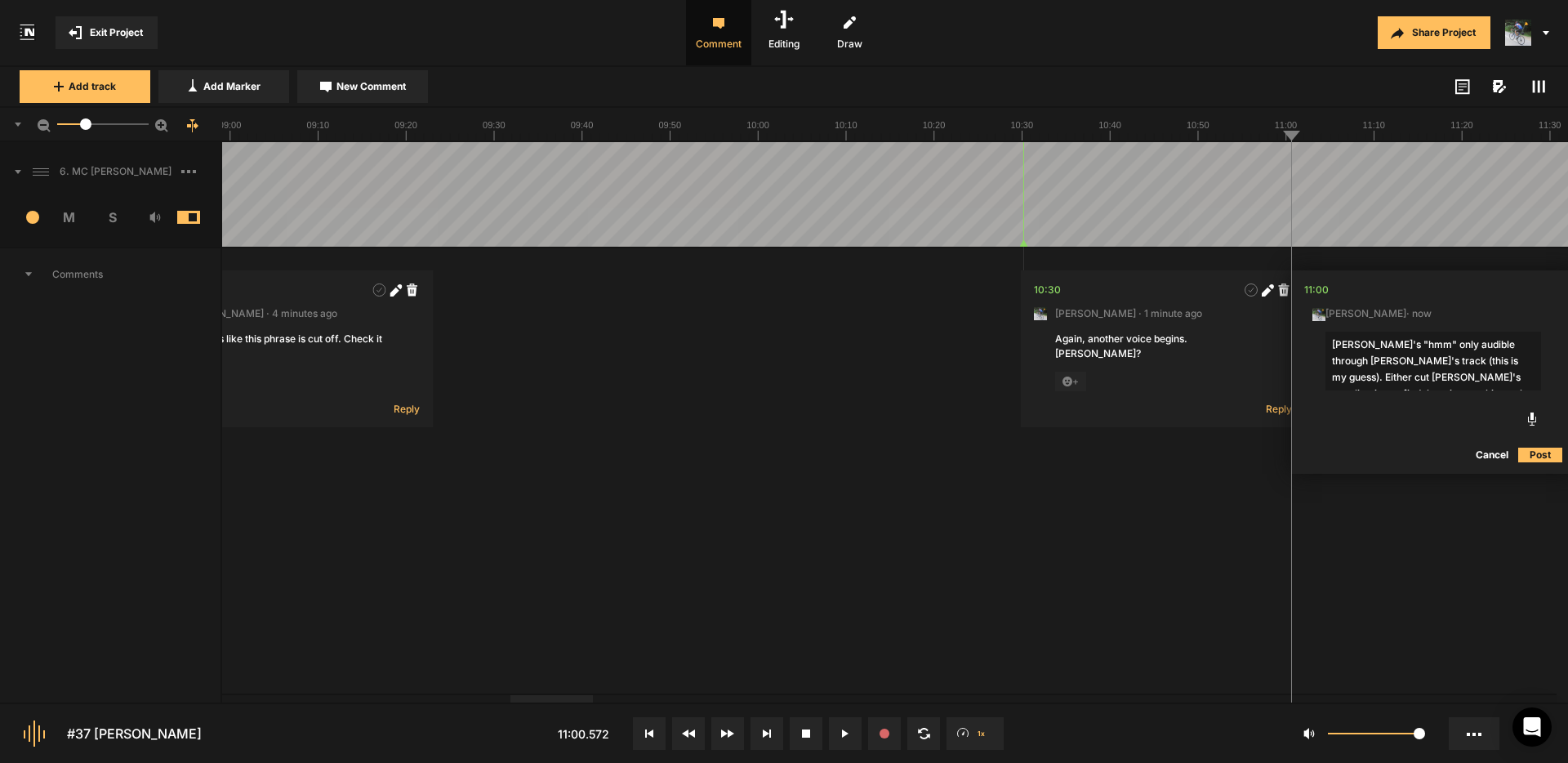
type textarea "[PERSON_NAME]'s "hmm" only audible through [PERSON_NAME]'s track (this is my gu…"
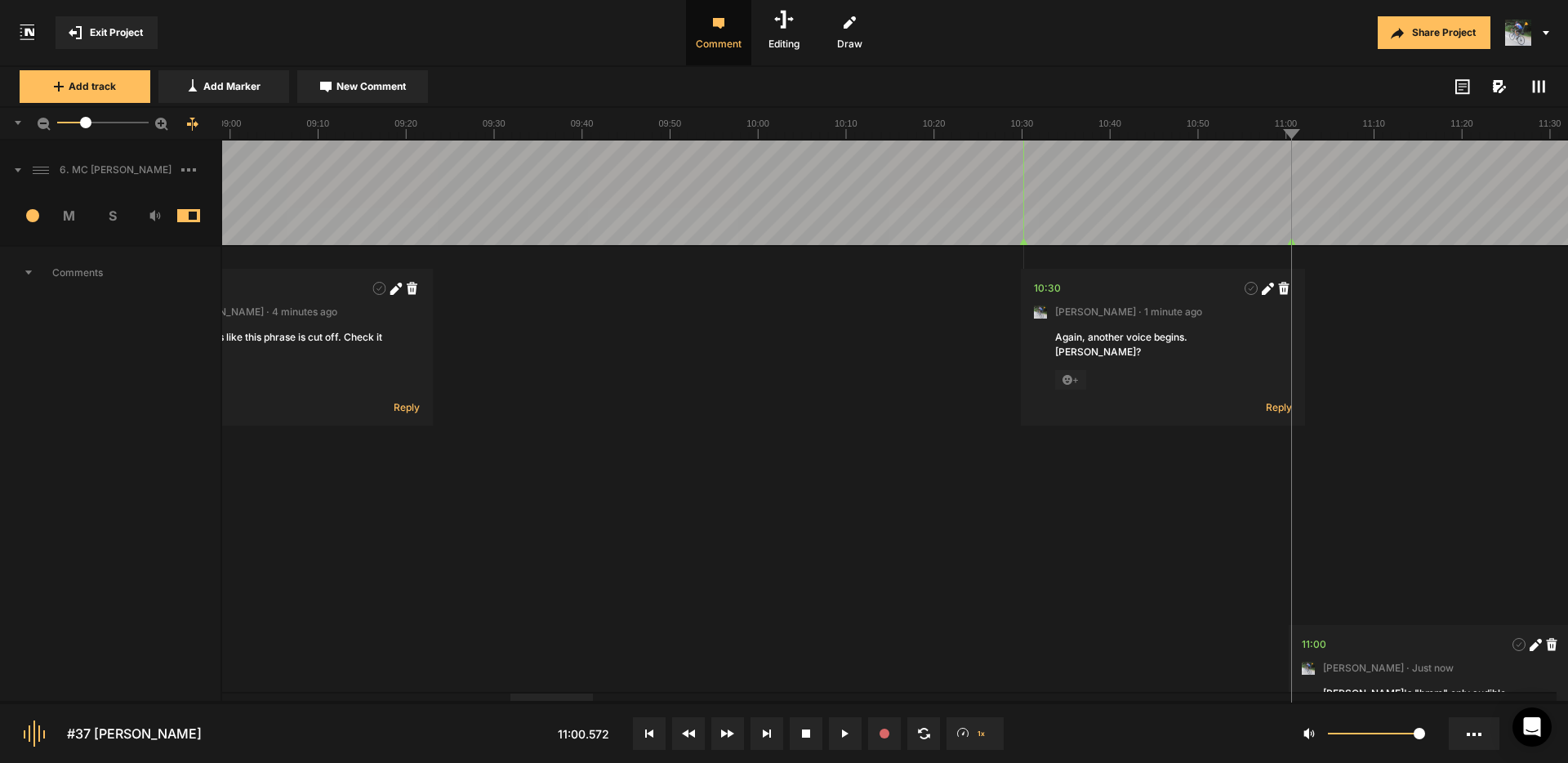
click at [396, 87] on span "New Comment" at bounding box center [371, 87] width 70 height 15
type textarea "[PERSON_NAME]'s "wow" is out of sync."
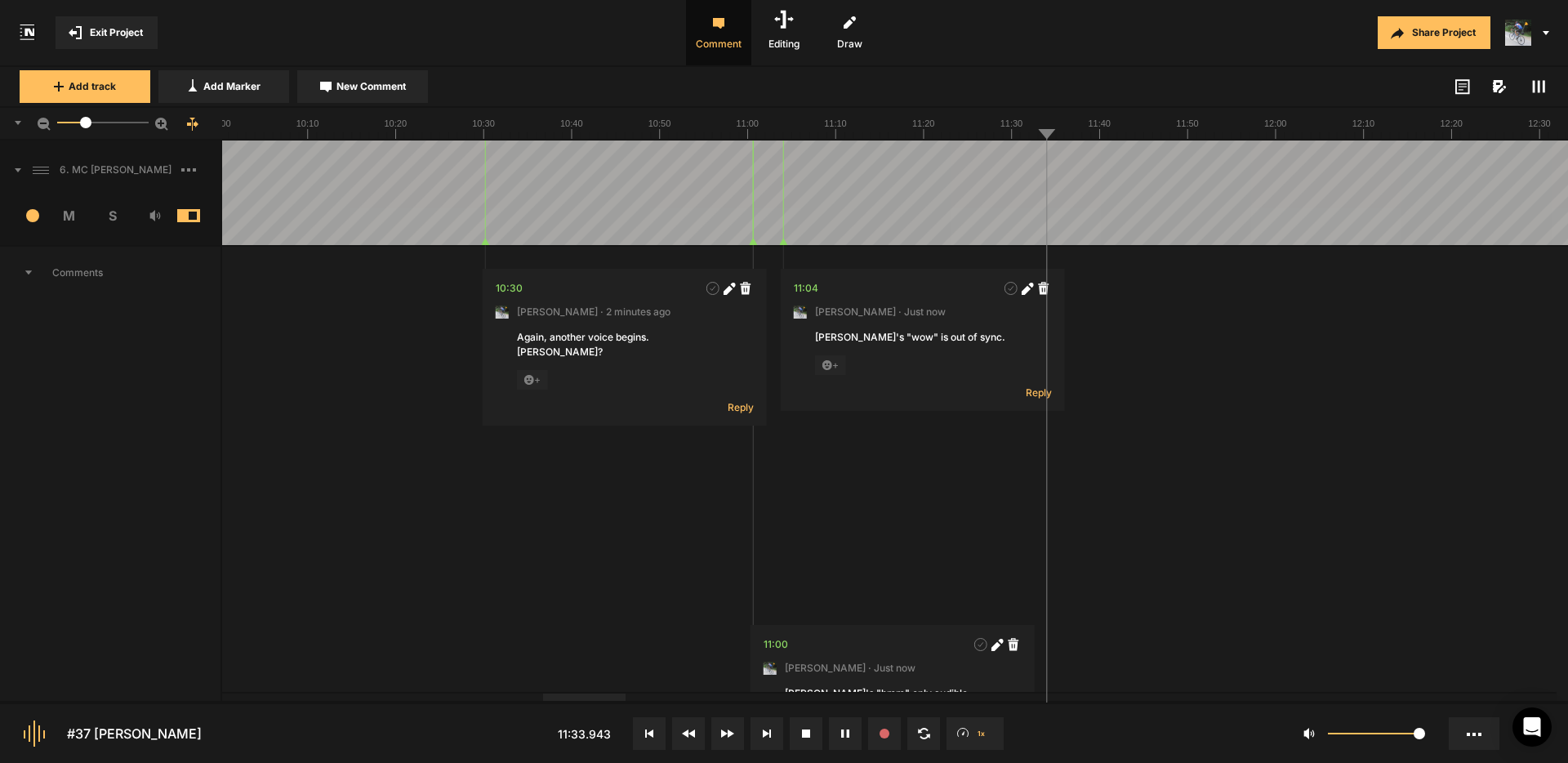
click at [393, 90] on span "New Comment" at bounding box center [371, 87] width 70 height 15
type textarea "This is all out of sync. I can hear echo on each word."
drag, startPoint x: 1280, startPoint y: 436, endPoint x: 1165, endPoint y: 344, distance: 147.3
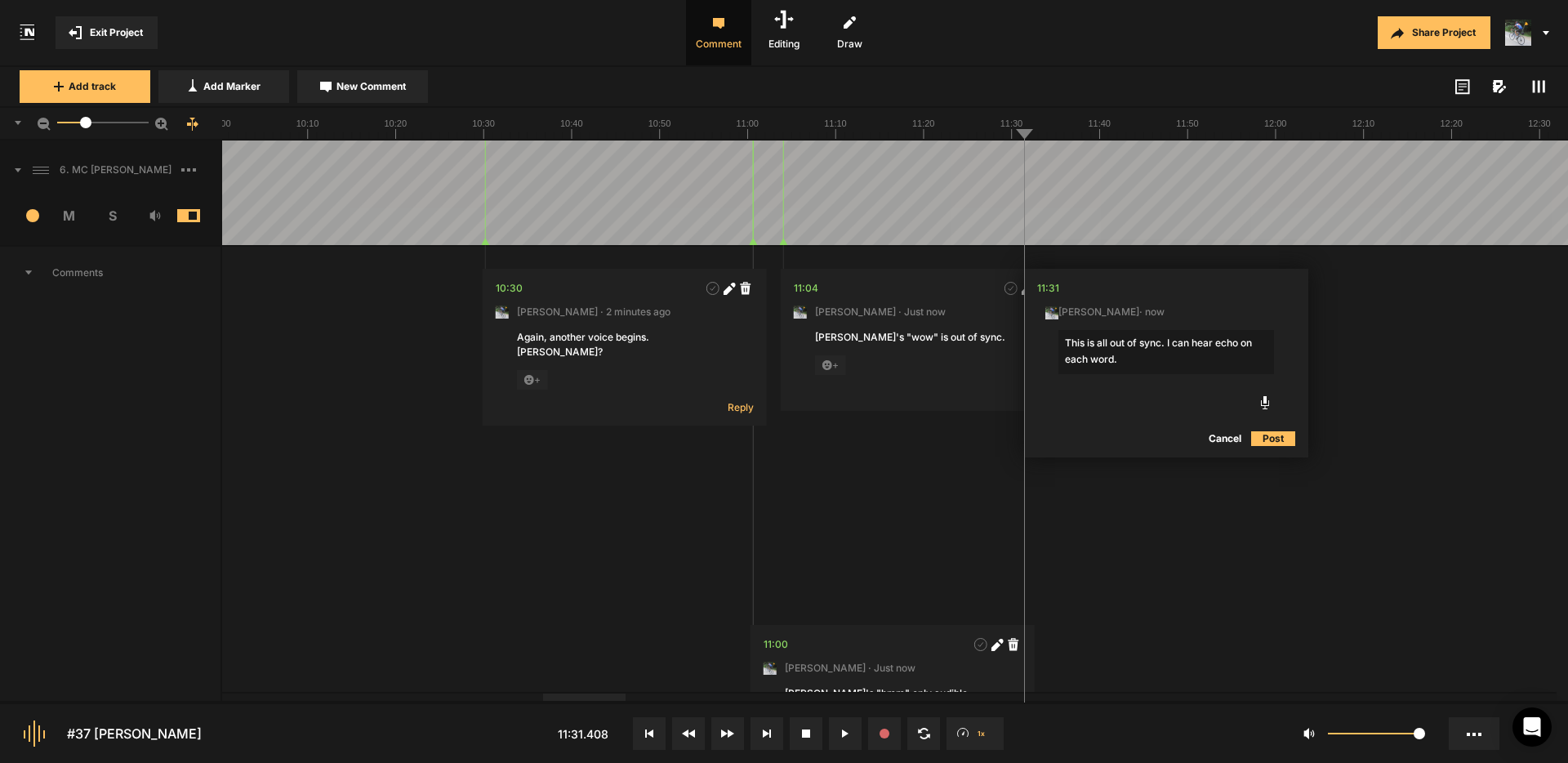
click at [1280, 437] on button "Post" at bounding box center [1273, 439] width 44 height 19
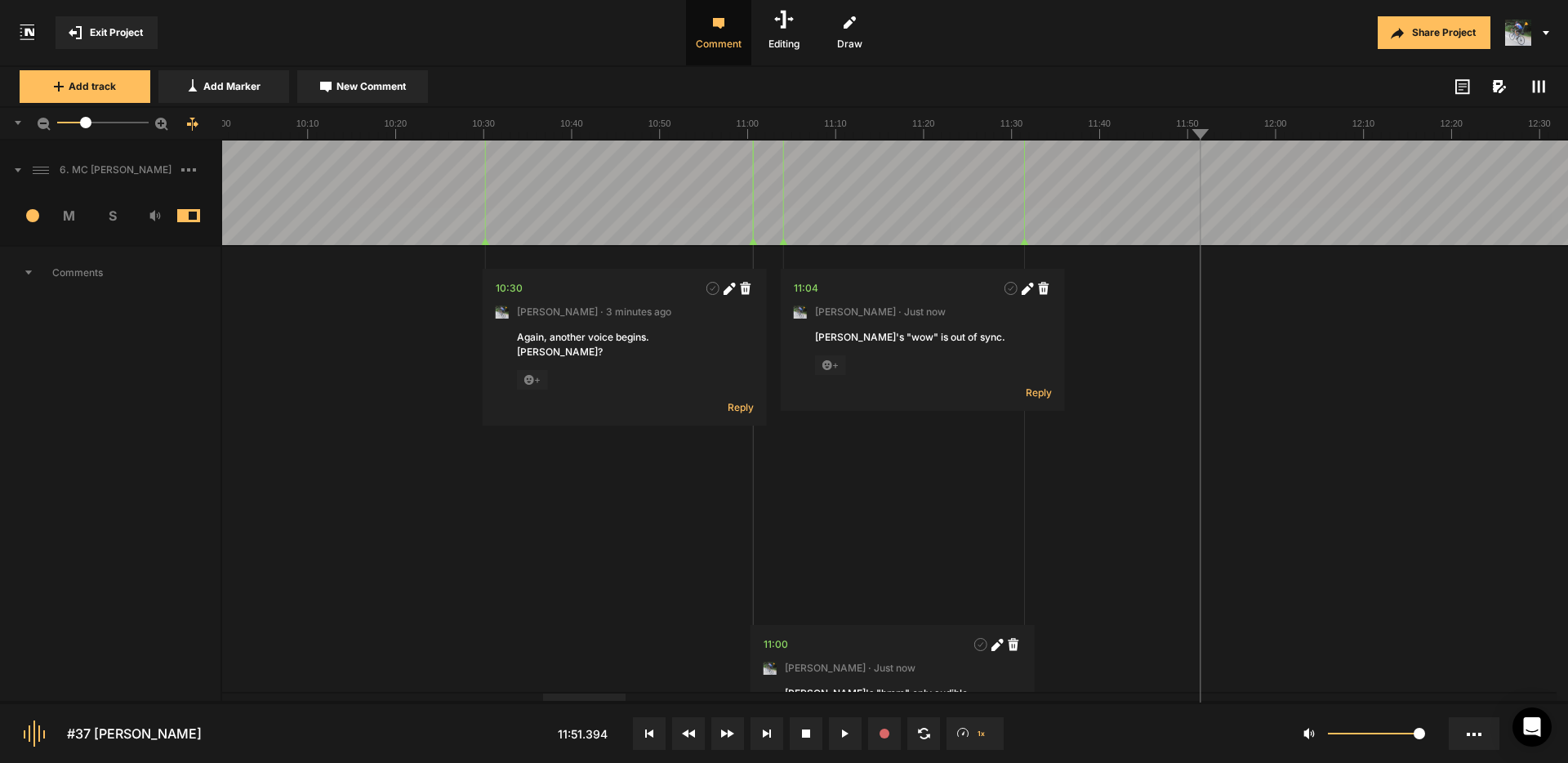
click at [388, 76] on button "New Comment" at bounding box center [363, 87] width 131 height 33
type textarea "Cut "who and to""
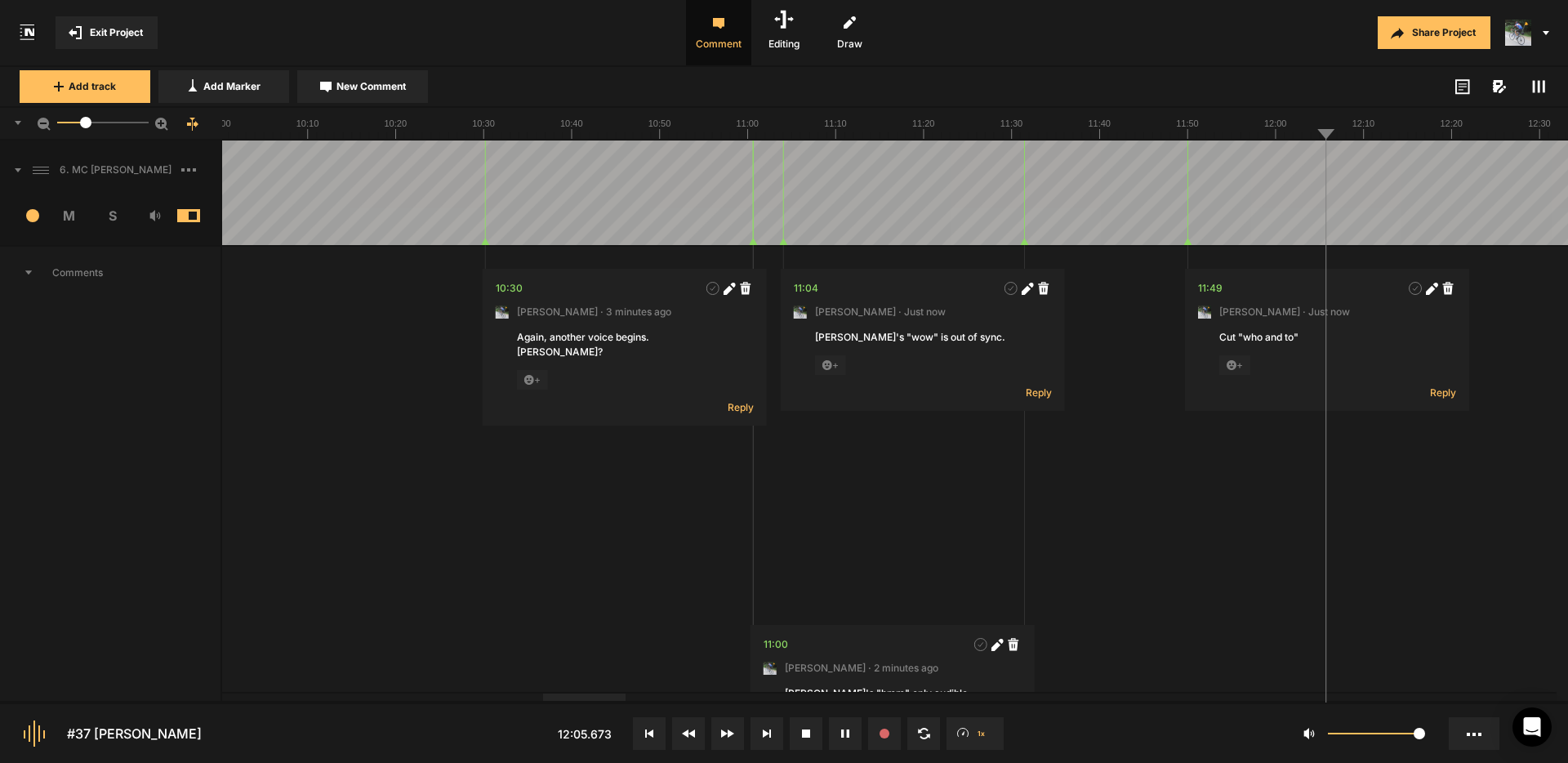
click at [380, 93] on span "New Comment" at bounding box center [371, 87] width 70 height 15
type textarea "Is the breath cut off just a bit here?"
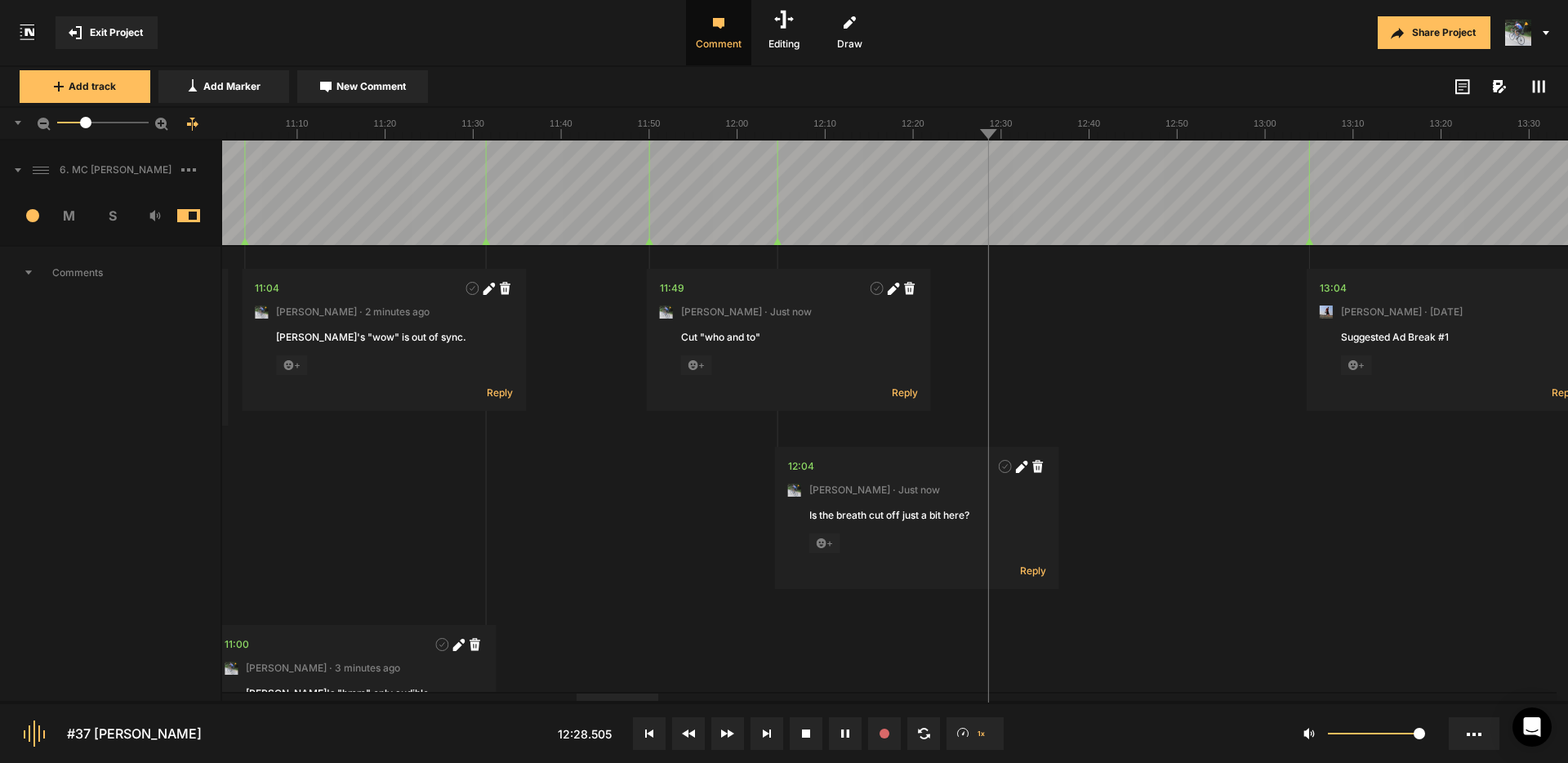
click at [381, 94] on button "New Comment" at bounding box center [363, 87] width 131 height 33
type textarea "Pau"
click at [1155, 437] on button "Cancel" at bounding box center [1153, 439] width 52 height 19
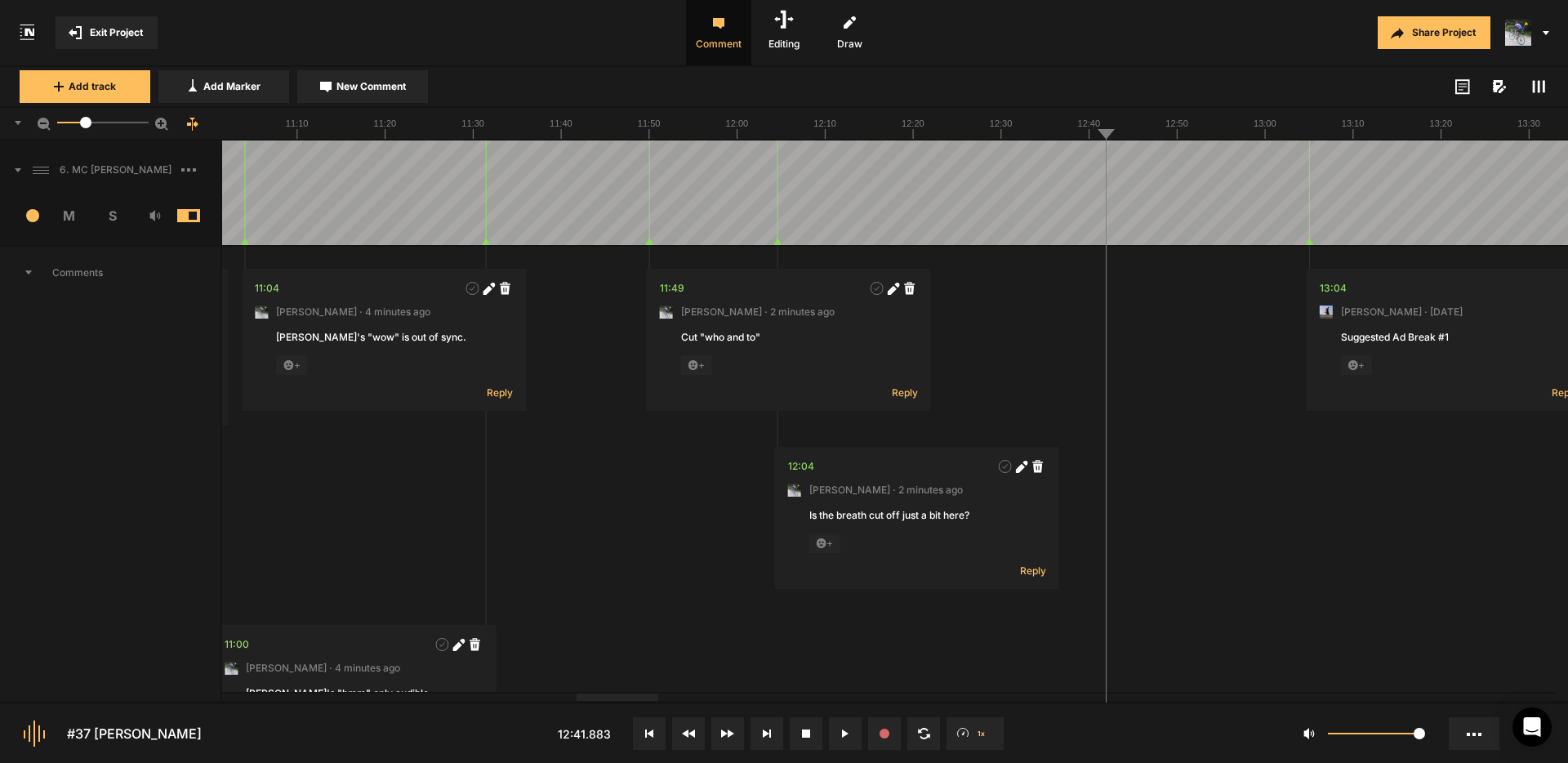
click at [1301, 441] on button "Cancel" at bounding box center [1307, 439] width 52 height 19
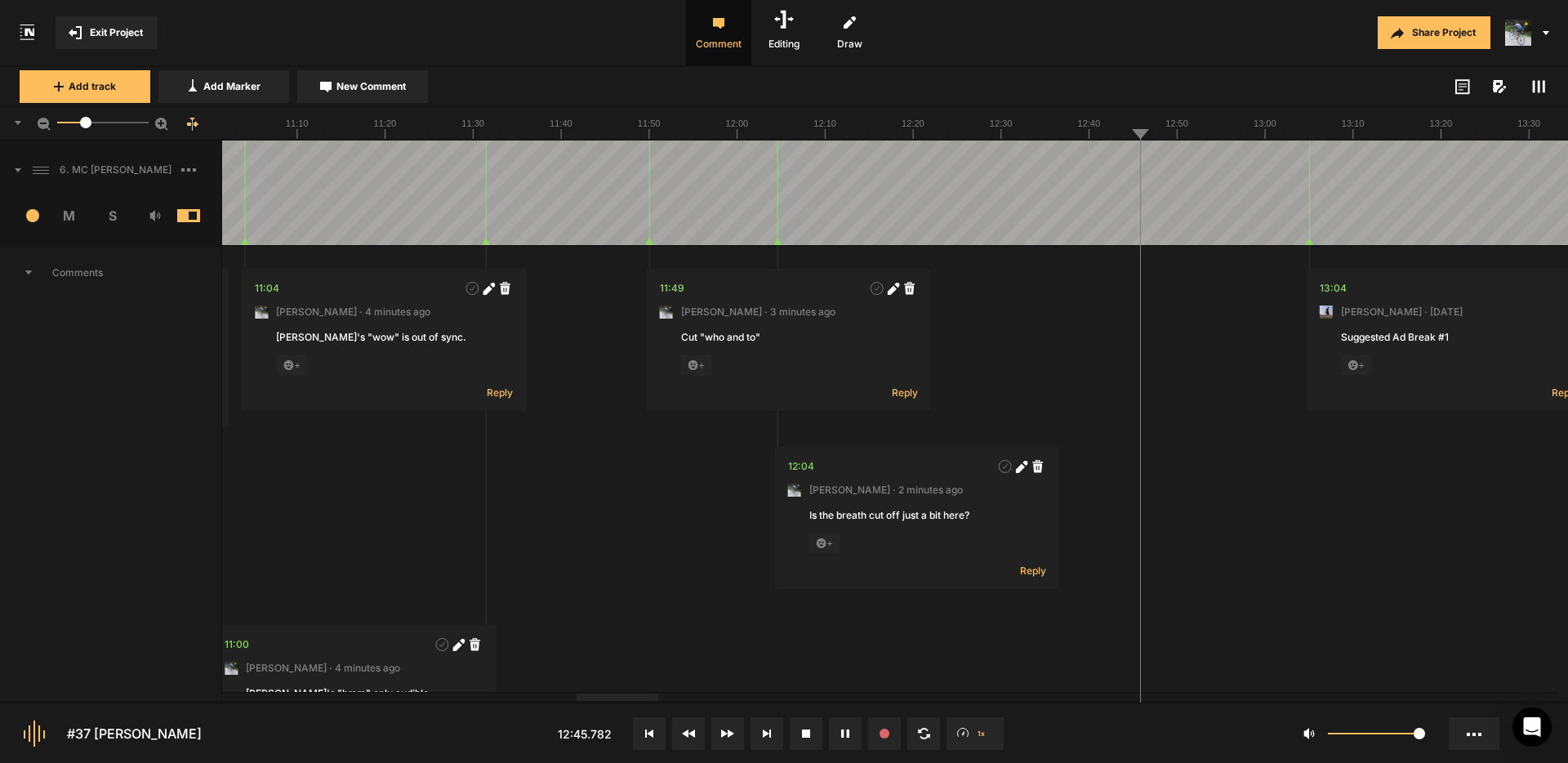
click at [392, 85] on span "New Comment" at bounding box center [371, 87] width 70 height 15
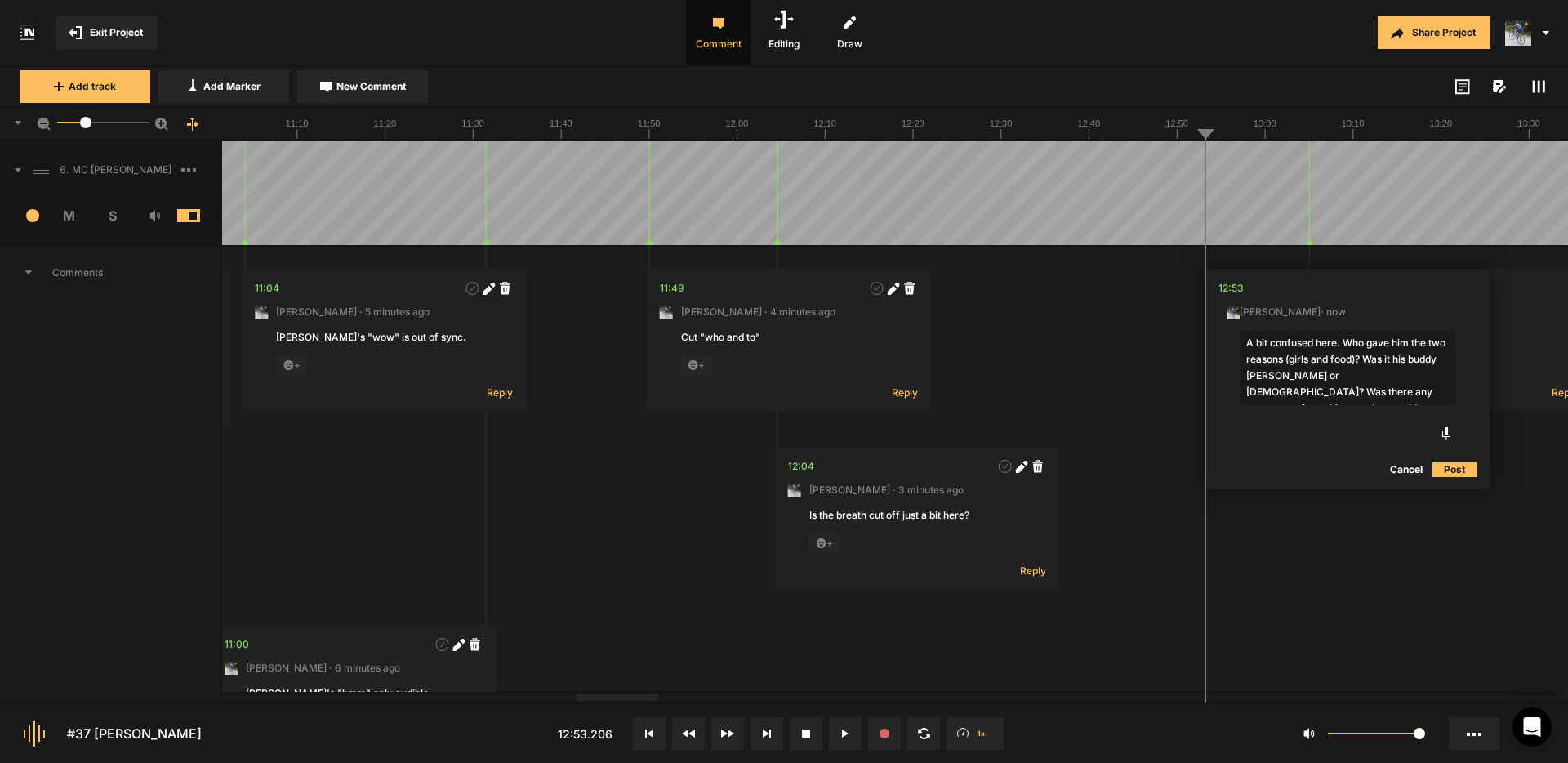
type textarea "A bit confused here. Who gave him the two reasons (girls and food)? Was it his …"
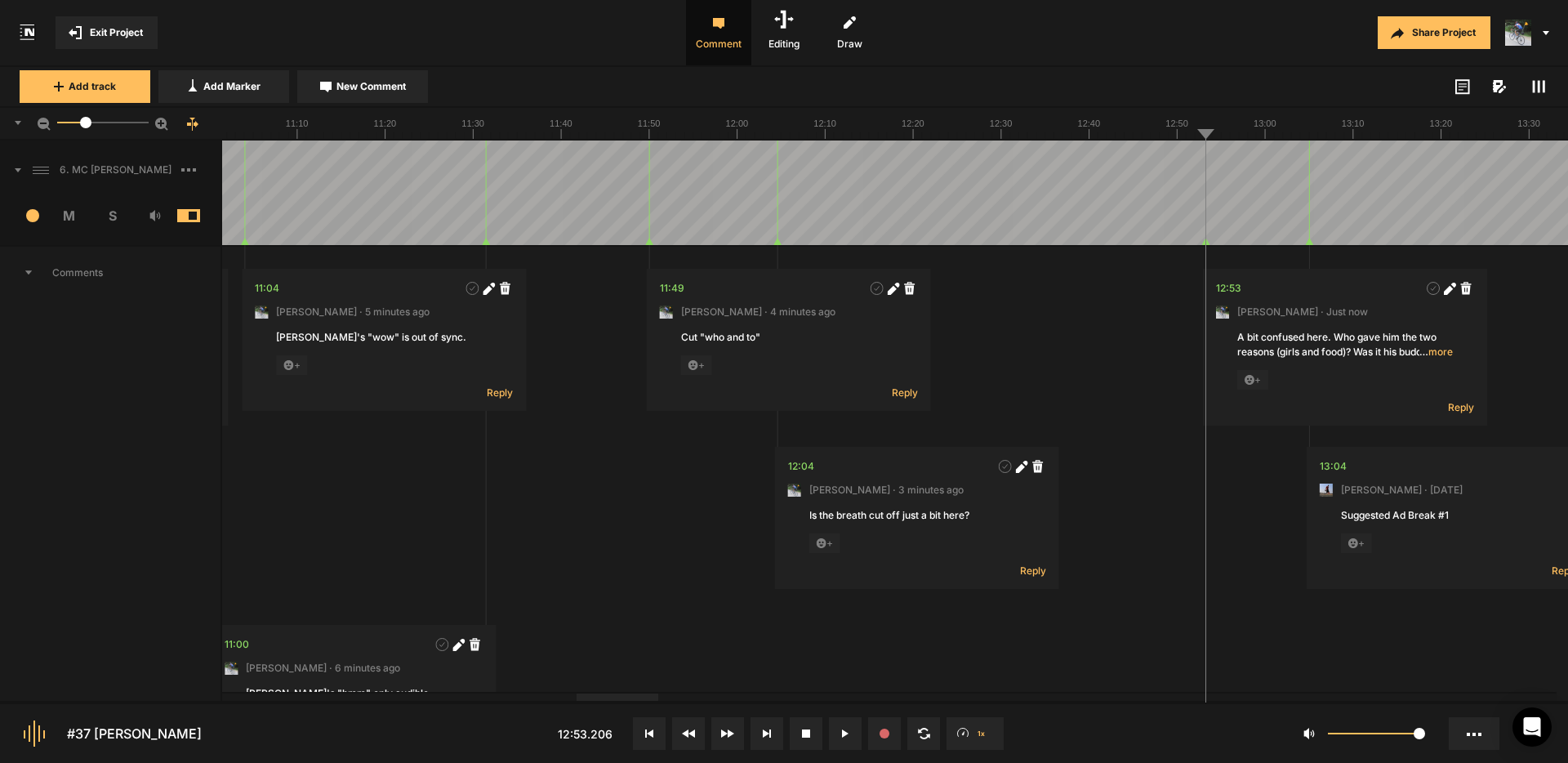
drag, startPoint x: 1138, startPoint y: 161, endPoint x: 1150, endPoint y: 160, distance: 12.0
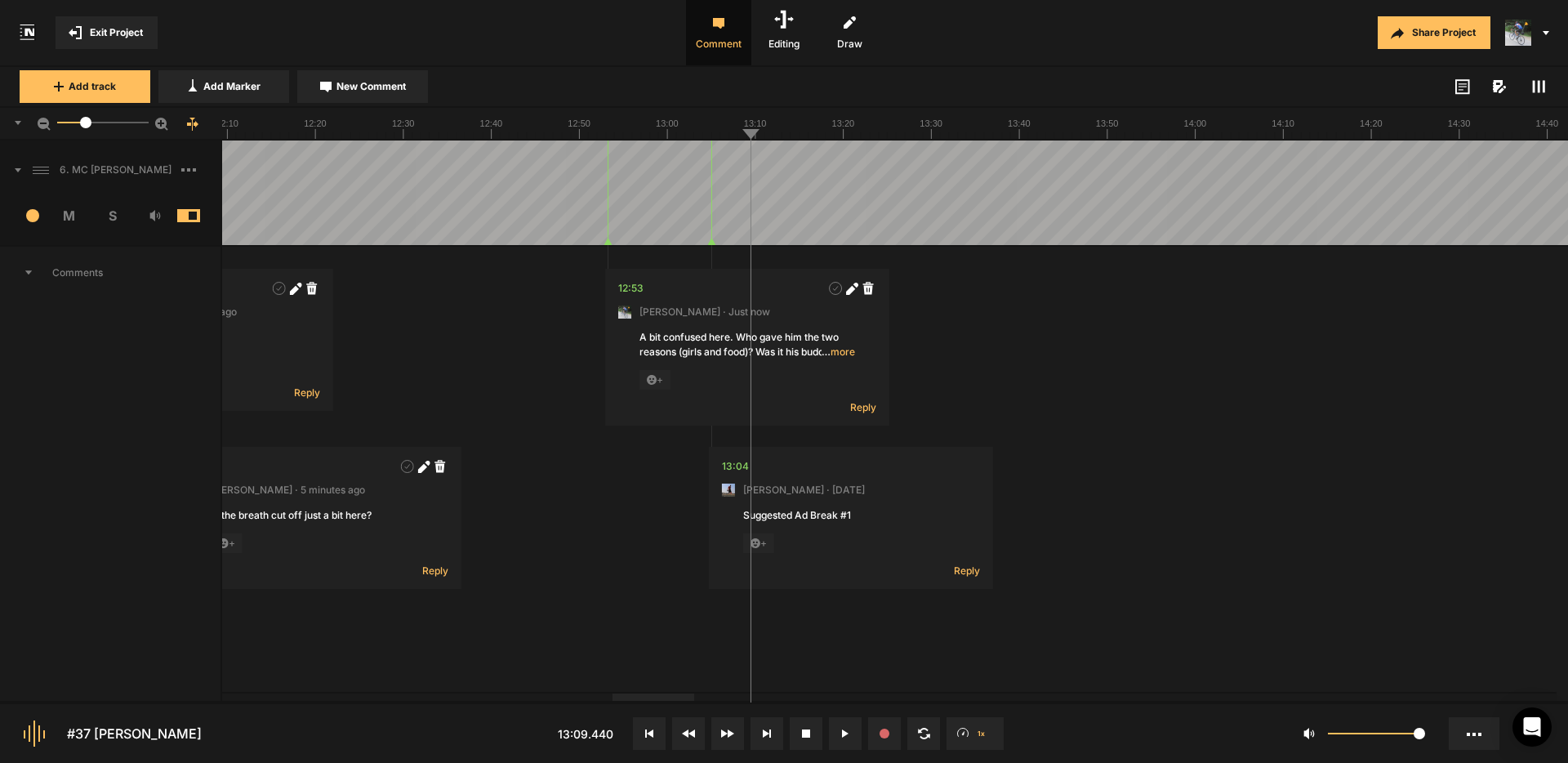
click at [660, 699] on div at bounding box center [653, 697] width 82 height 7
click at [971, 571] on span "Reply" at bounding box center [968, 570] width 26 height 14
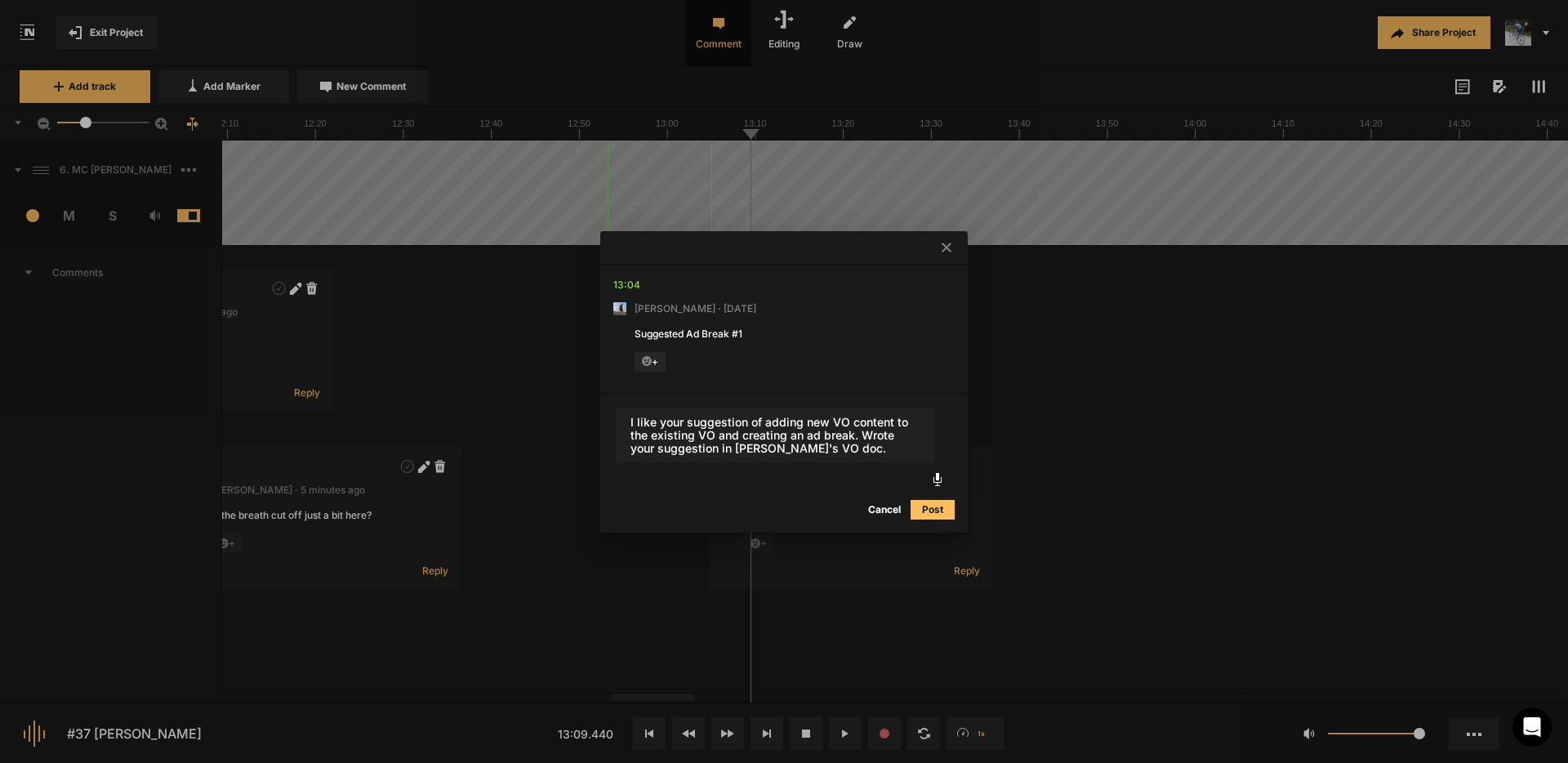
type textarea "I like your suggestion of adding new VO content to the existing VO and creating…"
click at [934, 506] on button "Post" at bounding box center [933, 510] width 44 height 19
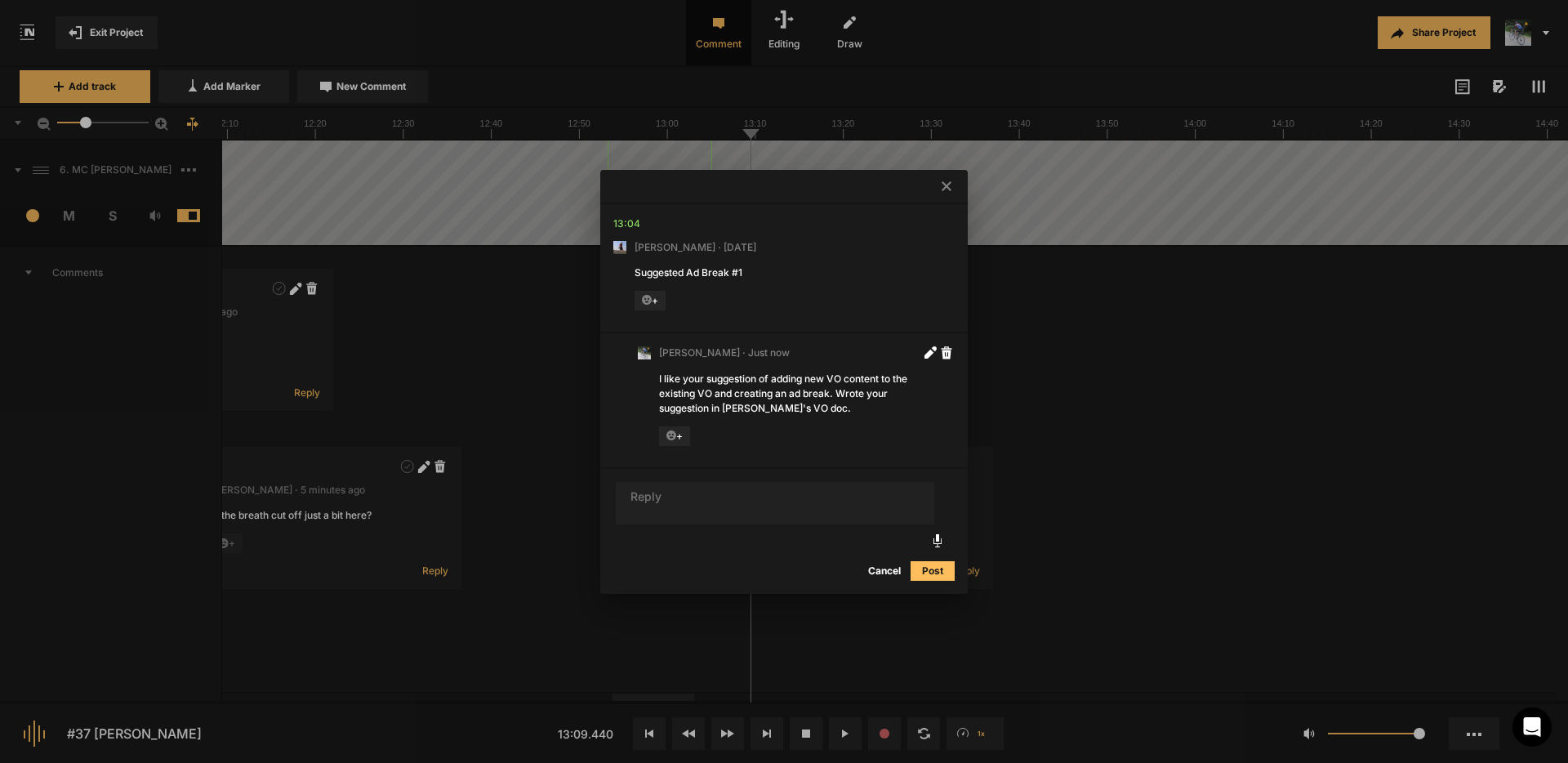
click at [946, 185] on icon at bounding box center [946, 185] width 10 height 10
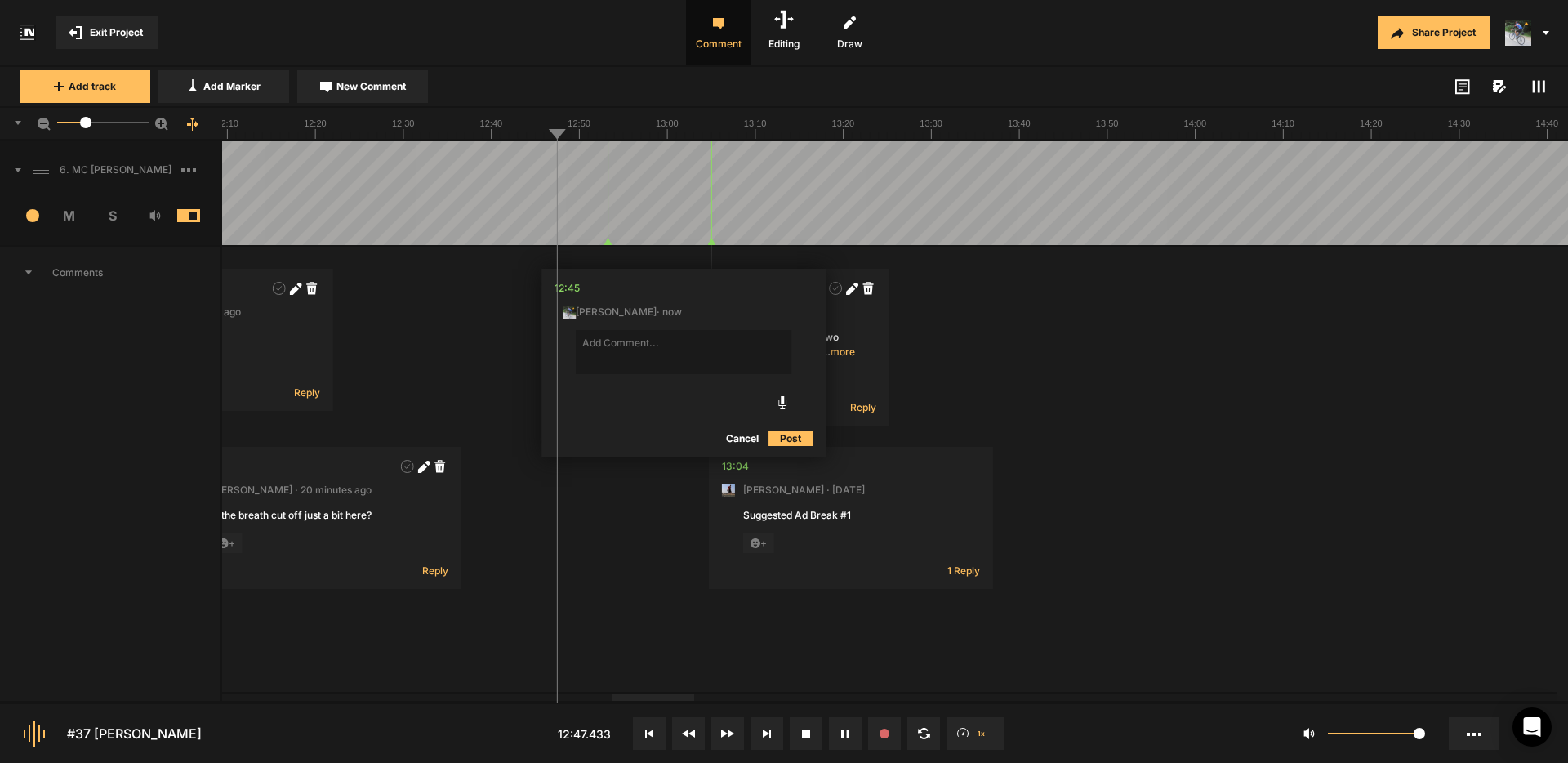
click at [739, 439] on button "Cancel" at bounding box center [742, 439] width 52 height 19
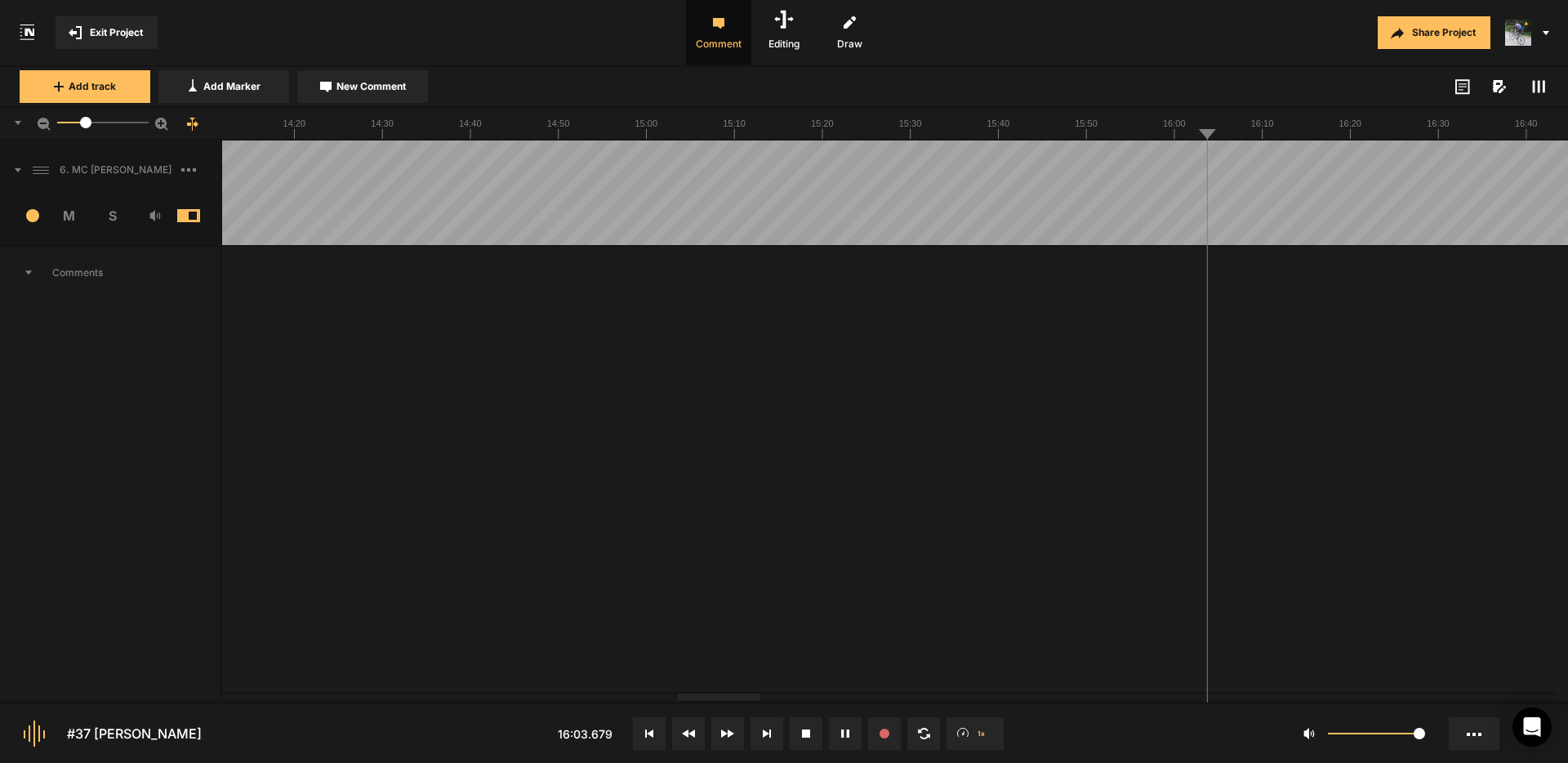
click at [1337, 440] on button "Cancel" at bounding box center [1344, 439] width 52 height 19
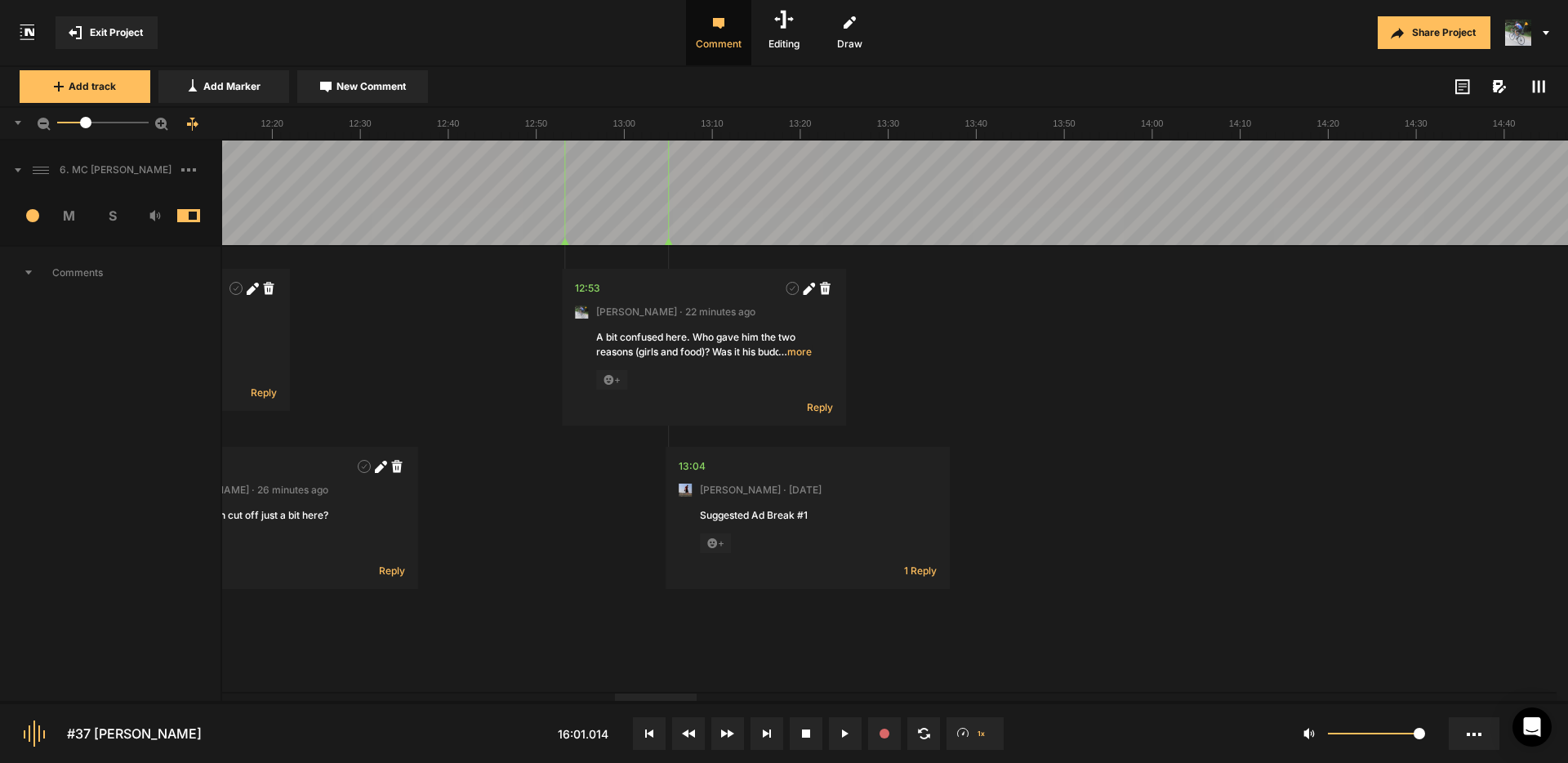
click at [660, 697] on div at bounding box center [656, 697] width 82 height 7
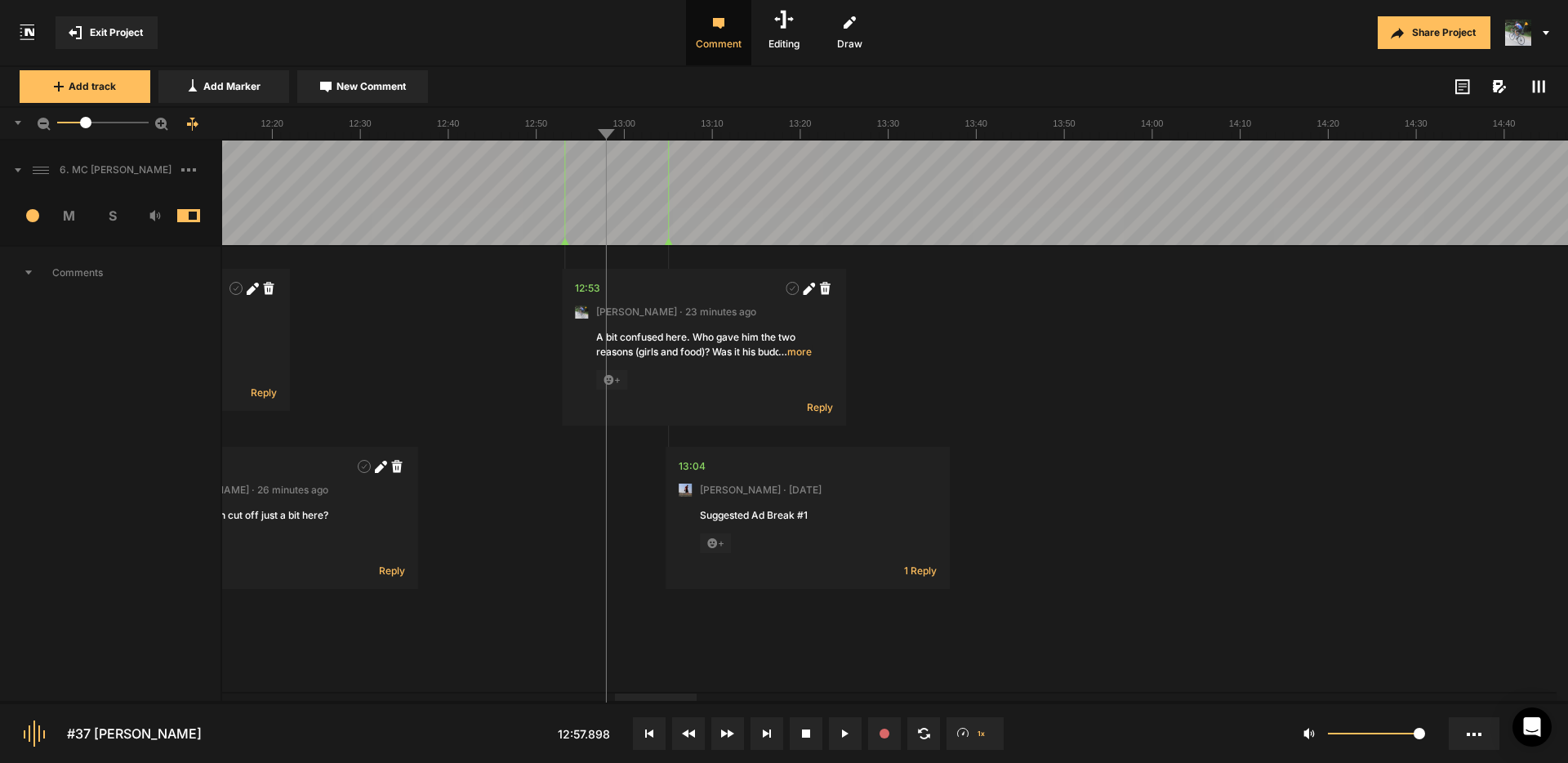
click at [803, 351] on span "… more" at bounding box center [795, 351] width 34 height 15
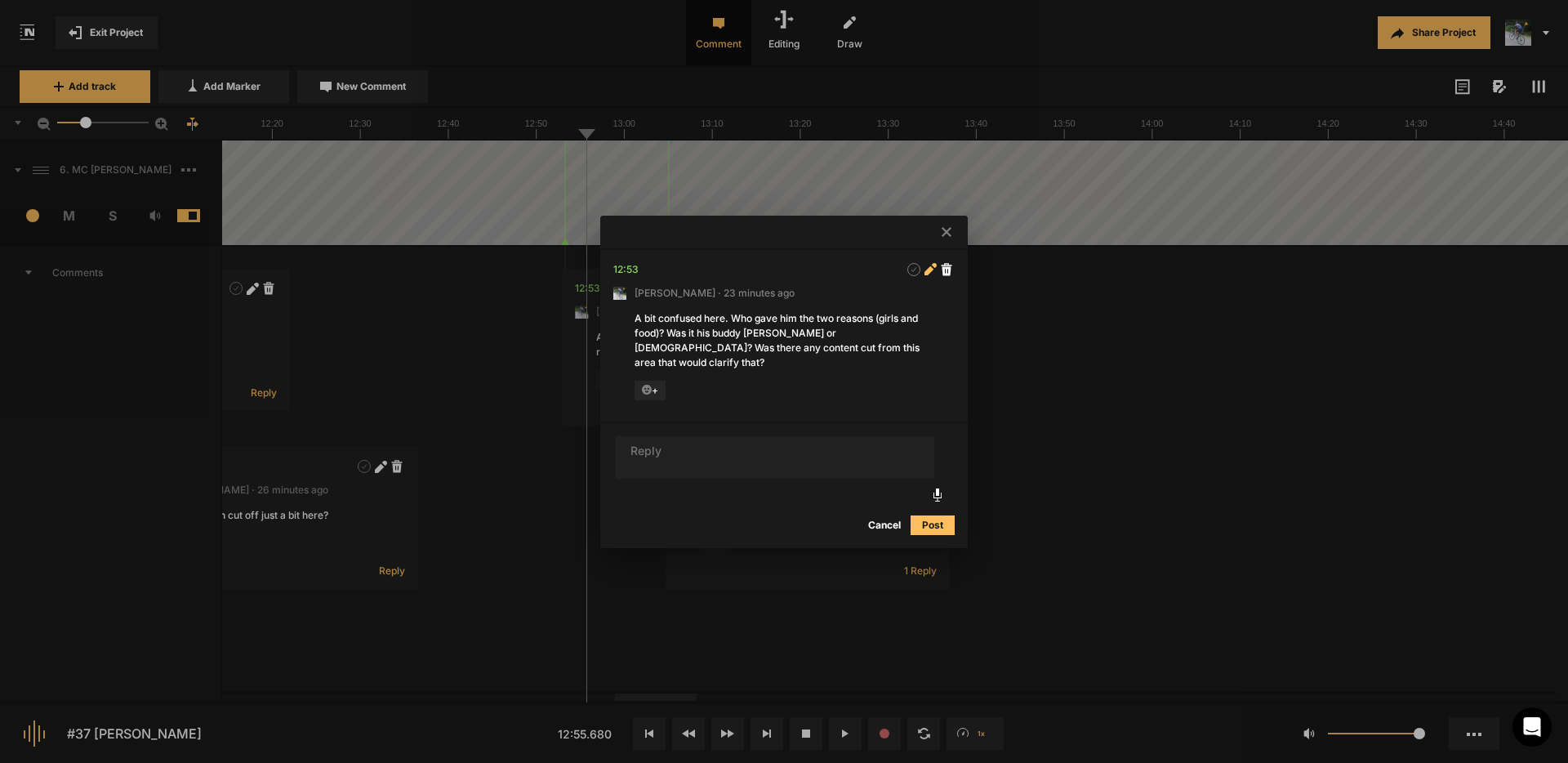
click at [931, 276] on icon at bounding box center [929, 271] width 9 height 9
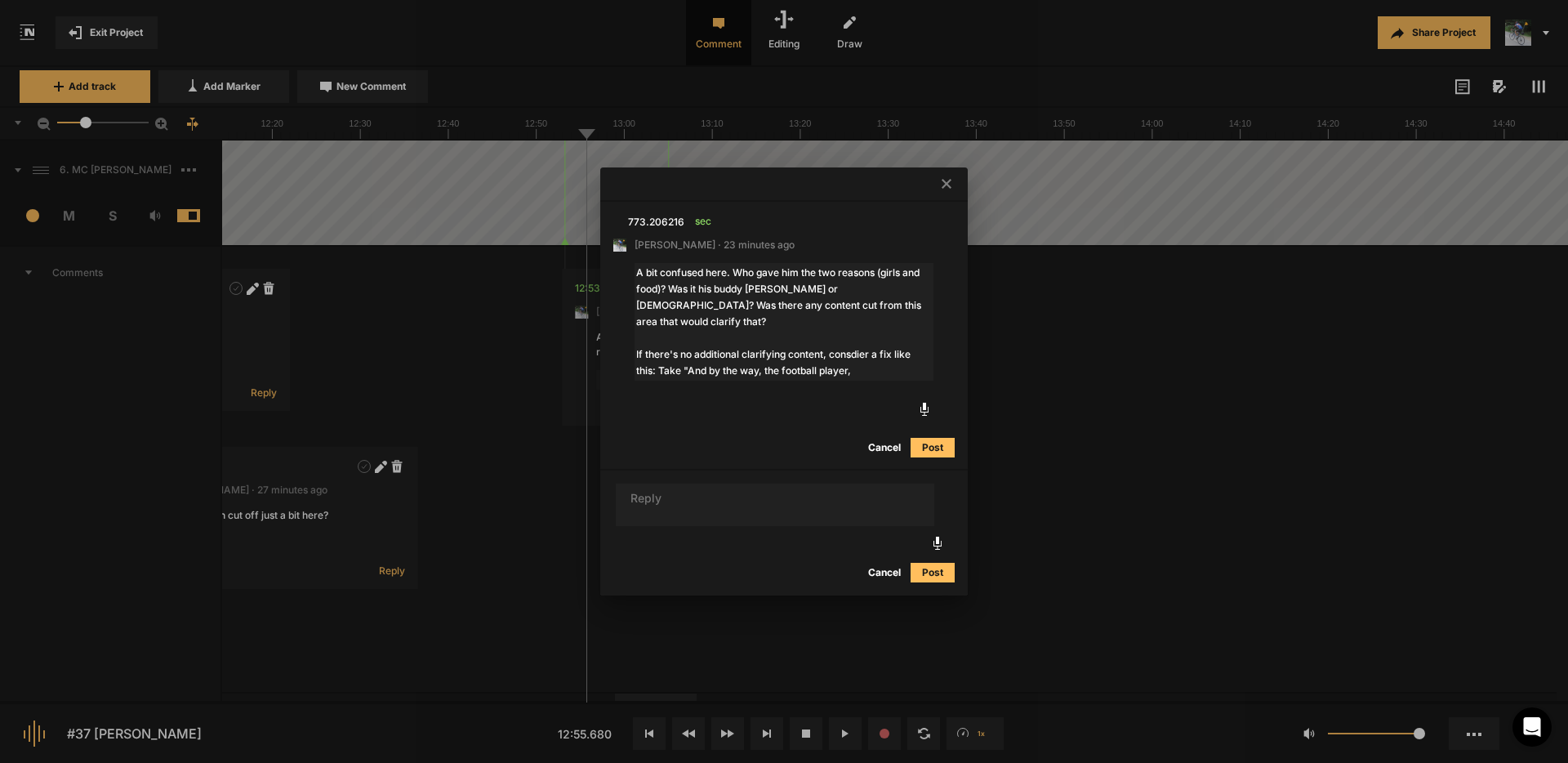
click at [854, 337] on textarea "A bit confused here. Who gave him the two reasons (girls and food)? Was it his …" at bounding box center [784, 321] width 299 height 117
click at [868, 336] on textarea "A bit confused here. Who gave him the two reasons (girls and food)? Was it his …" at bounding box center [784, 321] width 299 height 117
type textarea "A bit confused here. Who gave him the two reasons (girls and food)? Was it his …"
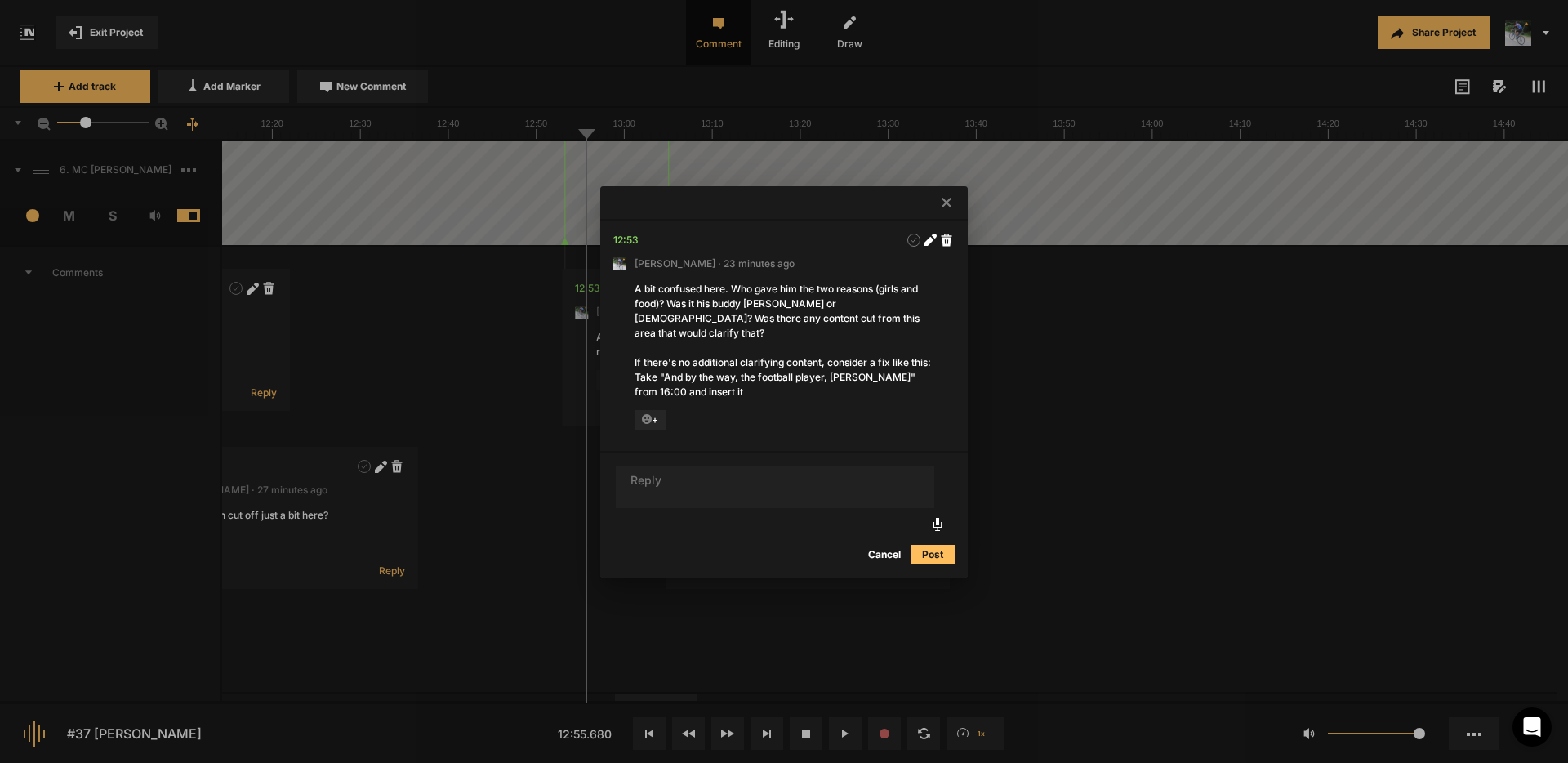
click at [947, 208] on icon at bounding box center [946, 202] width 10 height 10
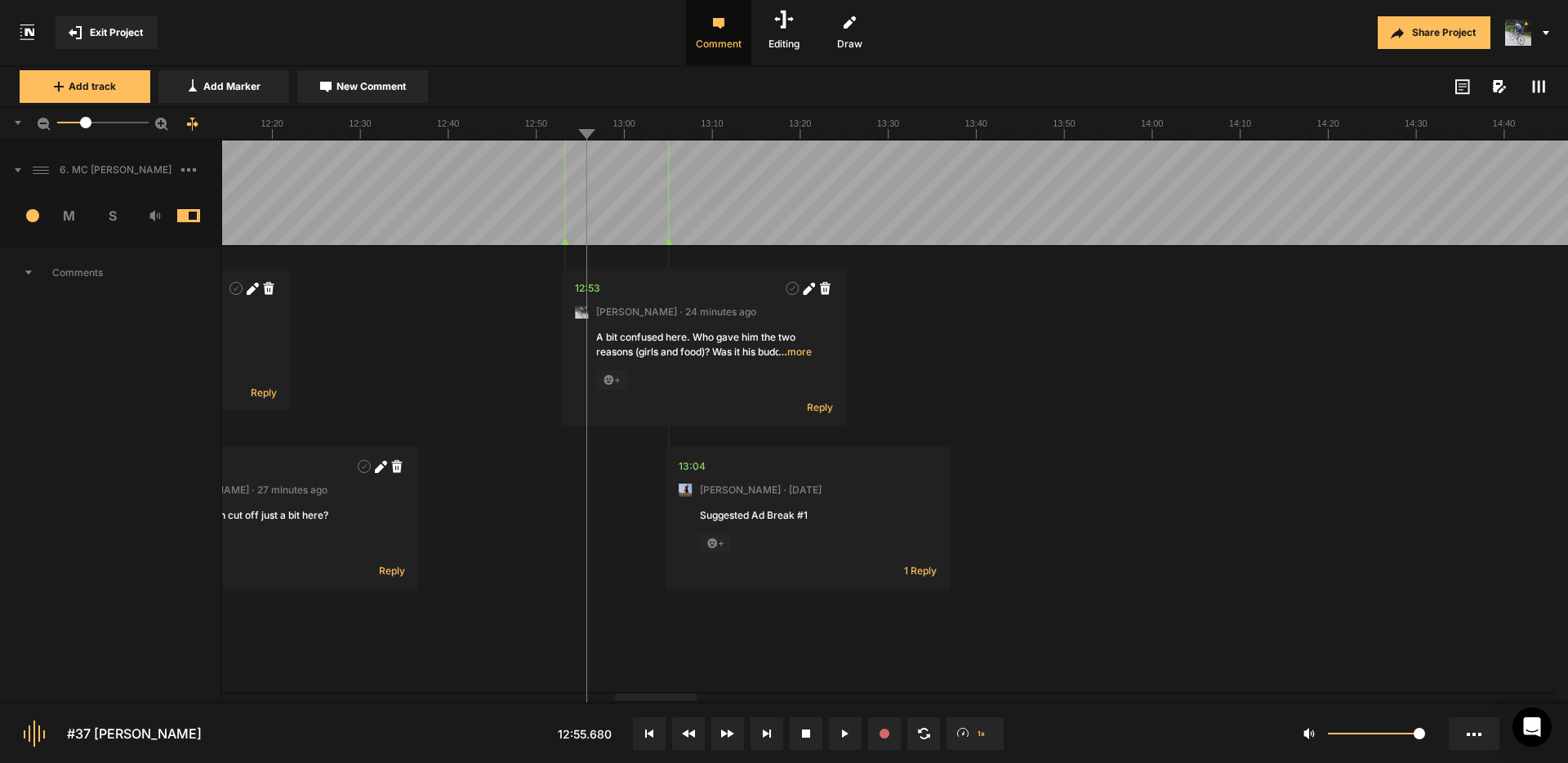
click at [93, 27] on span "Exit Project" at bounding box center [117, 33] width 53 height 15
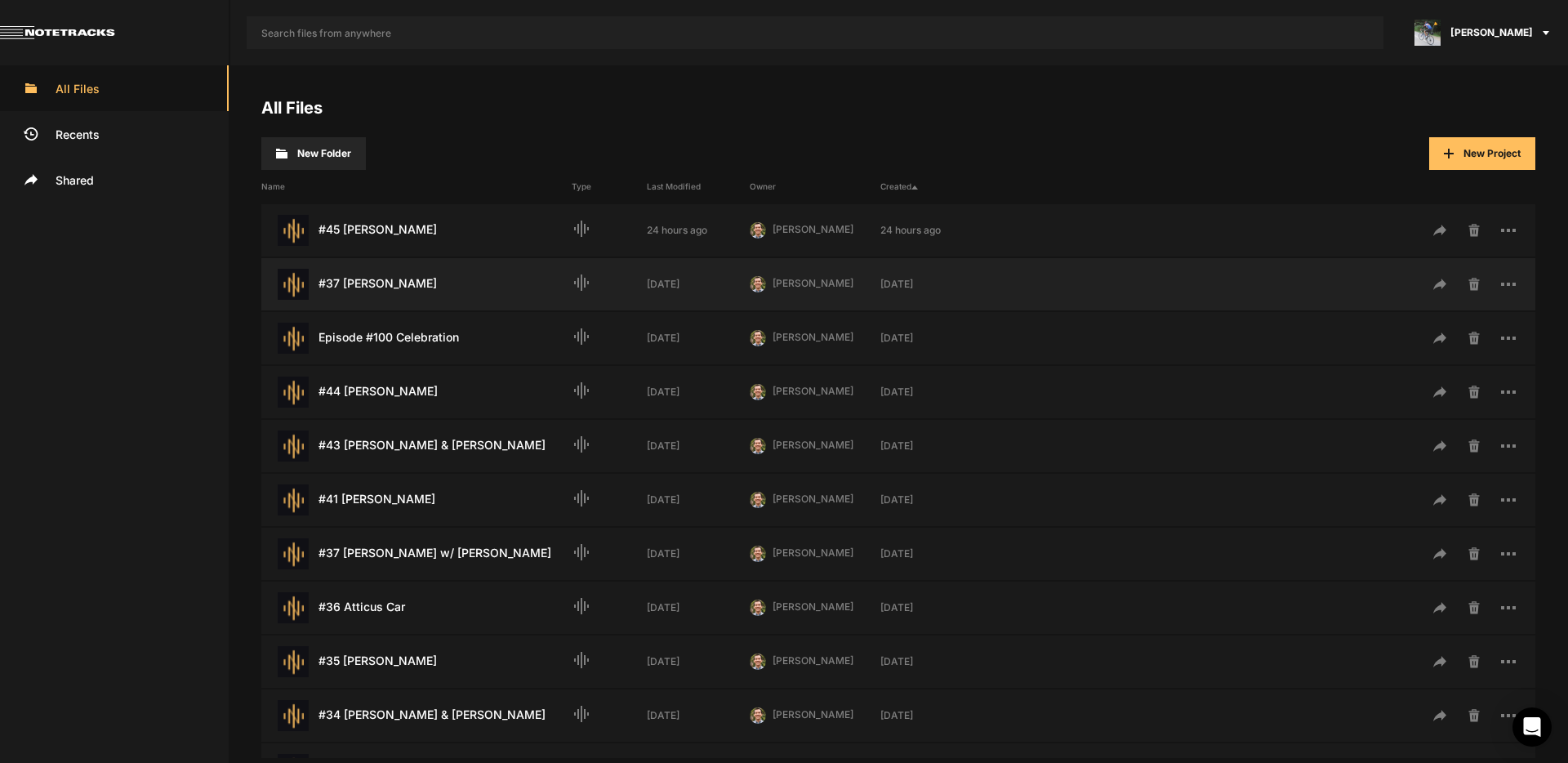
click at [397, 278] on div "#37 [PERSON_NAME] Last Modified: [DATE]" at bounding box center [417, 283] width 311 height 31
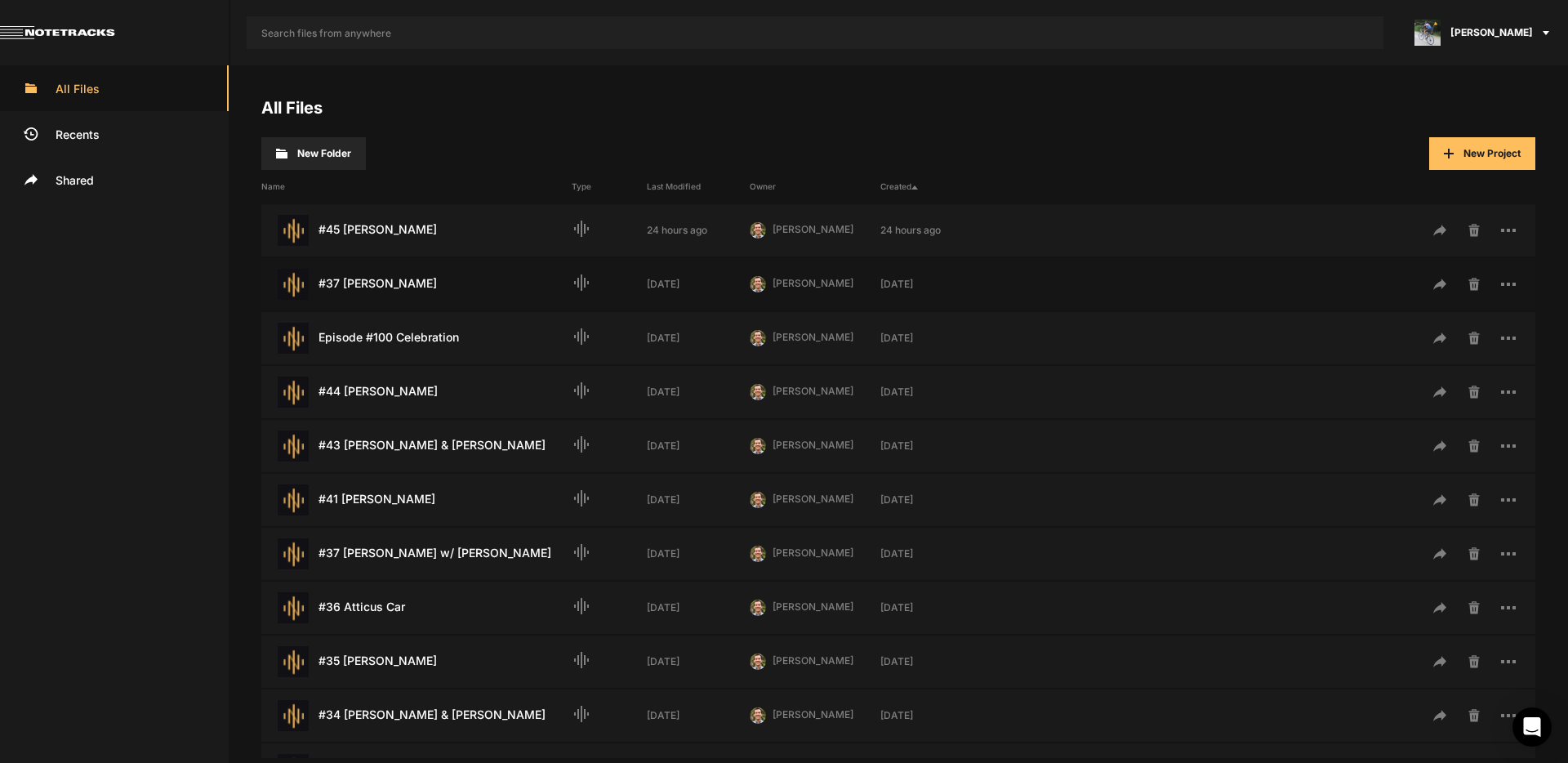
click at [397, 278] on div "#37 [PERSON_NAME] Last Modified: [DATE]" at bounding box center [417, 283] width 311 height 31
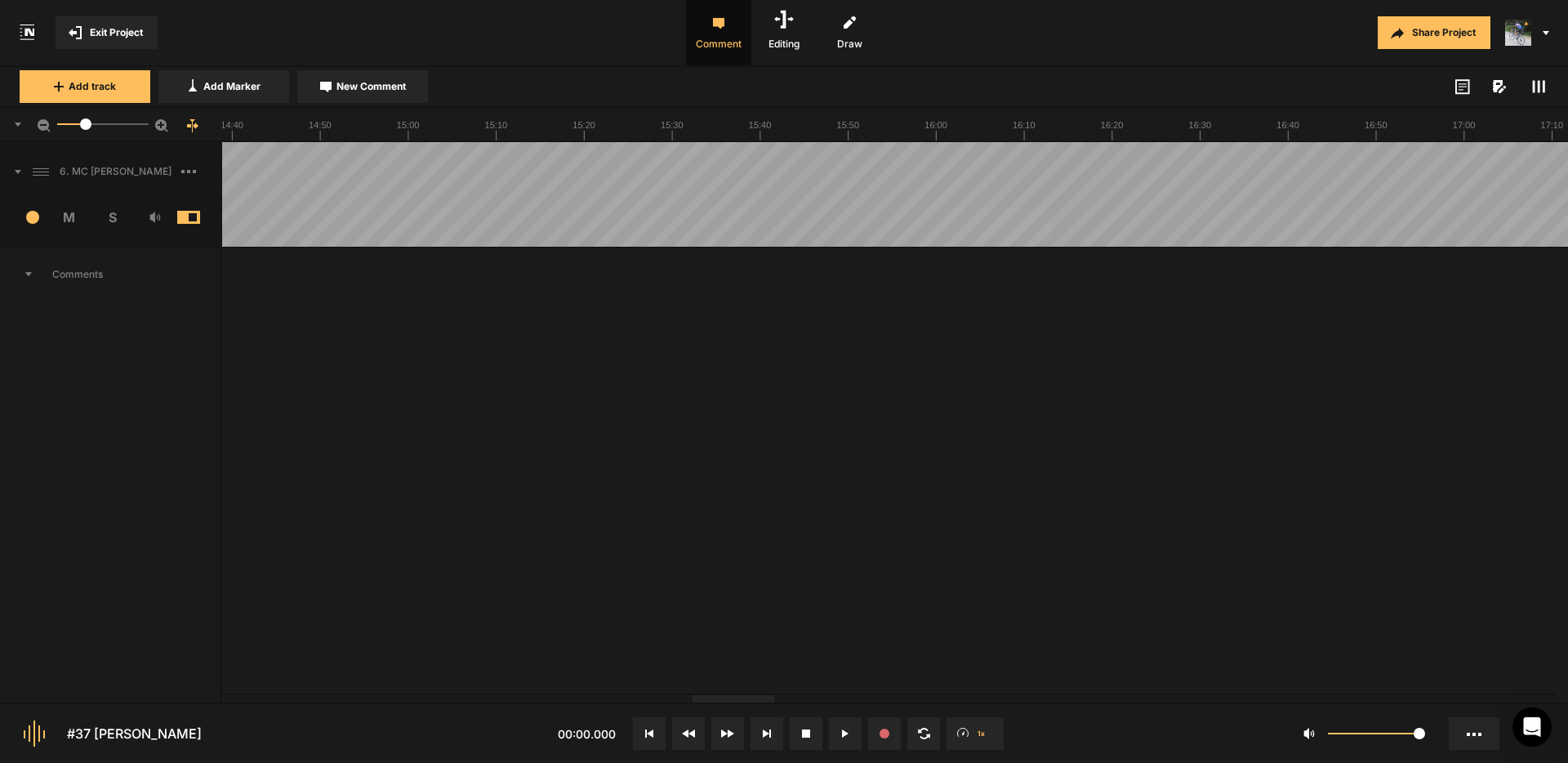
click at [735, 703] on div at bounding box center [734, 699] width 82 height 7
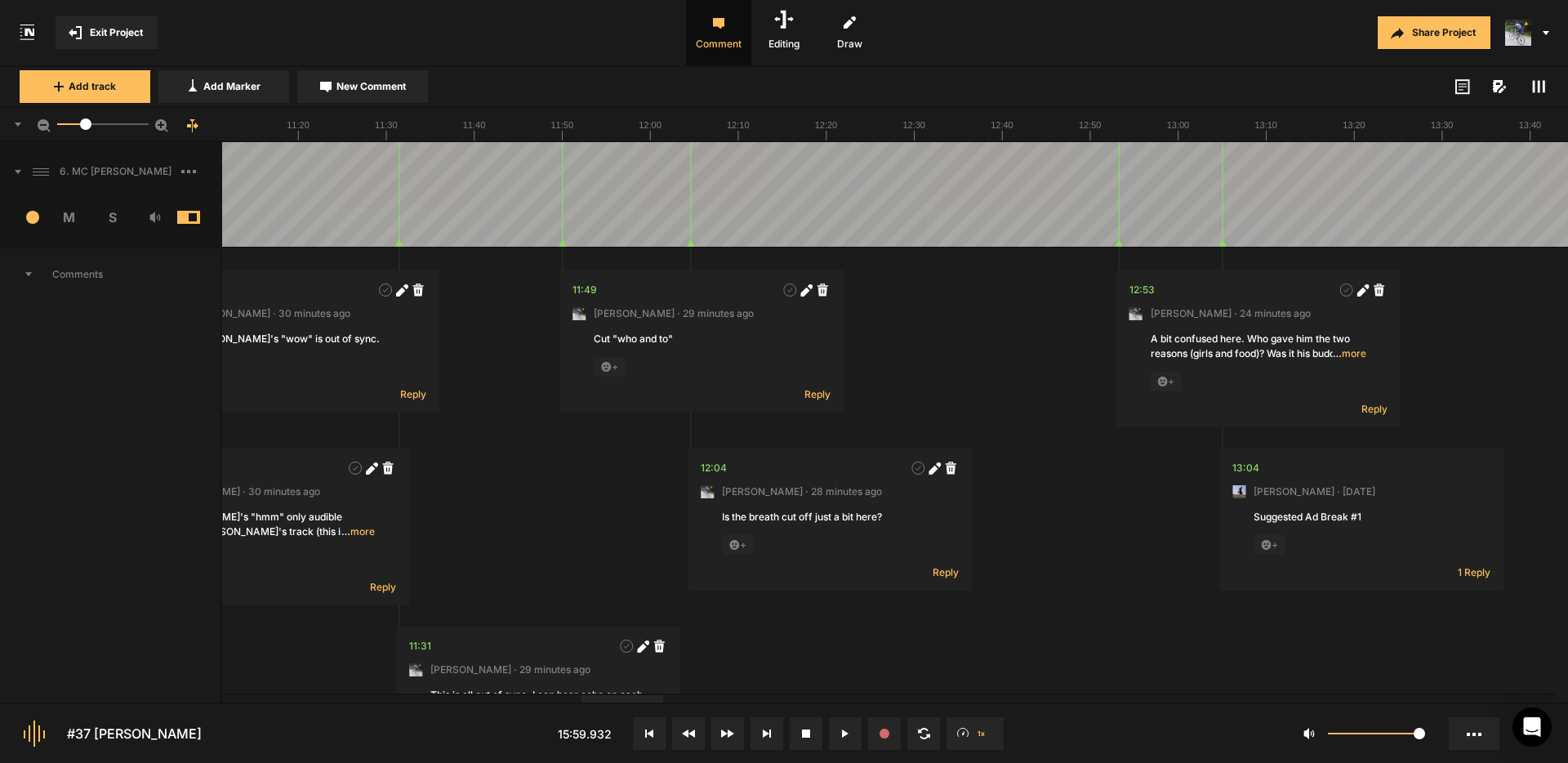
click at [628, 697] on div at bounding box center [622, 699] width 82 height 7
click at [1350, 353] on span "… more" at bounding box center [1350, 353] width 34 height 15
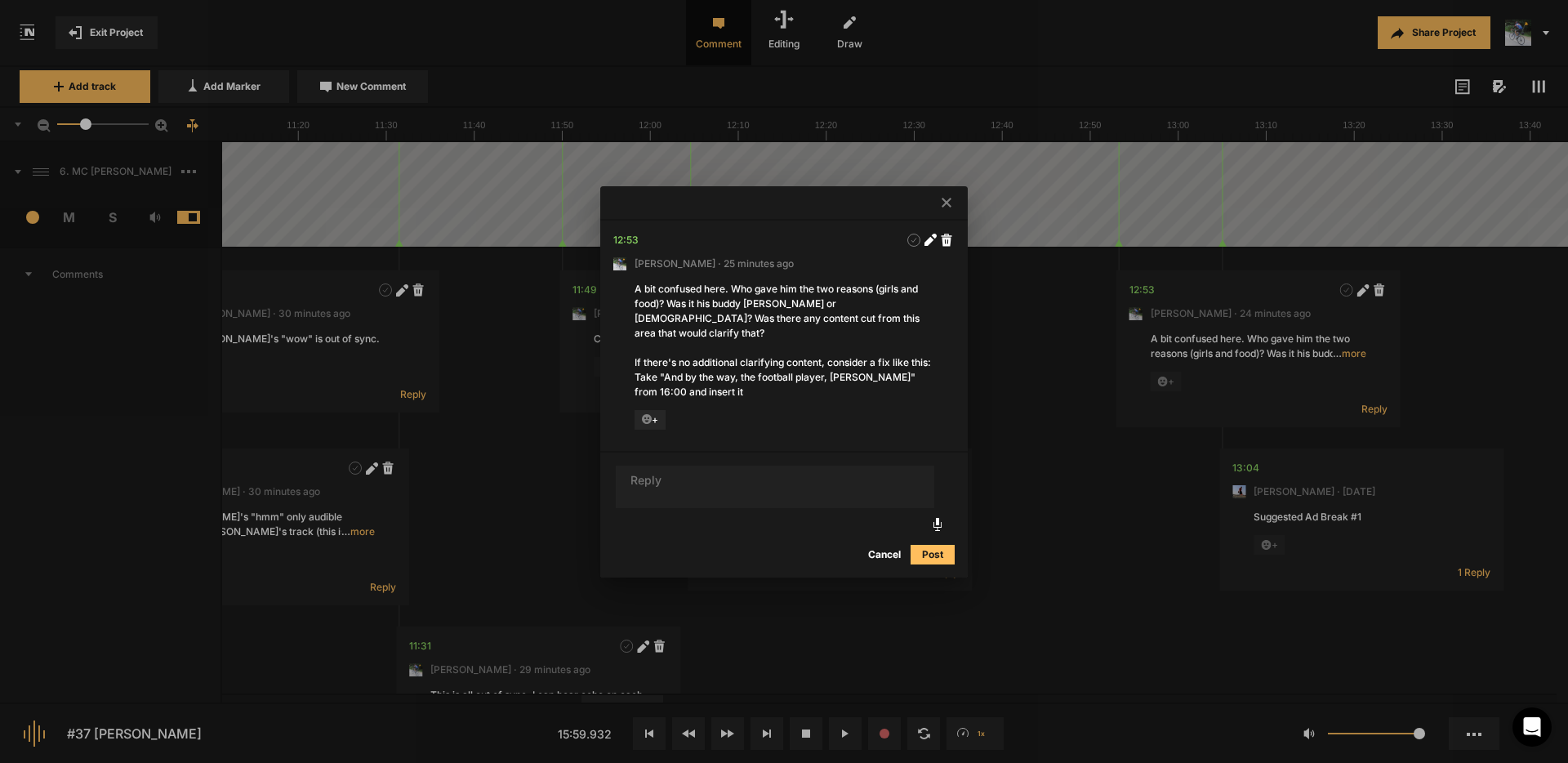
click at [1363, 288] on div at bounding box center [784, 382] width 1568 height 763
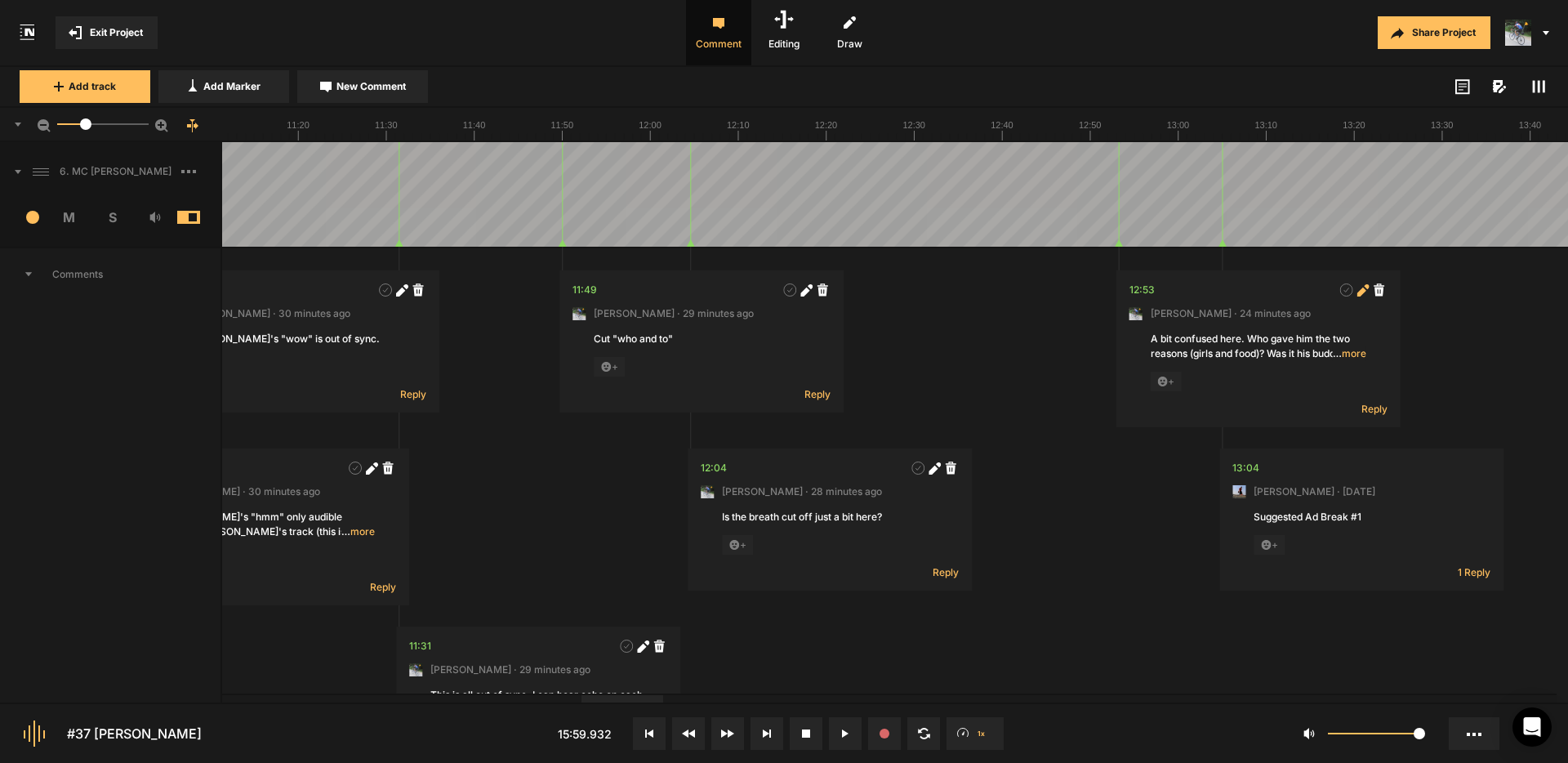
click at [1361, 290] on icon at bounding box center [1361, 291] width 9 height 9
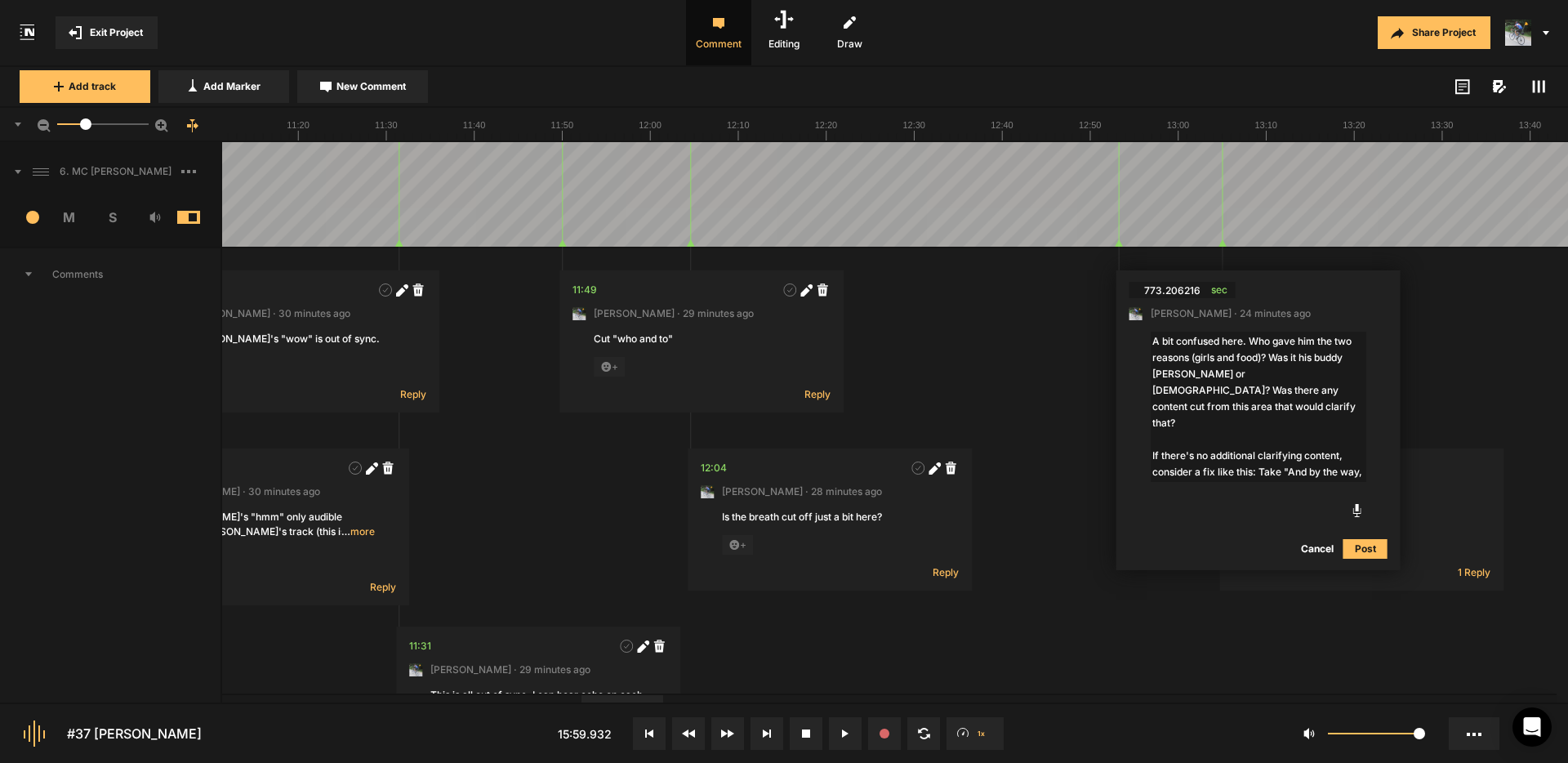
click at [1315, 457] on textarea "A bit confused here. Who gave him the two reasons (girls and food)? Was it his …" at bounding box center [1259, 407] width 215 height 150
type textarea "A bit confused here. Who gave him the two reasons (girls and food)? Was it his …"
click at [1370, 548] on button "Post" at bounding box center [1366, 549] width 44 height 19
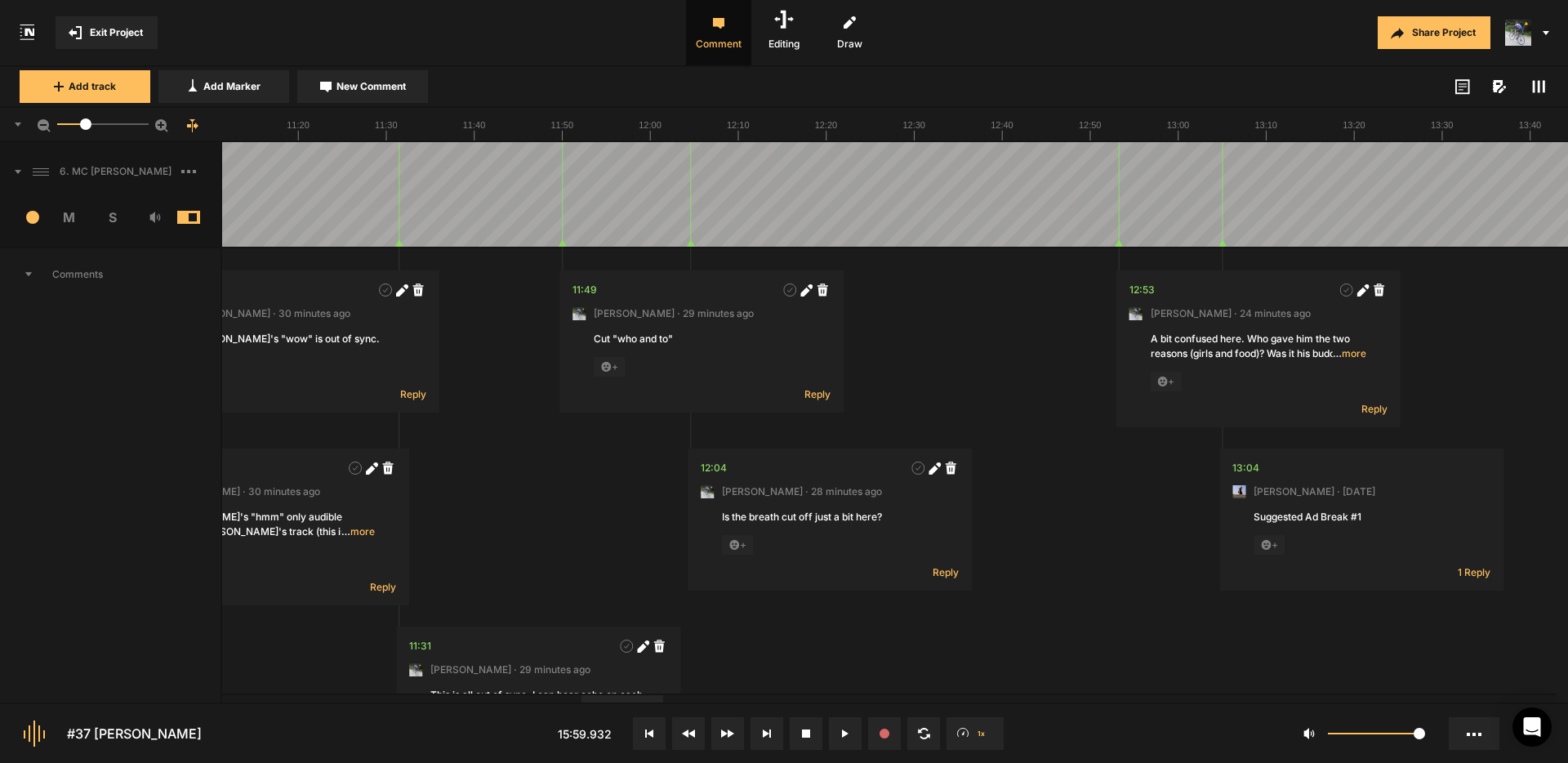
click at [1353, 352] on span "… more" at bounding box center [1350, 353] width 34 height 15
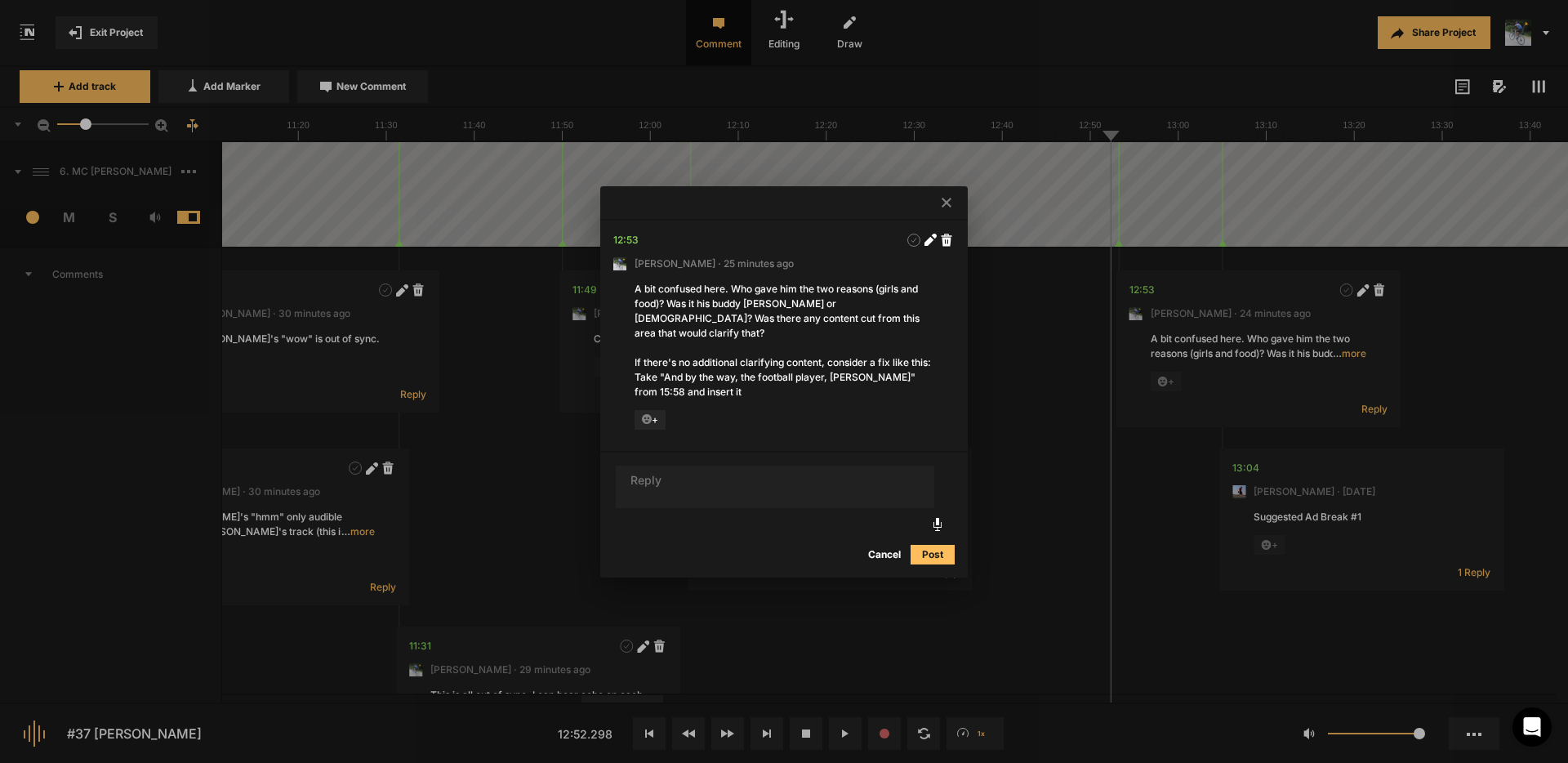
click at [948, 208] on icon at bounding box center [946, 202] width 10 height 10
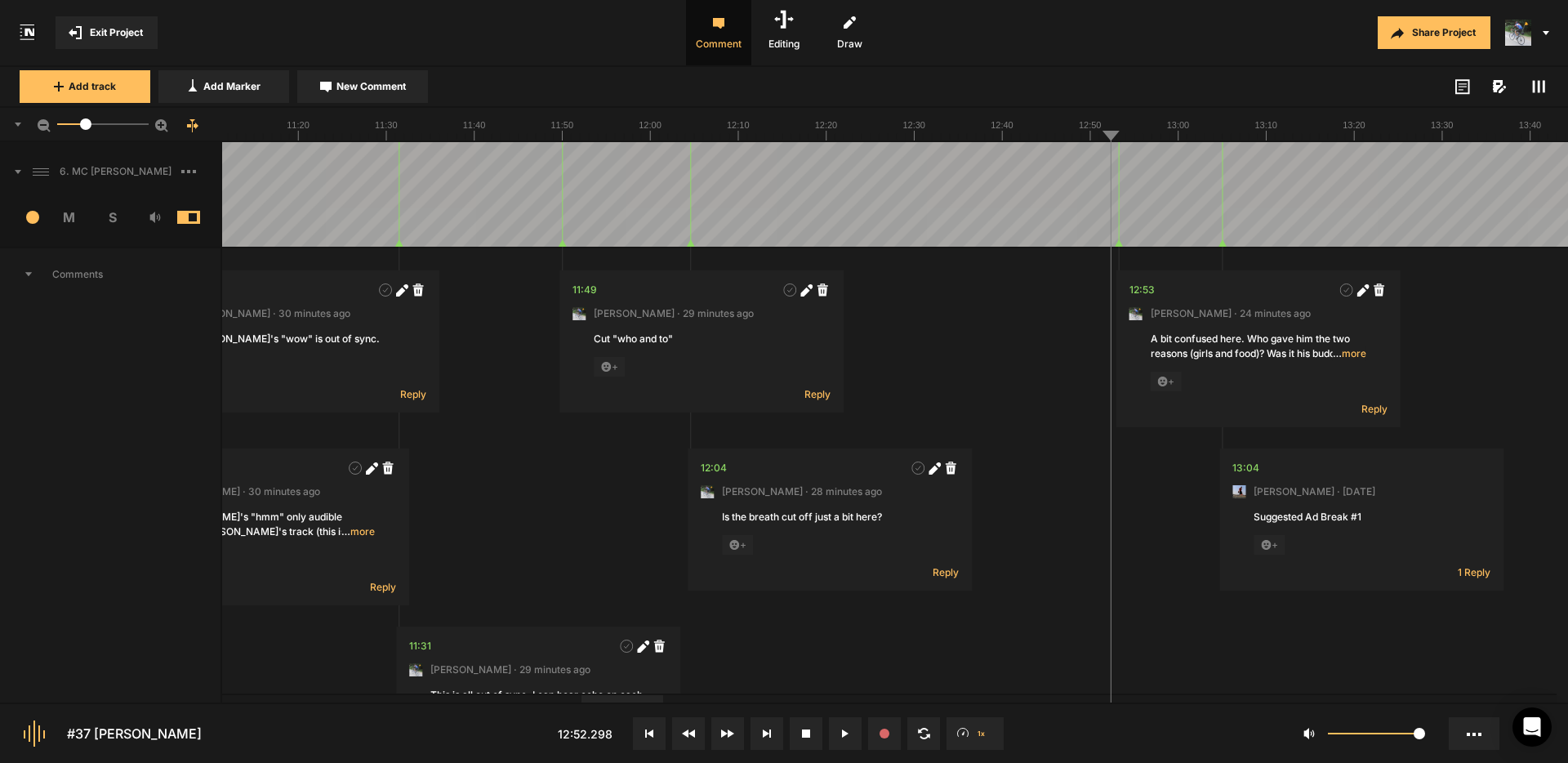
click at [1110, 244] on nt-marker at bounding box center [1110, 194] width 1 height 104
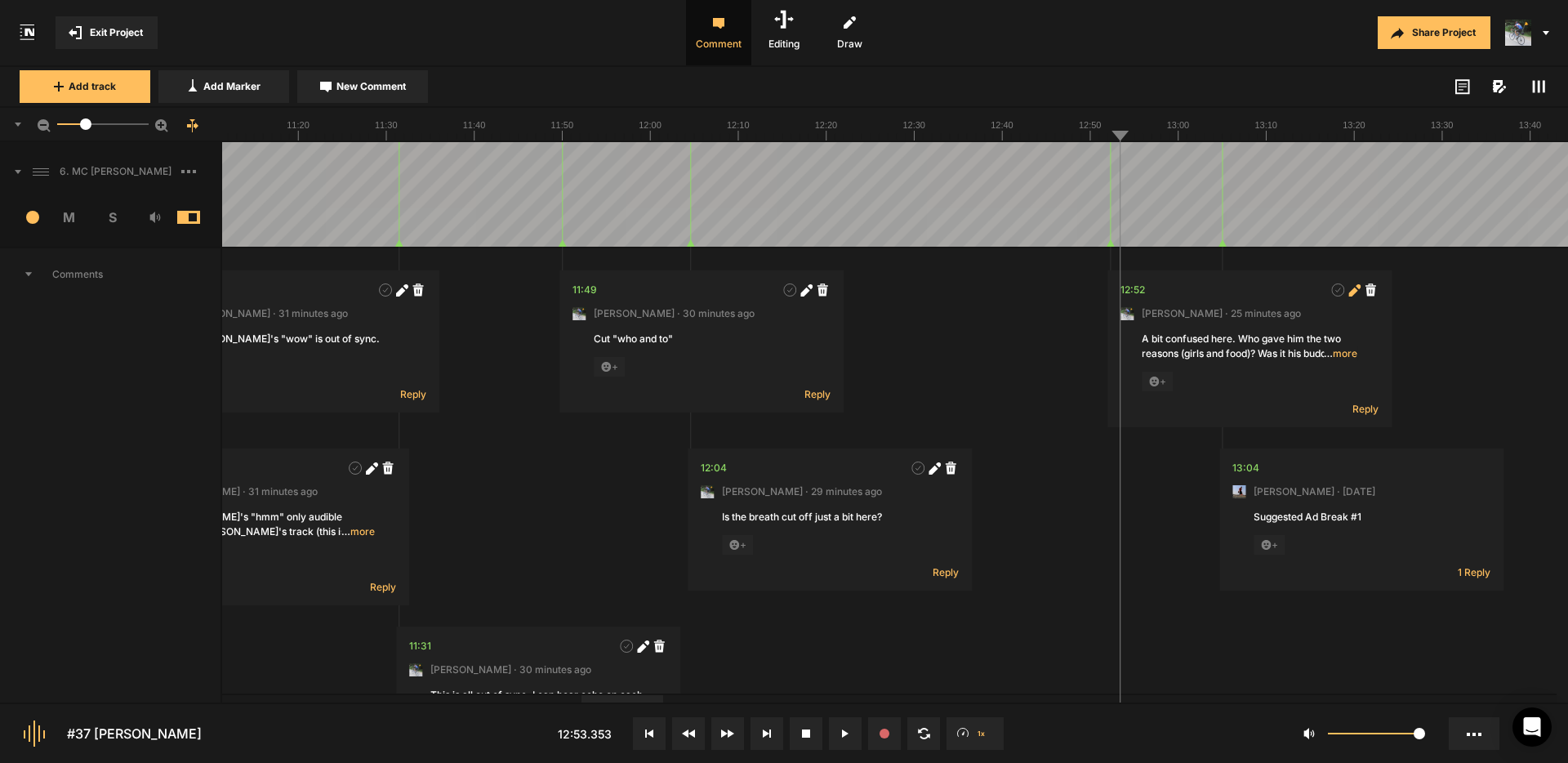
click at [1357, 290] on icon at bounding box center [1353, 291] width 9 height 9
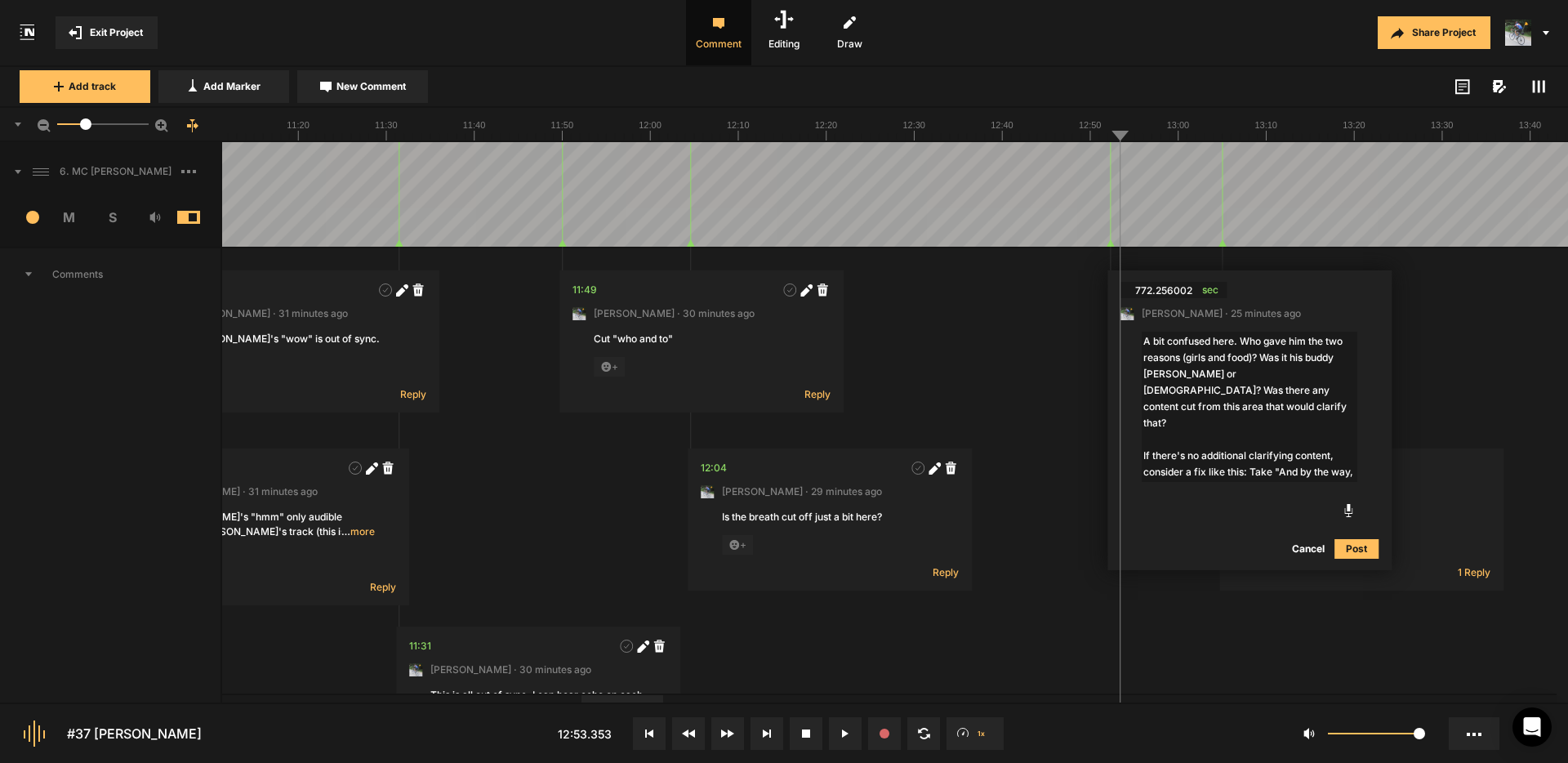
type textarea "A bit confused here. Who gave him the two reasons (girls and food)? Was it his …"
click at [1358, 548] on button "Post" at bounding box center [1357, 549] width 44 height 19
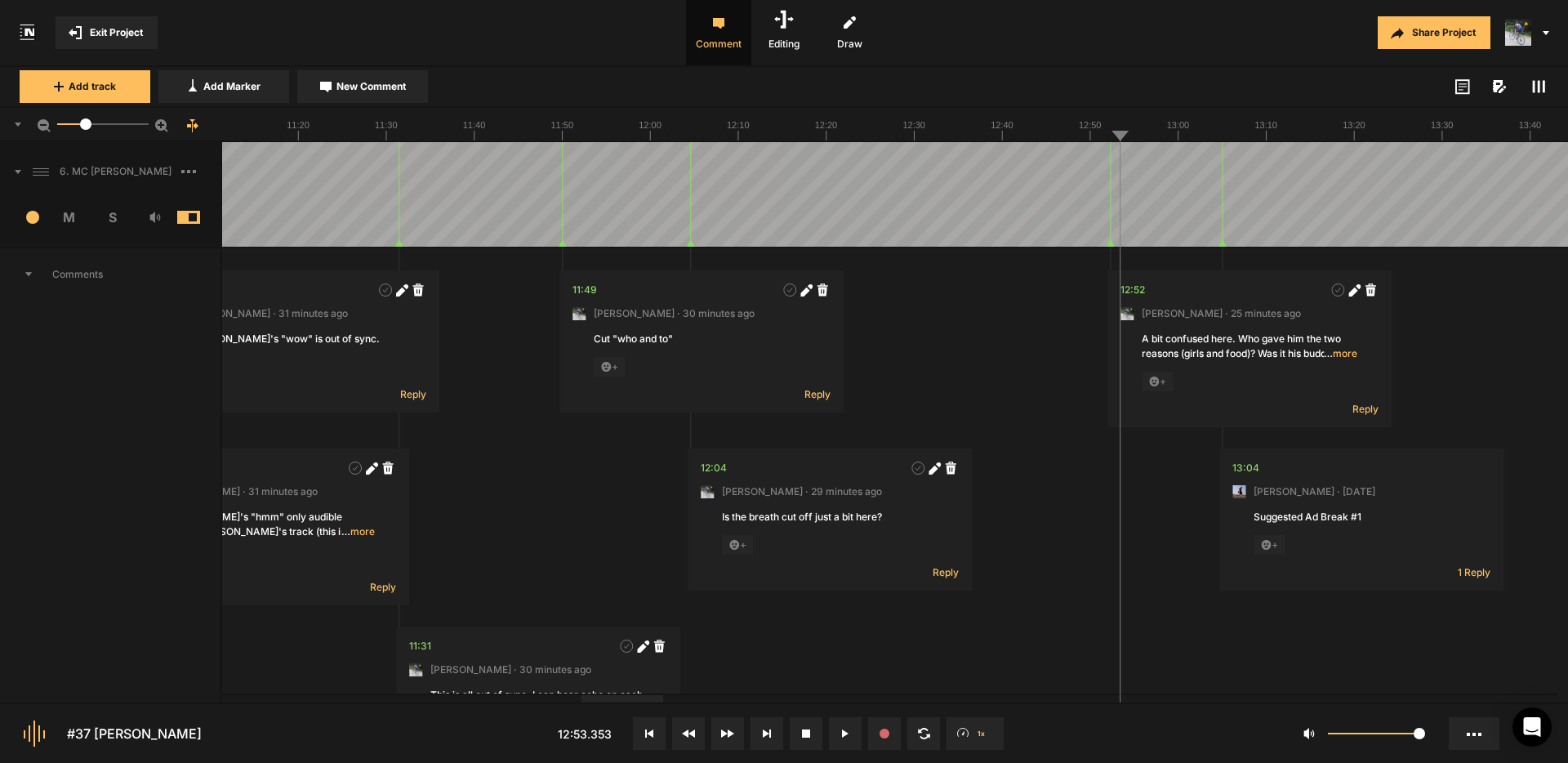
click at [1354, 290] on icon at bounding box center [1353, 291] width 9 height 9
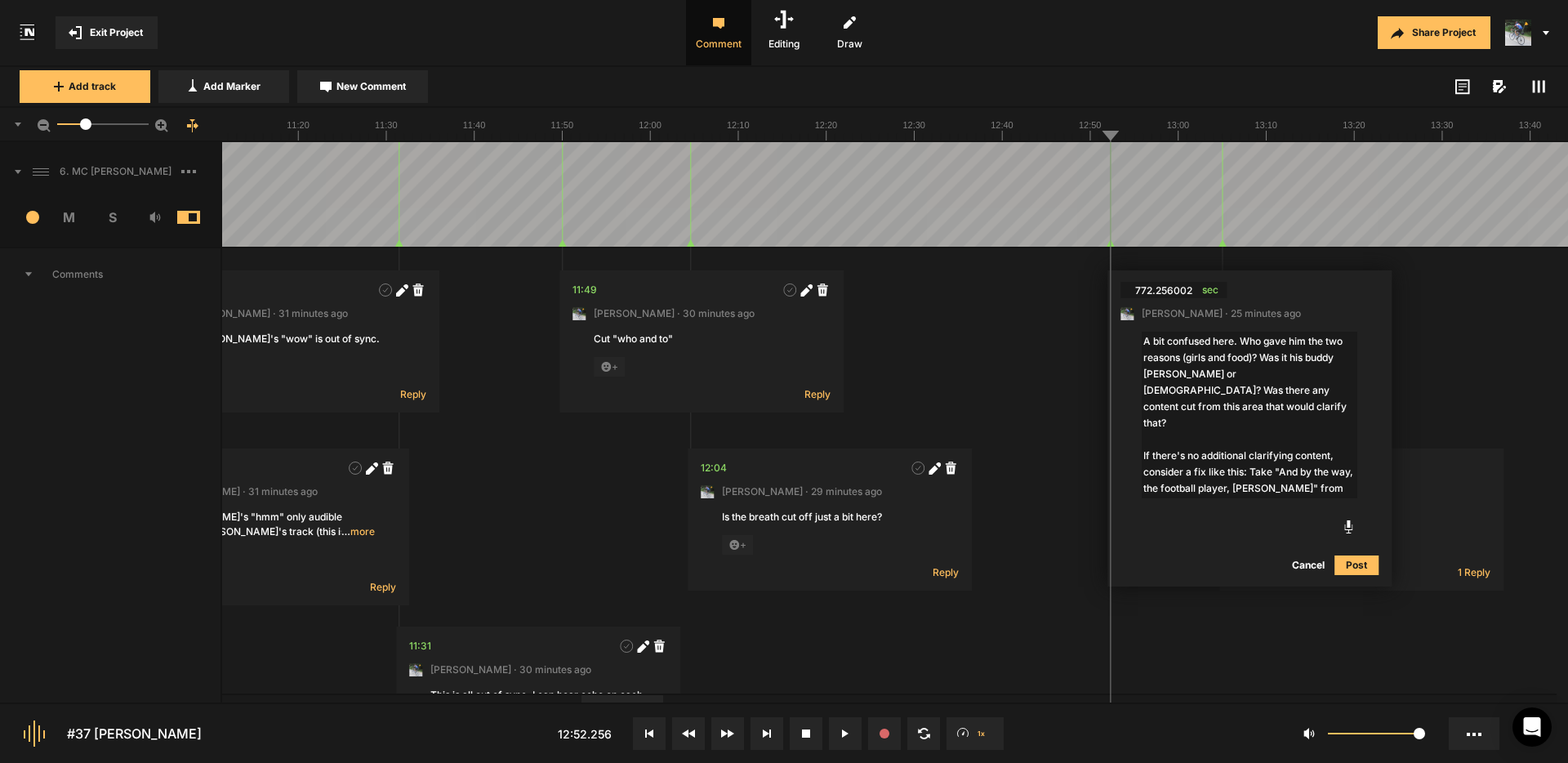
type textarea "A bit confused here. Who gave him the two reasons (girls and food)? Was it his …"
drag, startPoint x: 1360, startPoint y: 565, endPoint x: 1332, endPoint y: 527, distance: 47.2
click at [1360, 566] on button "Post" at bounding box center [1357, 565] width 44 height 19
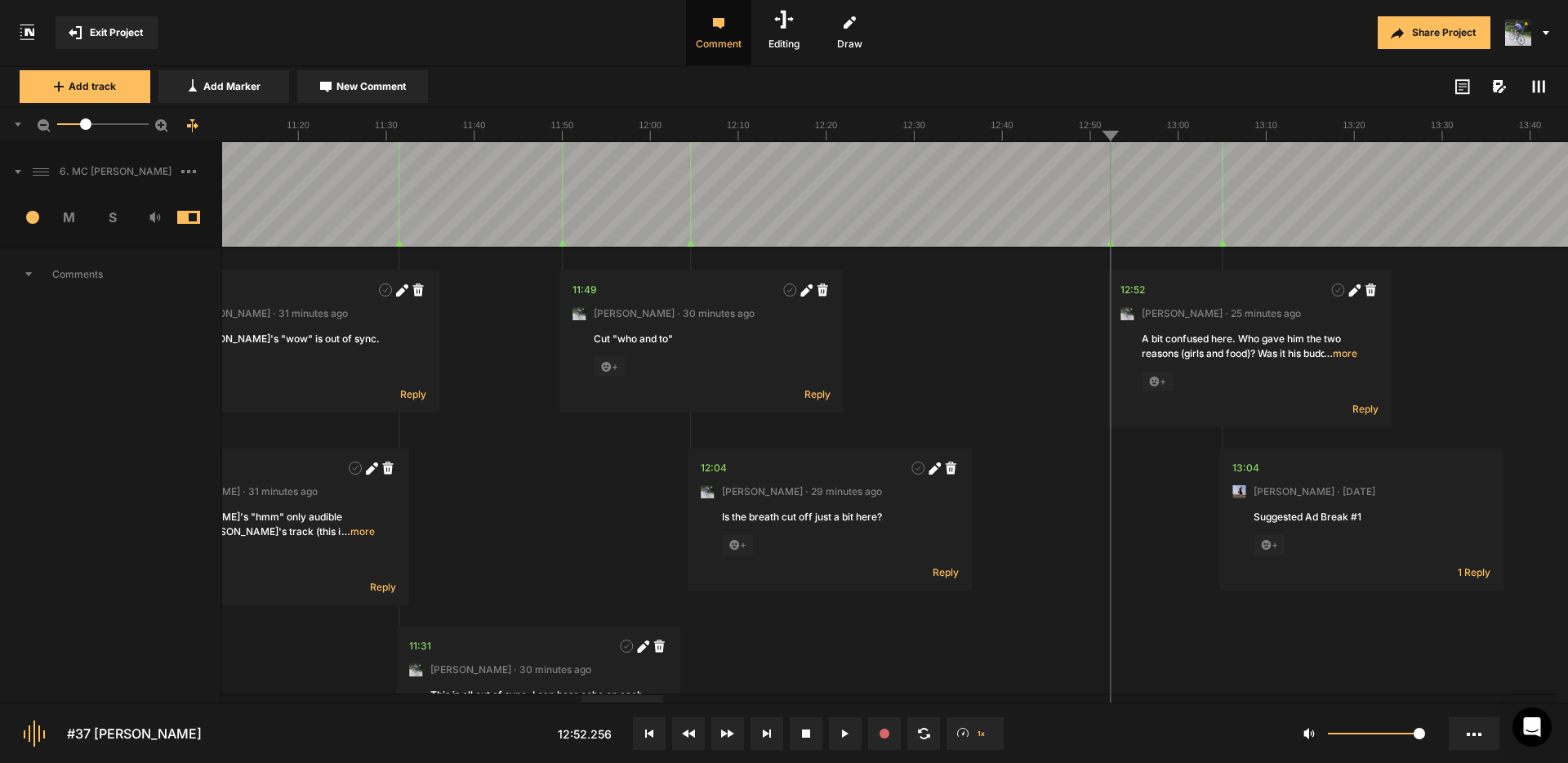
click at [1346, 352] on span "… more" at bounding box center [1341, 353] width 34 height 15
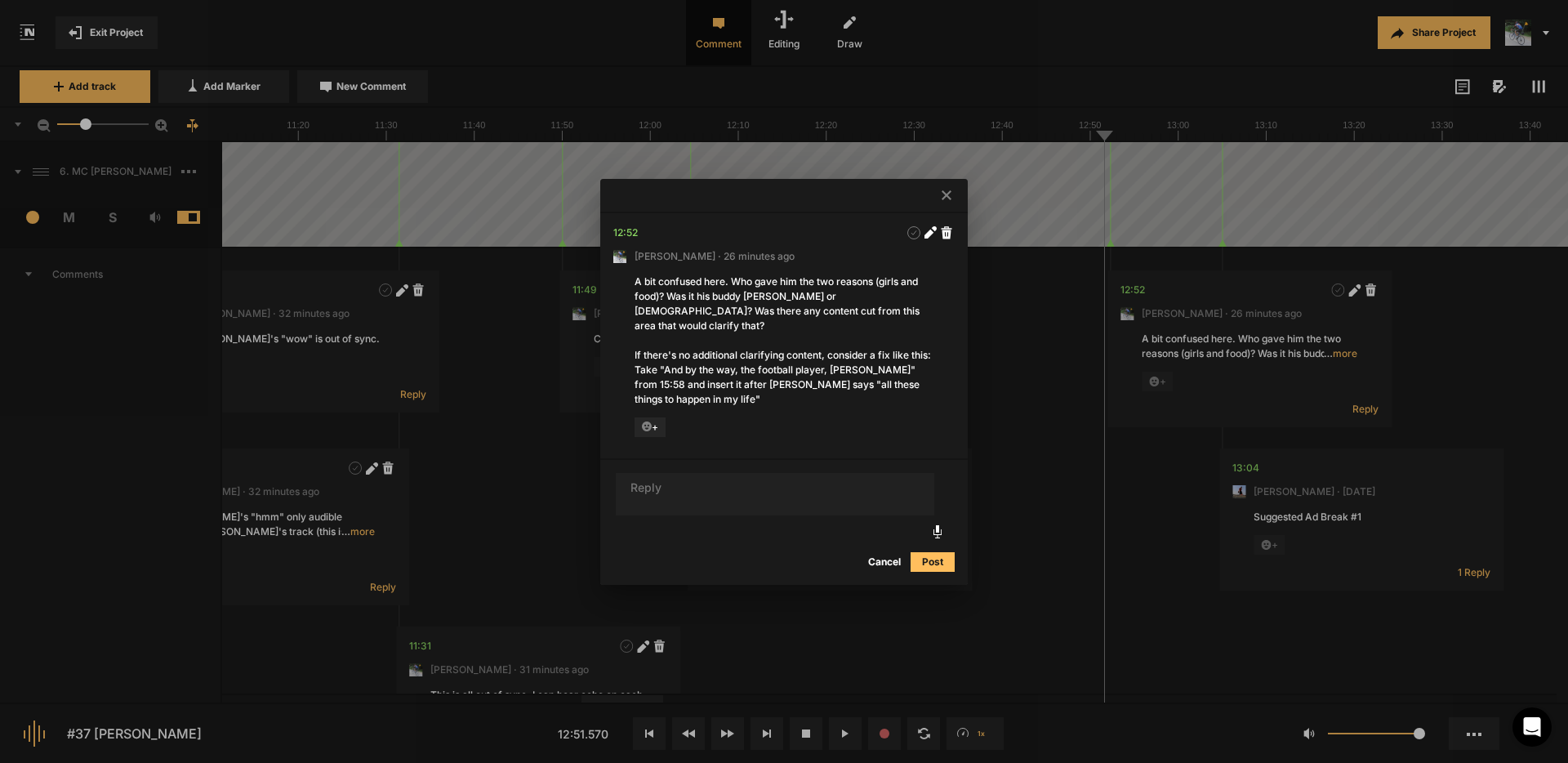
click at [944, 200] on icon at bounding box center [946, 195] width 10 height 10
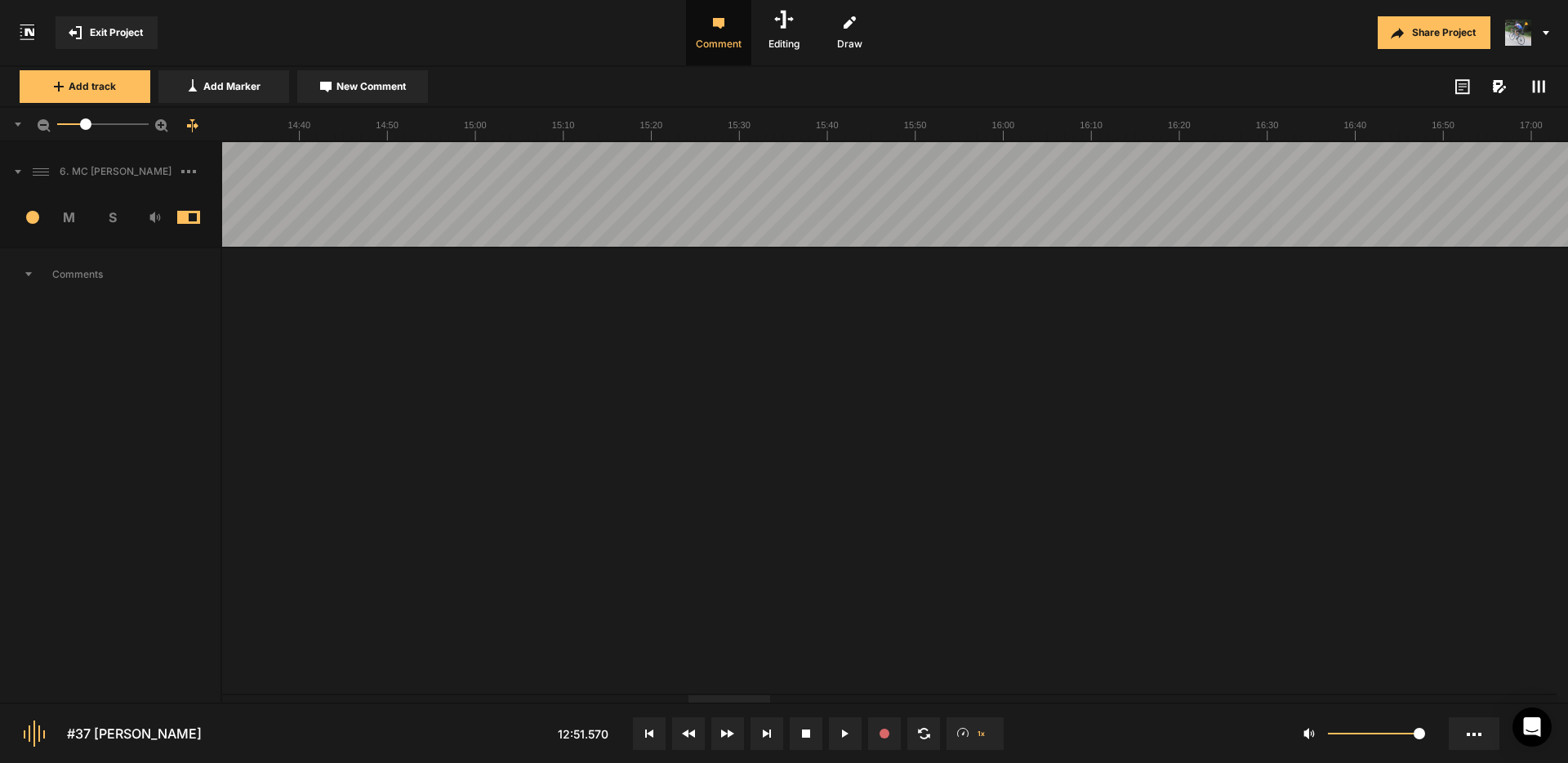
click at [718, 703] on div at bounding box center [729, 699] width 82 height 7
click at [355, 88] on span "New Comment" at bounding box center [371, 87] width 70 height 15
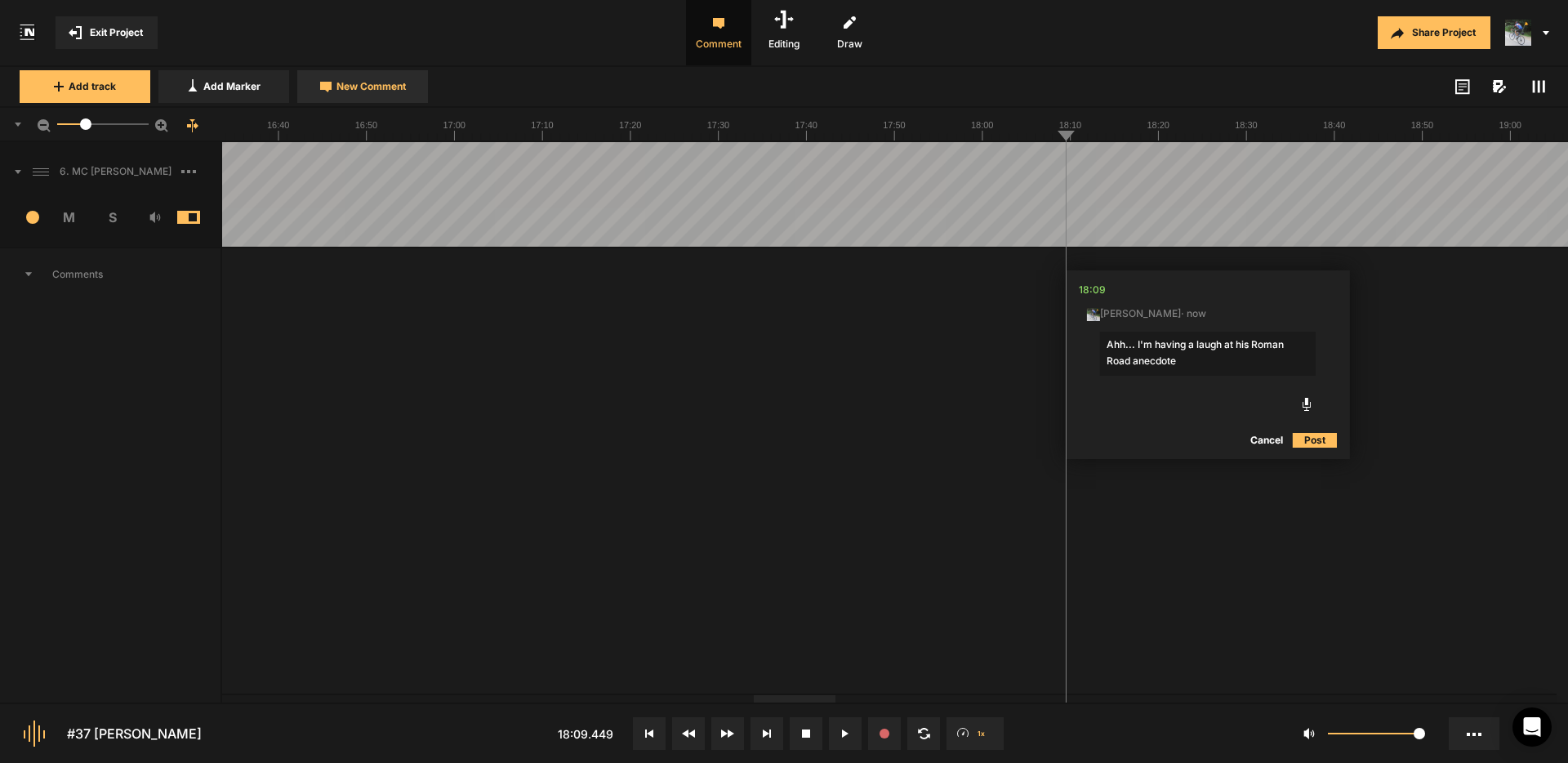
type textarea "Ahh... I'm having a laugh at his Roman Road anecdote!"
drag, startPoint x: 1066, startPoint y: 246, endPoint x: 1021, endPoint y: 244, distance: 45.0
click at [1021, 244] on nt-track "6. MC [PERSON_NAME] 1 M S Comments 00:02 [PERSON_NAME] · 1 hour ago [PERSON_NAM…" at bounding box center [784, 608] width 1568 height 933
click at [124, 30] on span "Exit Project" at bounding box center [117, 33] width 53 height 15
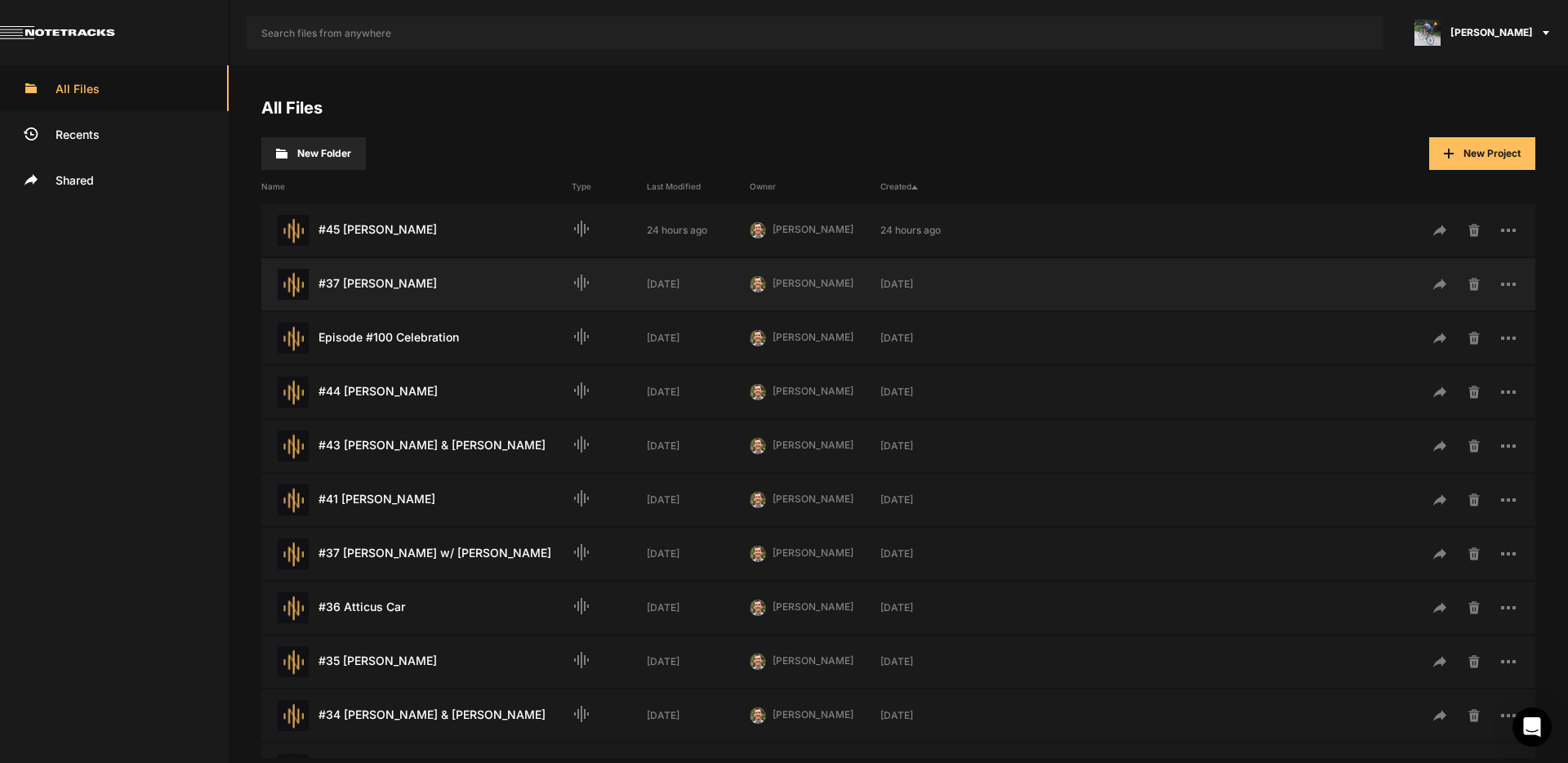
click at [398, 284] on div "#37 [PERSON_NAME] Last Modified: [DATE]" at bounding box center [417, 283] width 311 height 31
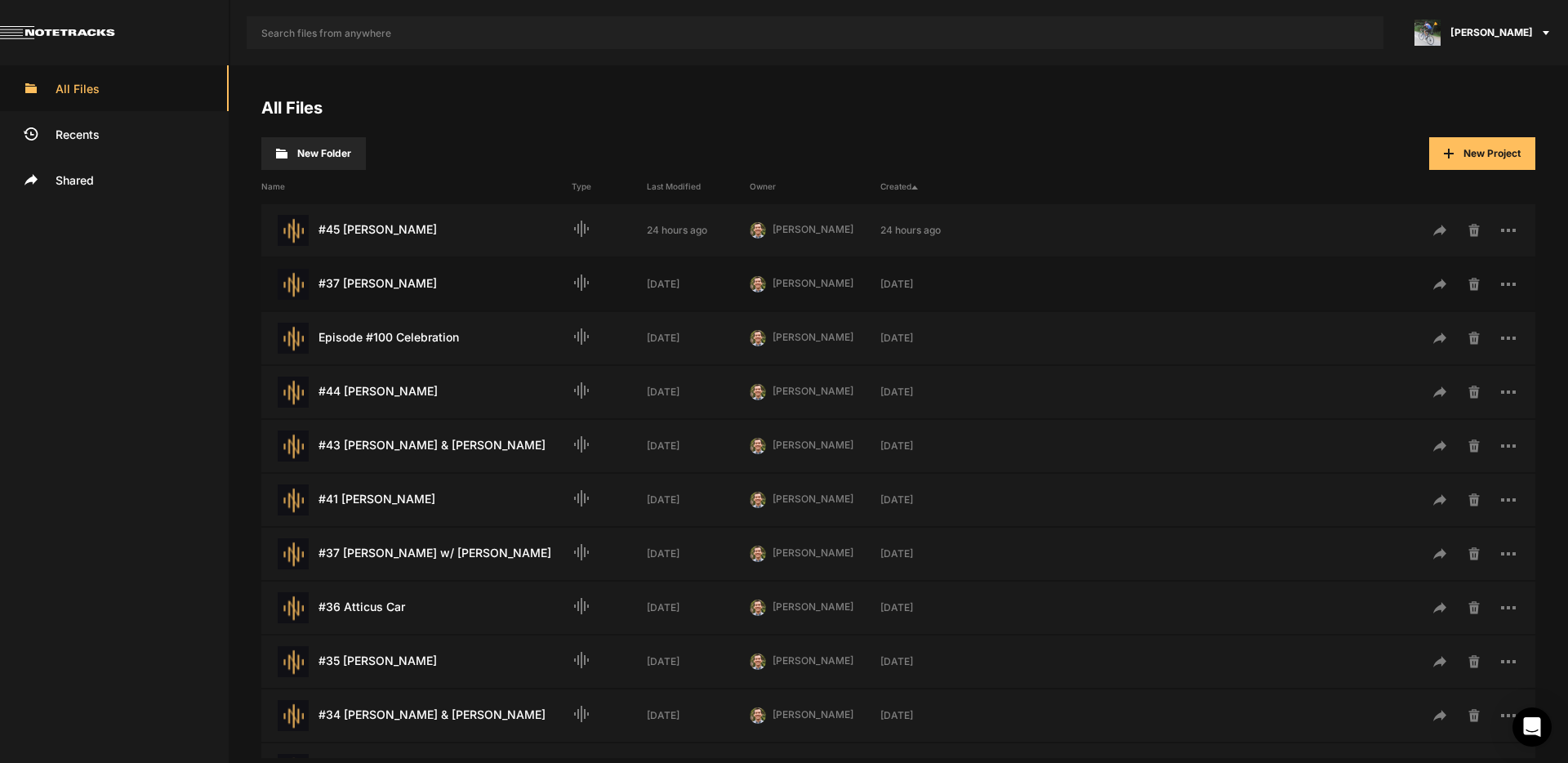
click at [398, 284] on div "#37 [PERSON_NAME] Last Modified: [DATE]" at bounding box center [417, 283] width 311 height 31
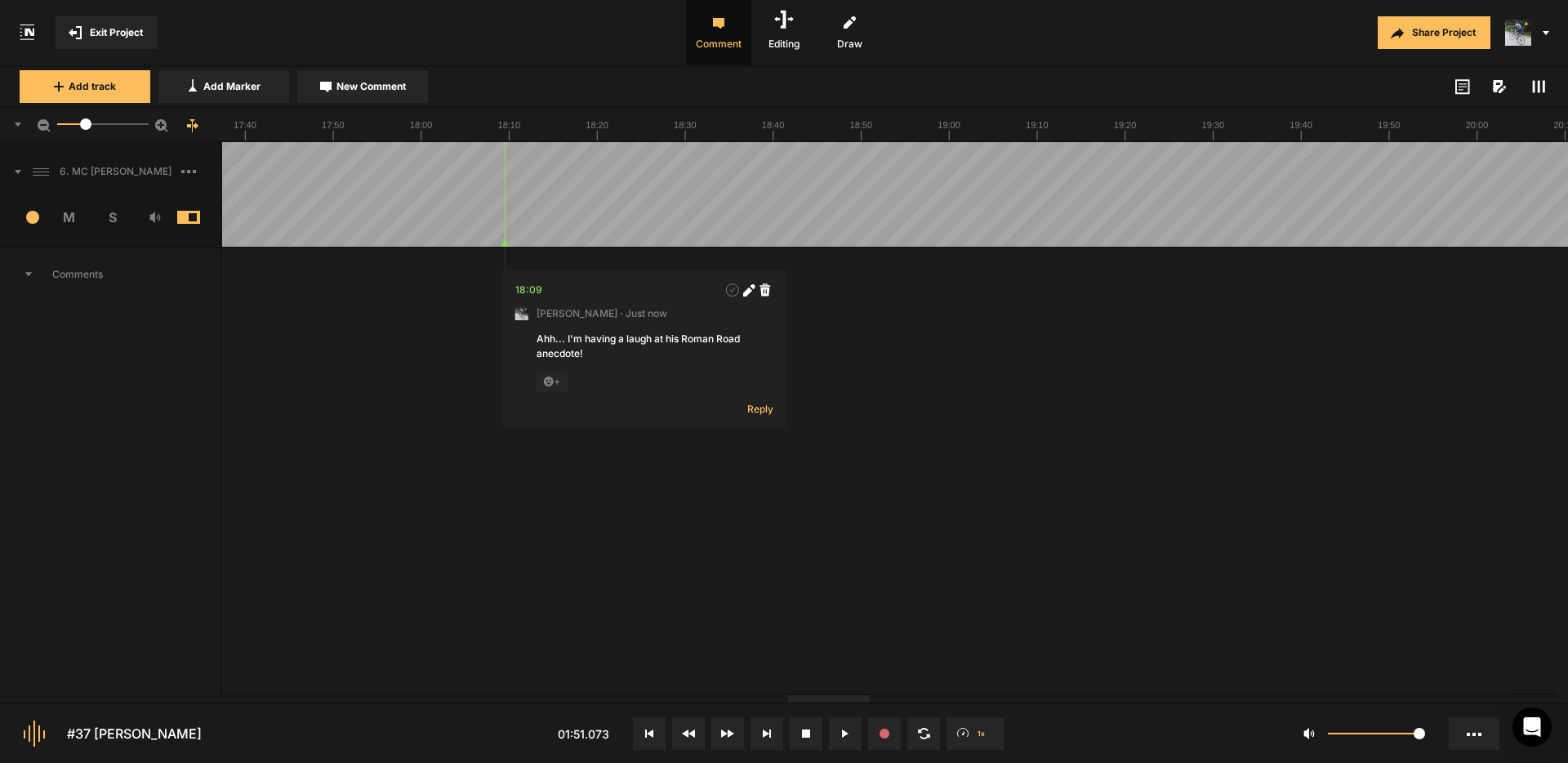
click at [835, 703] on div at bounding box center [829, 699] width 82 height 7
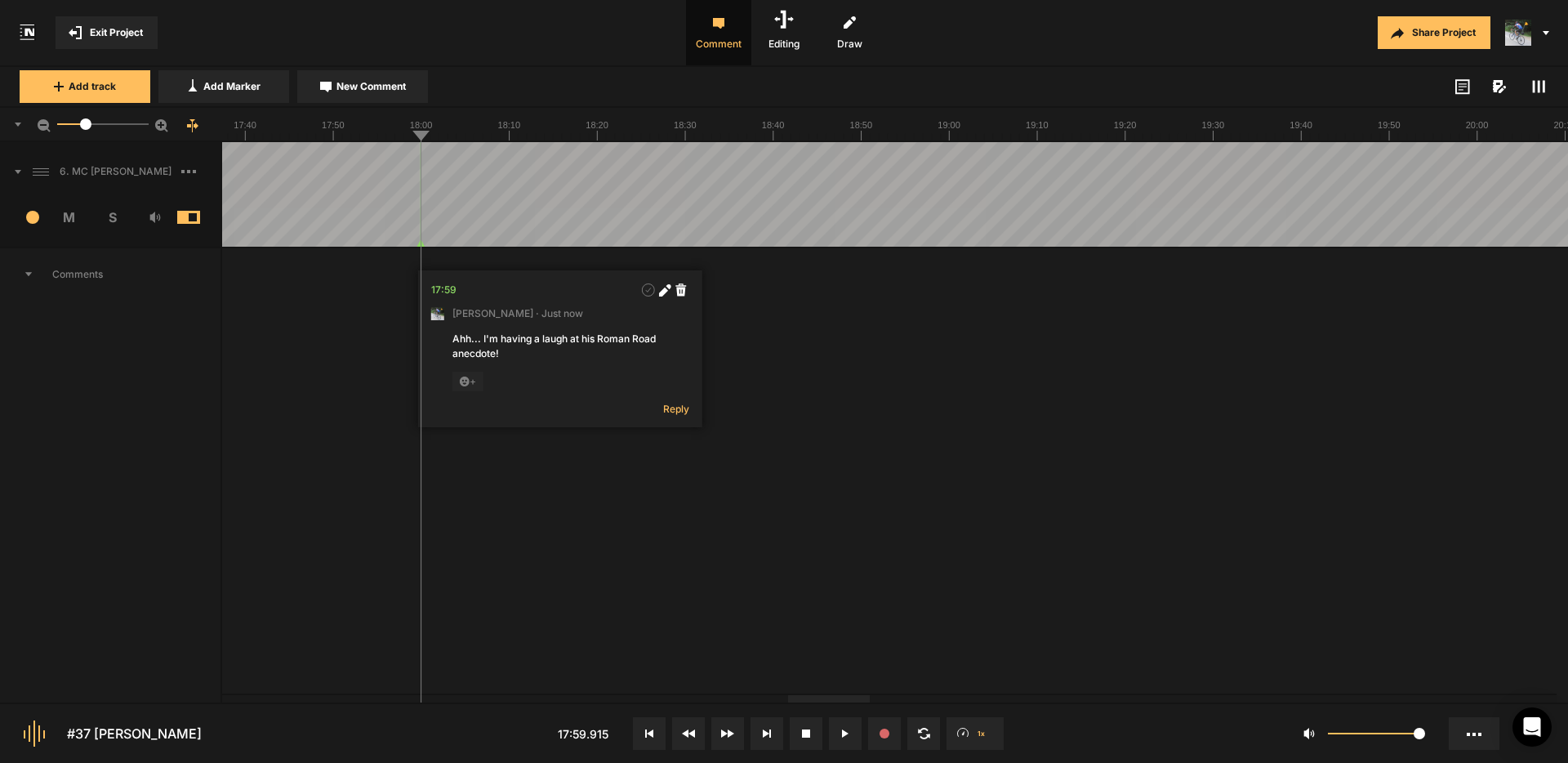
click at [420, 245] on nt-marker at bounding box center [420, 194] width 1 height 104
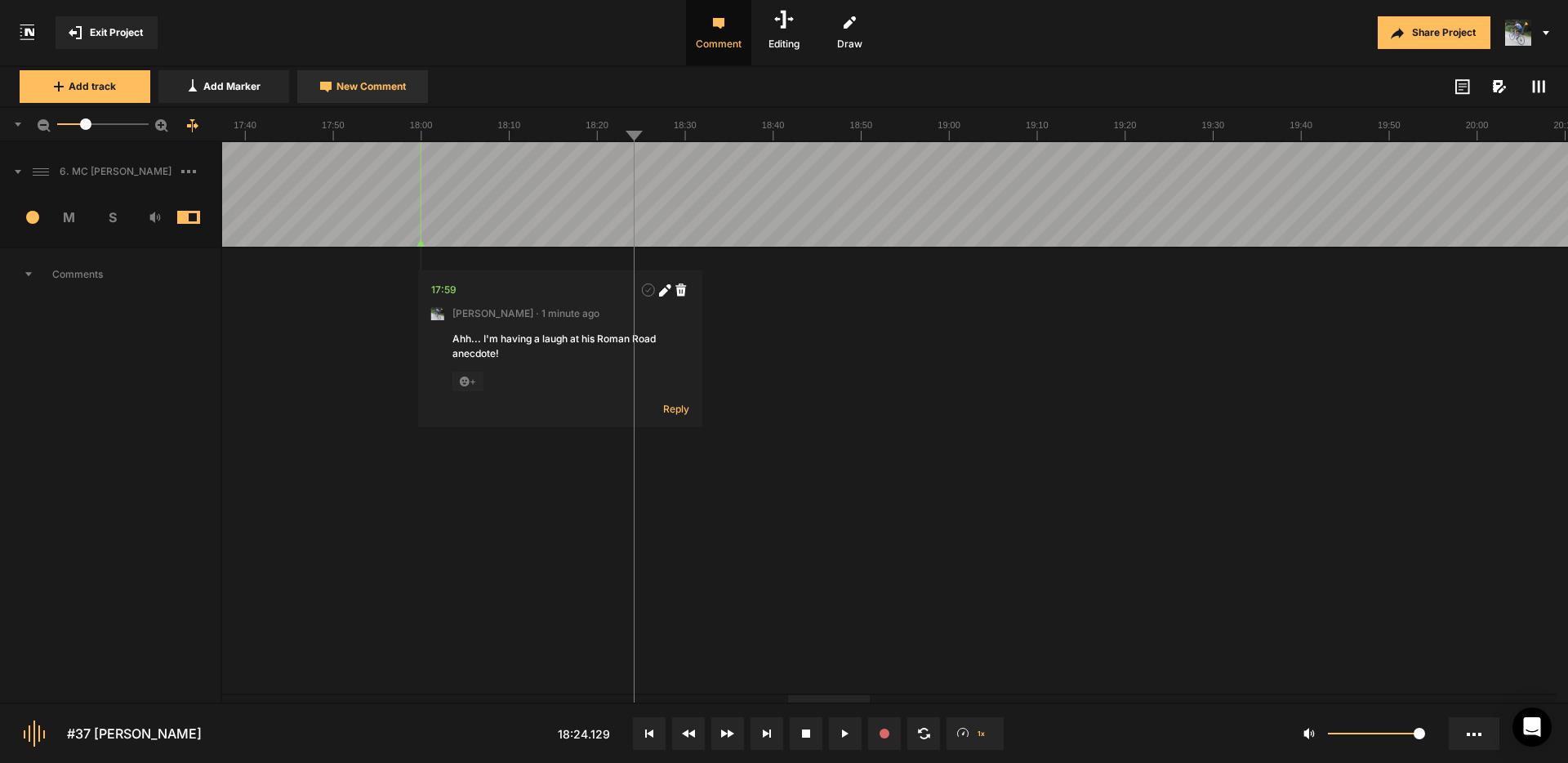
click at [361, 93] on span "New Comment" at bounding box center [371, 87] width 70 height 15
type textarea "Cut "we were born dark""
click at [879, 468] on icon at bounding box center [877, 469] width 9 height 9
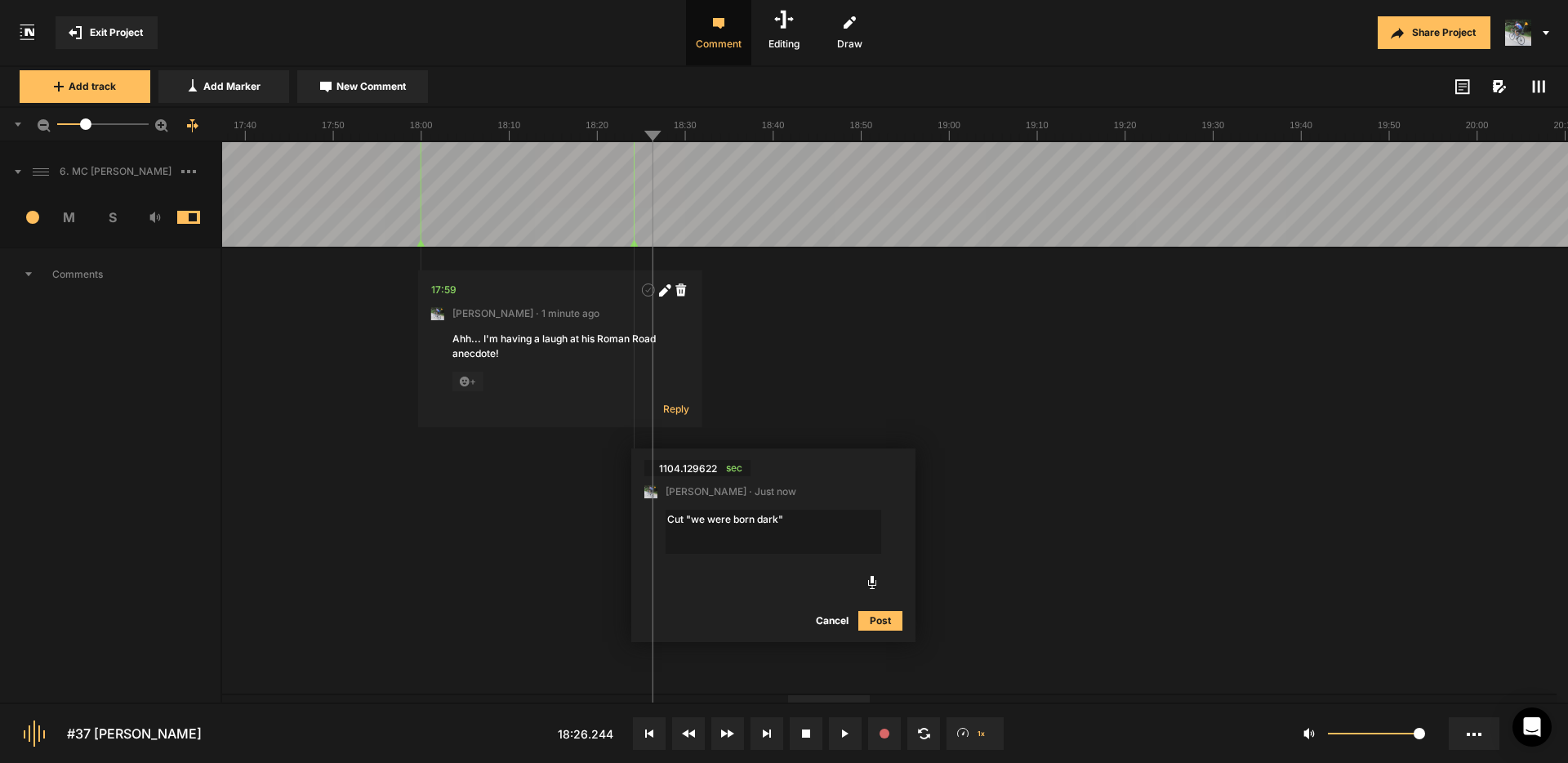
click at [780, 518] on textarea "Cut "we were born dark"" at bounding box center [773, 532] width 215 height 44
type textarea "Cut "we were born darkn""
click at [892, 621] on button "Post" at bounding box center [880, 621] width 44 height 19
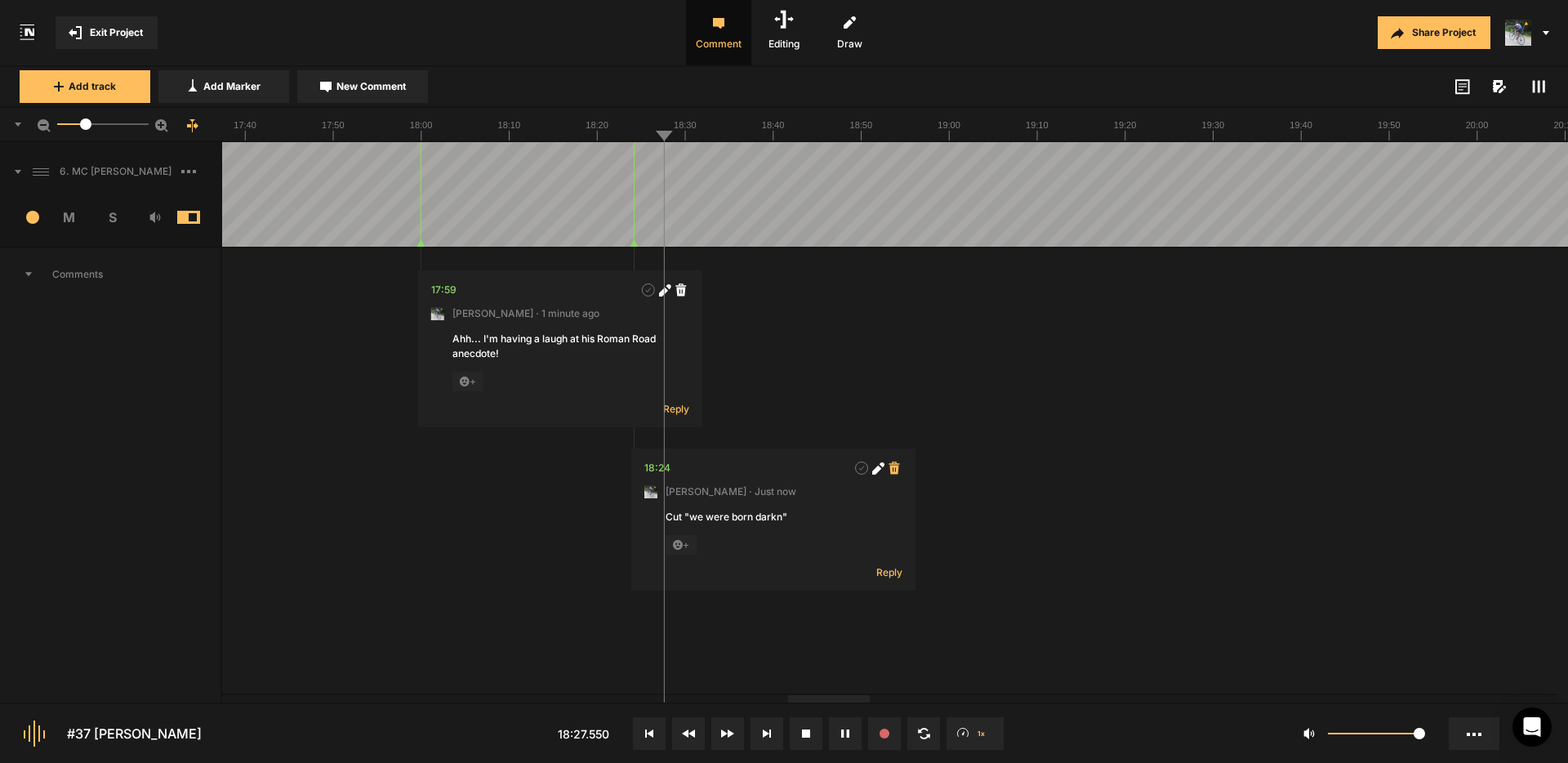
click at [894, 469] on icon at bounding box center [894, 468] width 11 height 12
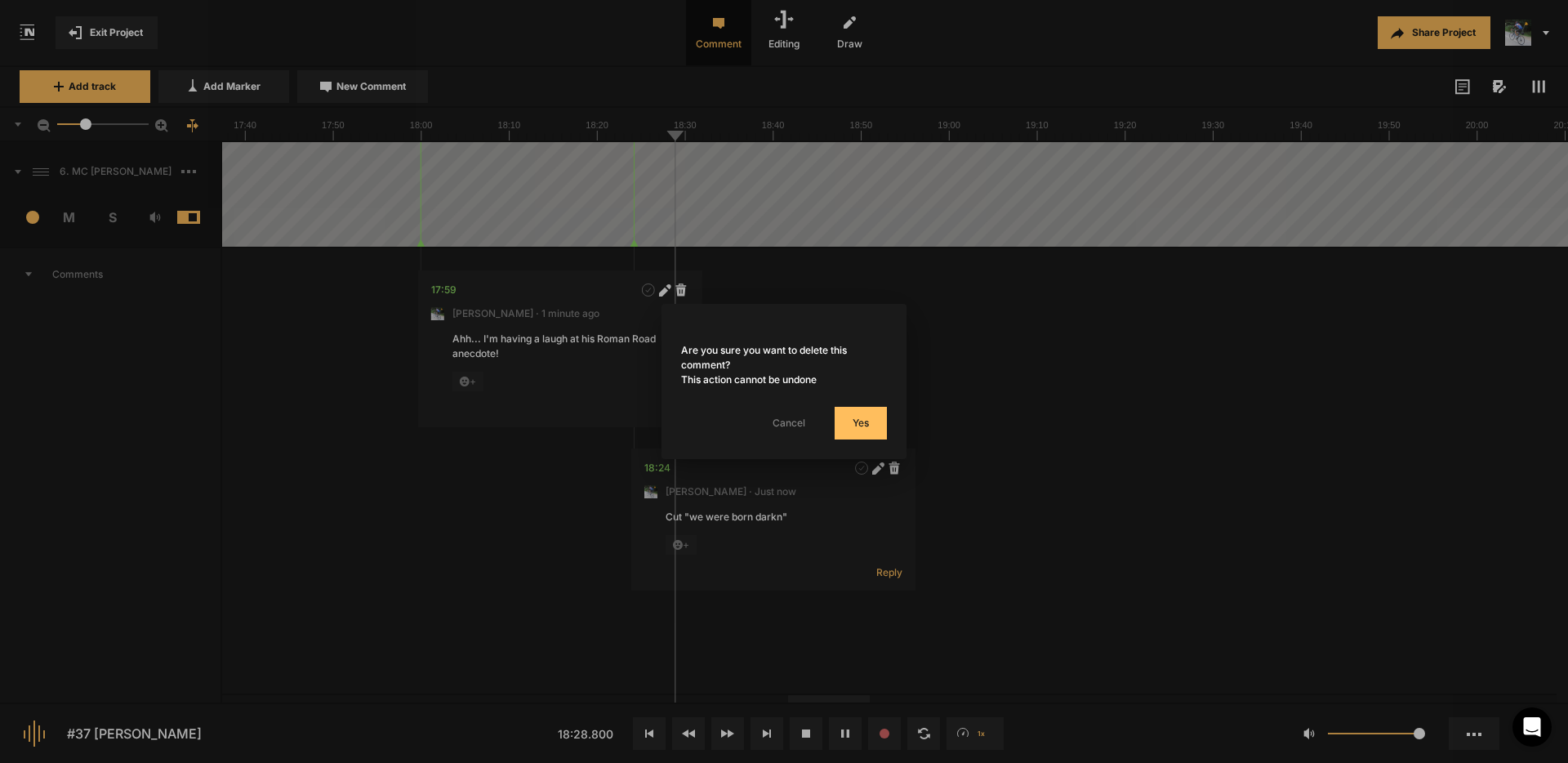
click at [789, 426] on button "Cancel" at bounding box center [789, 423] width 65 height 33
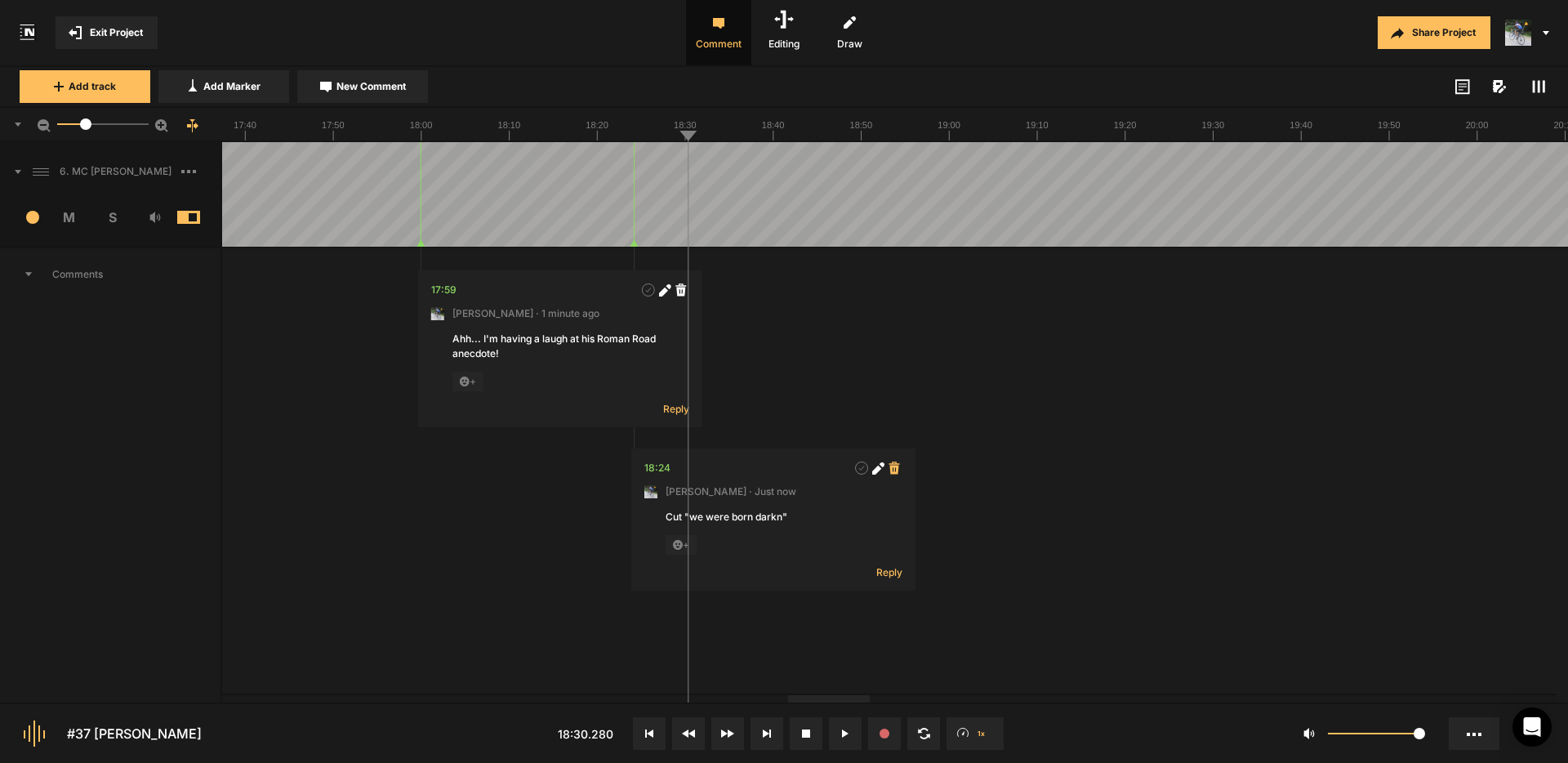
click at [896, 471] on icon at bounding box center [894, 468] width 11 height 12
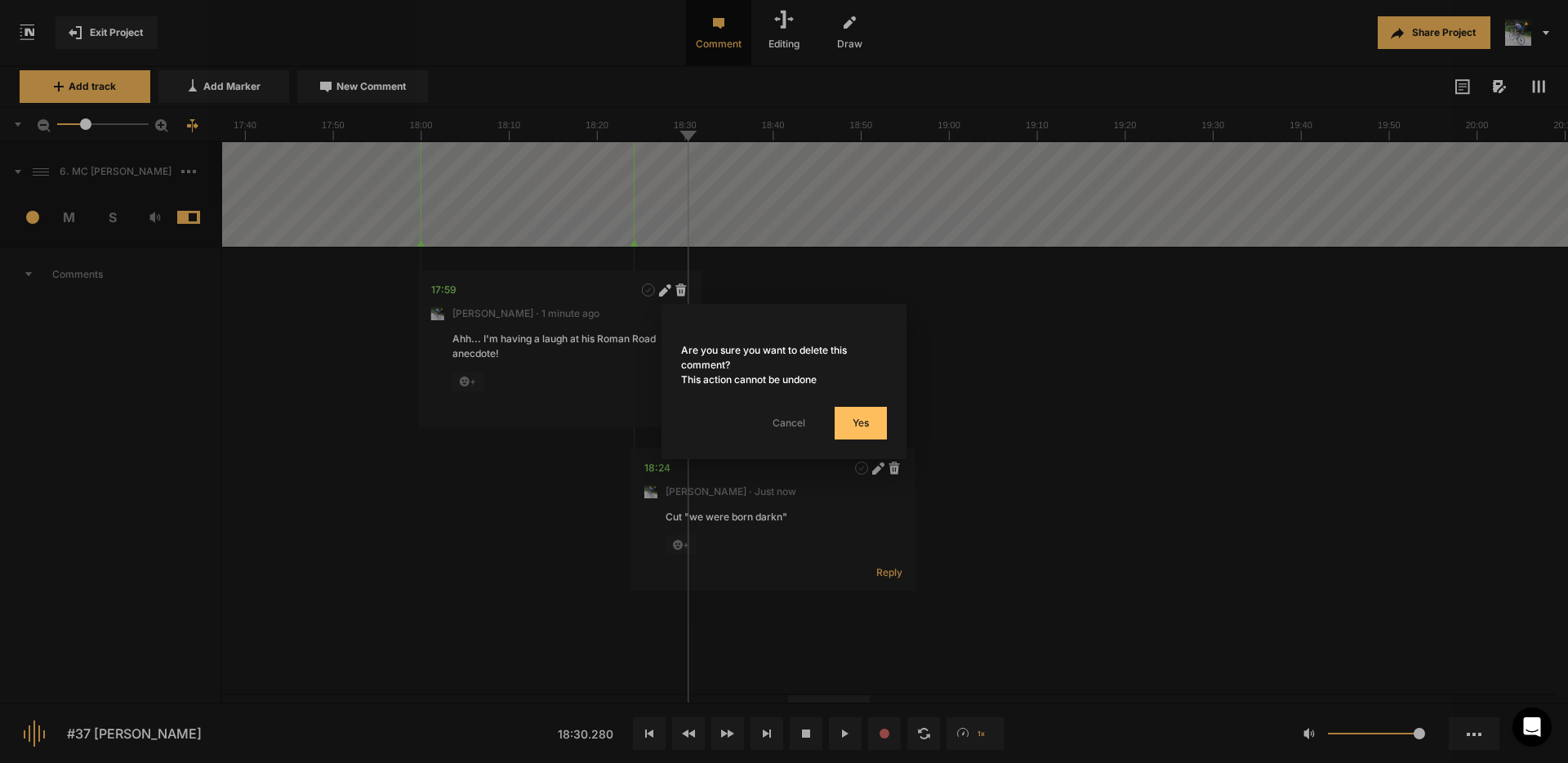
click at [860, 432] on button "Yes" at bounding box center [861, 423] width 52 height 33
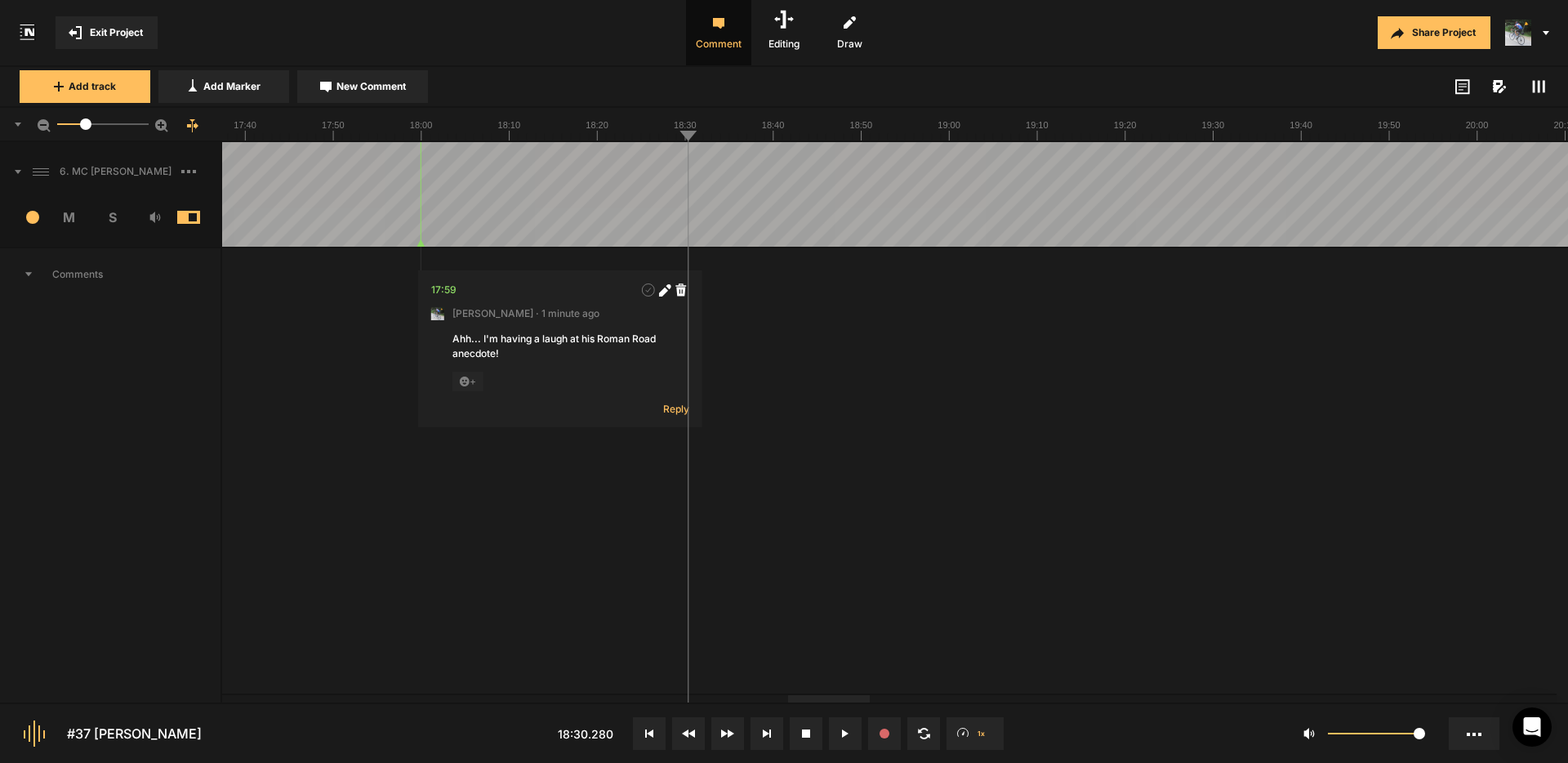
click at [131, 28] on span "Exit Project" at bounding box center [117, 33] width 53 height 15
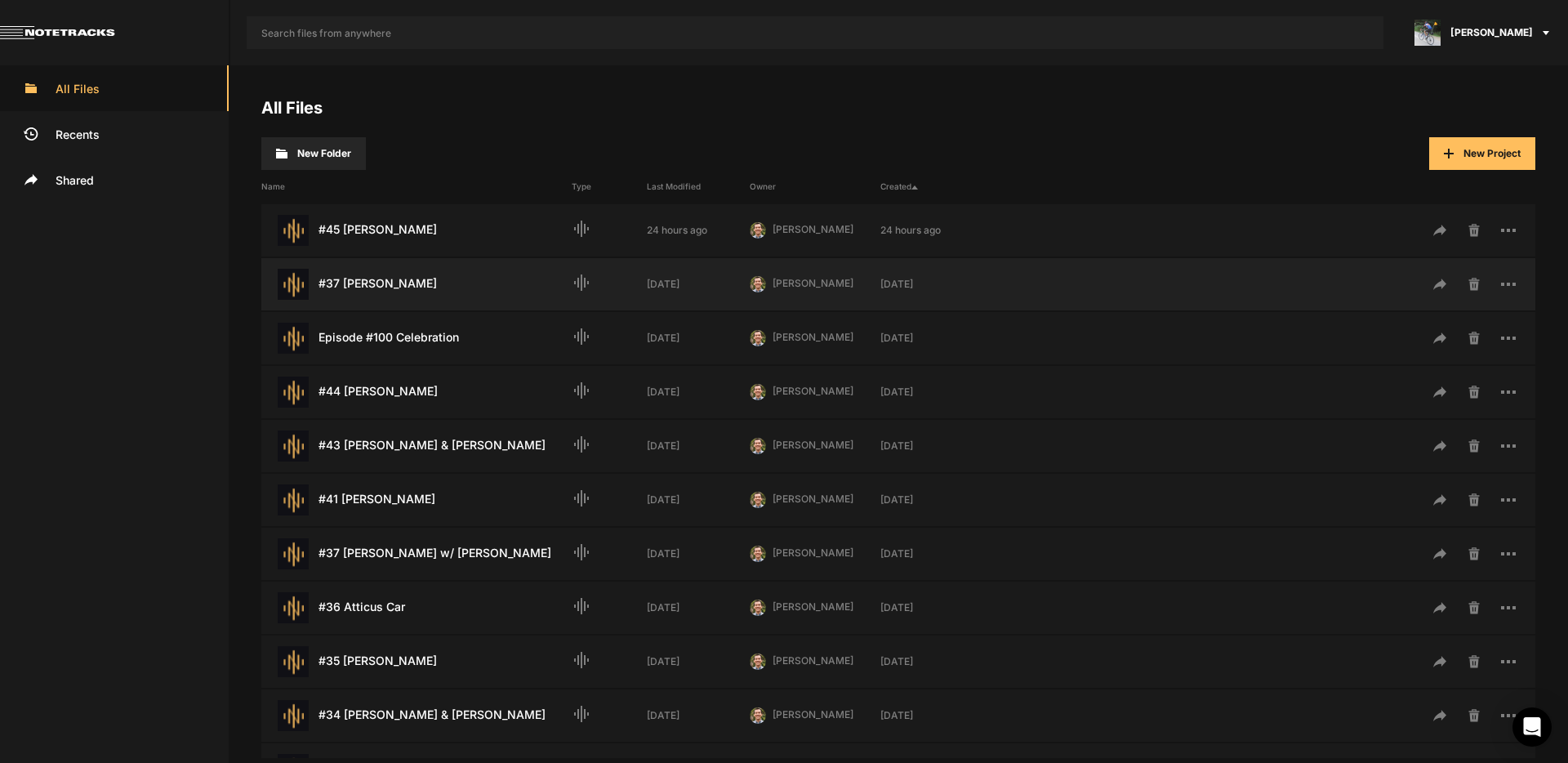
click at [410, 288] on div "#37 [PERSON_NAME] Last Modified: [DATE]" at bounding box center [417, 283] width 311 height 31
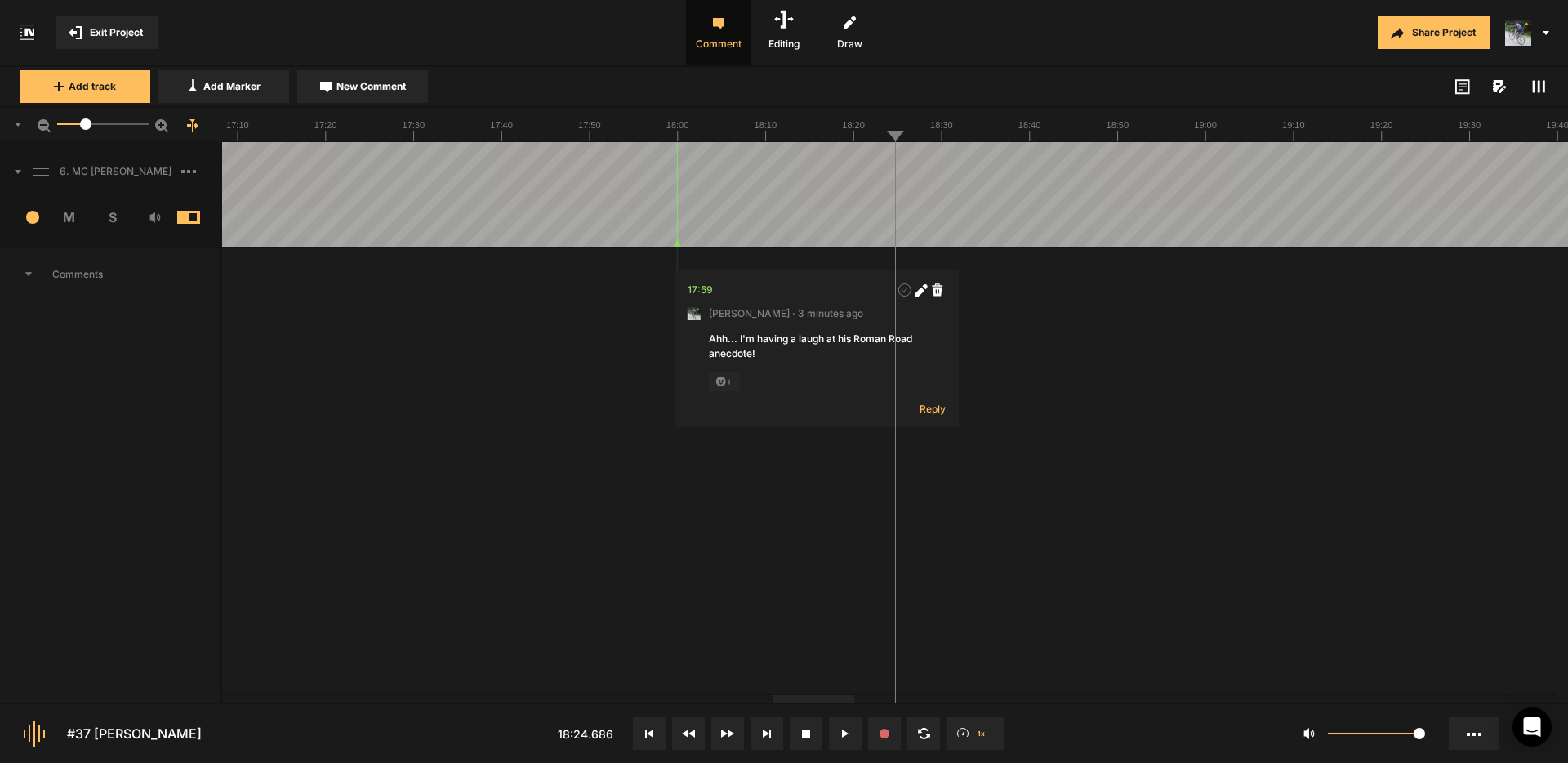
click at [115, 26] on span "Exit Project" at bounding box center [117, 33] width 53 height 15
